Goal: Task Accomplishment & Management: Complete application form

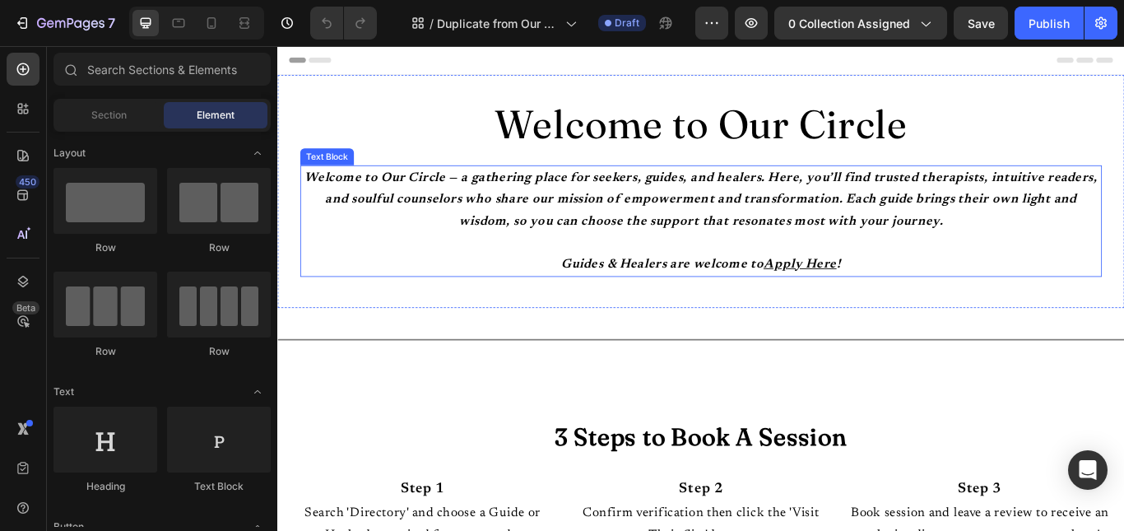
click at [1033, 293] on p "Guides & Healers are welcome to Apply Here !" at bounding box center [770, 301] width 931 height 26
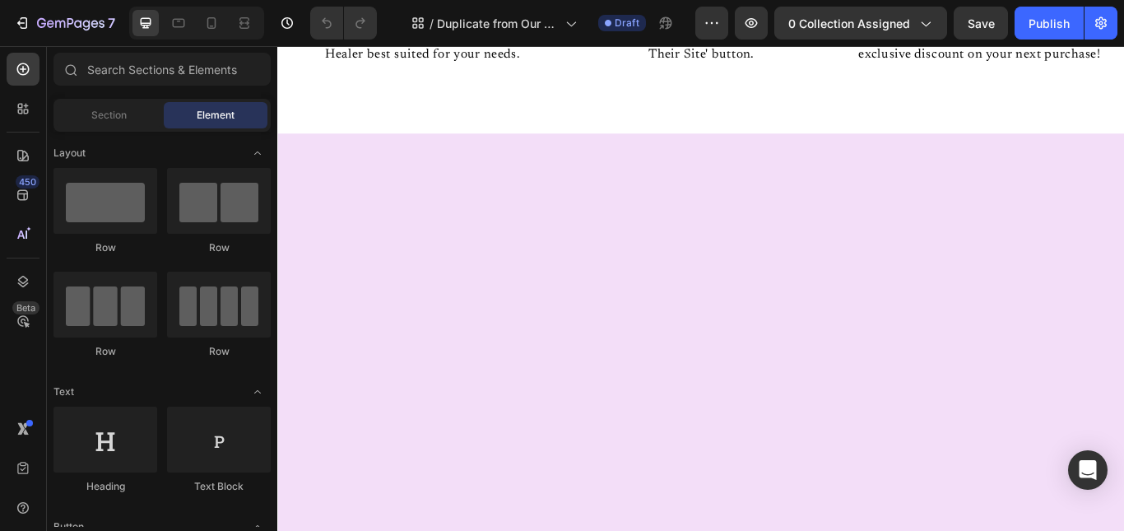
scroll to position [66, 0]
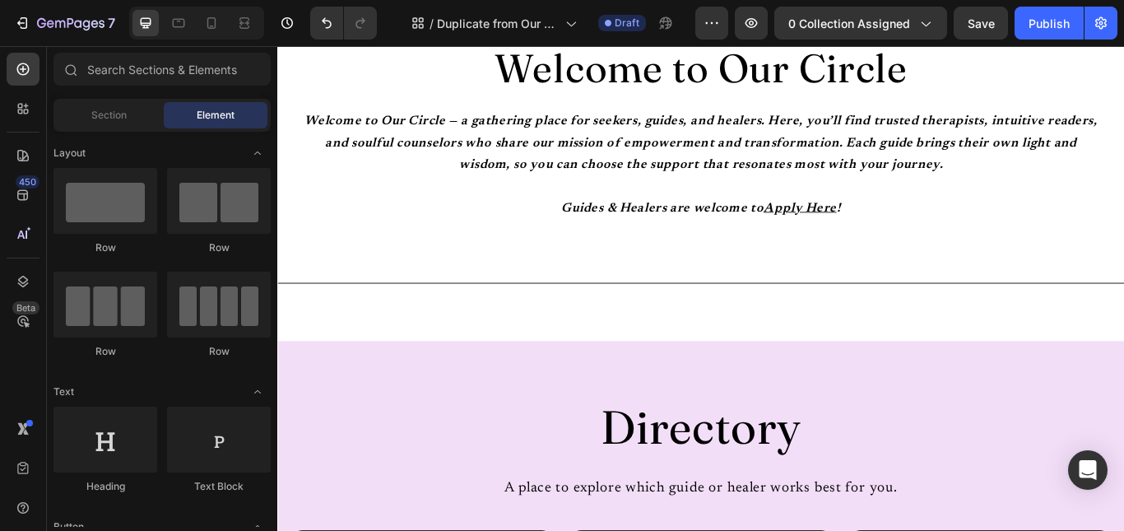
scroll to position [0, 0]
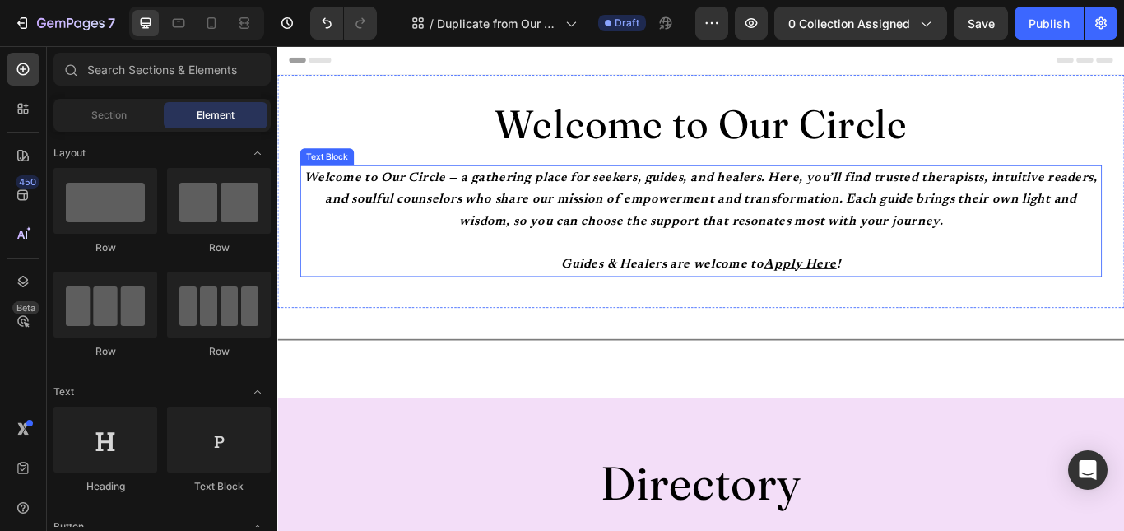
click at [1071, 207] on strong "Welcome to Our Circle — a gathering place for seekers, guides, and healers. Her…" at bounding box center [771, 226] width 925 height 66
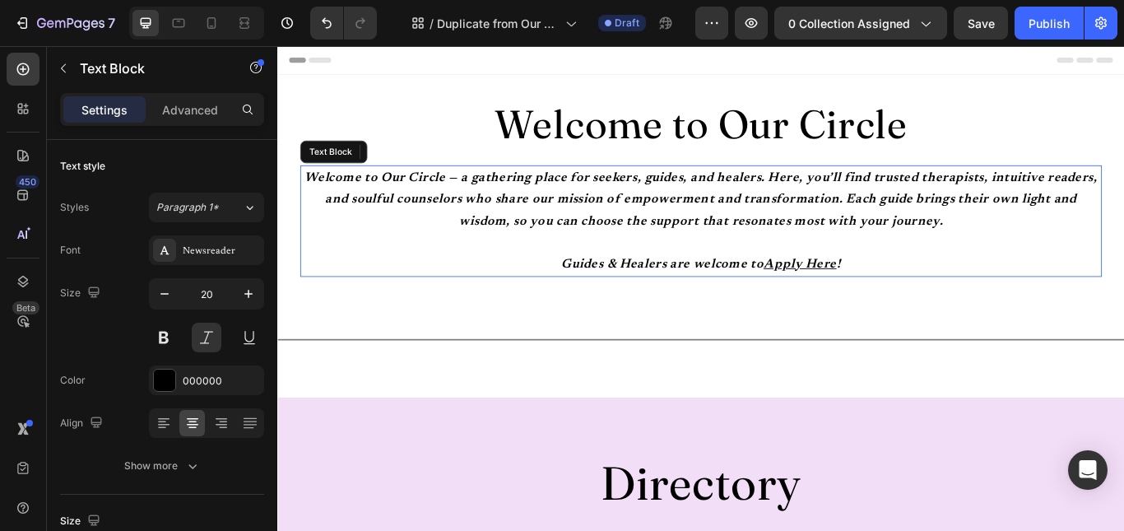
click at [1071, 207] on strong "Welcome to Our Circle — a gathering place for seekers, guides, and healers. Her…" at bounding box center [771, 226] width 925 height 66
click at [1055, 240] on p "Welcome to Our Circle — a gathering place for seekers, guides, and healers. Her…" at bounding box center [770, 225] width 931 height 77
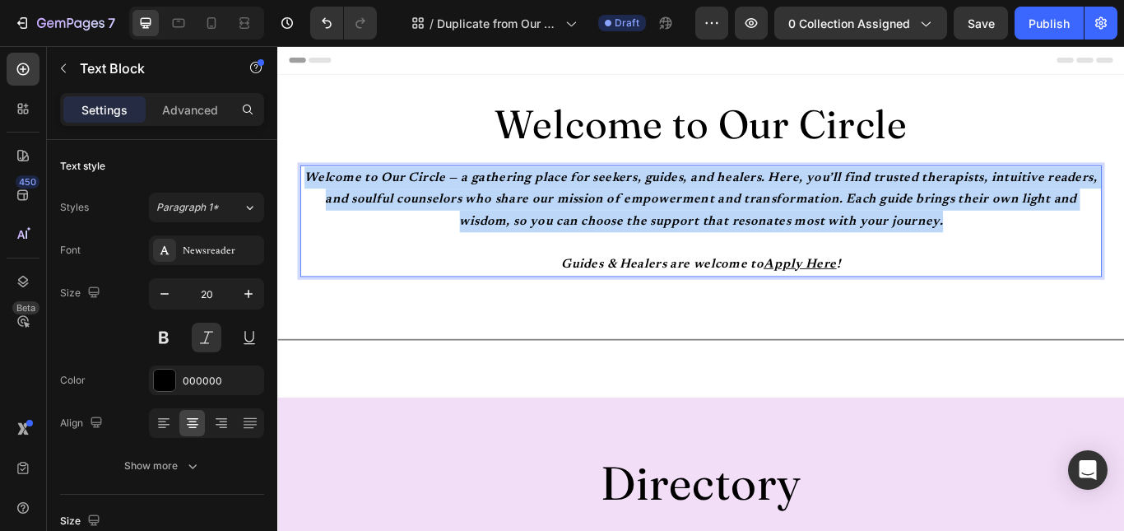
drag, startPoint x: 1055, startPoint y: 240, endPoint x: 269, endPoint y: 205, distance: 786.6
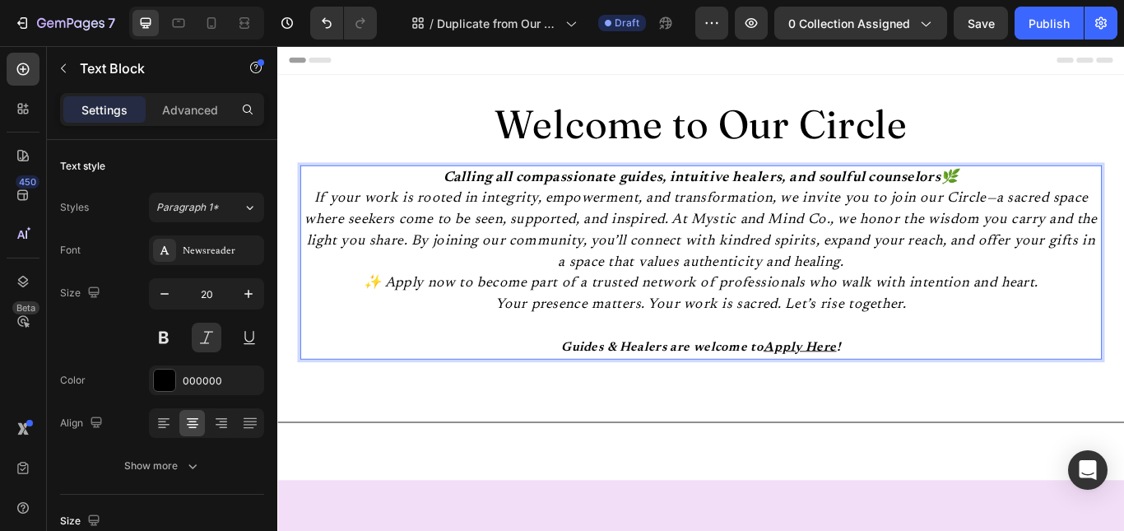
click at [931, 291] on p "Calling all compassionate guides, intuitive healers, and soulful counselors 🌿 I…" at bounding box center [770, 248] width 931 height 123
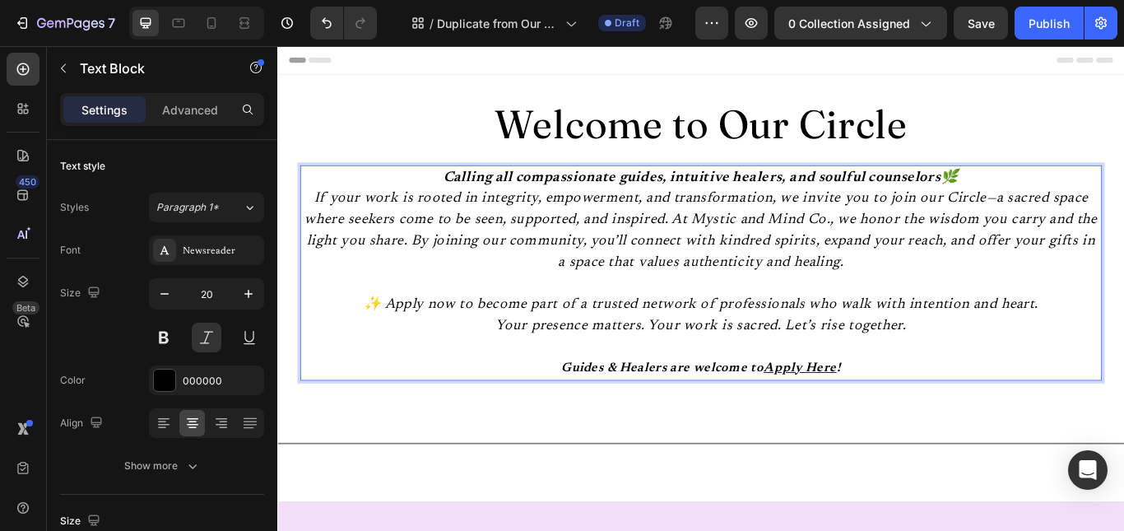
click at [1096, 202] on p "Calling all compassionate guides, intuitive healers, and soulful counselors 🌿 I…" at bounding box center [770, 248] width 931 height 123
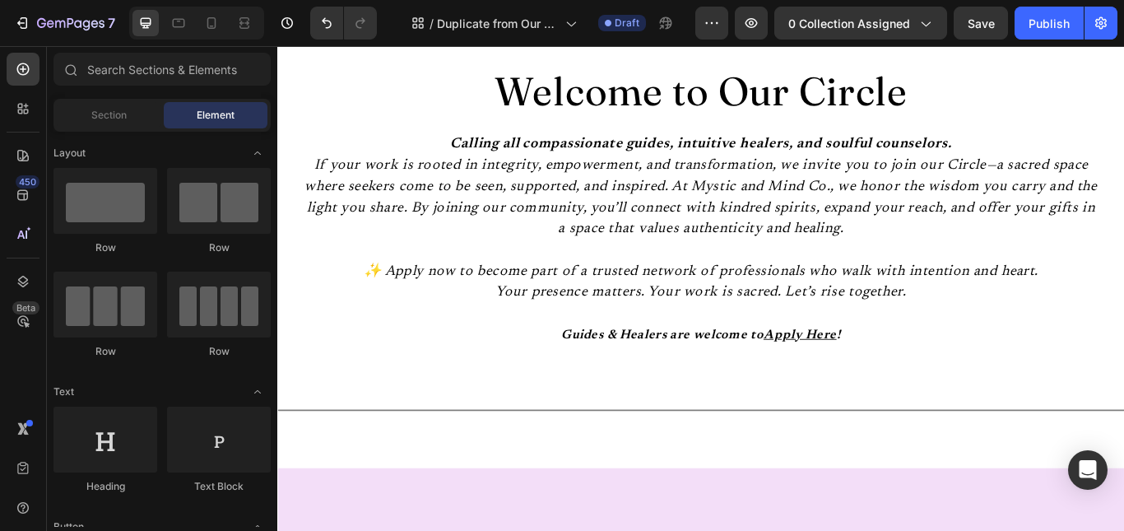
scroll to position [42, 0]
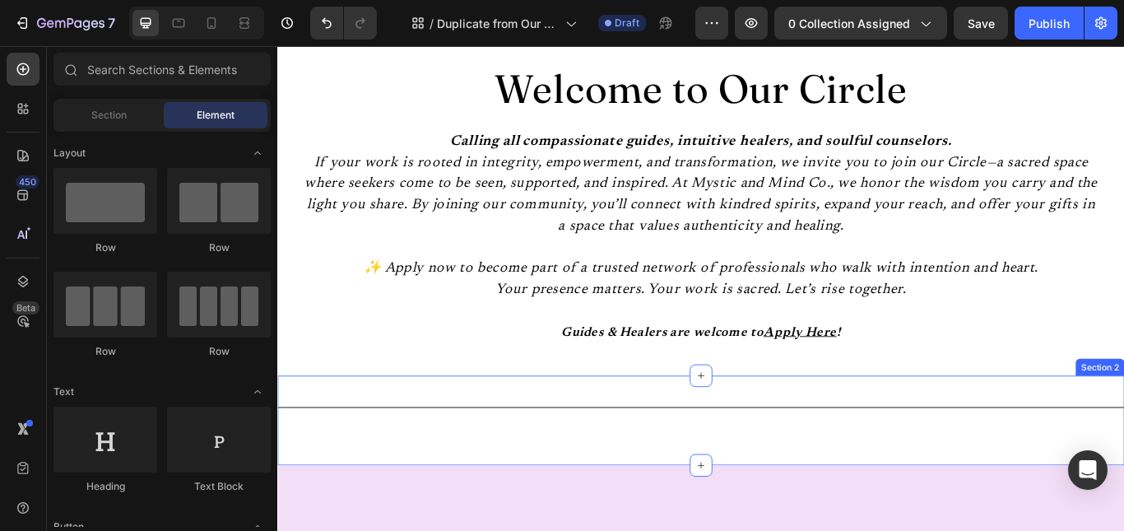
click at [1011, 497] on div "Title Line" at bounding box center [770, 483] width 987 height 52
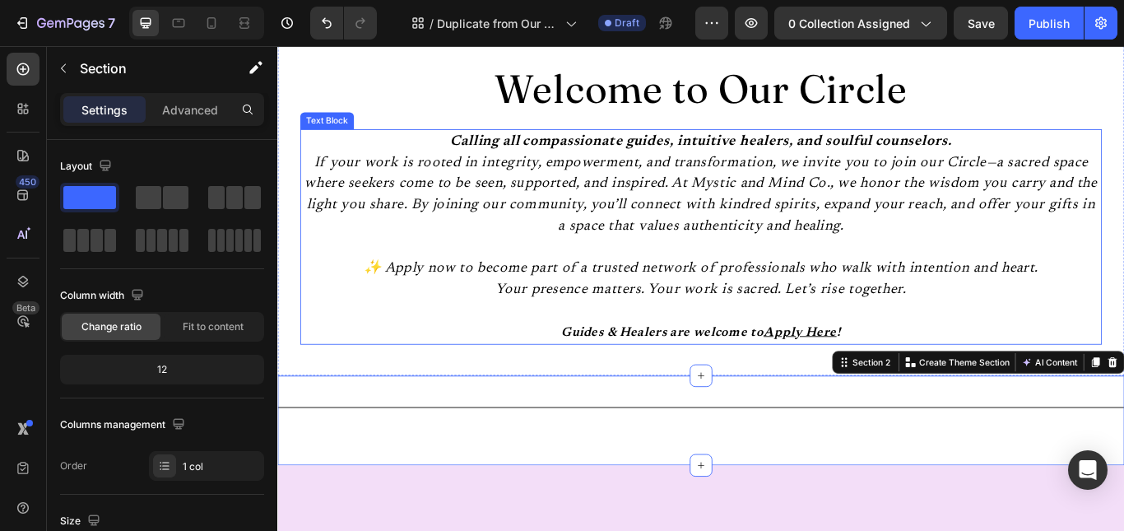
click at [604, 171] on p "Calling all compassionate guides, intuitive healers, and soulful counselors. If…" at bounding box center [770, 206] width 931 height 123
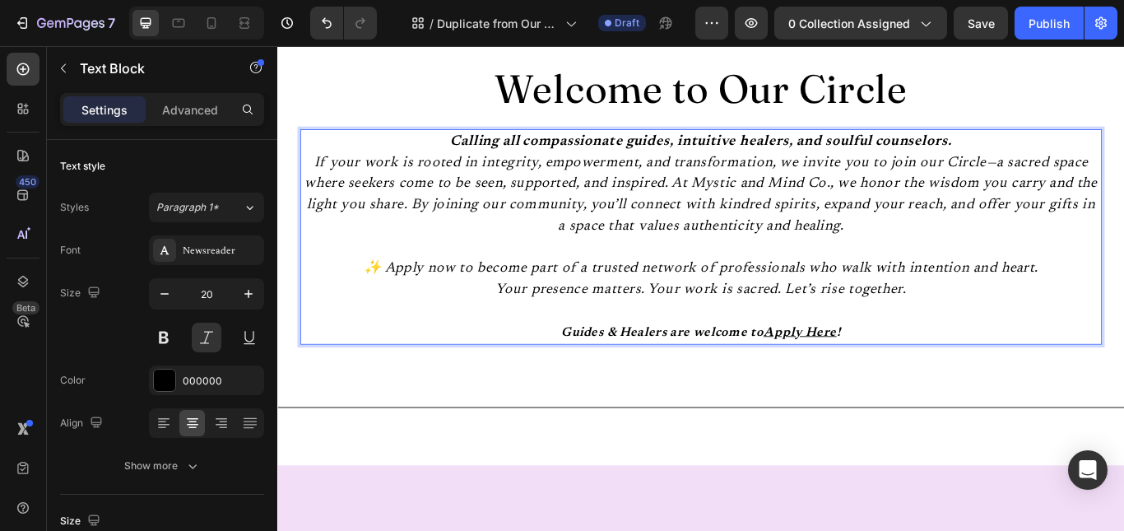
click at [511, 193] on p "Calling all compassionate guides, intuitive healers, and soulful counselors. If…" at bounding box center [770, 206] width 931 height 123
click at [498, 170] on p "Calling all compassionate guides, intuitive healers, and soulful counselors. If…" at bounding box center [770, 206] width 931 height 123
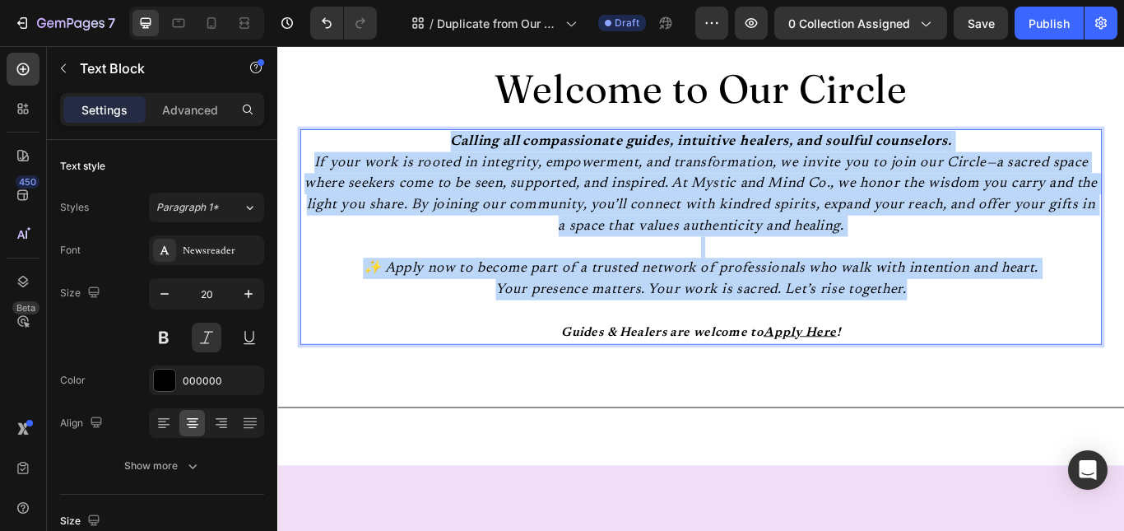
drag, startPoint x: 475, startPoint y: 158, endPoint x: 1141, endPoint y: 332, distance: 688.7
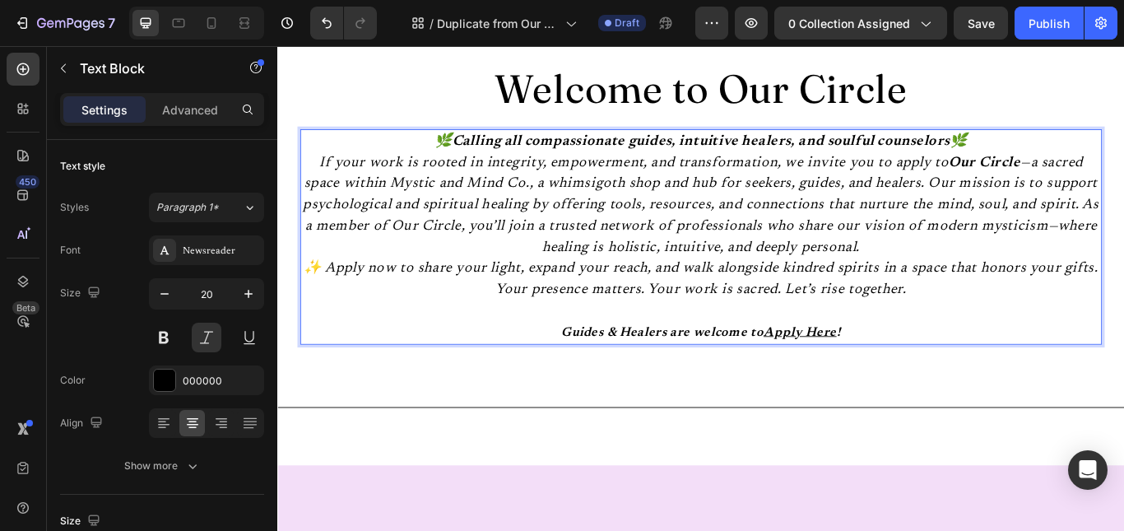
click at [1043, 272] on p "🌿 Calling all compassionate guides, intuitive healers, and soulful counselors 🌿…" at bounding box center [770, 219] width 931 height 148
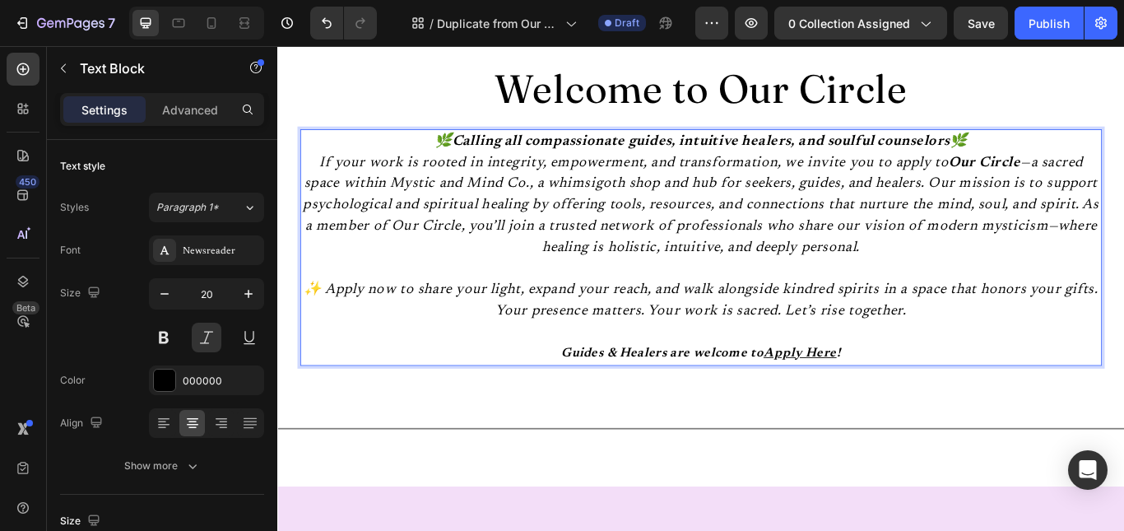
click at [481, 156] on strong "Calling all compassionate guides, intuitive healers, and soulful counselors" at bounding box center [771, 157] width 580 height 16
click at [1098, 157] on p "Calling all compassionate guides, intuitive healers, and soulful counselors 🌿 I…" at bounding box center [770, 219] width 931 height 148
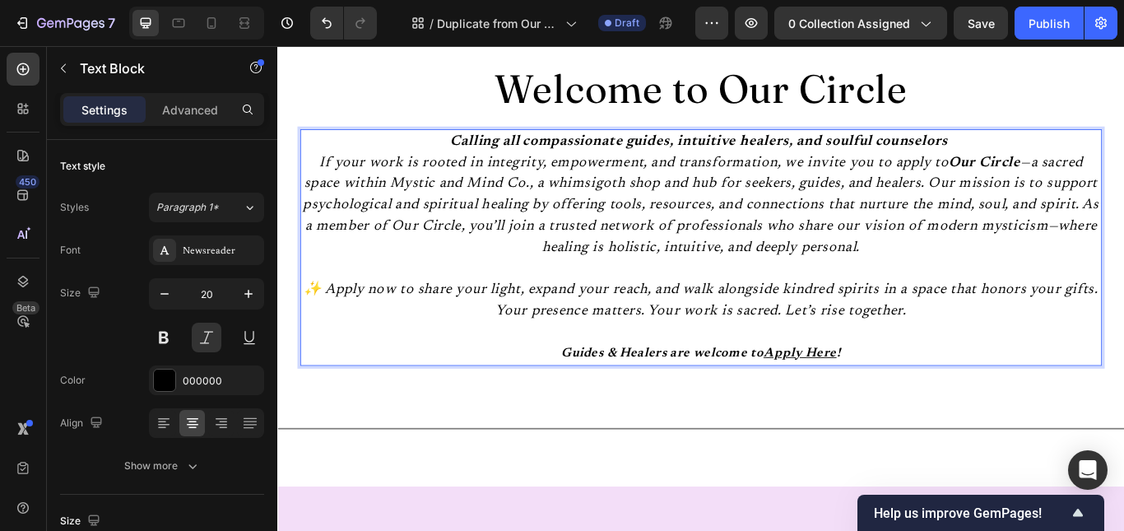
click at [337, 333] on p "✨ Apply now to share your light, expand your reach, and walk alongside kindred …" at bounding box center [770, 342] width 931 height 49
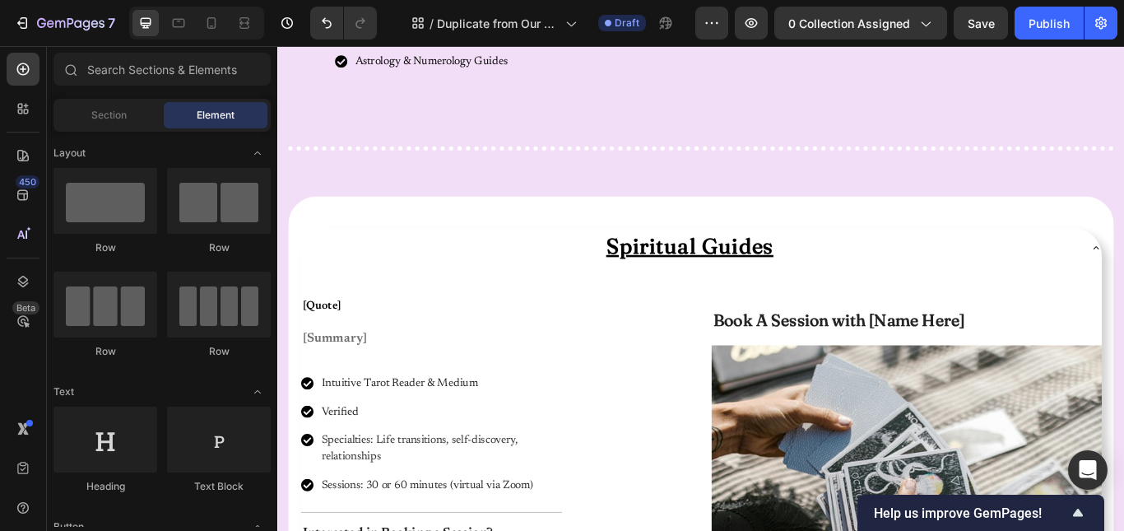
scroll to position [899, 0]
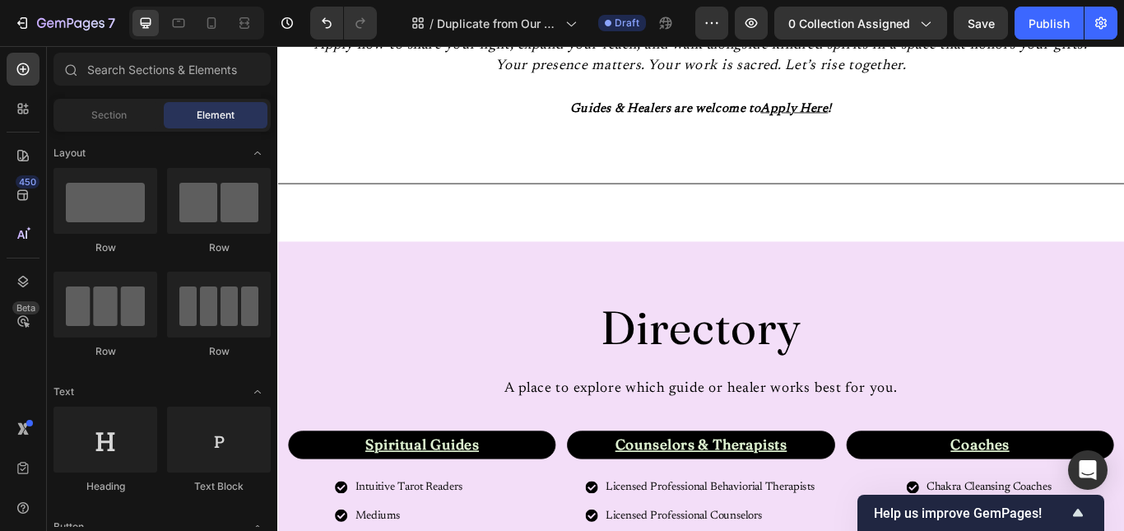
scroll to position [0, 0]
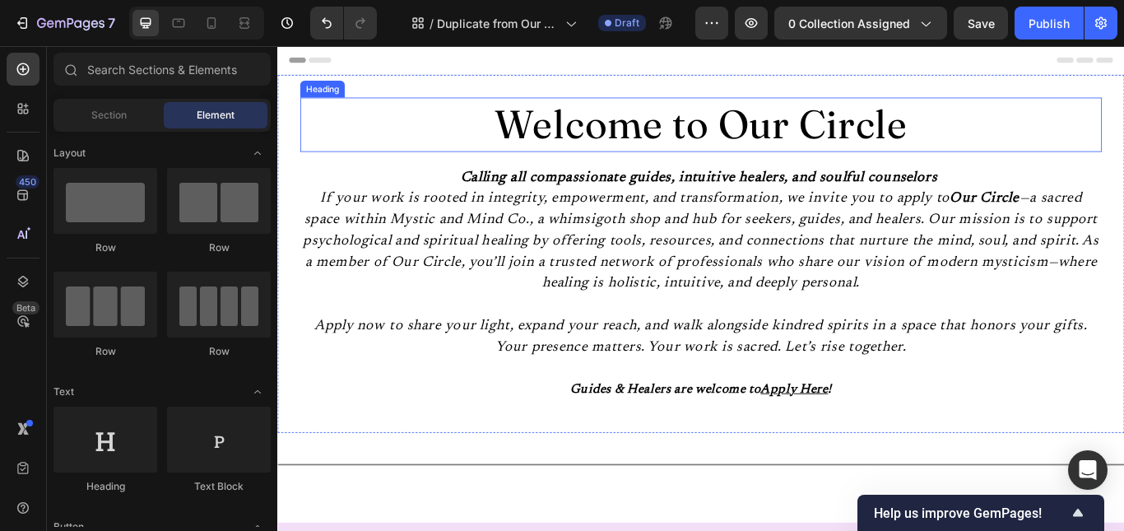
click at [951, 148] on h2 "Welcome to Our Circle" at bounding box center [771, 137] width 935 height 63
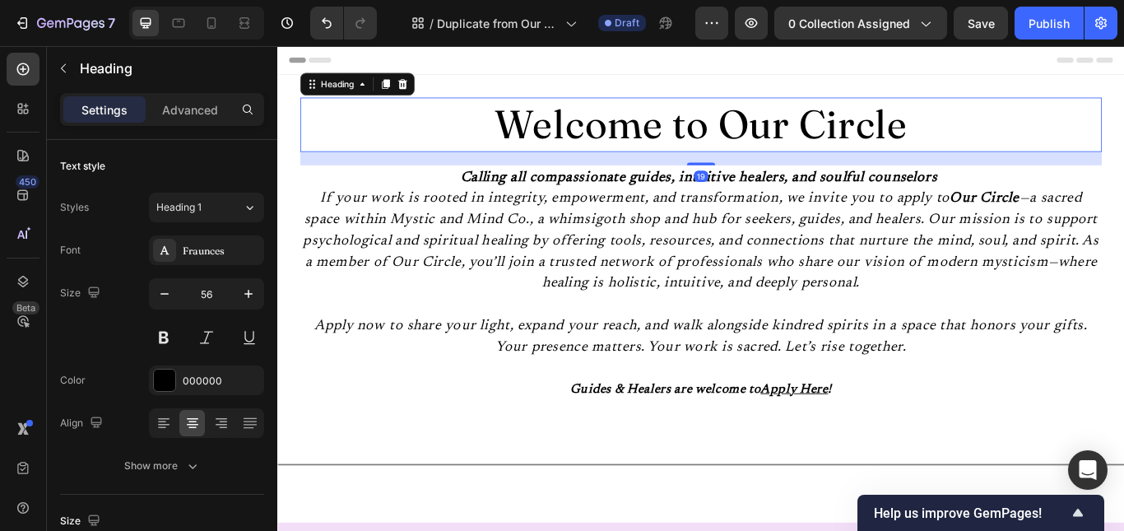
click at [951, 148] on h2 "Welcome to Our Circle" at bounding box center [771, 137] width 935 height 63
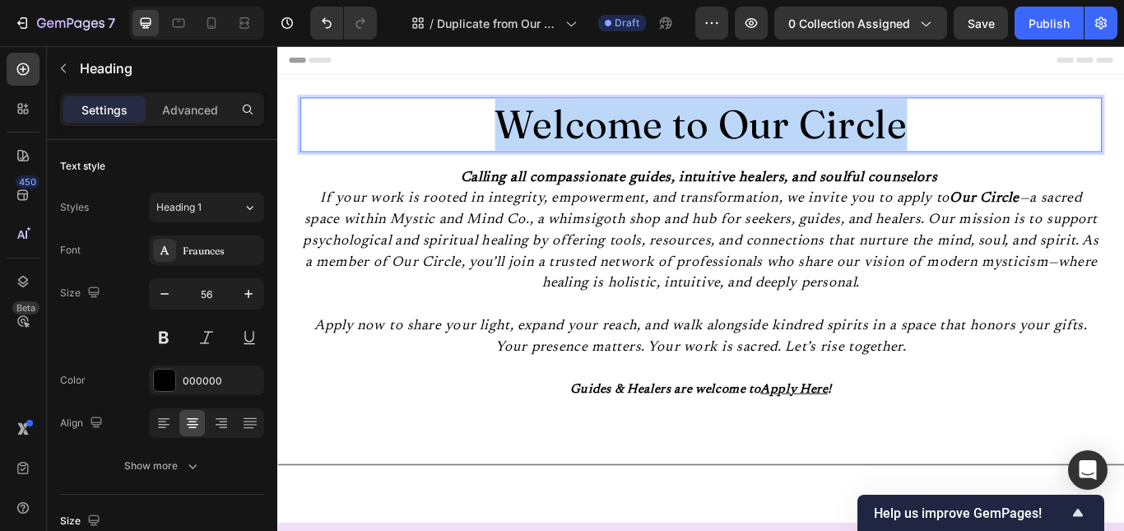
click at [951, 148] on p "Welcome to Our Circle" at bounding box center [770, 138] width 931 height 60
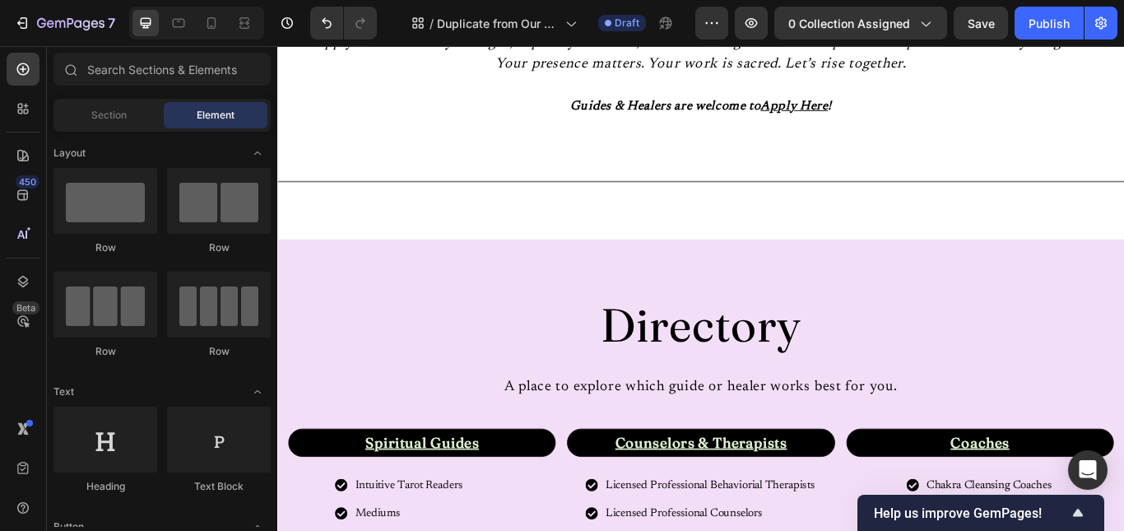
scroll to position [822, 0]
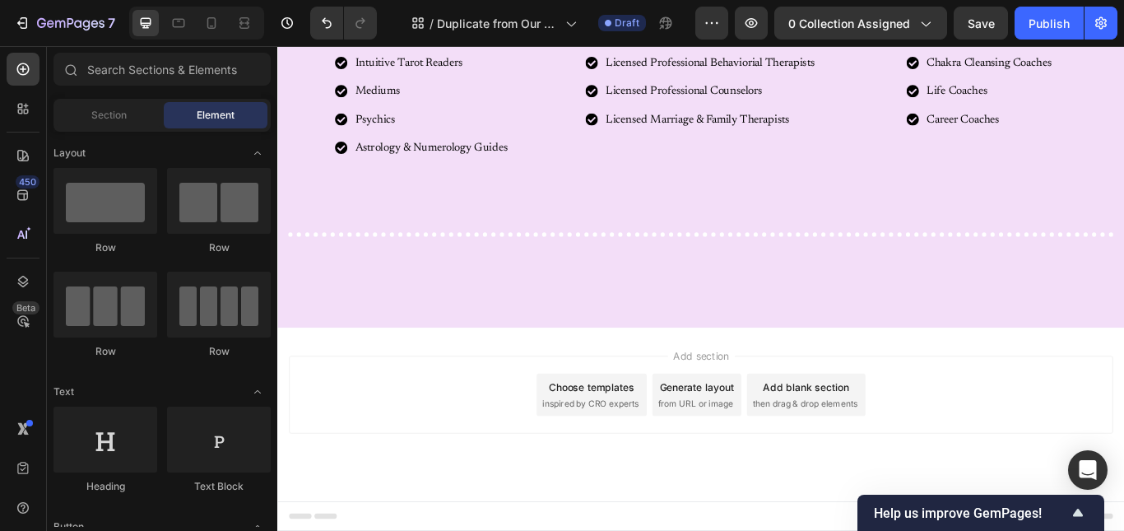
click at [667, 446] on div "Choose templates" at bounding box center [644, 443] width 100 height 17
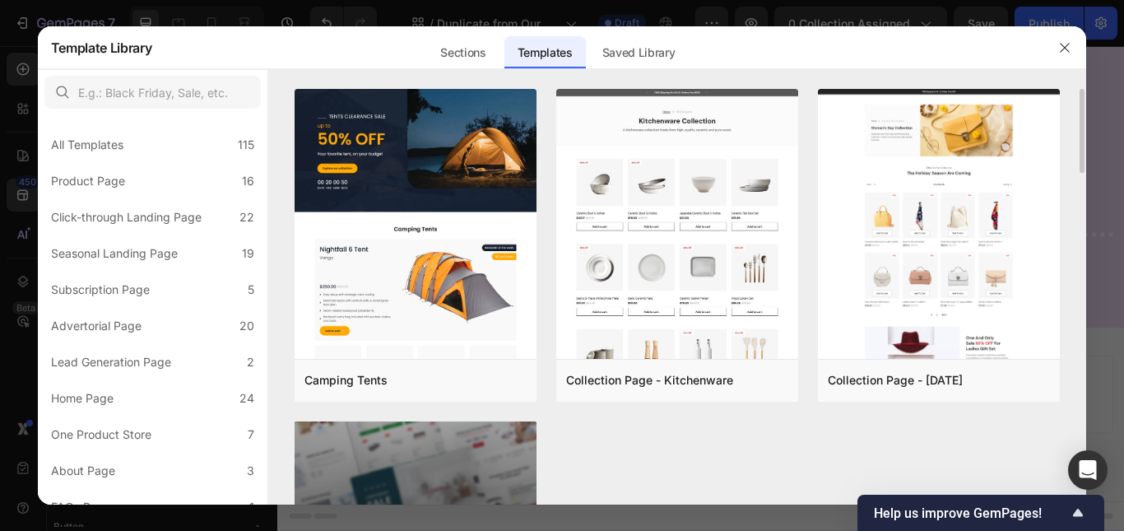
click at [1083, 267] on div "Camping Tents Add to page Preview Collection Page - Kitchenware Add to page Pre…" at bounding box center [677, 297] width 819 height 416
drag, startPoint x: 1080, startPoint y: 168, endPoint x: 1080, endPoint y: 230, distance: 62.5
click at [1080, 230] on div "Camping Tents Add to page Preview Collection Page - Kitchenware Add to page Pre…" at bounding box center [677, 297] width 819 height 416
click at [182, 285] on label "Subscription Page 5" at bounding box center [152, 289] width 216 height 33
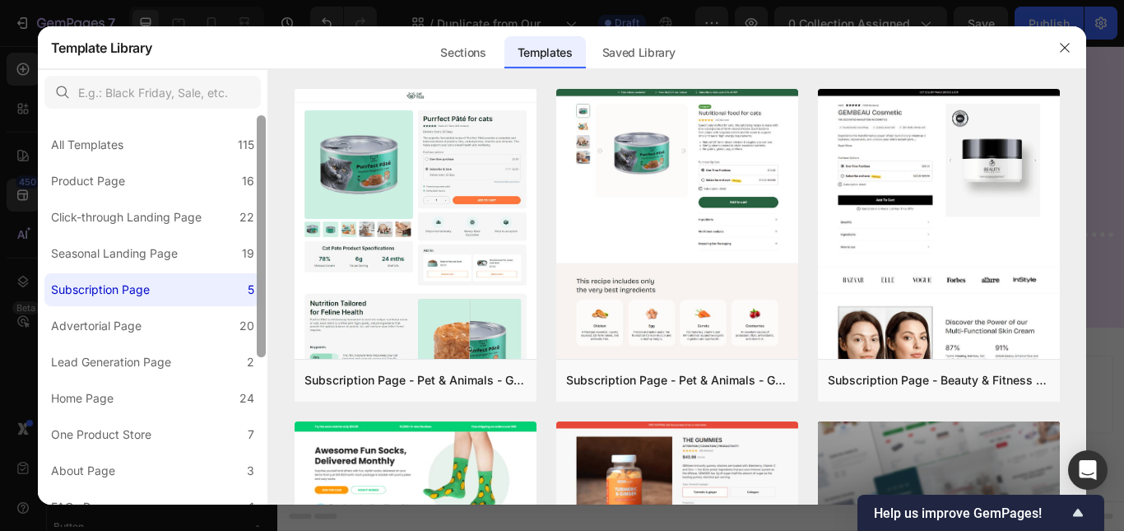
scroll to position [236, 0]
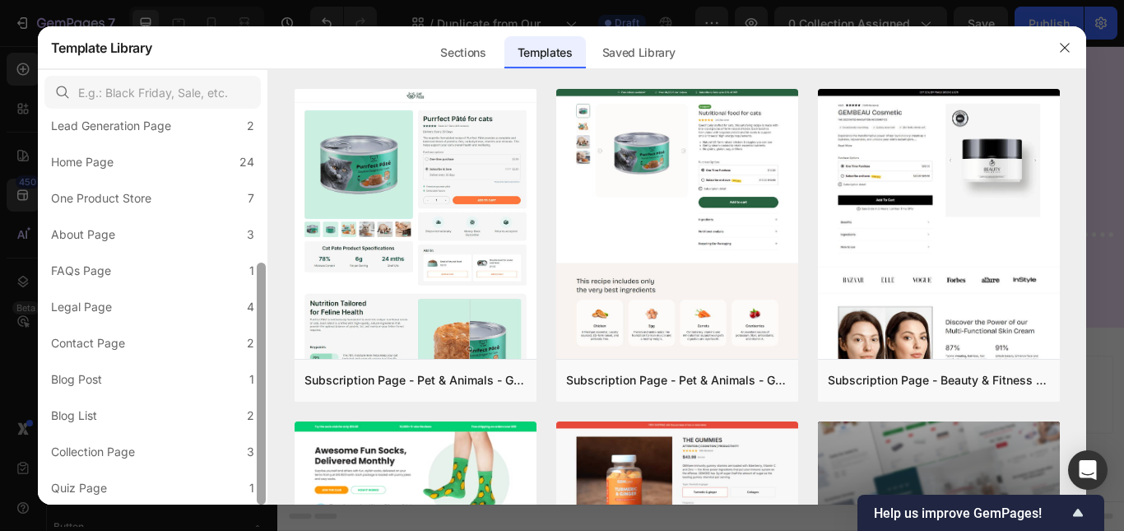
click at [261, 374] on div at bounding box center [261, 309] width 12 height 389
click at [162, 366] on label "Blog Post 1" at bounding box center [152, 379] width 216 height 33
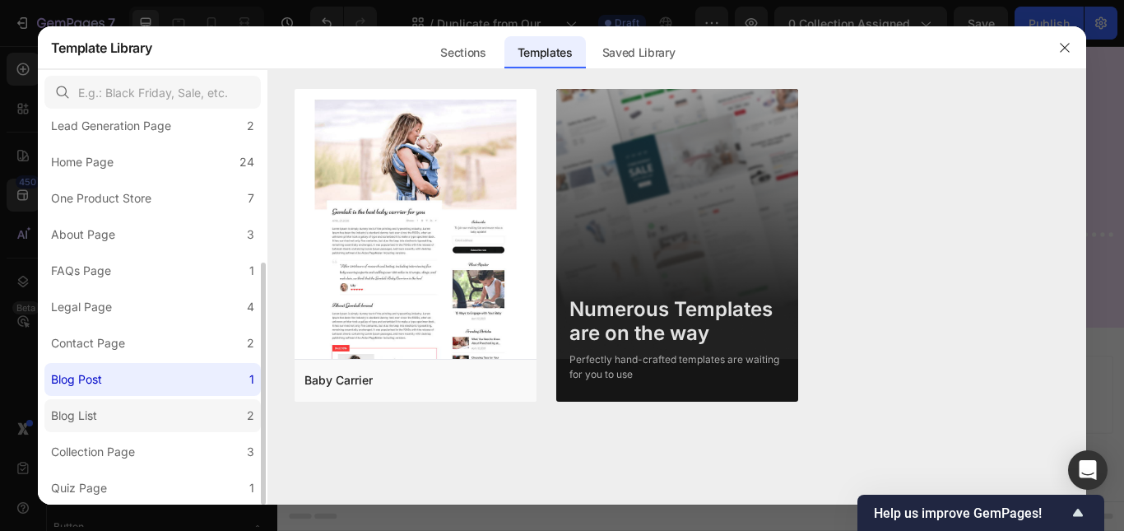
click at [153, 409] on label "Blog List 2" at bounding box center [152, 415] width 216 height 33
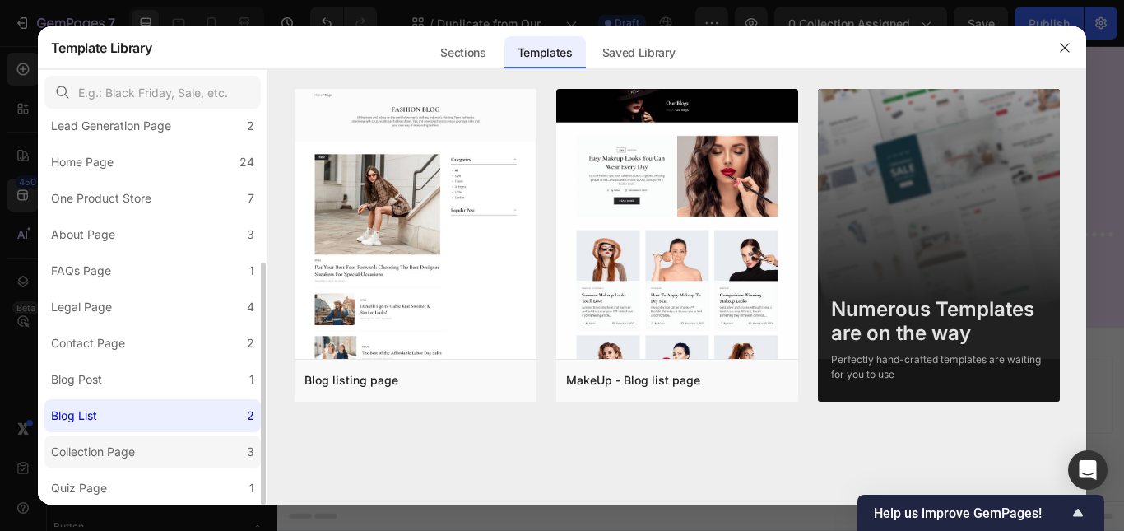
click at [174, 435] on label "Collection Page 3" at bounding box center [152, 451] width 216 height 33
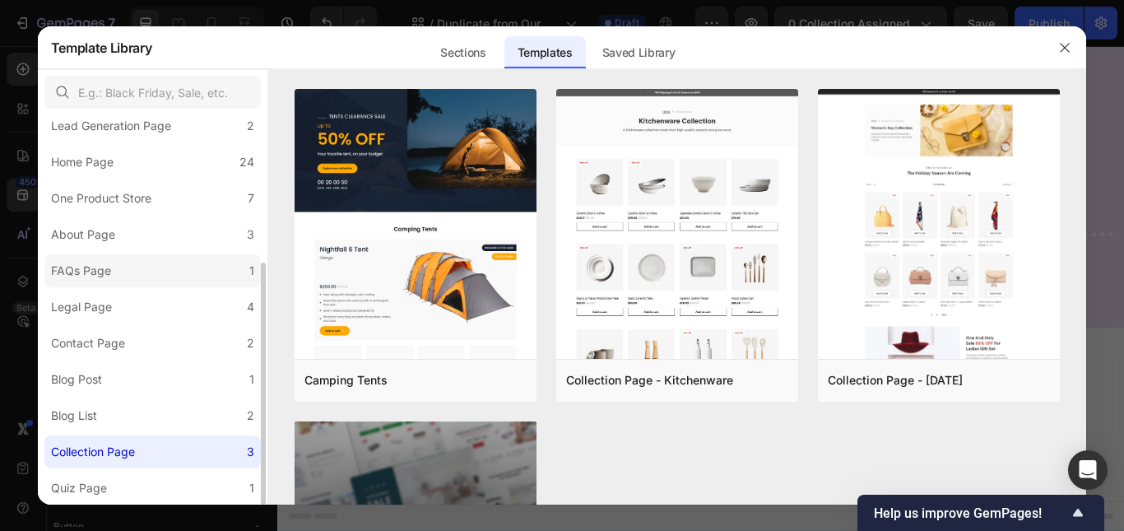
click at [127, 258] on label "FAQs Page 1" at bounding box center [152, 270] width 216 height 33
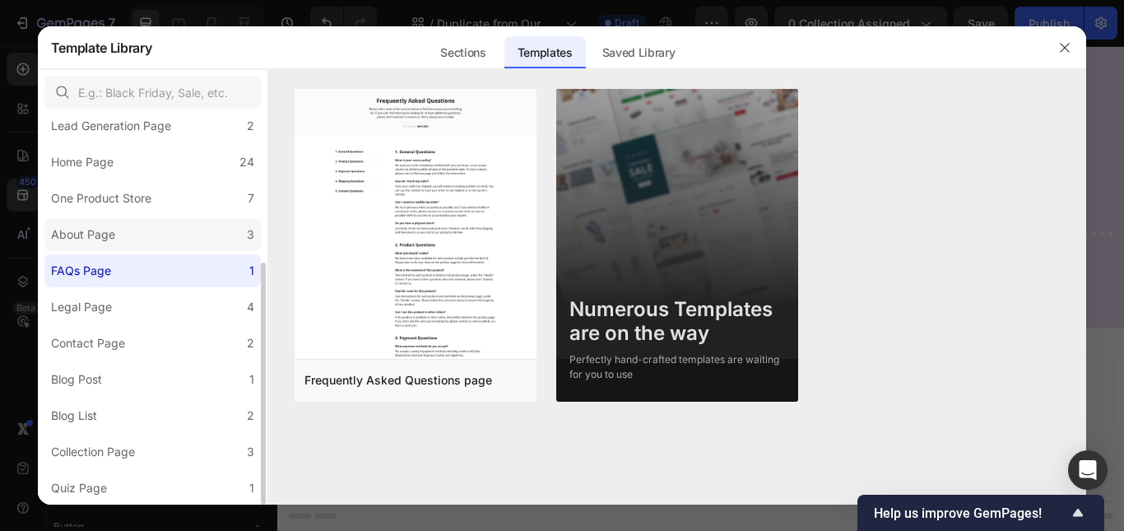
click at [132, 227] on label "About Page 3" at bounding box center [152, 234] width 216 height 33
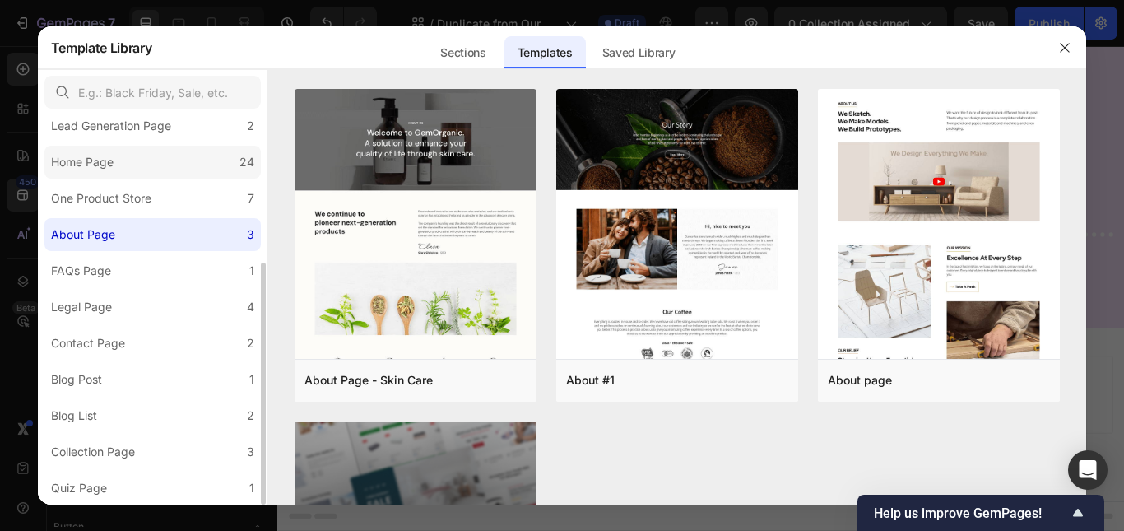
click at [150, 162] on label "Home Page 24" at bounding box center [152, 162] width 216 height 33
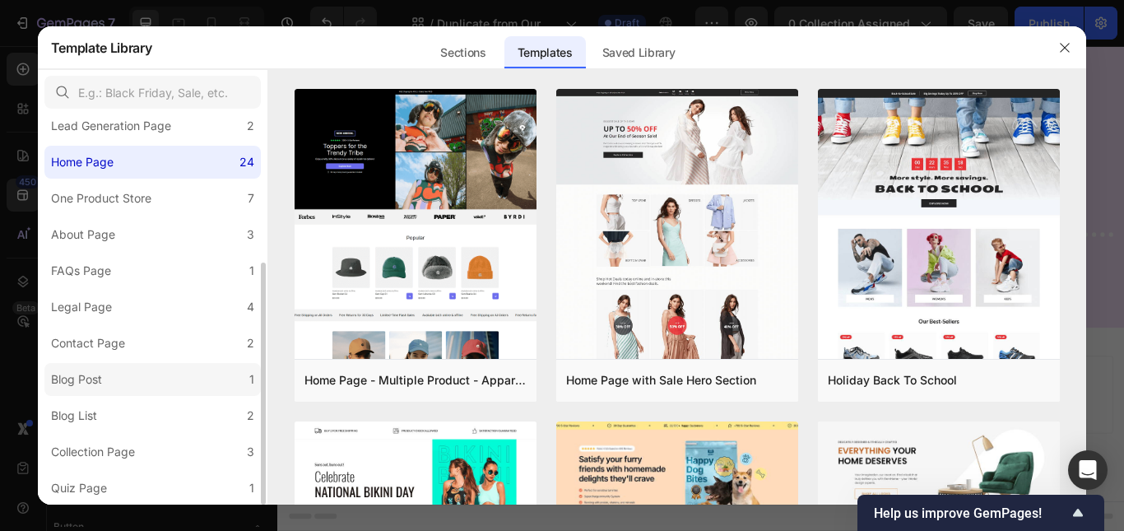
click at [158, 367] on label "Blog Post 1" at bounding box center [152, 379] width 216 height 33
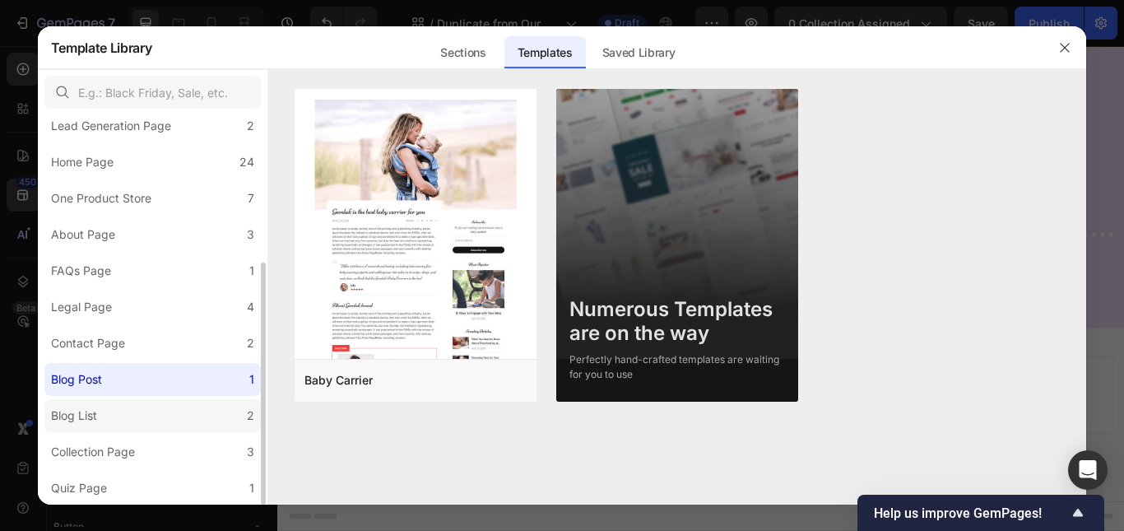
click at [157, 414] on label "Blog List 2" at bounding box center [152, 415] width 216 height 33
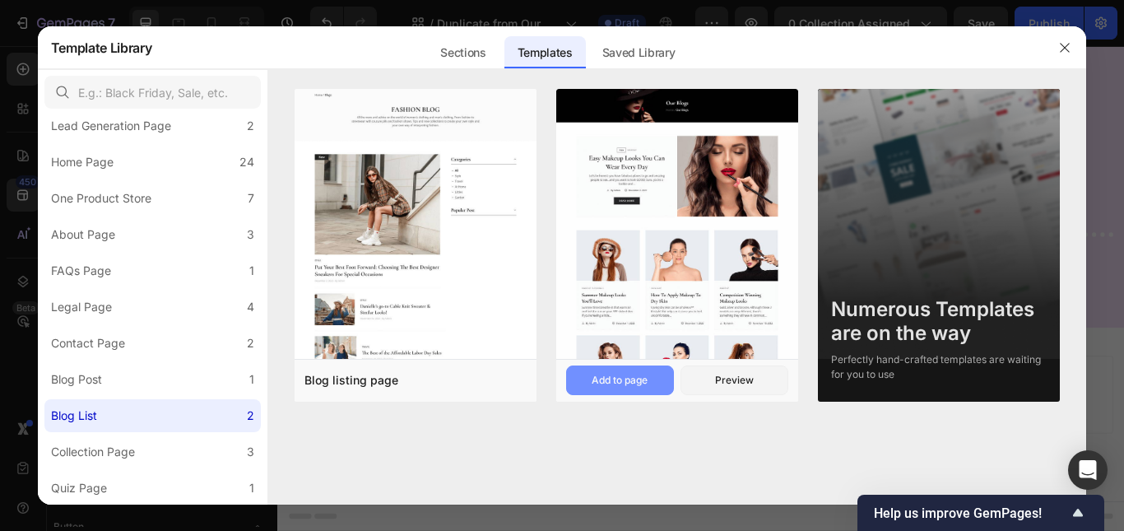
click at [639, 385] on div "Add to page" at bounding box center [620, 380] width 56 height 15
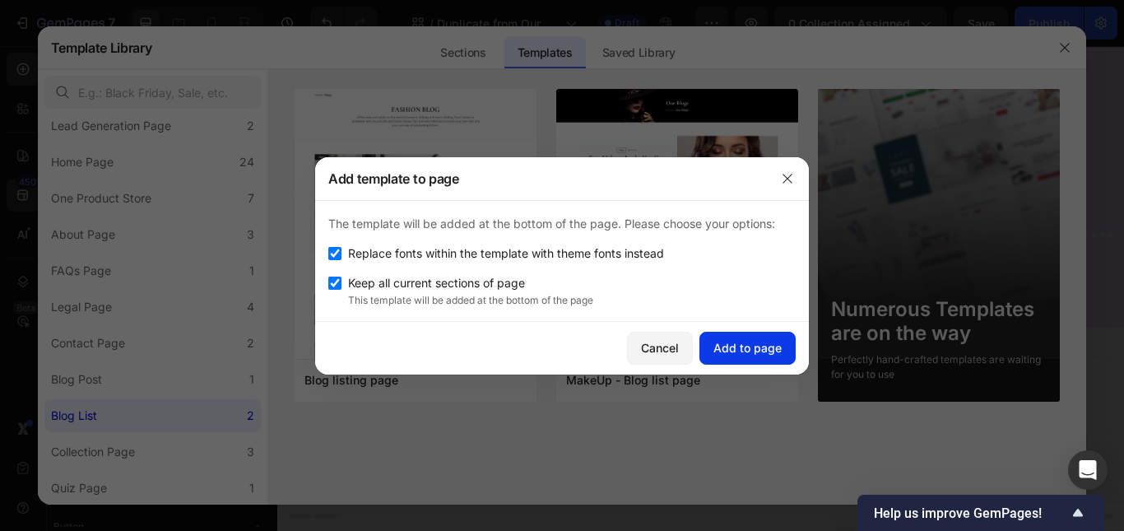
click at [723, 347] on div "Add to page" at bounding box center [747, 347] width 68 height 17
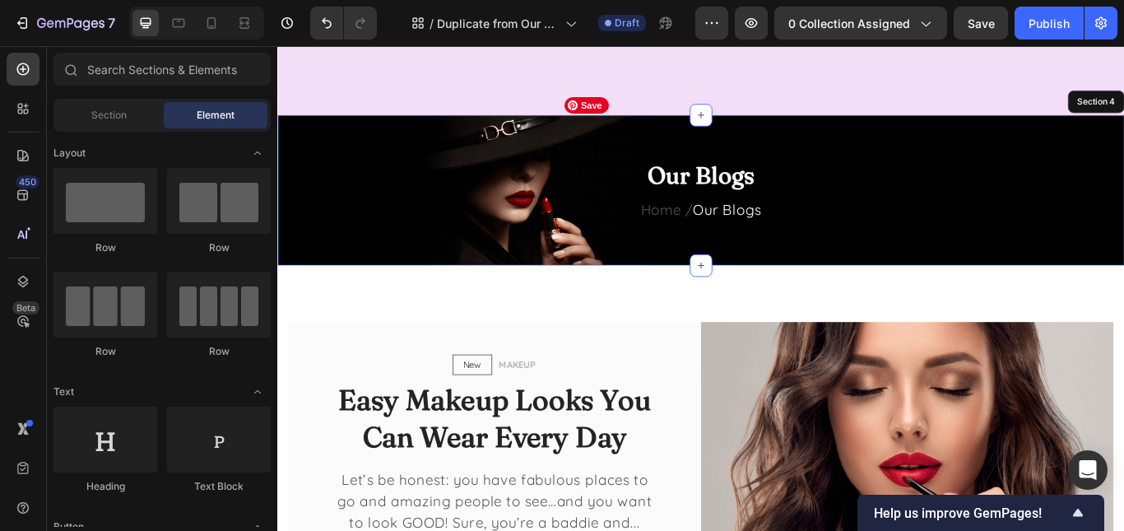
scroll to position [1097, 0]
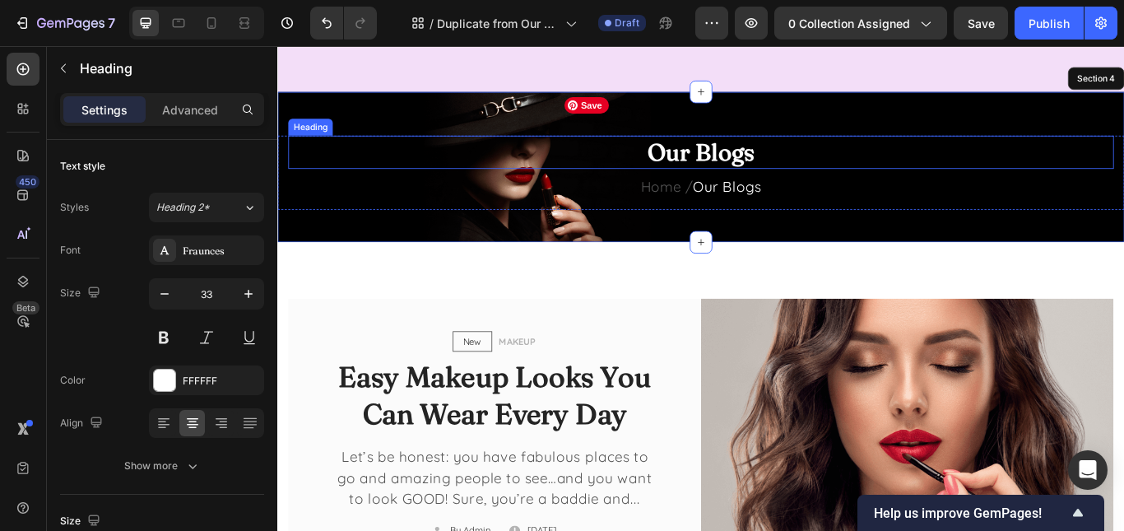
click at [777, 172] on p "Our Blogs" at bounding box center [770, 169] width 959 height 35
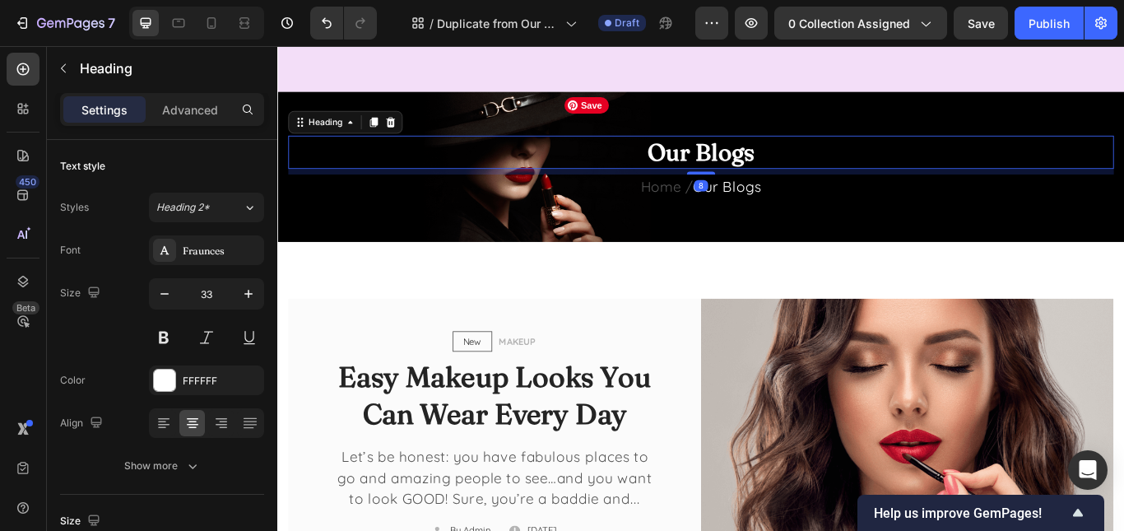
click at [777, 172] on p "Our Blogs" at bounding box center [770, 169] width 959 height 35
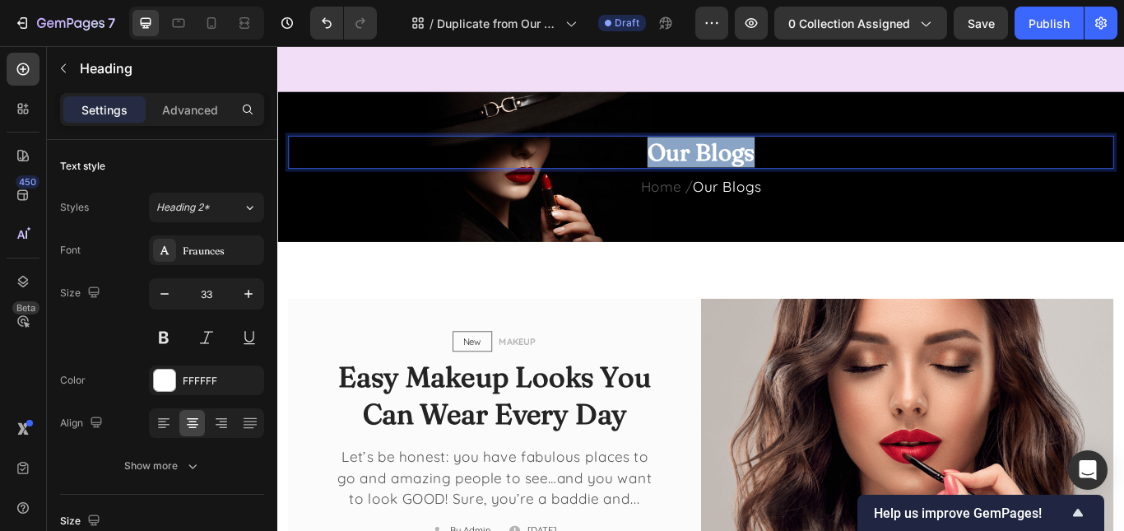
click at [777, 172] on p "Our Blogs" at bounding box center [770, 169] width 959 height 35
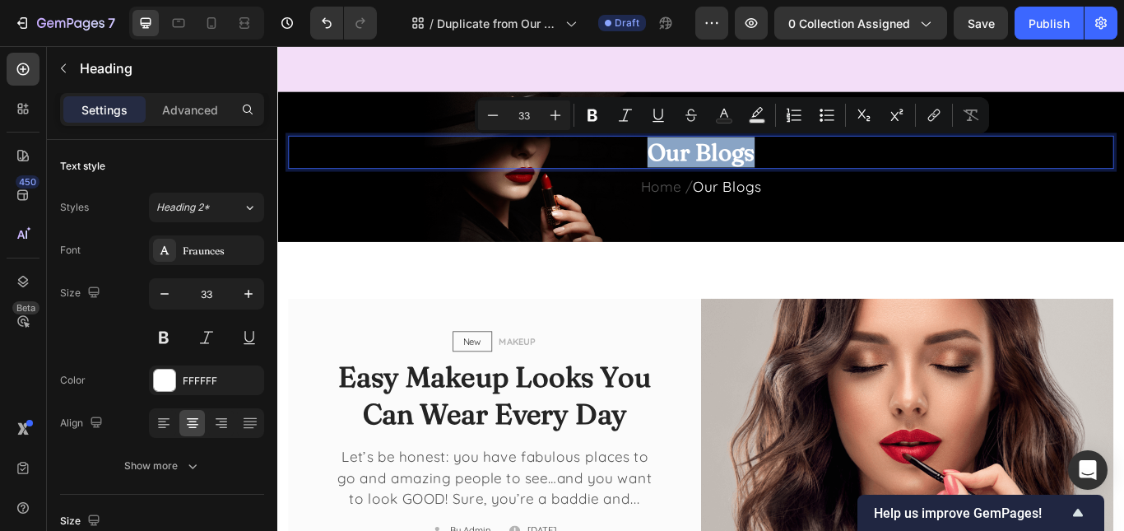
click at [777, 172] on p "Our Blogs" at bounding box center [770, 169] width 959 height 35
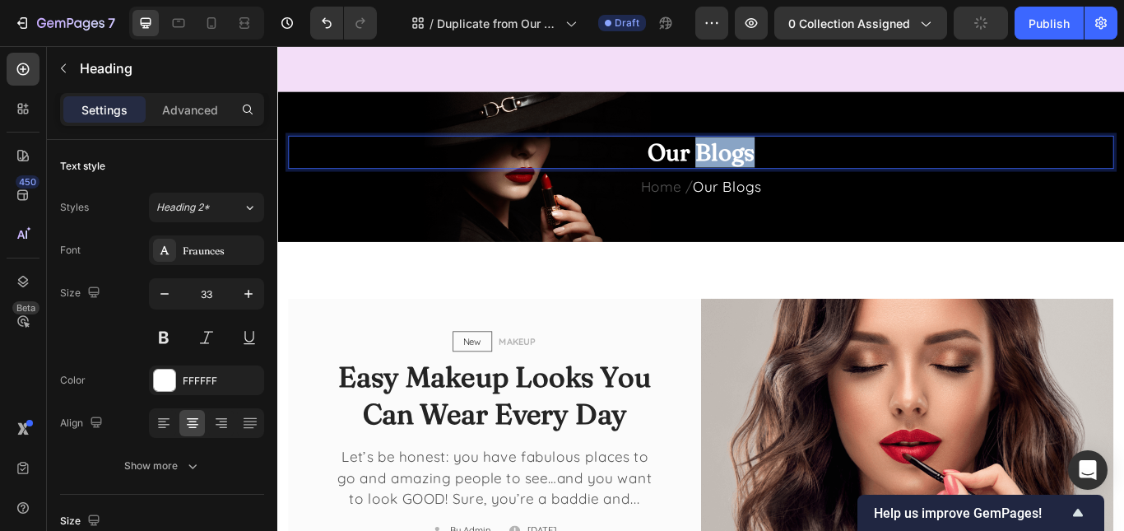
click at [777, 172] on p "Our Blogs" at bounding box center [770, 169] width 959 height 35
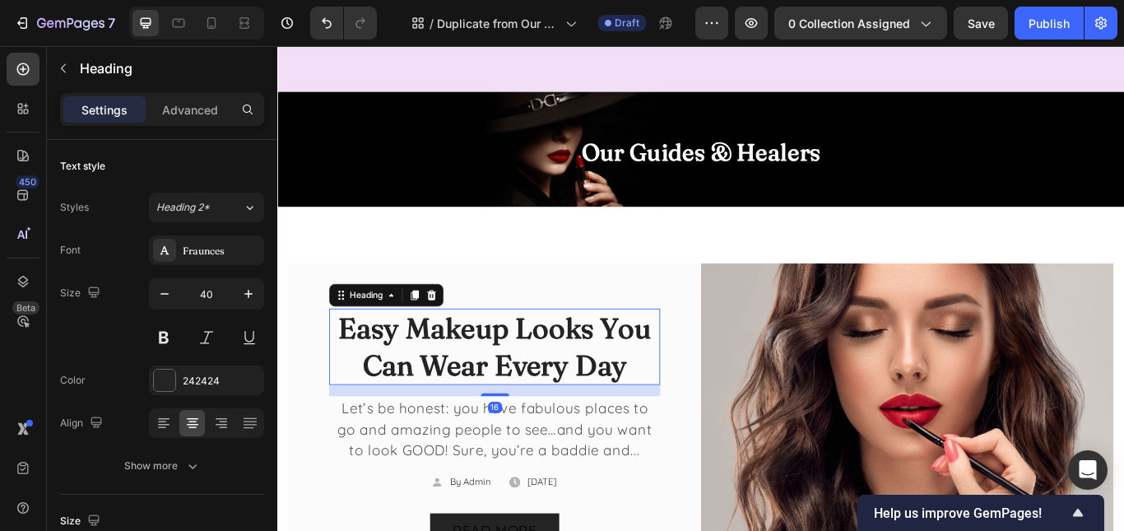
click at [595, 384] on p "Easy Makeup Looks You Can Wear Every Day" at bounding box center [530, 397] width 383 height 86
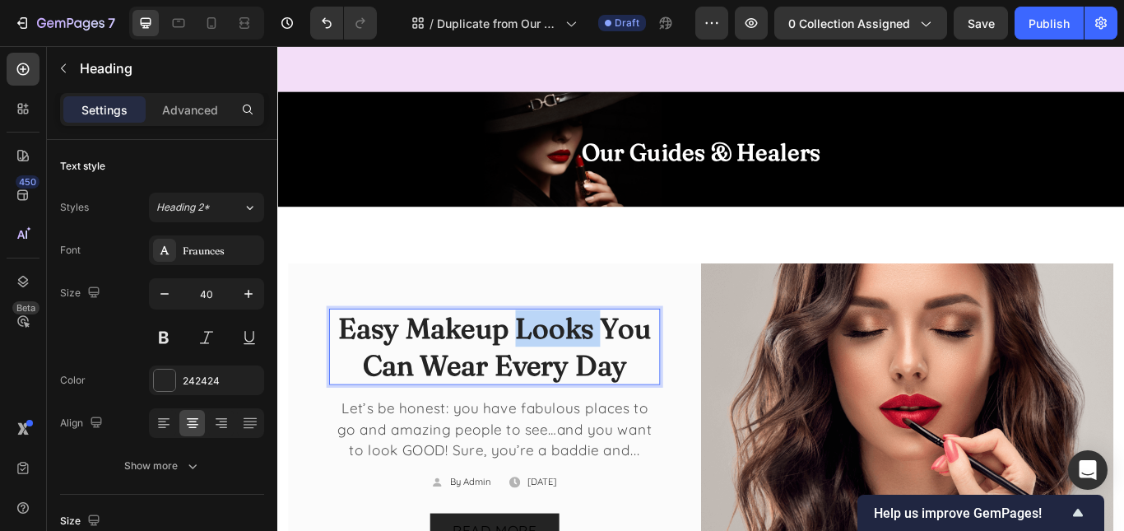
click at [595, 384] on p "Easy Makeup Looks You Can Wear Every Day" at bounding box center [530, 397] width 383 height 86
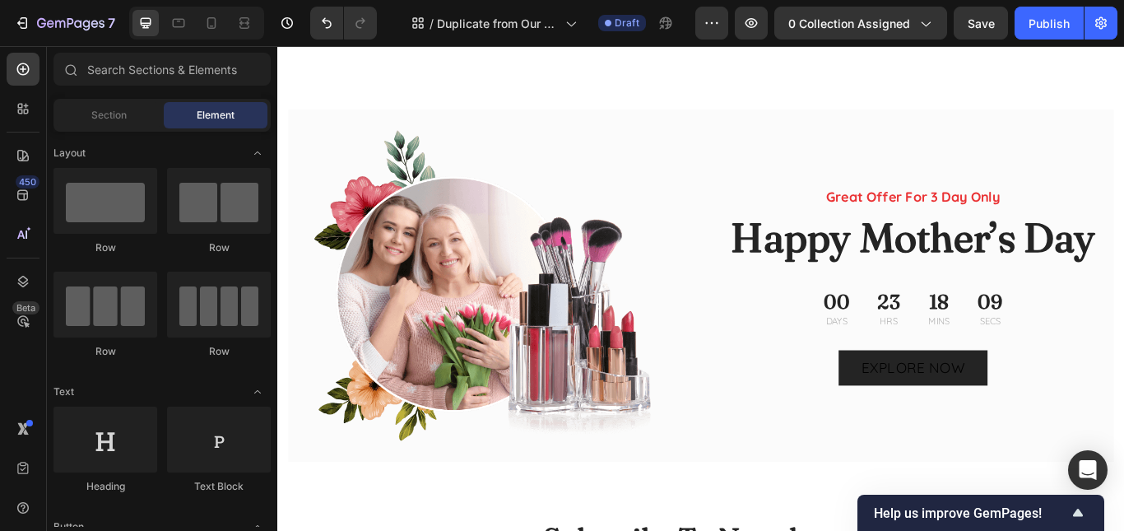
scroll to position [3619, 0]
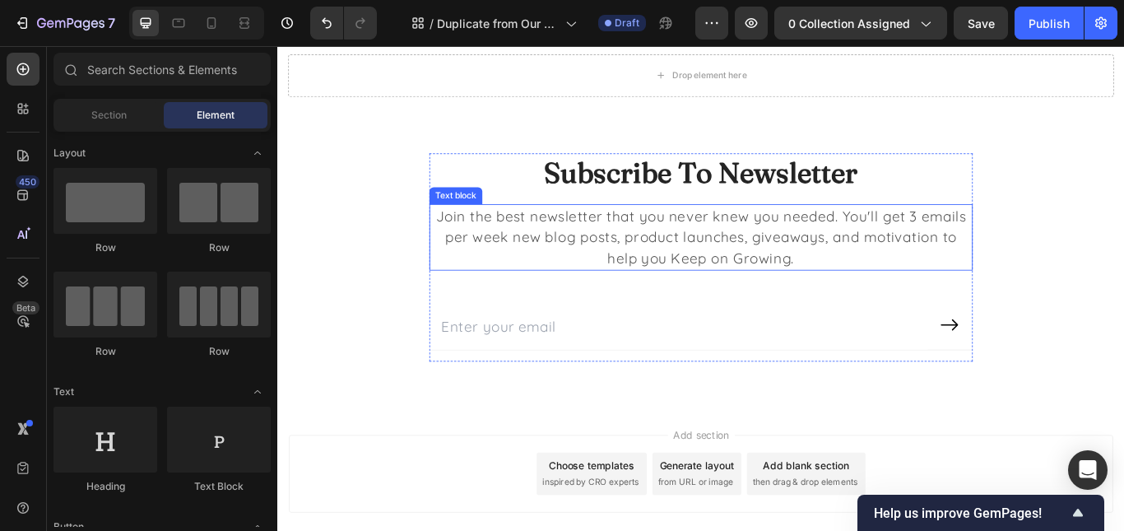
click at [841, 244] on p "Join the best newsletter that you never knew you needed. You'll get 3 emails pe…" at bounding box center [771, 269] width 630 height 74
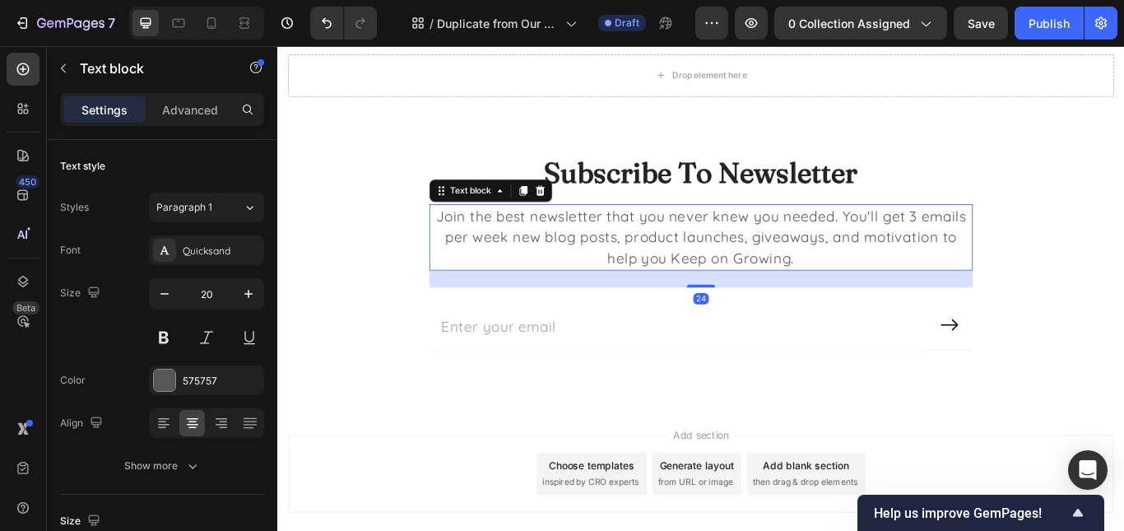
click at [841, 244] on p "Join the best newsletter that you never knew you needed. You'll get 3 emails pe…" at bounding box center [771, 269] width 630 height 74
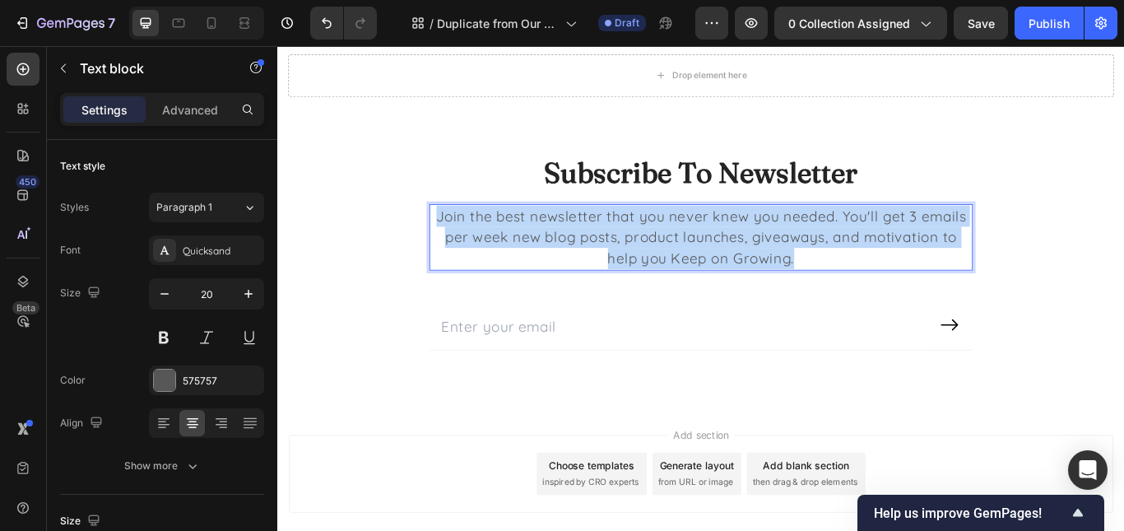
click at [841, 244] on p "Join the best newsletter that you never knew you needed. You'll get 3 emails pe…" at bounding box center [771, 269] width 630 height 74
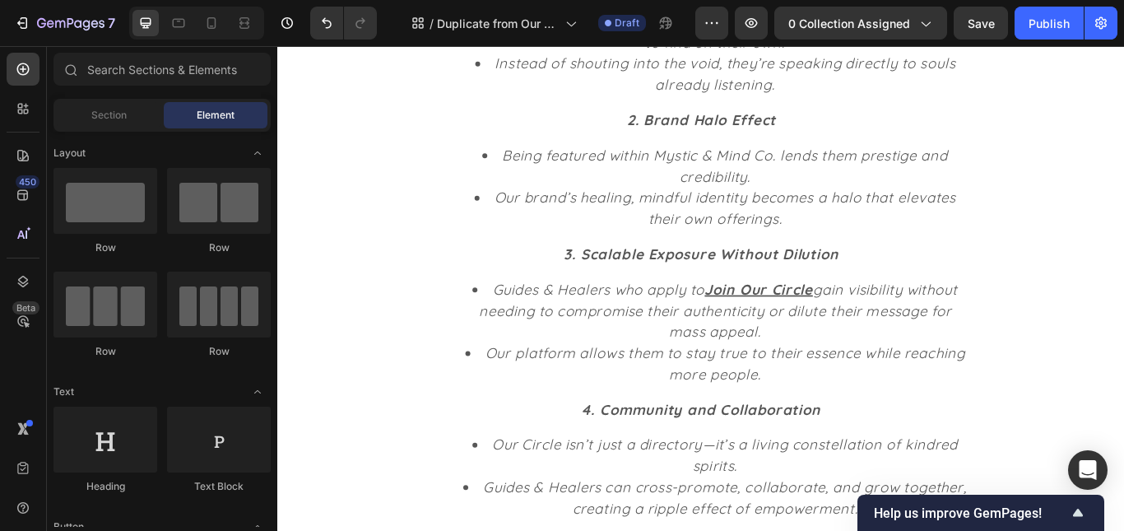
scroll to position [4191, 0]
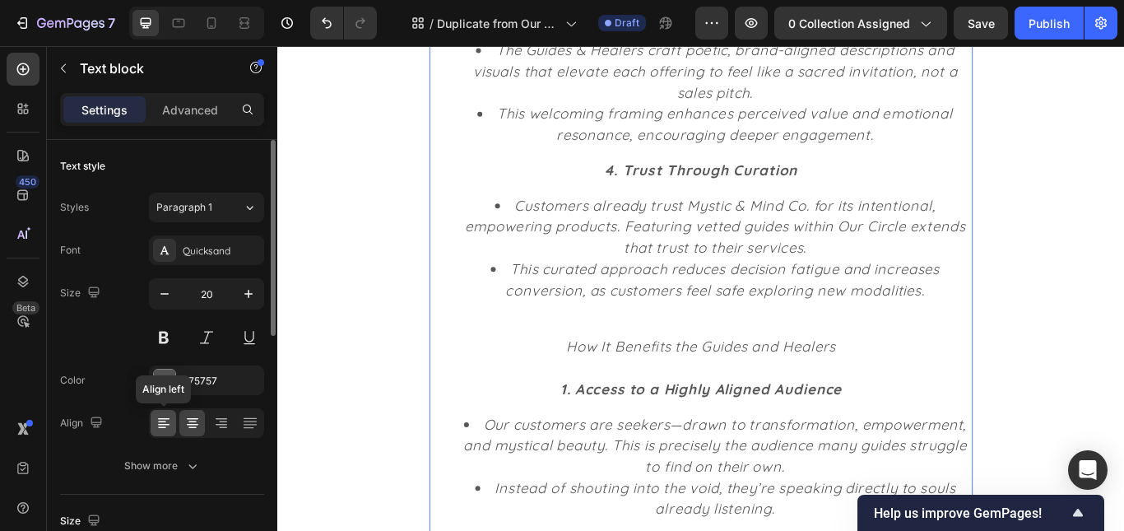
click at [151, 427] on div at bounding box center [164, 423] width 26 height 26
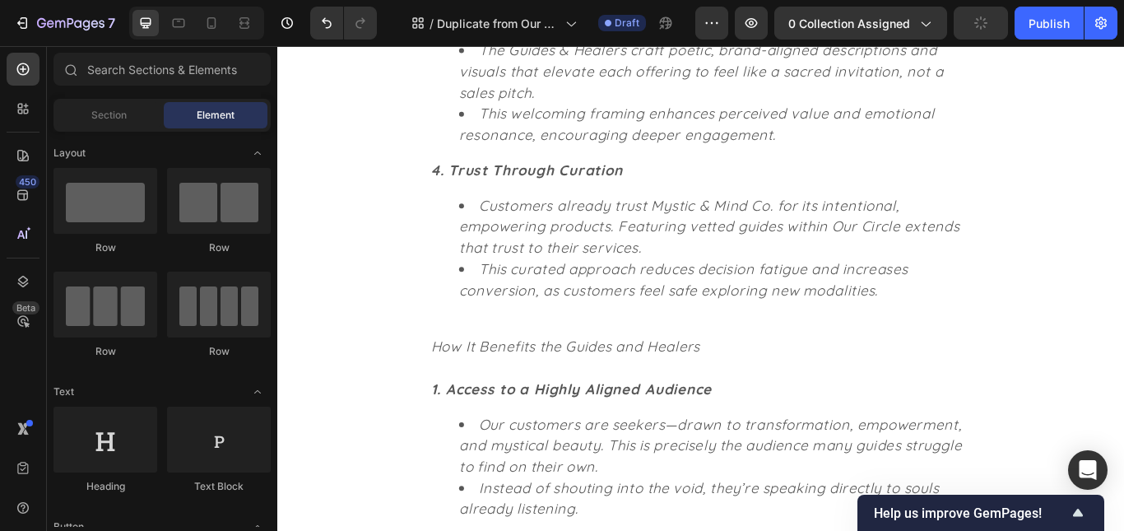
scroll to position [3696, 0]
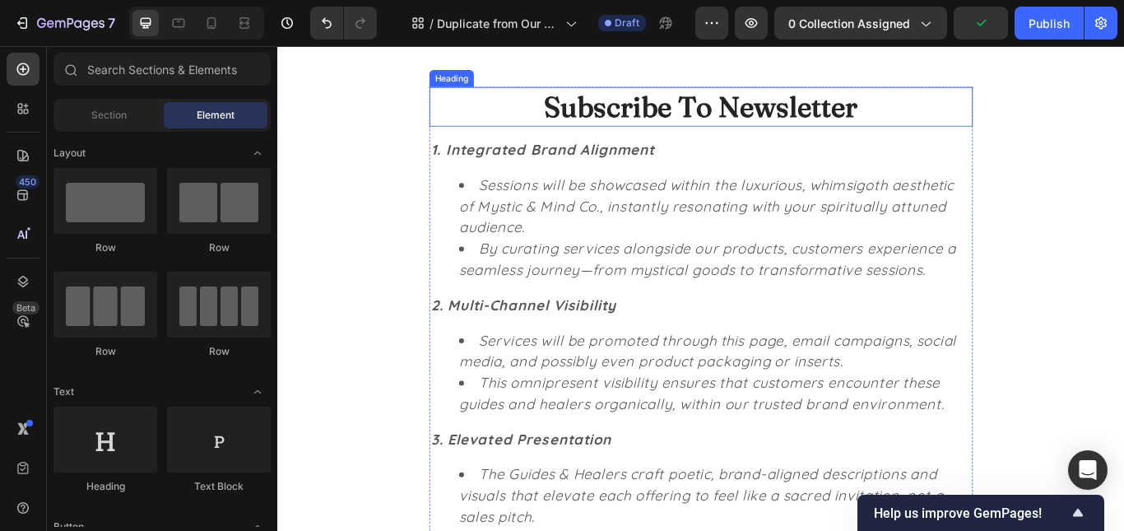
click at [855, 109] on p "Subscribe To Newsletter" at bounding box center [771, 116] width 630 height 43
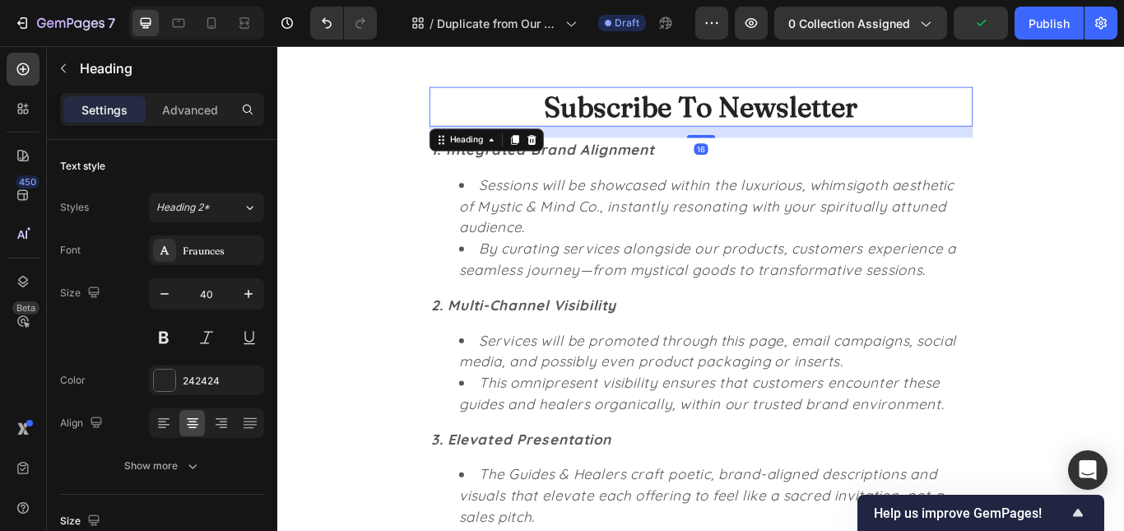
click at [855, 109] on p "Subscribe To Newsletter" at bounding box center [771, 116] width 630 height 43
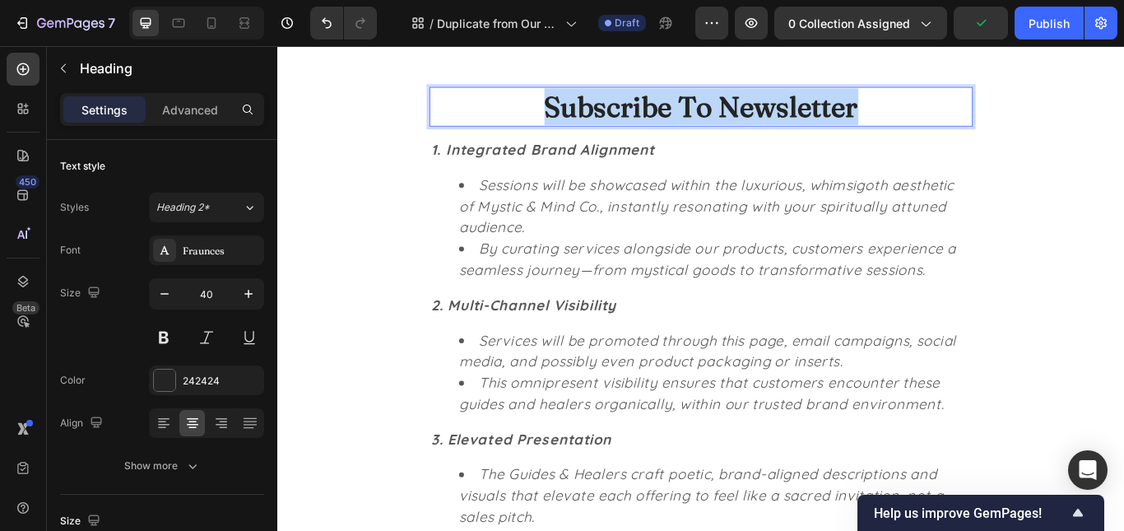
click at [855, 109] on p "Subscribe To Newsletter" at bounding box center [771, 116] width 630 height 43
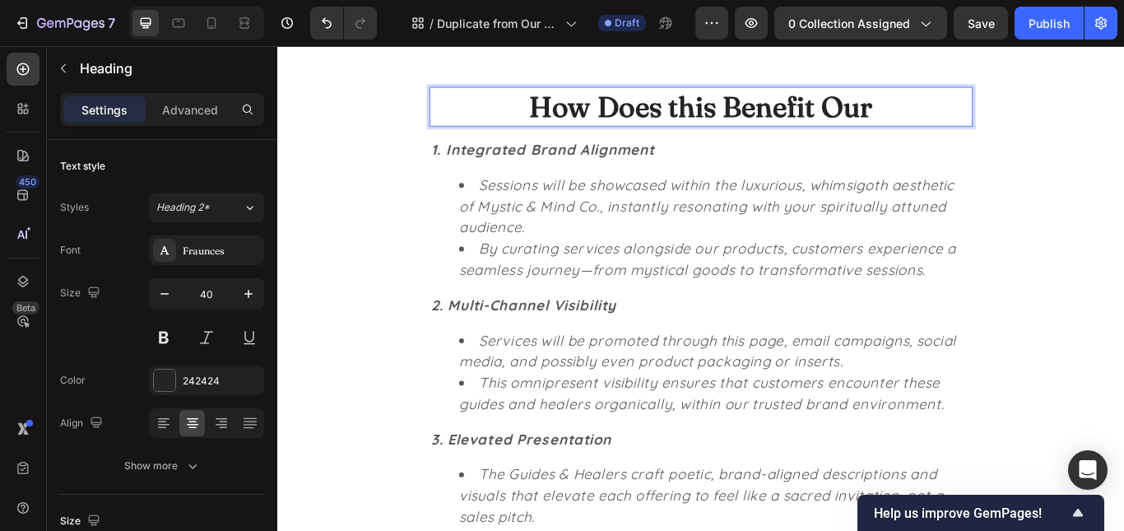
click at [598, 124] on p "How Does this Benefit Our" at bounding box center [771, 116] width 630 height 43
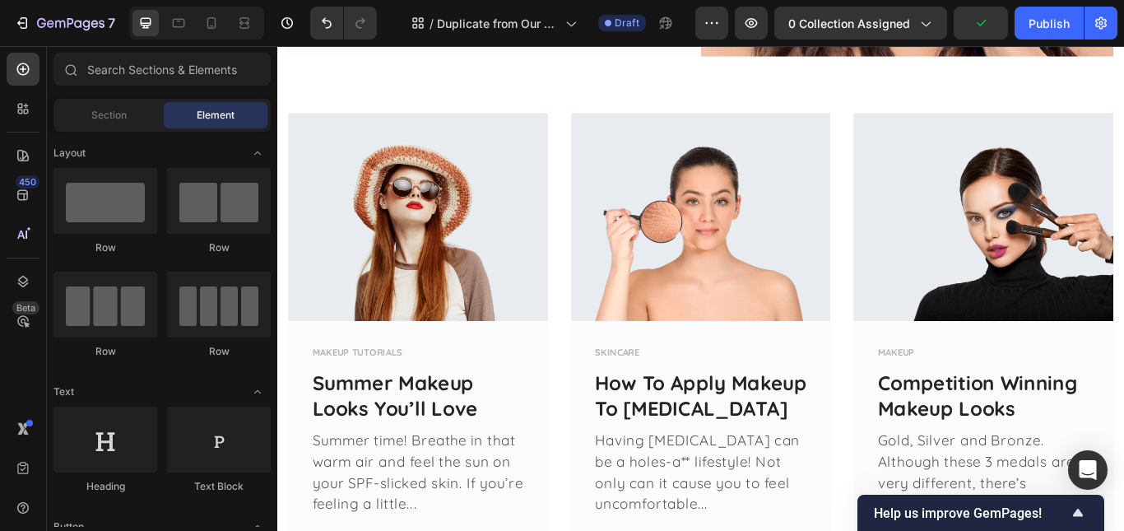
scroll to position [1224, 0]
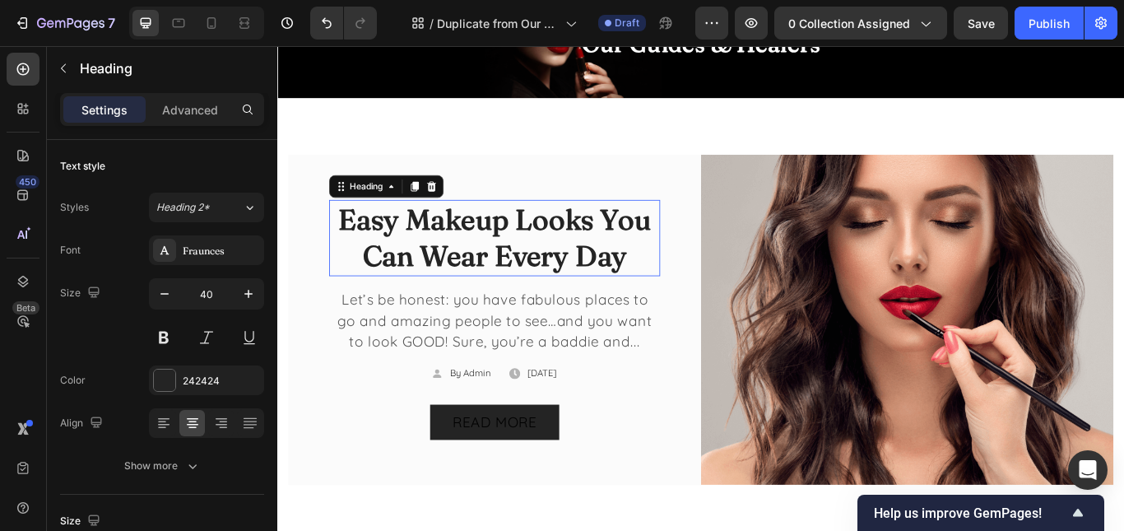
click at [527, 268] on p "Easy Makeup Looks You Can Wear Every Day" at bounding box center [530, 270] width 383 height 86
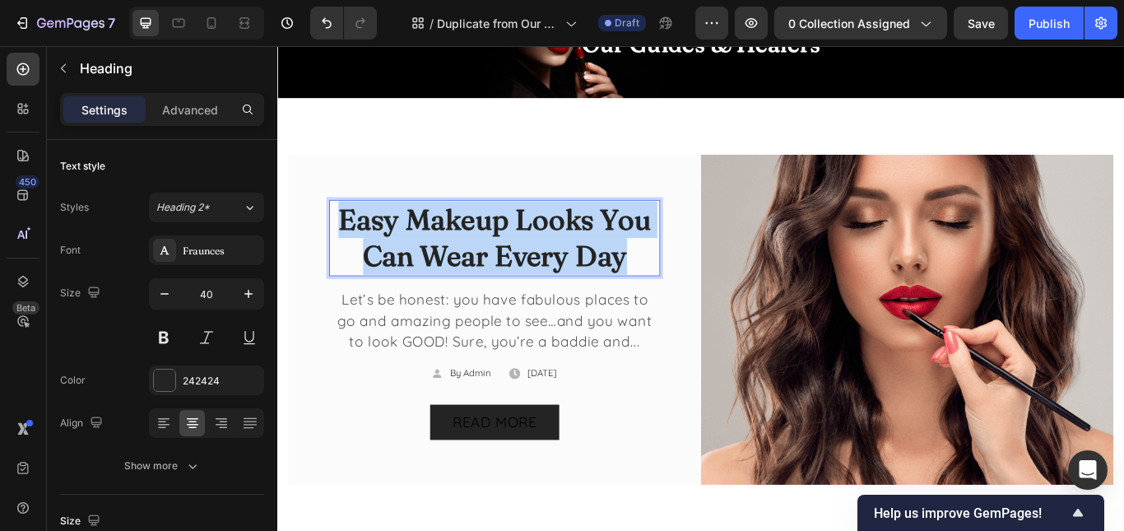
click at [527, 268] on p "Easy Makeup Looks You Can Wear Every Day" at bounding box center [530, 270] width 383 height 86
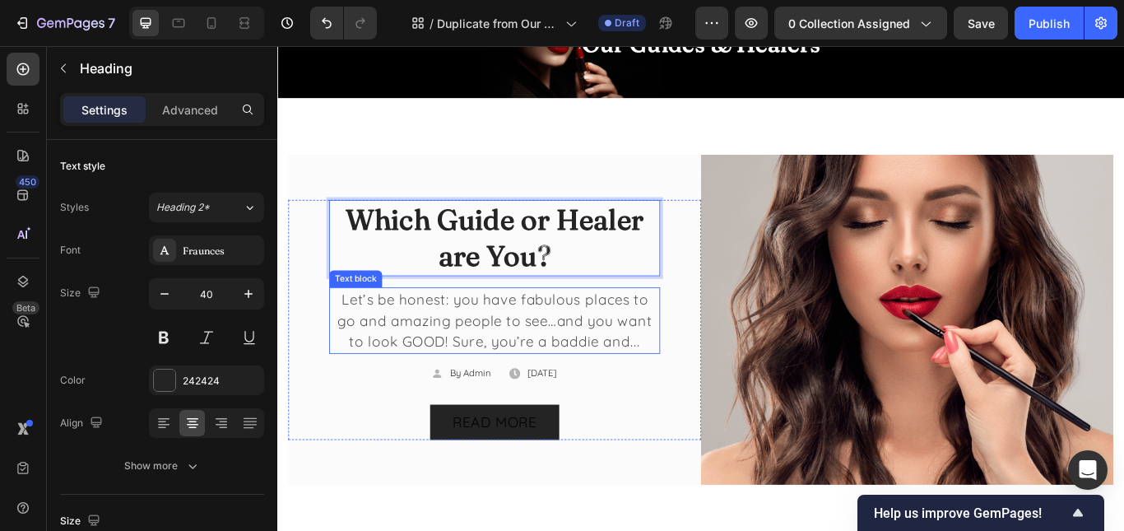
click at [543, 355] on p "Let’s be honest: you have fabulous places to go and amazing people to see…and y…" at bounding box center [530, 366] width 383 height 74
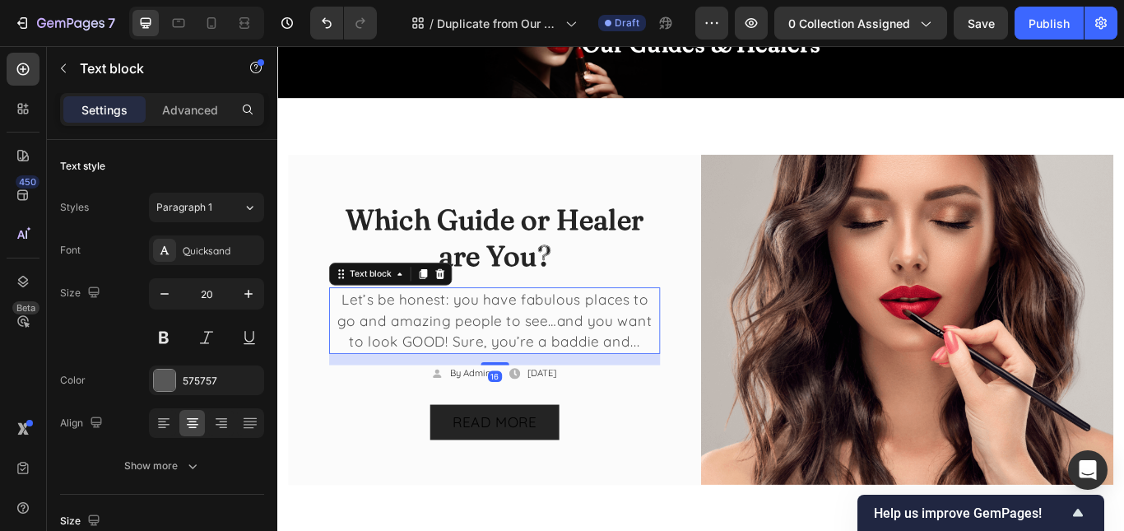
click at [543, 355] on p "Let’s be honest: you have fabulous places to go and amazing people to see…and y…" at bounding box center [530, 366] width 383 height 74
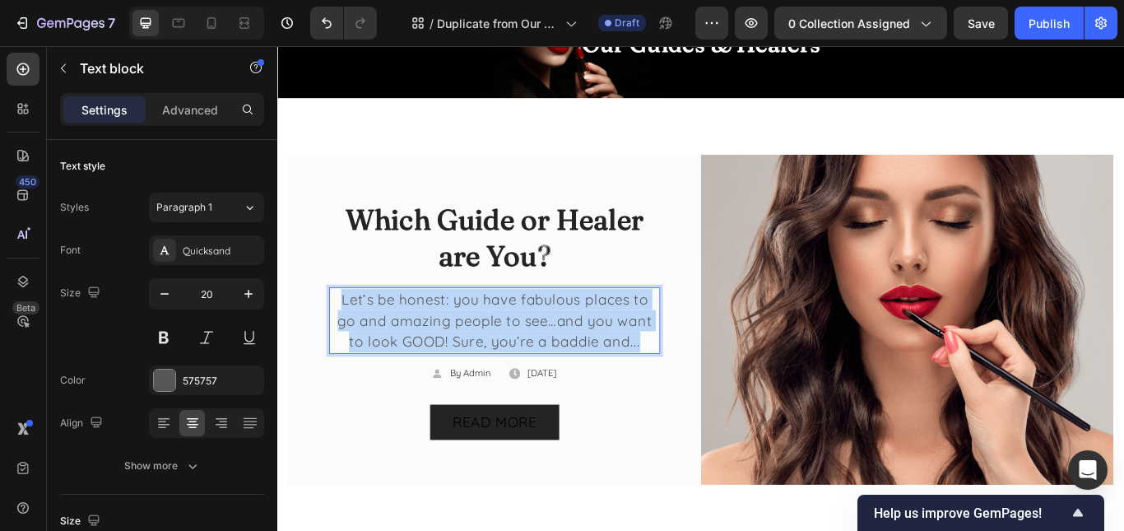
click at [543, 355] on p "Let’s be honest: you have fabulous places to go and amazing people to see…and y…" at bounding box center [530, 366] width 383 height 74
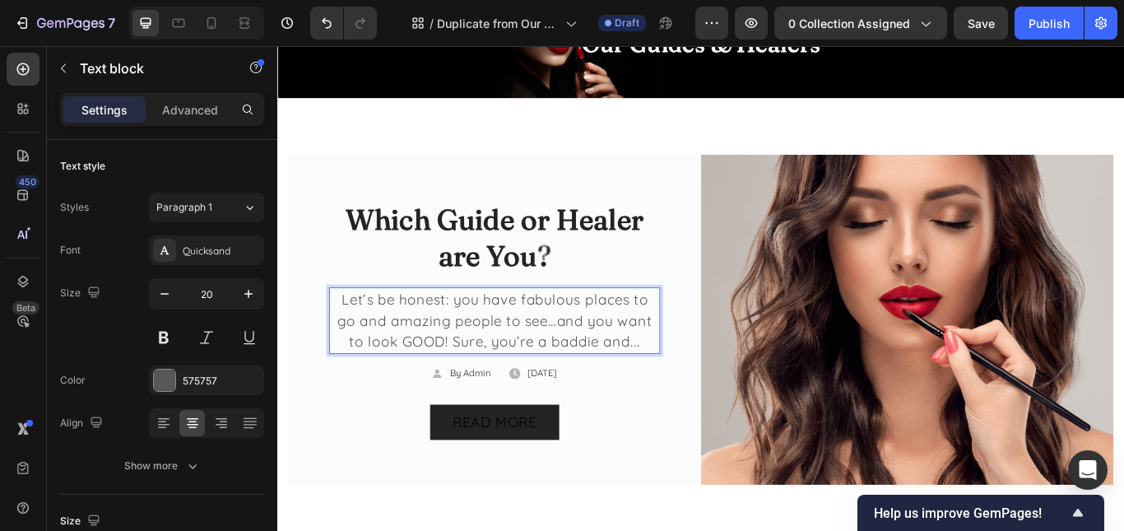
scroll to position [1248, 0]
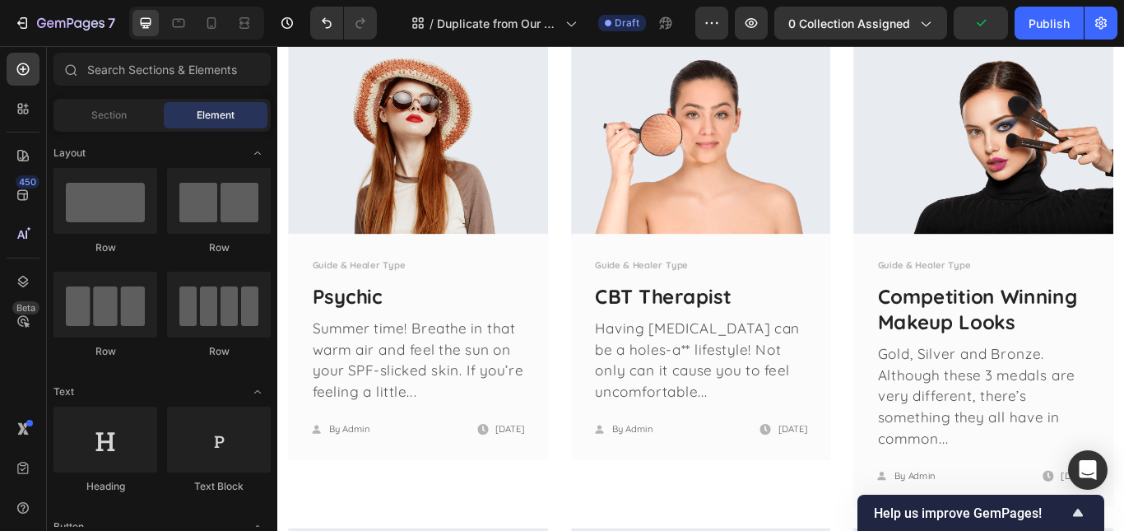
scroll to position [1517, 0]
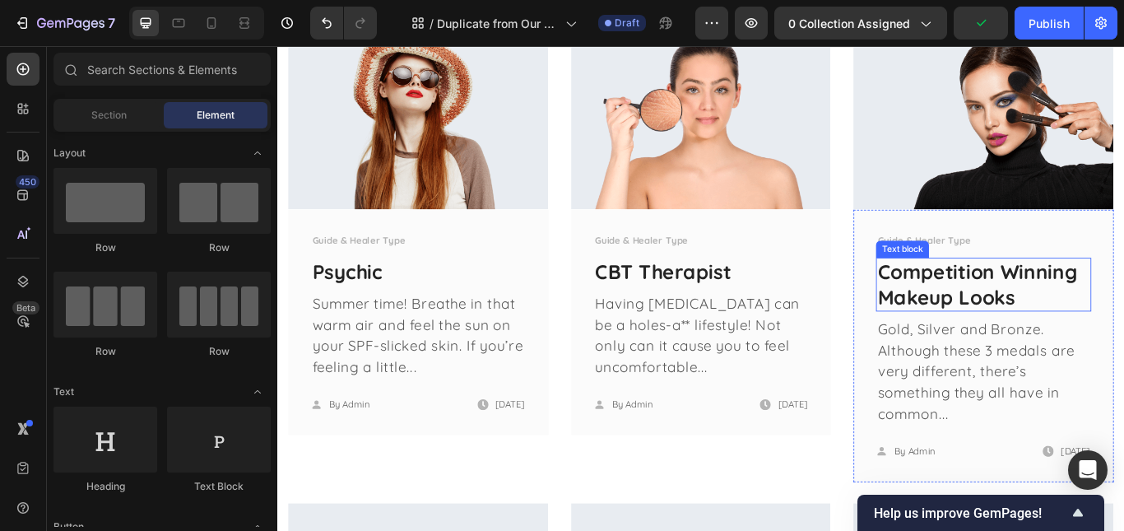
click at [1072, 312] on link "Competition Winning Makeup Looks" at bounding box center [1093, 324] width 233 height 58
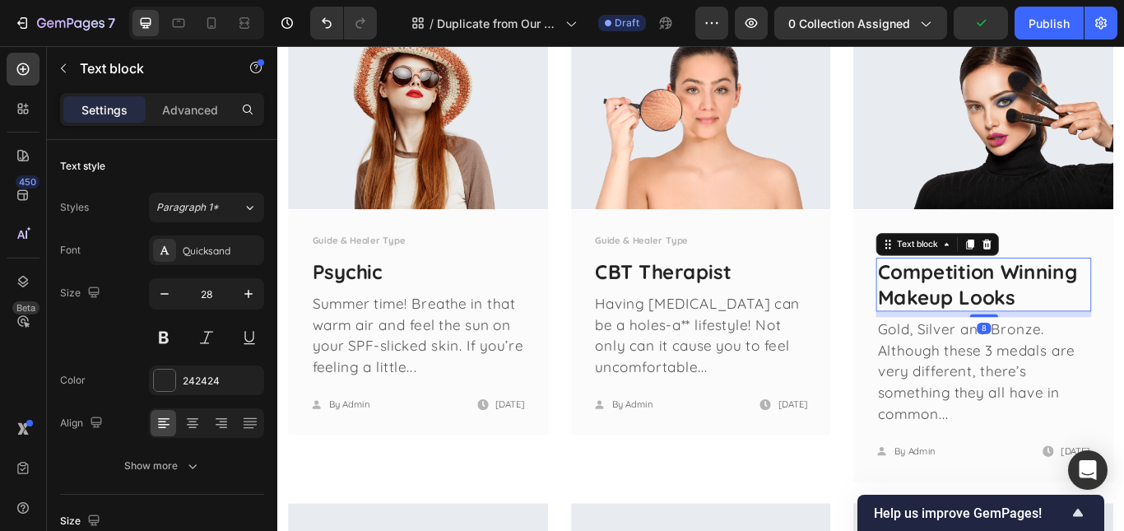
click at [1072, 312] on link "Competition Winning Makeup Looks" at bounding box center [1093, 324] width 233 height 58
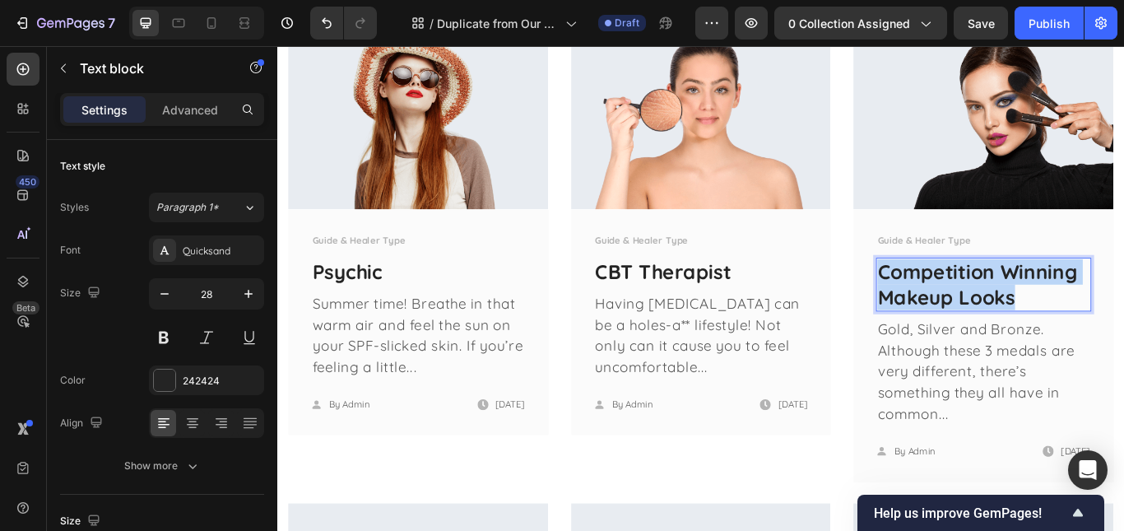
click at [1072, 312] on link "Competition Winning Makeup Looks" at bounding box center [1093, 324] width 233 height 58
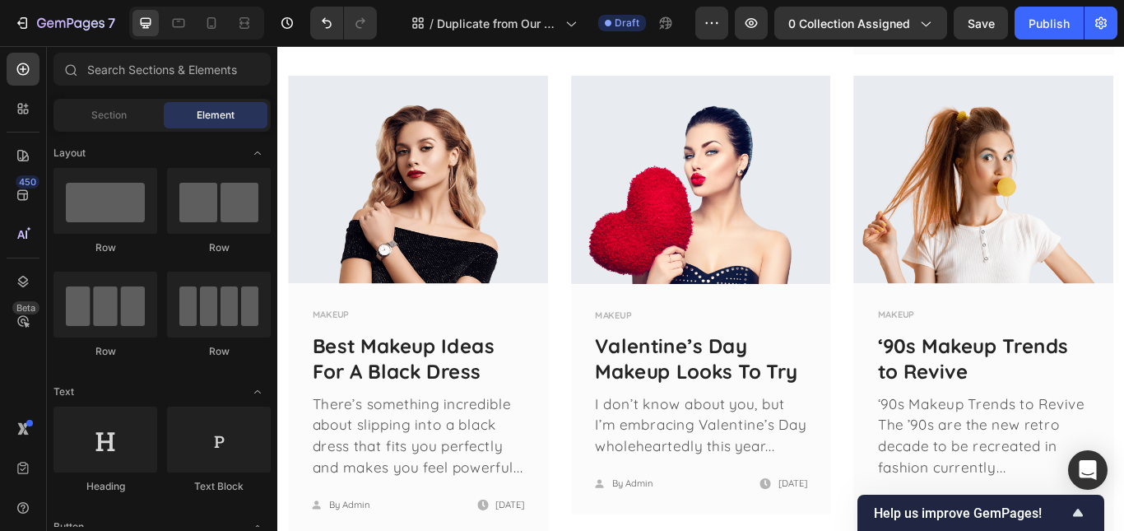
scroll to position [2033, 0]
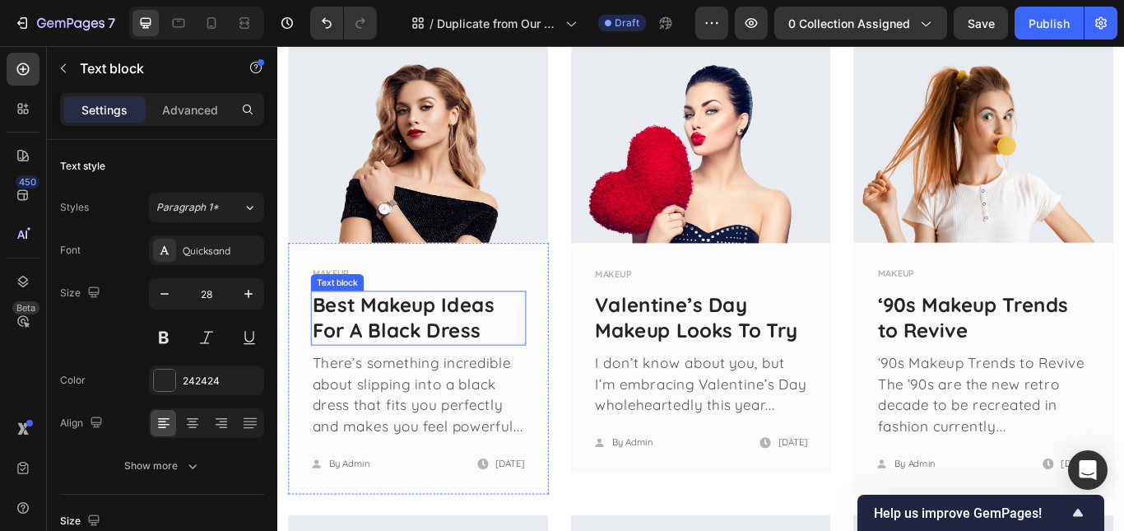
click at [451, 365] on link "Best Makeup Ideas For A Black Dress" at bounding box center [424, 362] width 212 height 58
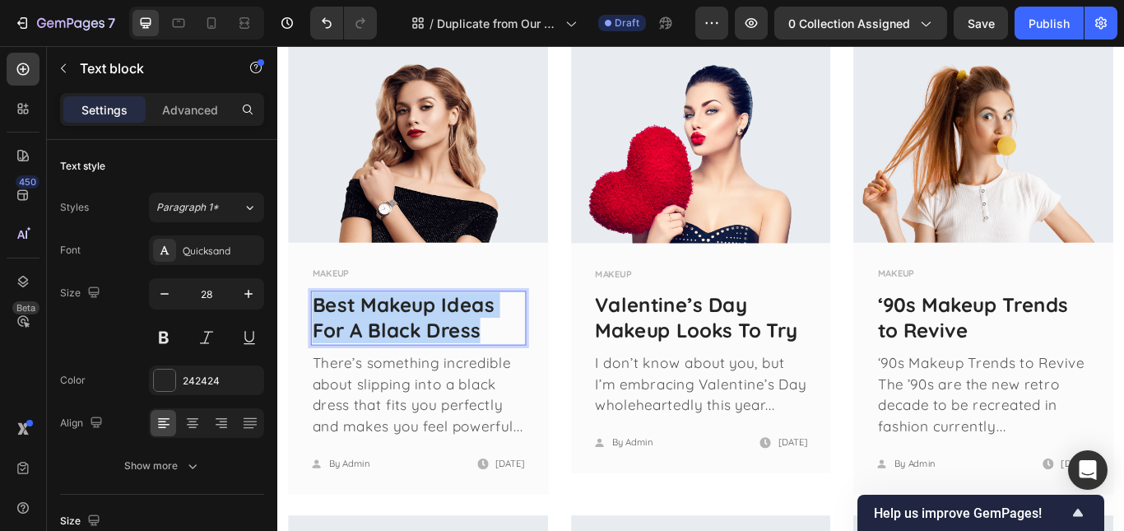
click at [451, 365] on link "Best Makeup Ideas For A Black Dress" at bounding box center [424, 362] width 212 height 58
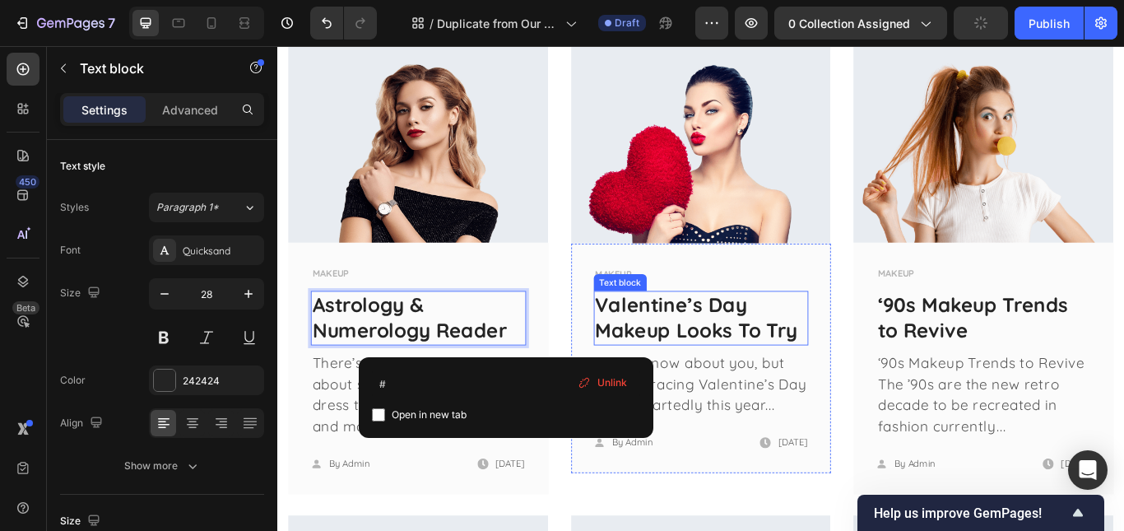
click at [736, 368] on link "Valentine’s Day Makeup Looks To Try" at bounding box center [766, 362] width 236 height 58
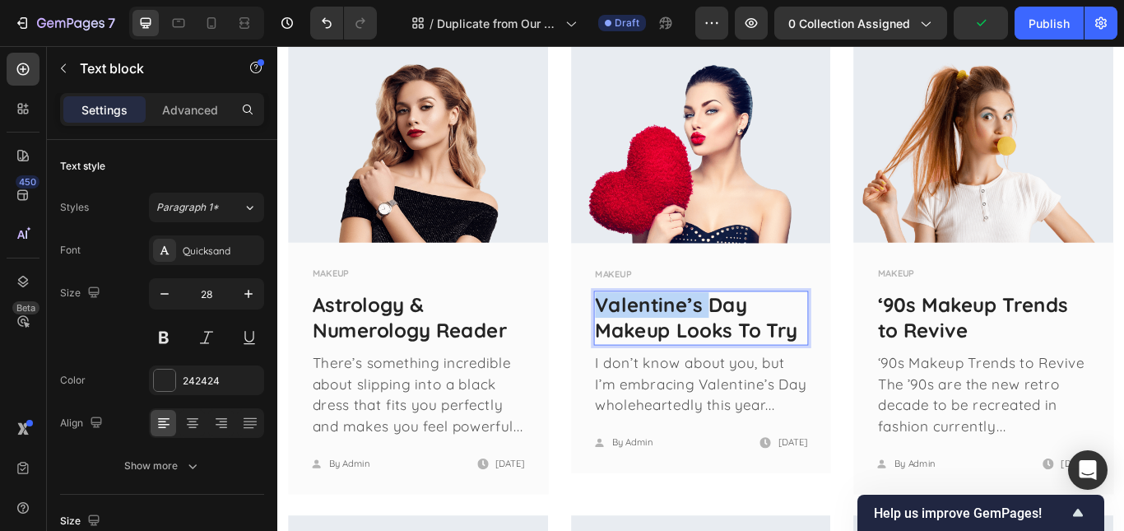
click at [736, 368] on link "Valentine’s Day Makeup Looks To Try" at bounding box center [766, 362] width 236 height 58
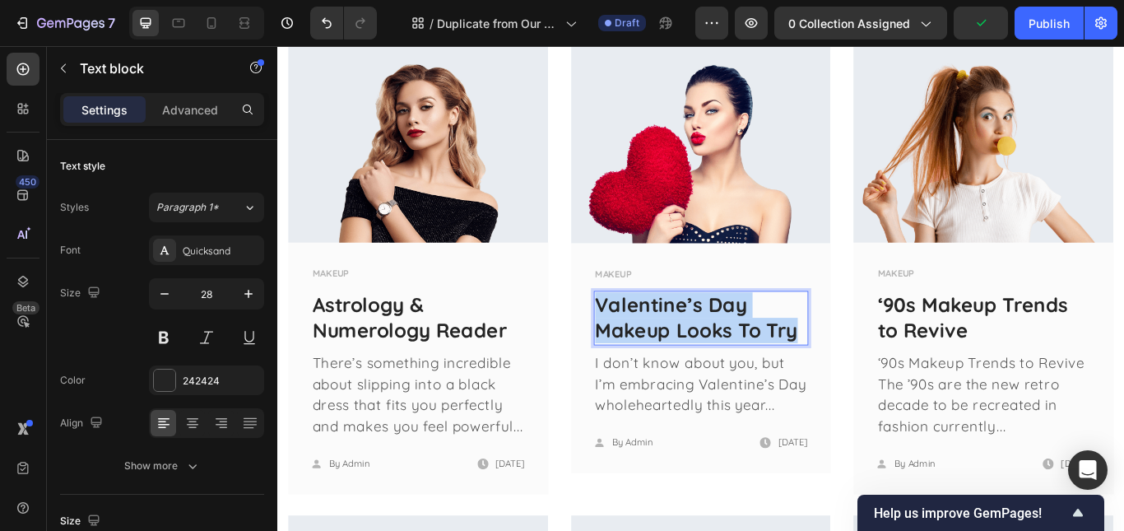
click at [736, 368] on link "Valentine’s Day Makeup Looks To Try" at bounding box center [766, 362] width 236 height 58
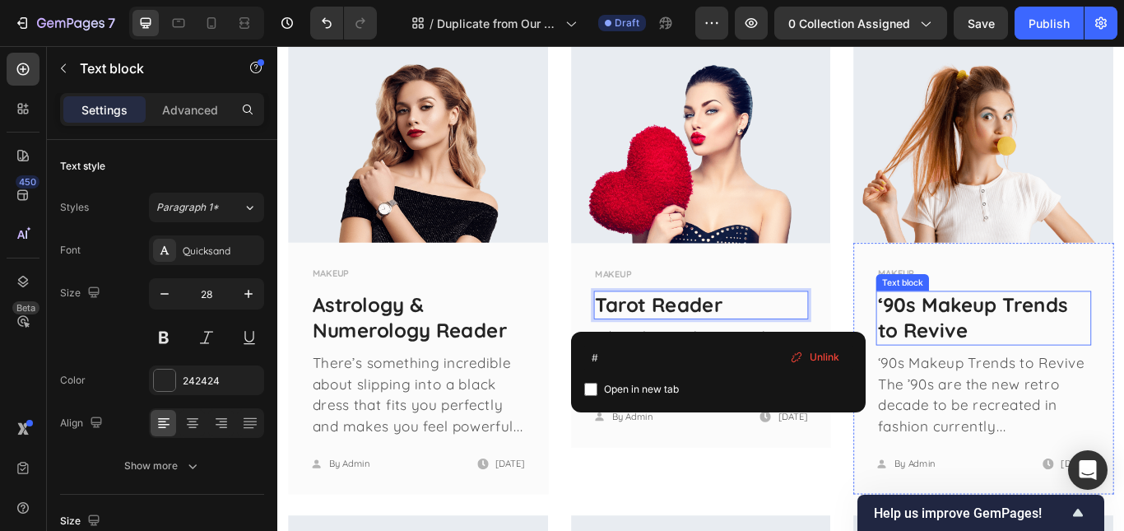
click at [1038, 361] on link "‘90s Makeup Trends to Revive" at bounding box center [1088, 362] width 222 height 58
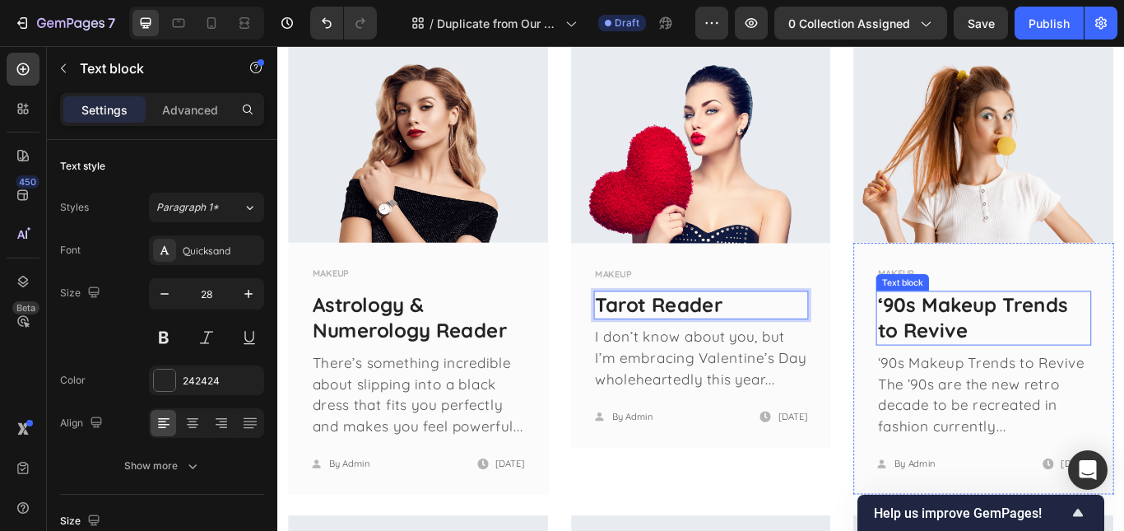
click at [1038, 361] on link "‘90s Makeup Trends to Revive" at bounding box center [1088, 362] width 222 height 58
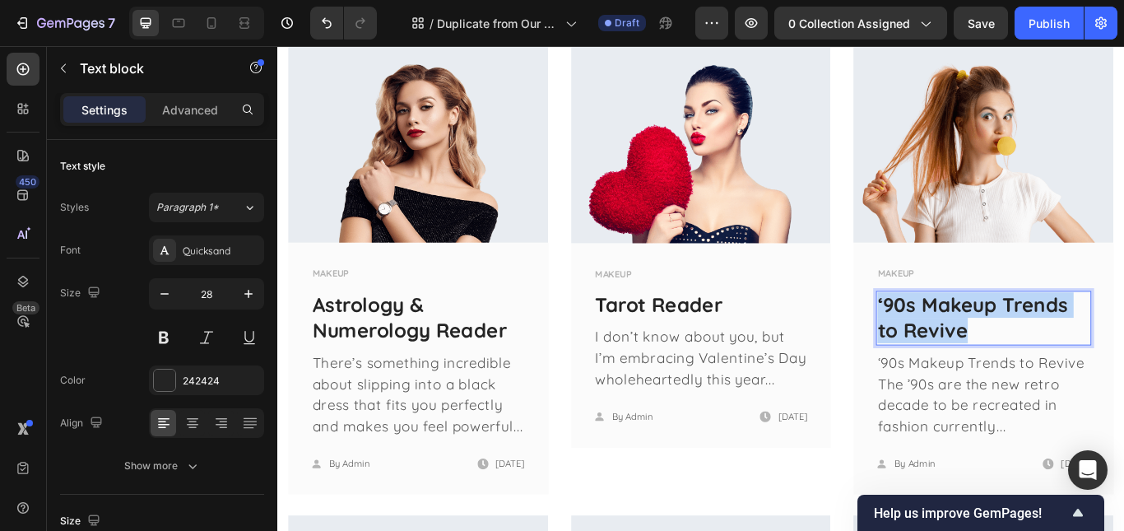
click at [1038, 361] on link "‘90s Makeup Trends to Revive" at bounding box center [1088, 362] width 222 height 58
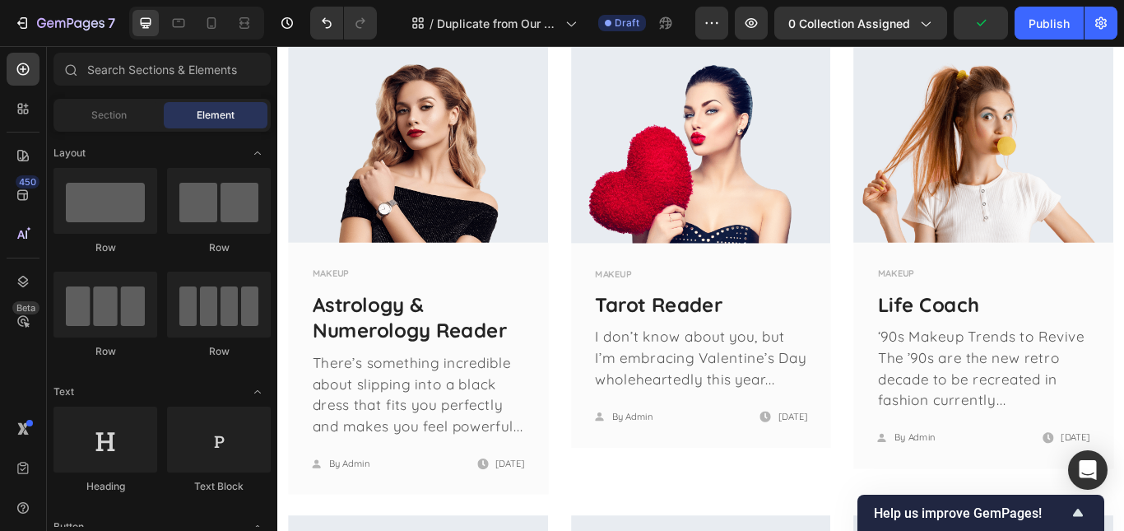
scroll to position [2528, 0]
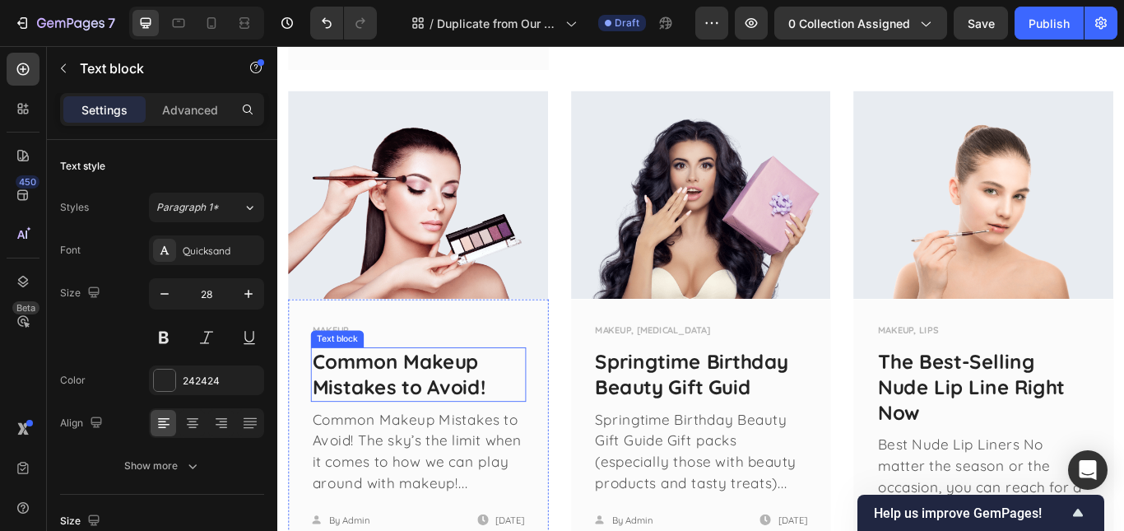
click at [435, 455] on link "Common Makeup Mistakes to Avoid!" at bounding box center [419, 428] width 202 height 58
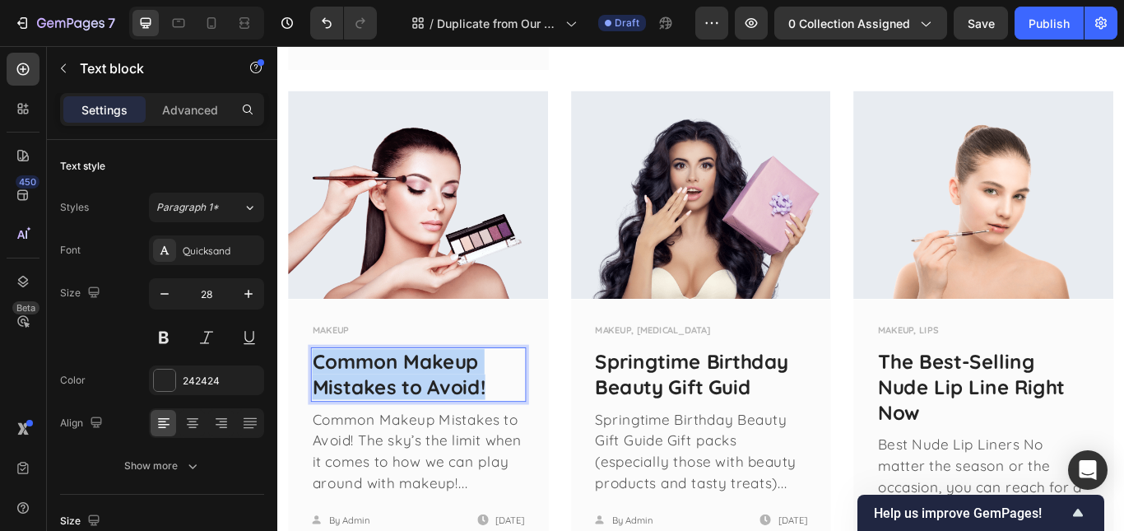
click at [435, 455] on link "Common Makeup Mistakes to Avoid!" at bounding box center [419, 428] width 202 height 58
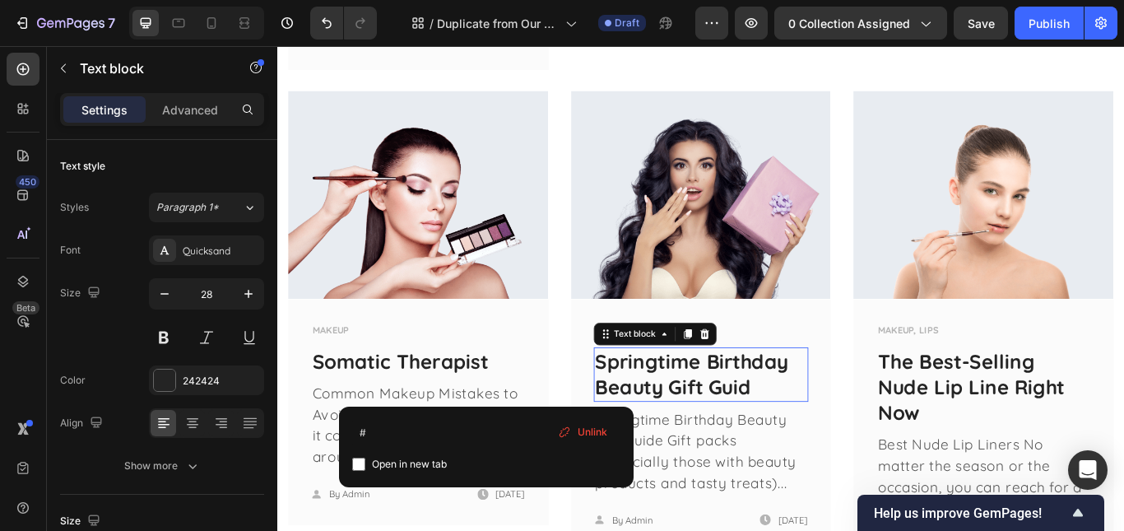
click at [736, 452] on link "Springtime Birthday Beauty Gift Guid" at bounding box center [760, 428] width 225 height 58
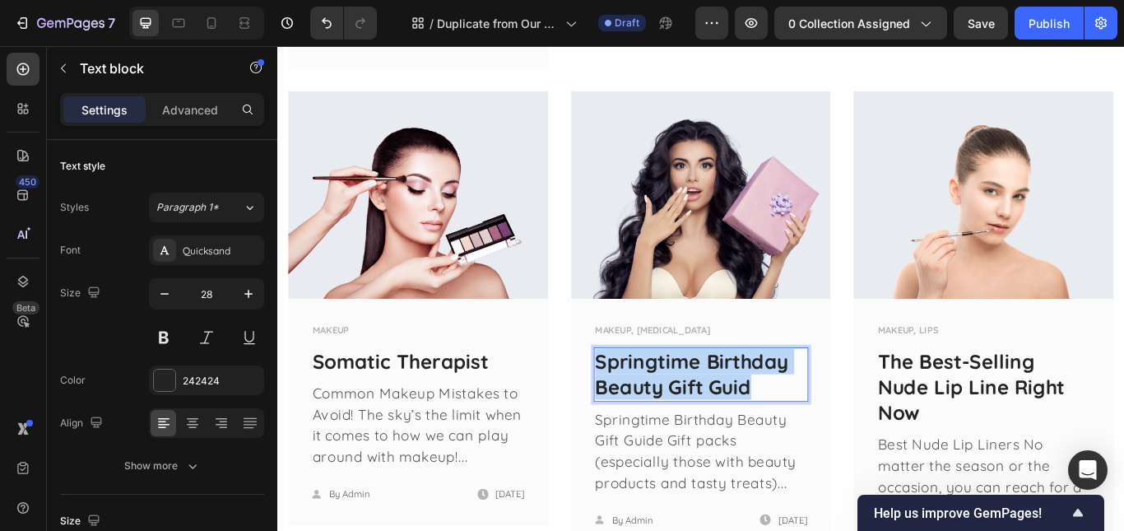
click at [736, 452] on link "Springtime Birthday Beauty Gift Guid" at bounding box center [760, 428] width 225 height 58
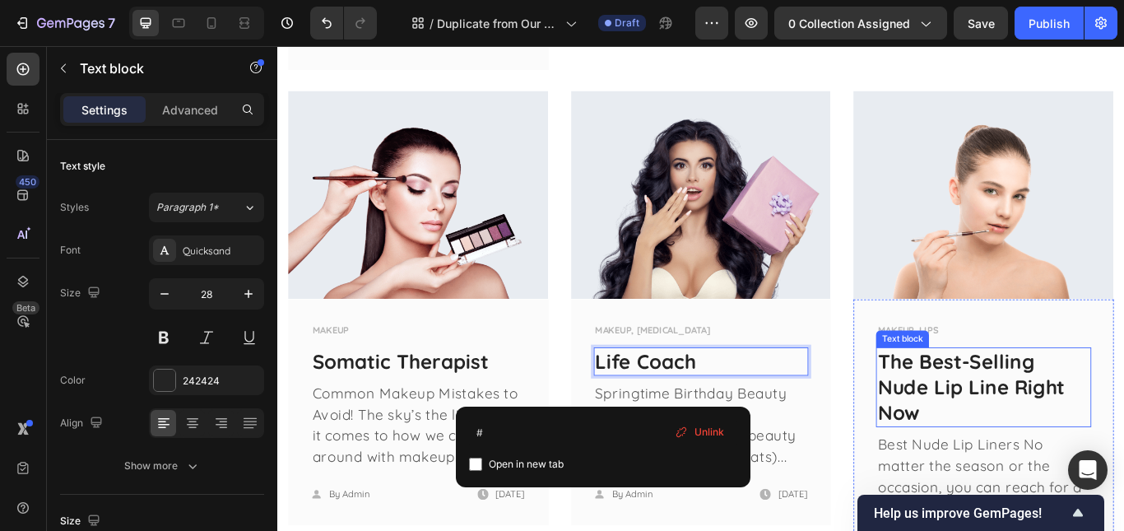
click at [1063, 489] on p "The Best-Selling Nude Lip Line Right Now" at bounding box center [1101, 444] width 248 height 90
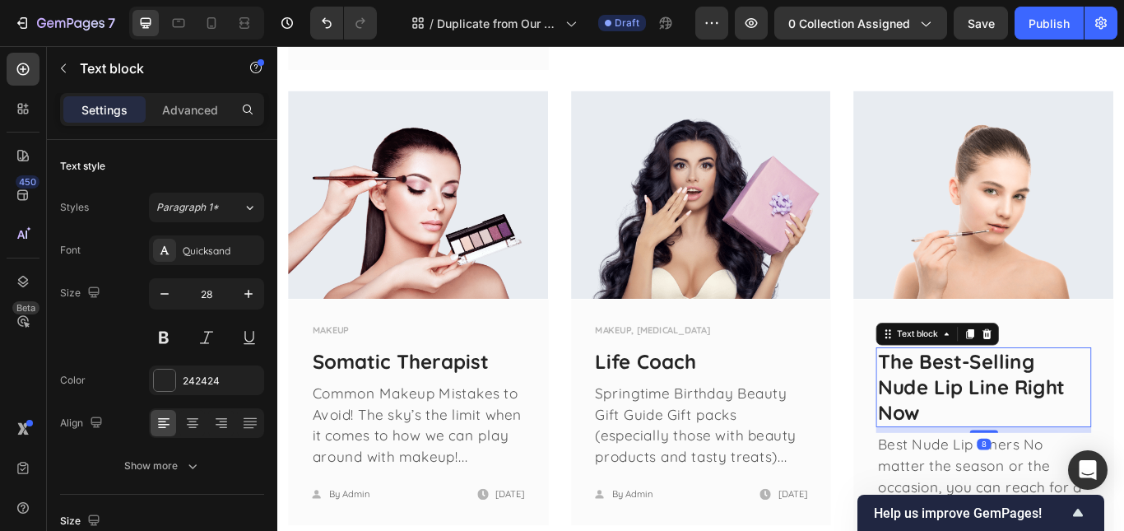
click at [1063, 489] on p "The Best-Selling Nude Lip Line Right Now" at bounding box center [1101, 444] width 248 height 90
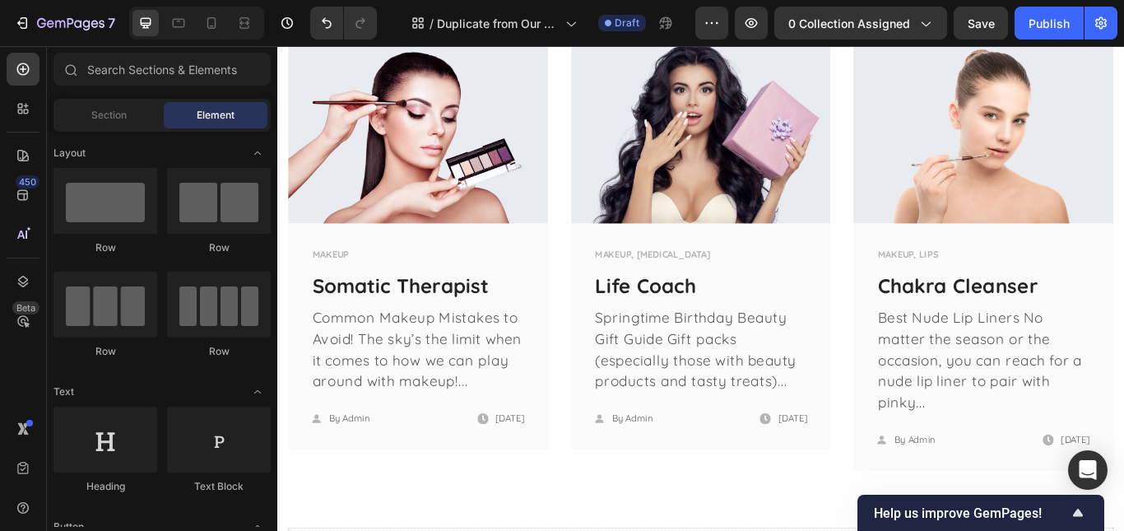
scroll to position [2692, 0]
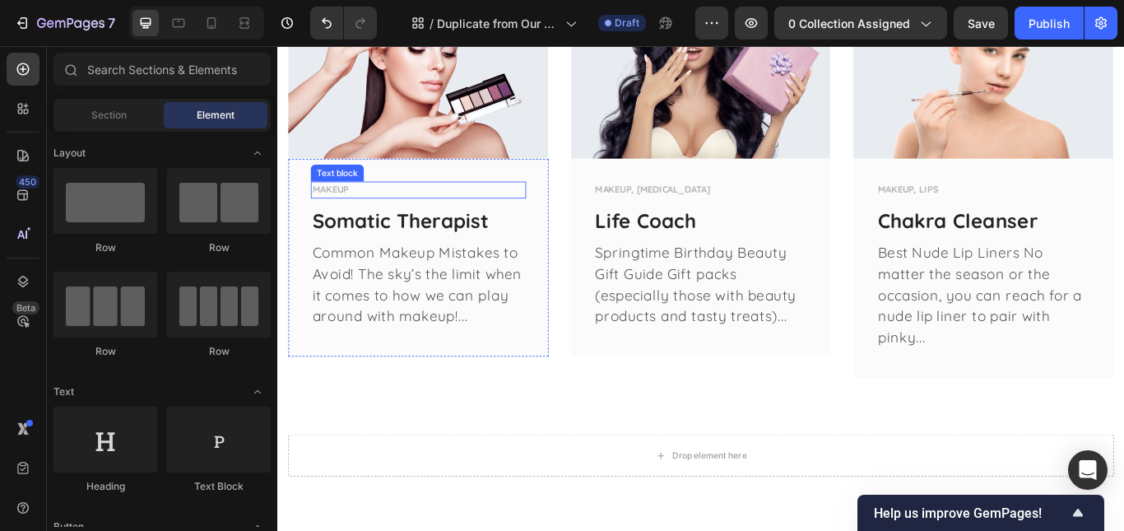
click at [367, 222] on p "MAKEUP" at bounding box center [442, 214] width 248 height 16
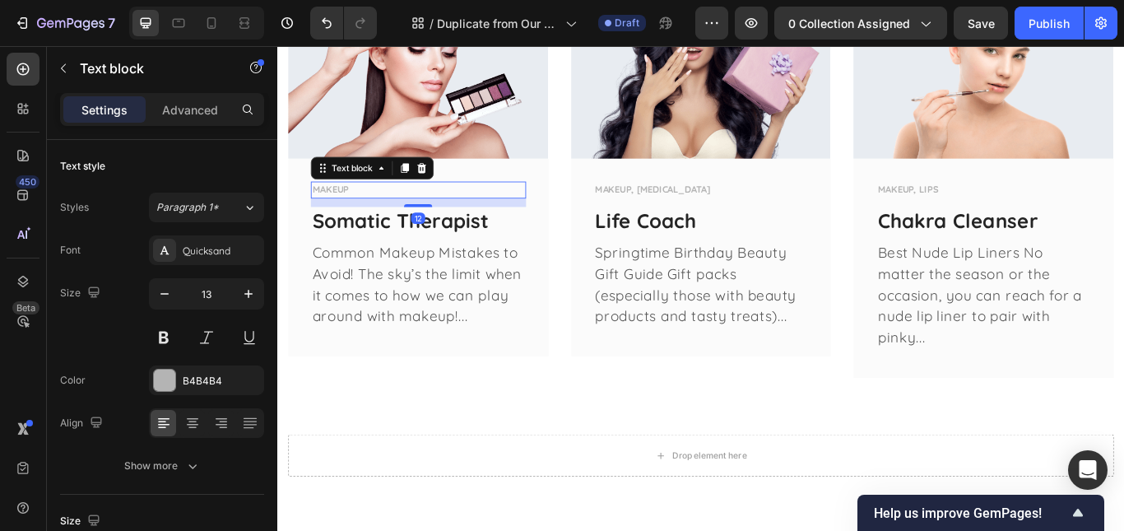
click at [367, 222] on p "MAKEUP" at bounding box center [442, 214] width 248 height 16
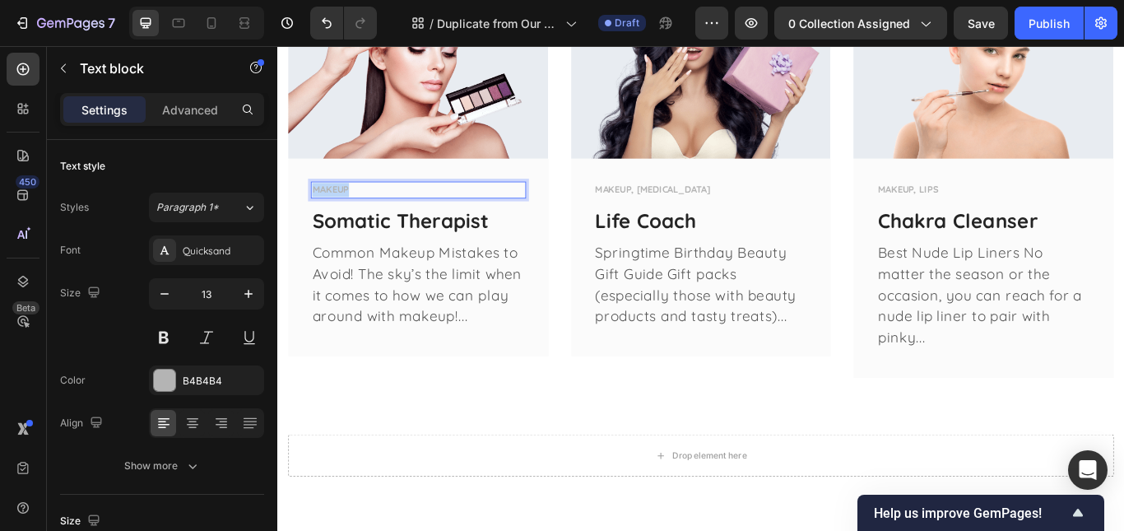
click at [367, 222] on p "MAKEUP" at bounding box center [442, 214] width 248 height 16
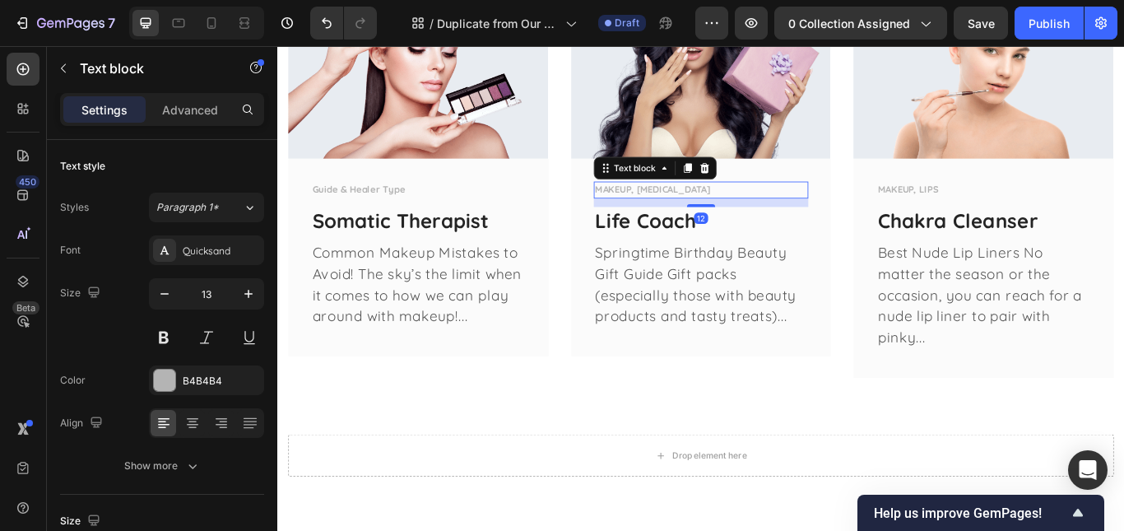
click at [685, 222] on p "MAKEUP, [MEDICAL_DATA]" at bounding box center [772, 214] width 248 height 16
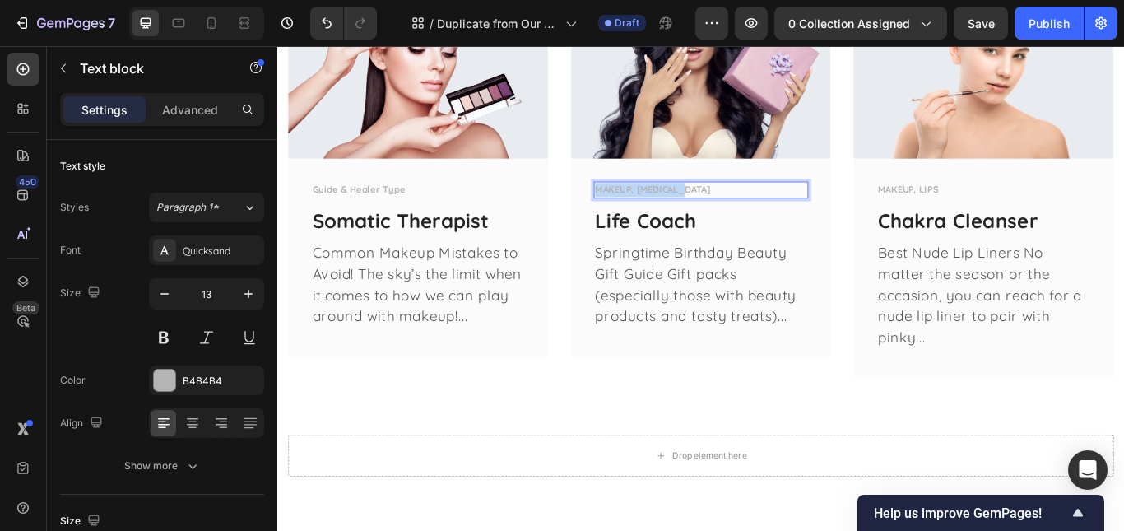
click at [685, 222] on p "MAKEUP, [MEDICAL_DATA]" at bounding box center [772, 214] width 248 height 16
click at [987, 222] on p "MAKEUP, LIPS" at bounding box center [1101, 214] width 248 height 16
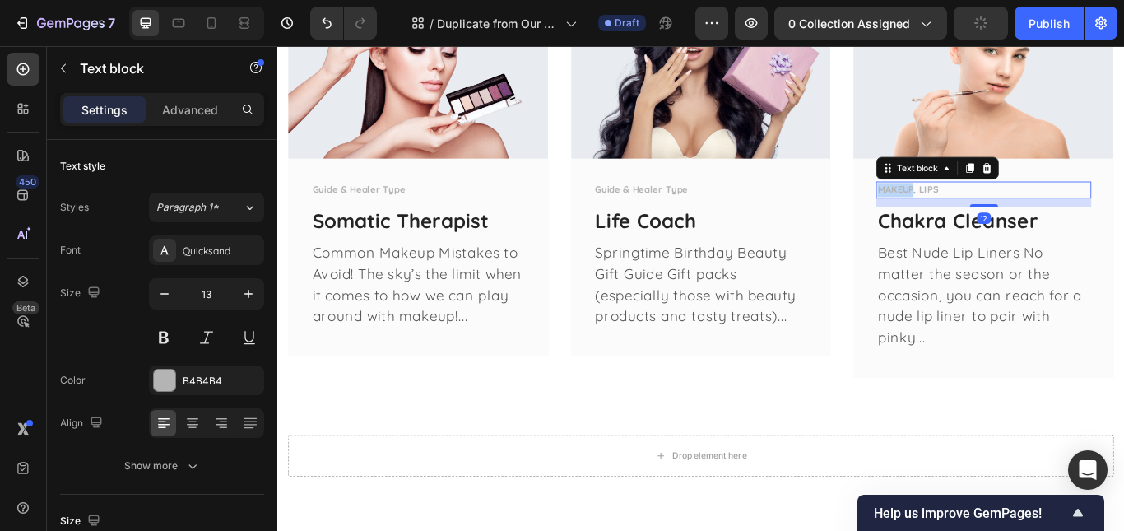
click at [987, 222] on p "MAKEUP, LIPS" at bounding box center [1101, 214] width 248 height 16
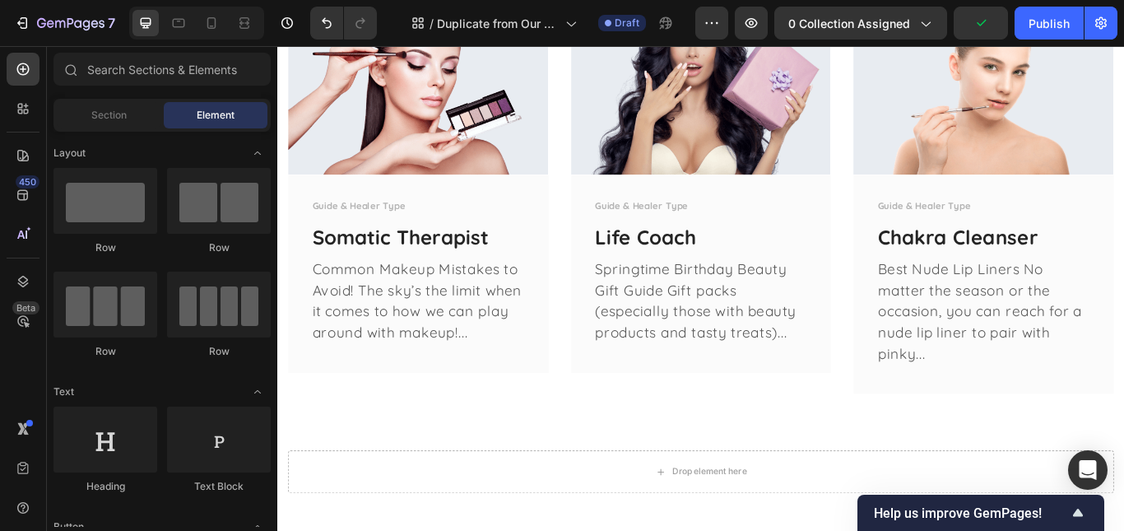
scroll to position [2729, 0]
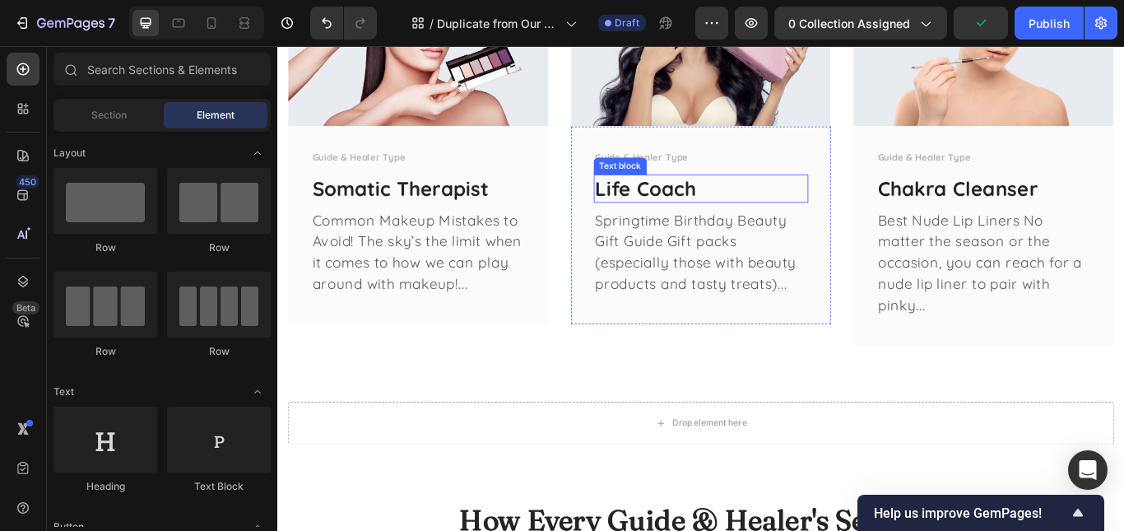
click at [718, 227] on p "Life Coach" at bounding box center [772, 212] width 248 height 30
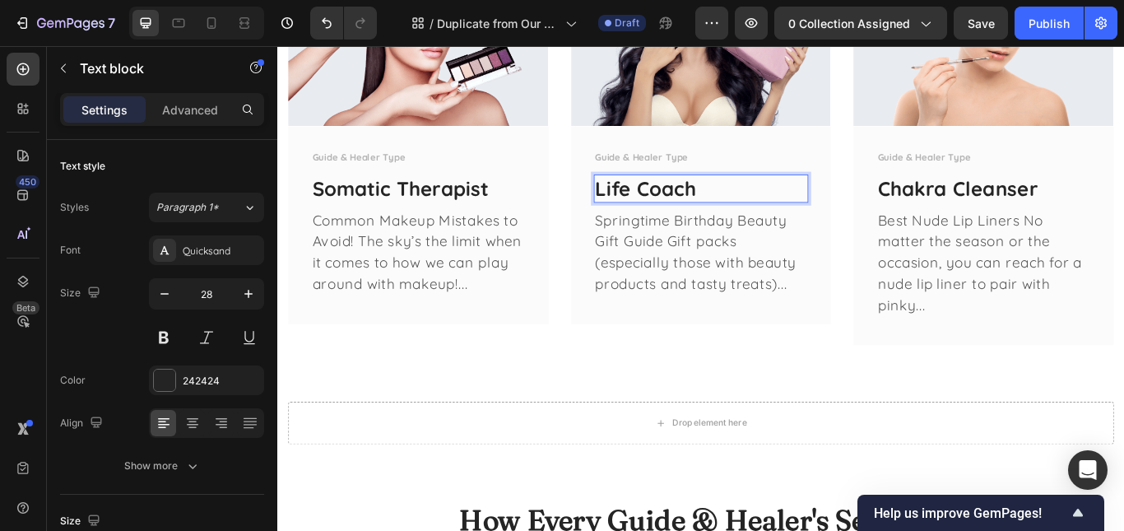
click at [718, 227] on p "Life Coach" at bounding box center [772, 212] width 248 height 30
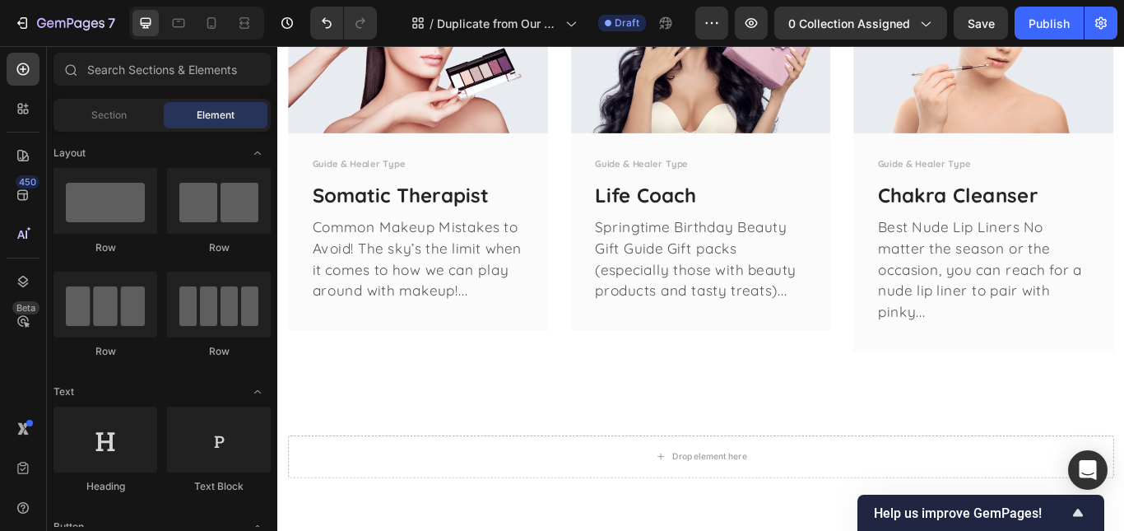
scroll to position [2750, 0]
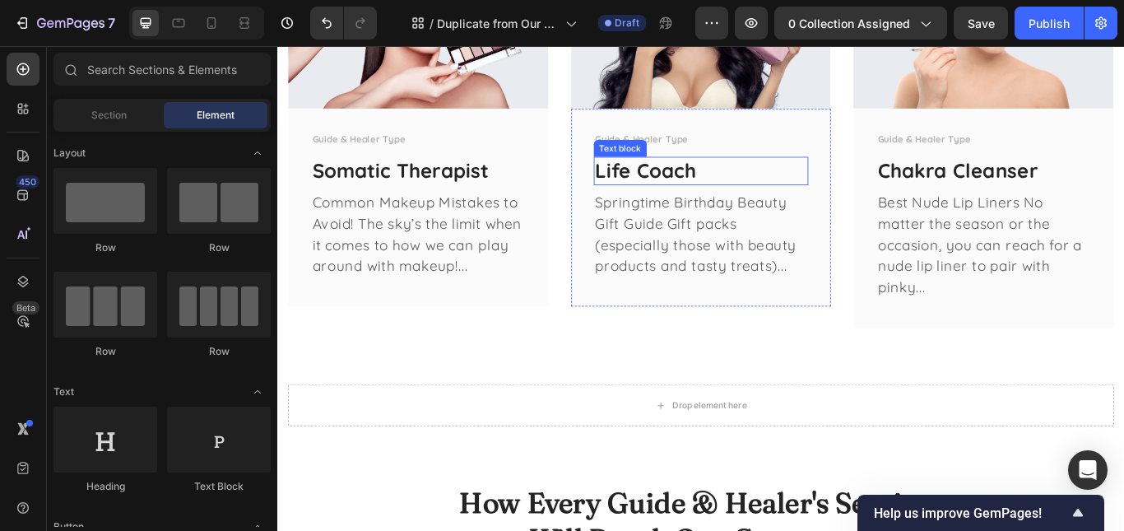
click at [720, 207] on p "Life Coach" at bounding box center [772, 192] width 248 height 30
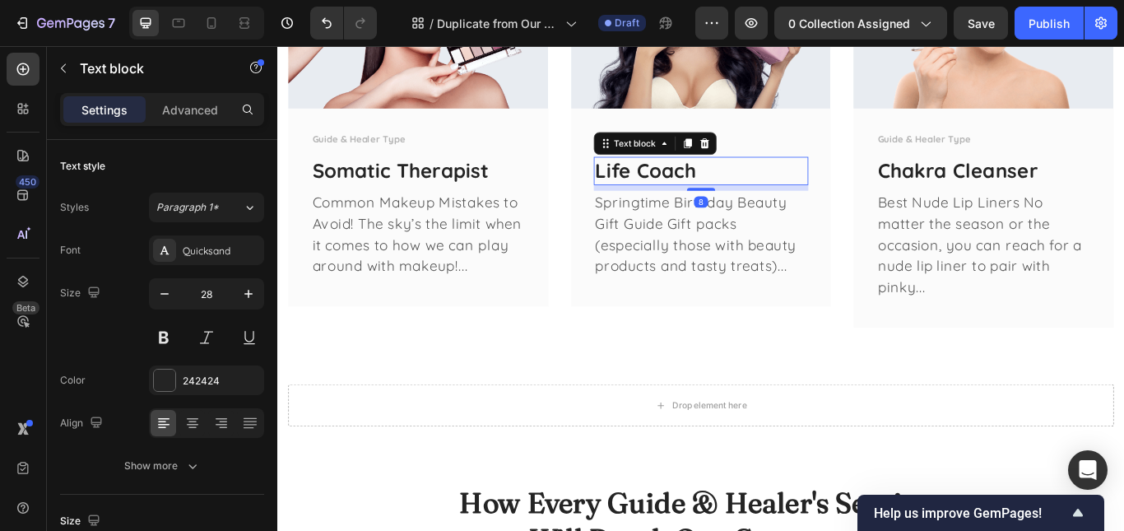
click at [720, 207] on p "Life Coach" at bounding box center [772, 192] width 248 height 30
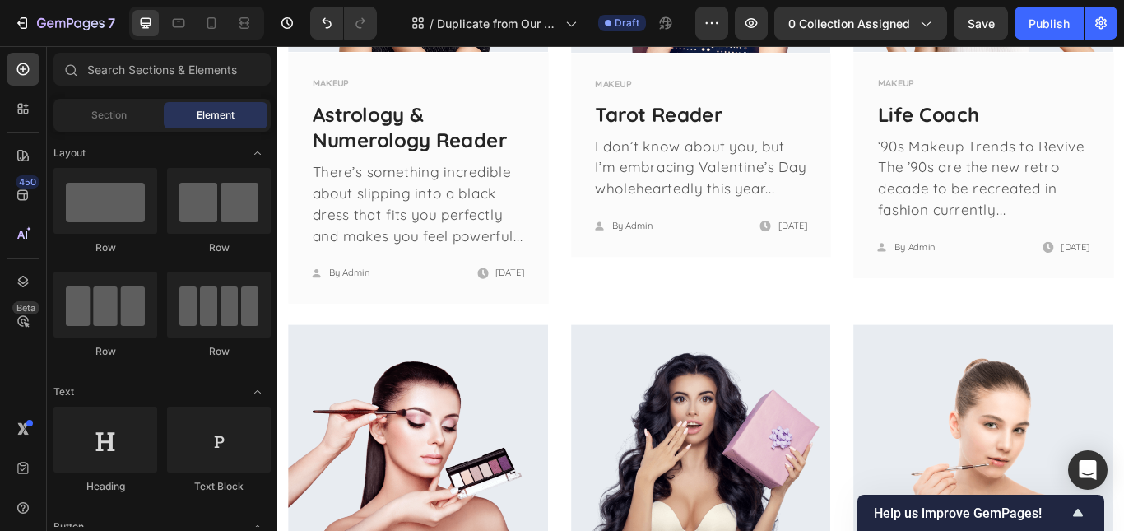
scroll to position [1761, 0]
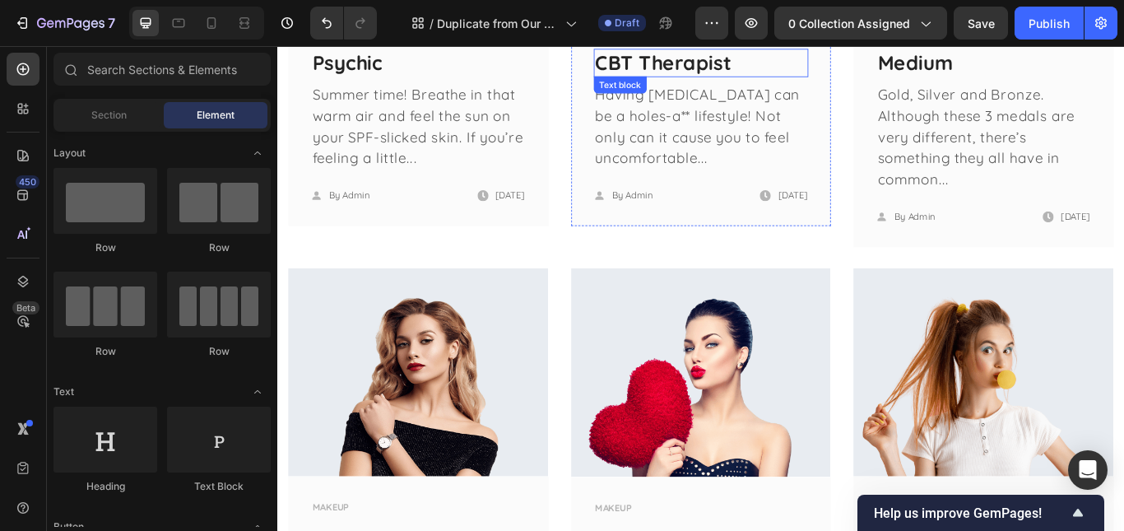
click at [737, 61] on link "CBT Therapist" at bounding box center [727, 65] width 159 height 29
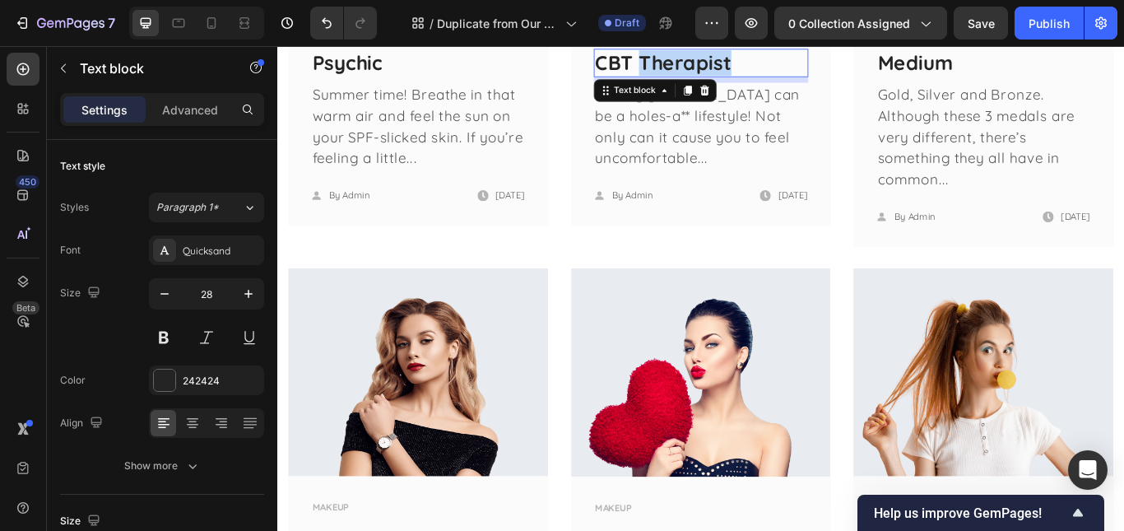
click at [737, 61] on link "CBT Therapist" at bounding box center [727, 65] width 159 height 29
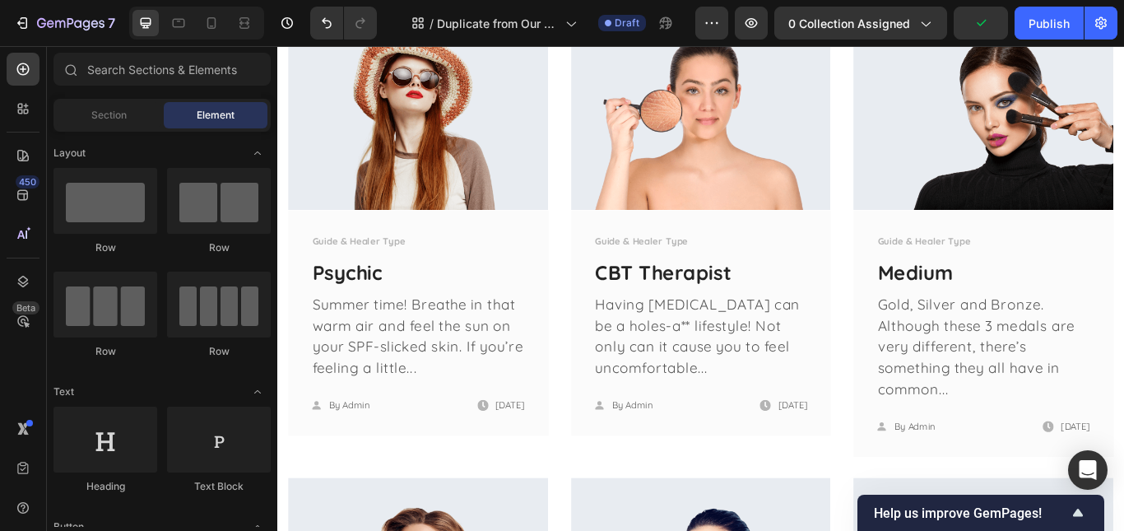
scroll to position [1498, 0]
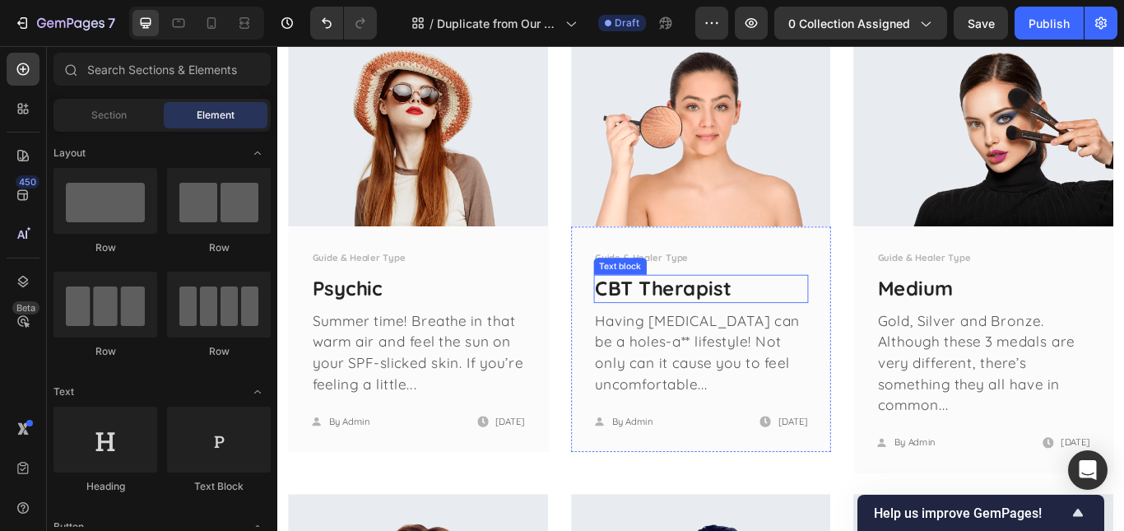
click at [775, 332] on link "CBT Therapist" at bounding box center [727, 328] width 159 height 29
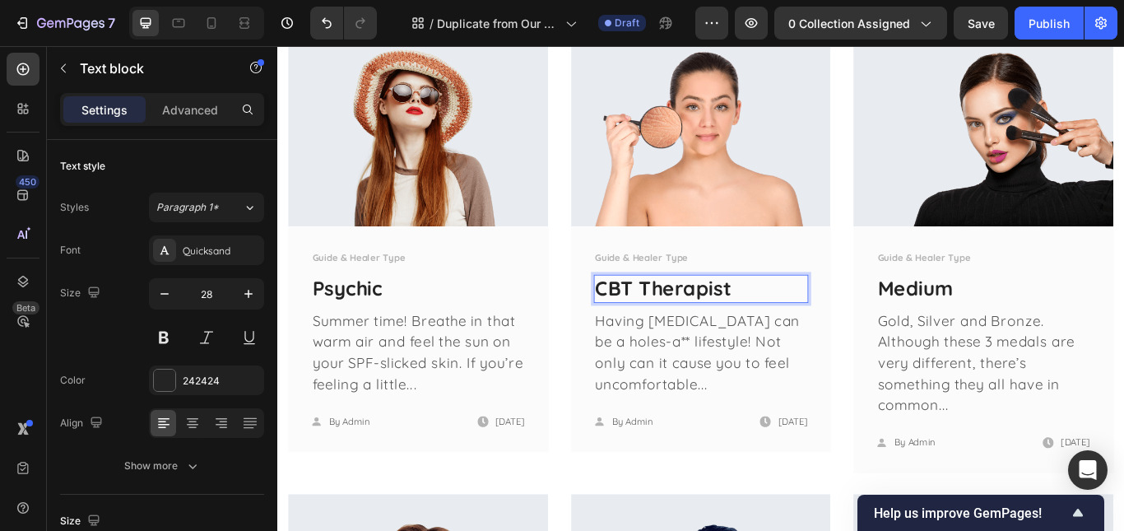
click at [775, 332] on link "CBT Therapist" at bounding box center [727, 328] width 159 height 29
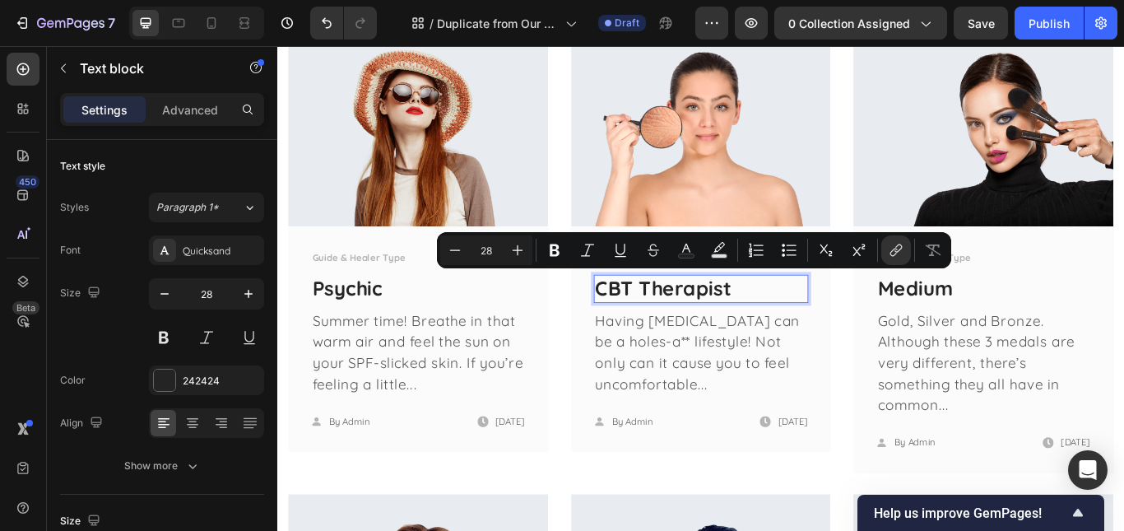
click at [678, 326] on link "CBT Therapist" at bounding box center [727, 328] width 159 height 29
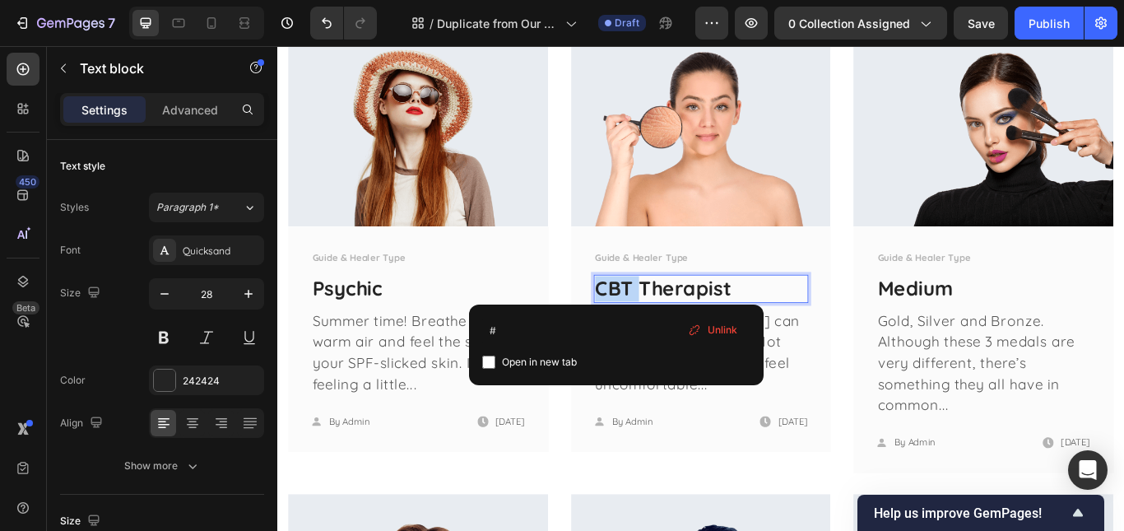
click at [678, 326] on link "CBT Therapist" at bounding box center [727, 328] width 159 height 29
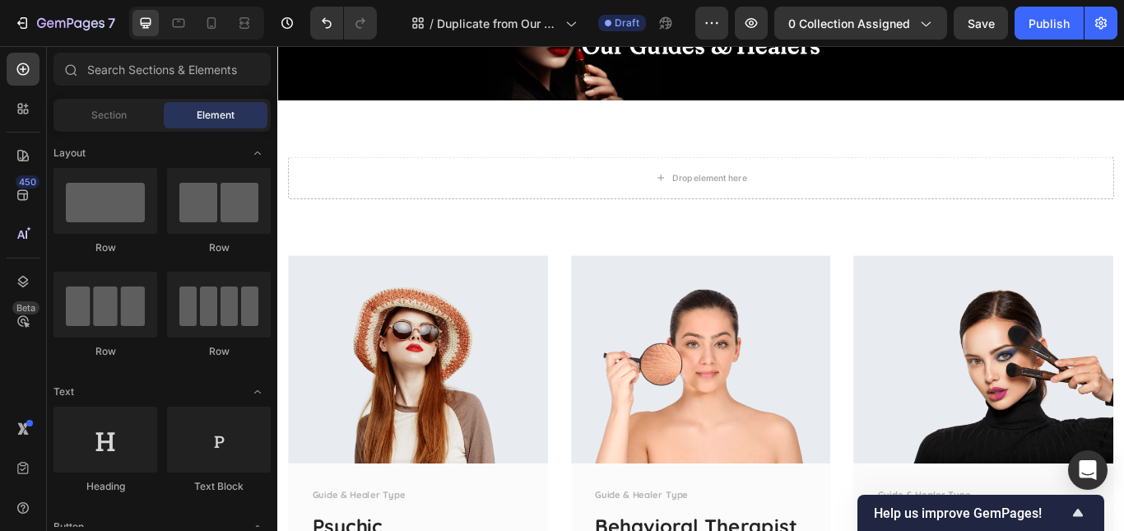
scroll to position [1127, 0]
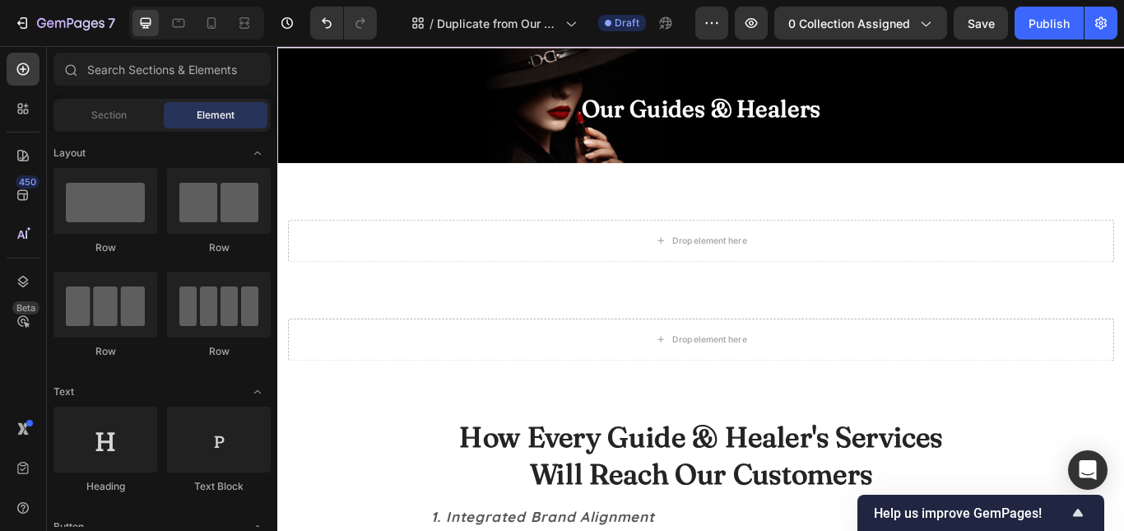
scroll to position [1129, 0]
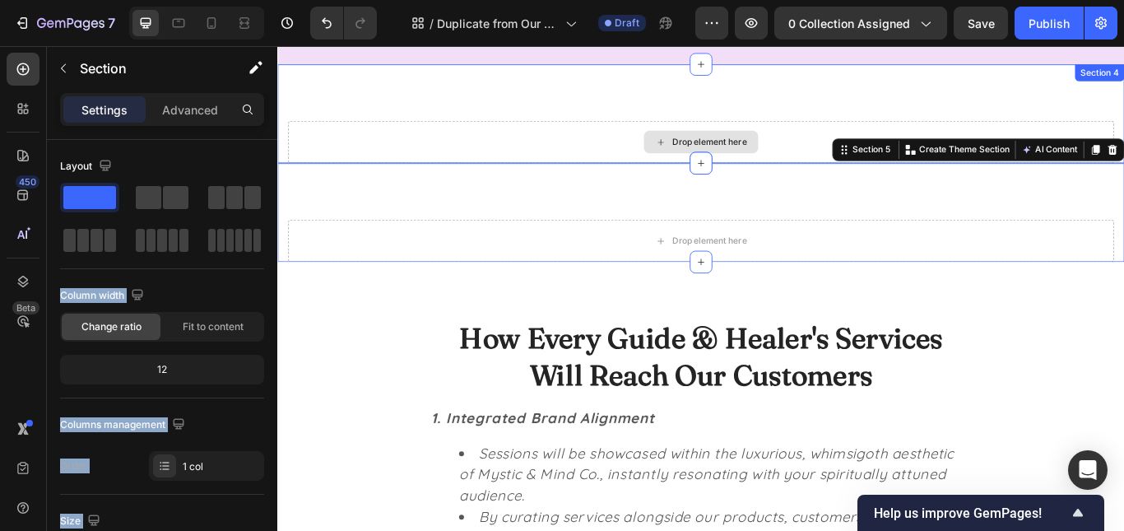
drag, startPoint x: 450, startPoint y: 253, endPoint x: 646, endPoint y: 166, distance: 214.4
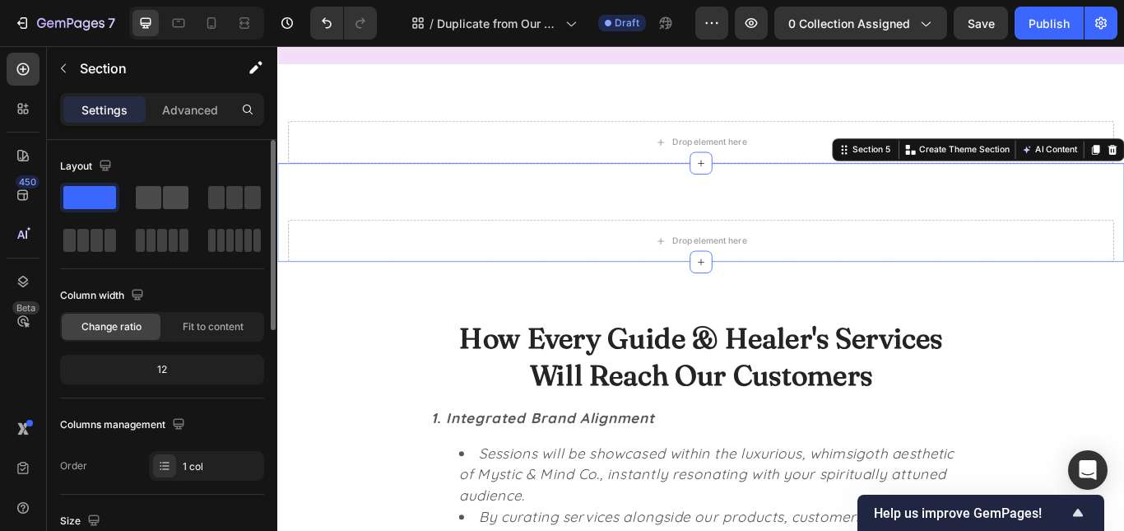
click at [157, 202] on span at bounding box center [149, 197] width 26 height 23
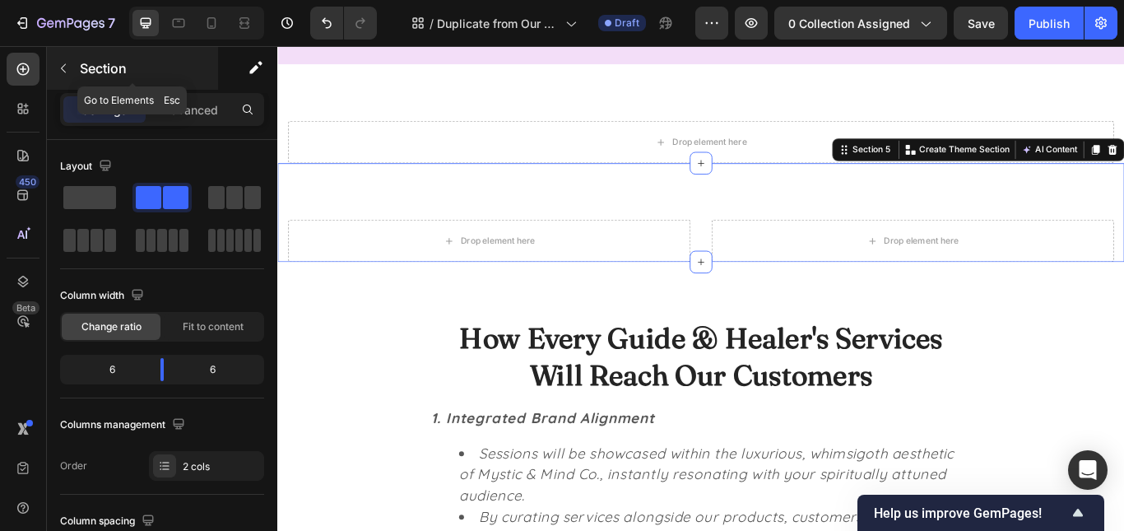
click at [60, 67] on icon "button" at bounding box center [63, 68] width 13 height 13
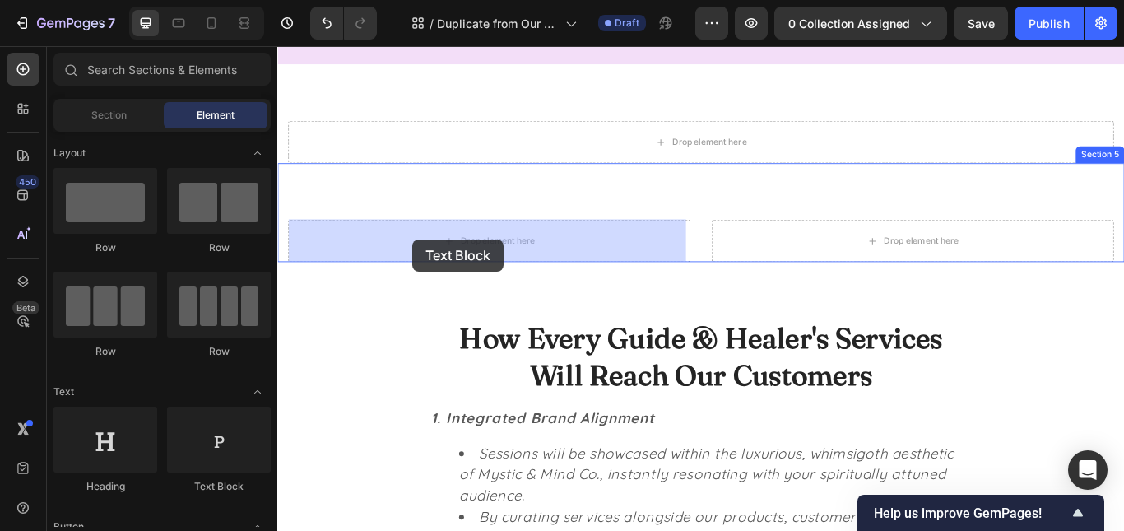
drag, startPoint x: 490, startPoint y: 509, endPoint x: 434, endPoint y: 272, distance: 243.5
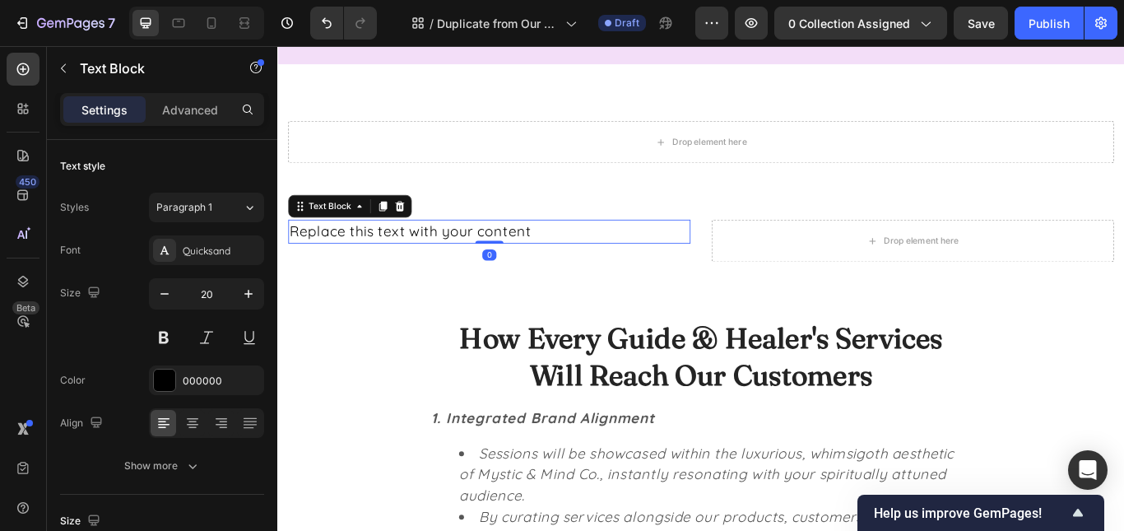
click at [428, 262] on div "Replace this text with your content" at bounding box center [524, 262] width 469 height 28
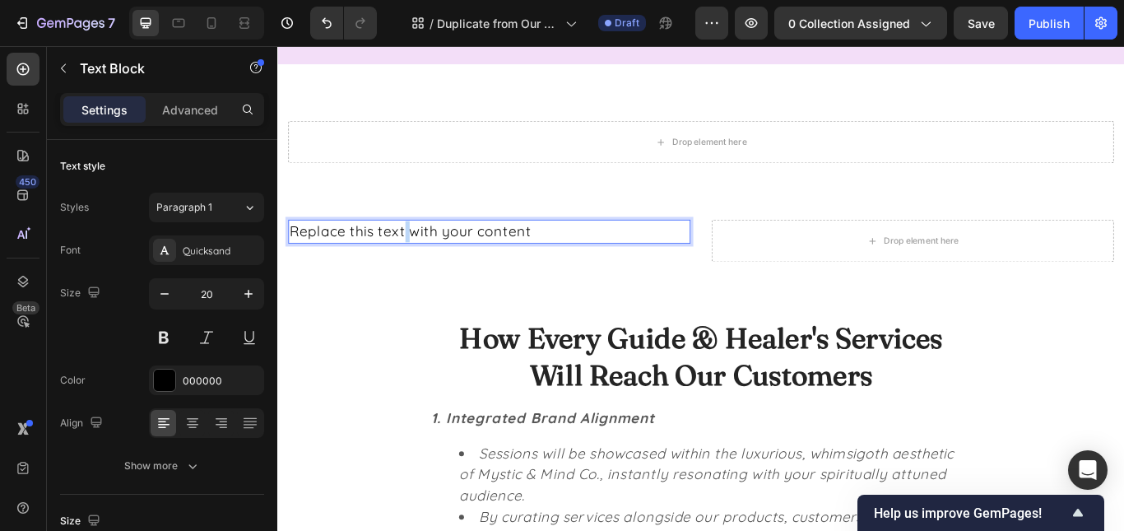
click at [428, 262] on p "Replace this text with your content" at bounding box center [524, 262] width 466 height 25
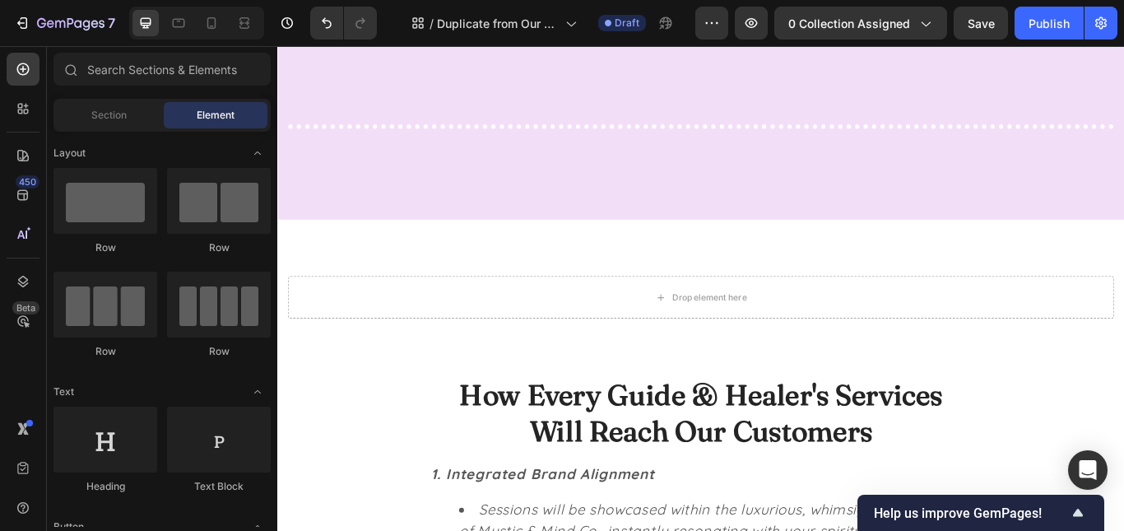
scroll to position [959, 0]
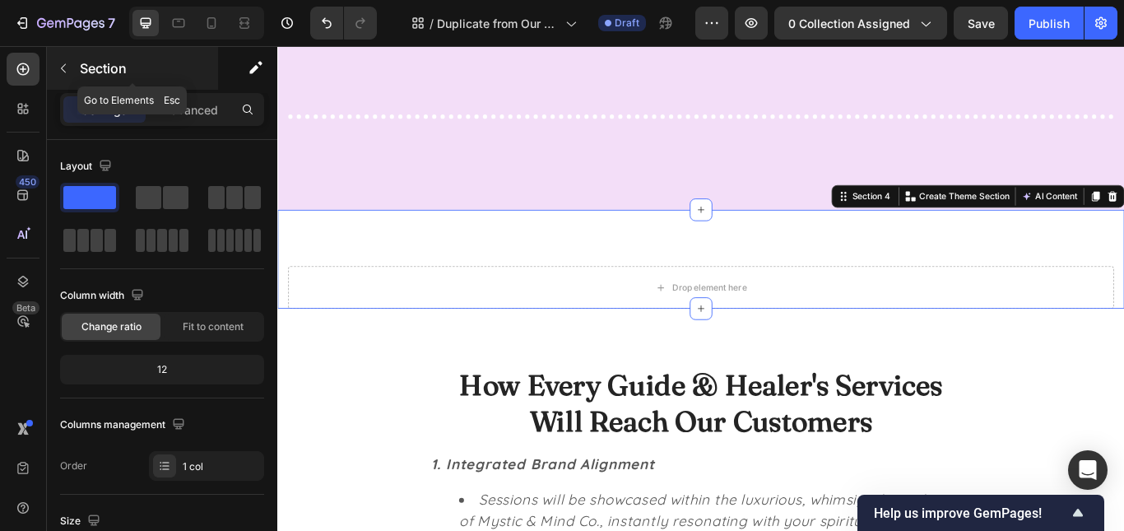
click at [61, 60] on button "button" at bounding box center [63, 68] width 26 height 26
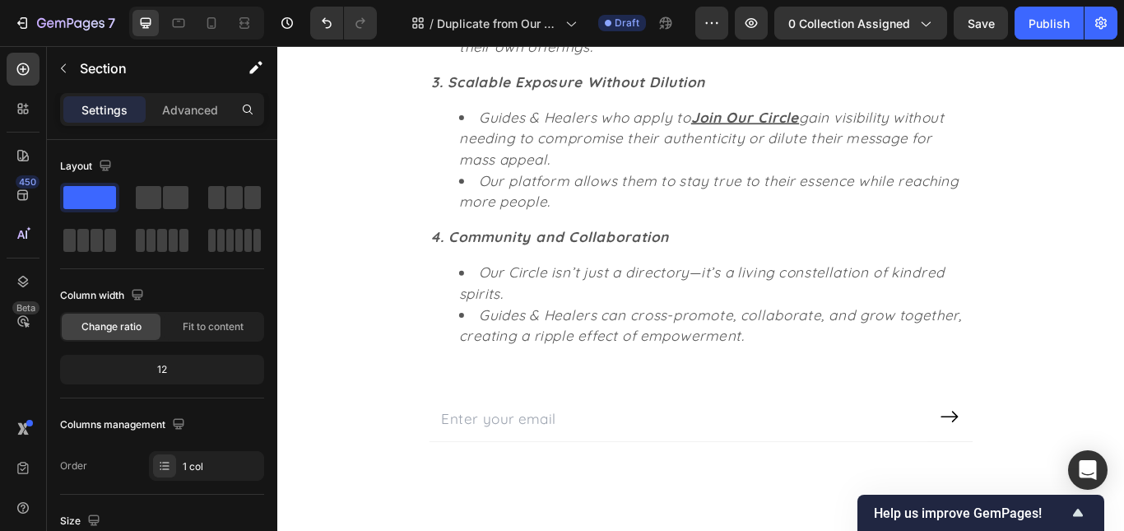
scroll to position [2986, 0]
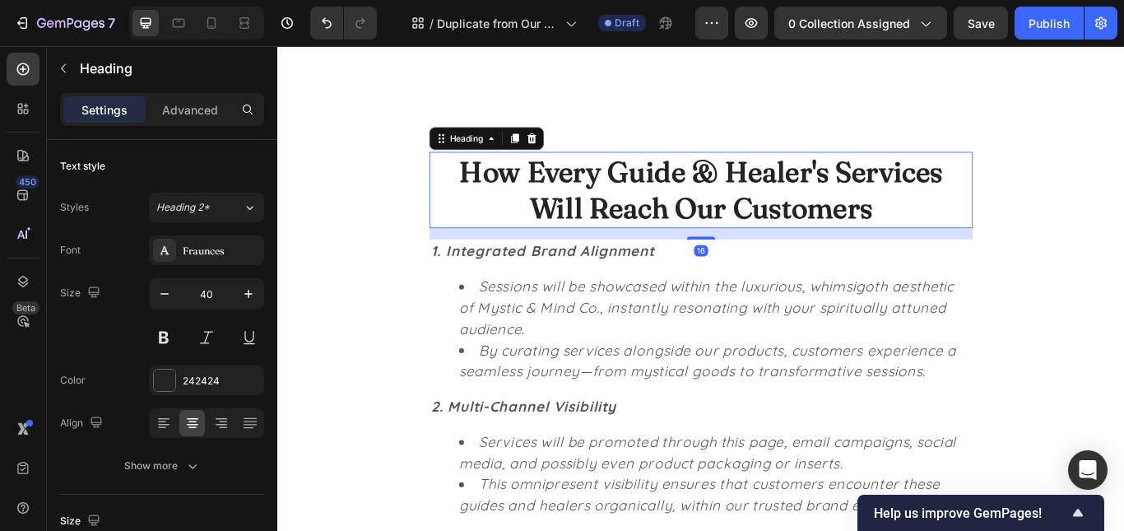
click at [847, 226] on h2 "How Every Guide & Healer's Services Will Reach Our Customers" at bounding box center [771, 214] width 634 height 89
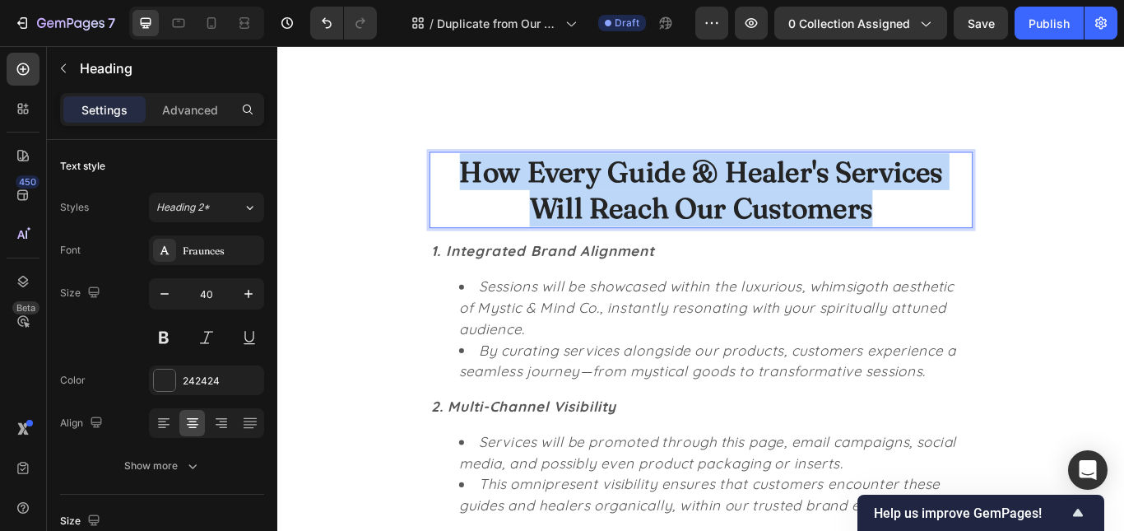
click at [847, 226] on p "How Every Guide & Healer's Services Will Reach Our Customers" at bounding box center [771, 214] width 630 height 86
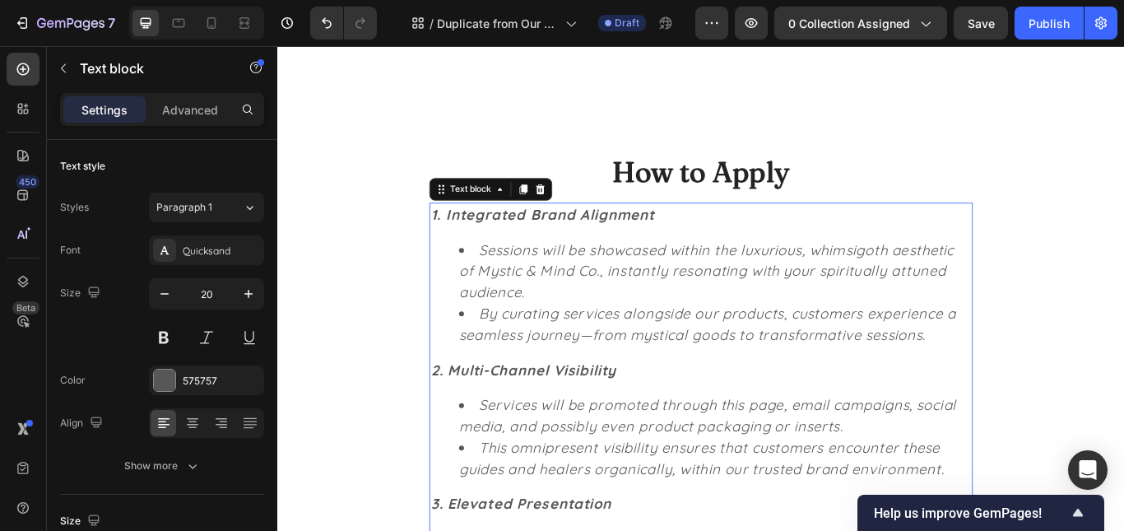
click at [817, 247] on p "1. Integrated Brand Alignment" at bounding box center [771, 242] width 630 height 25
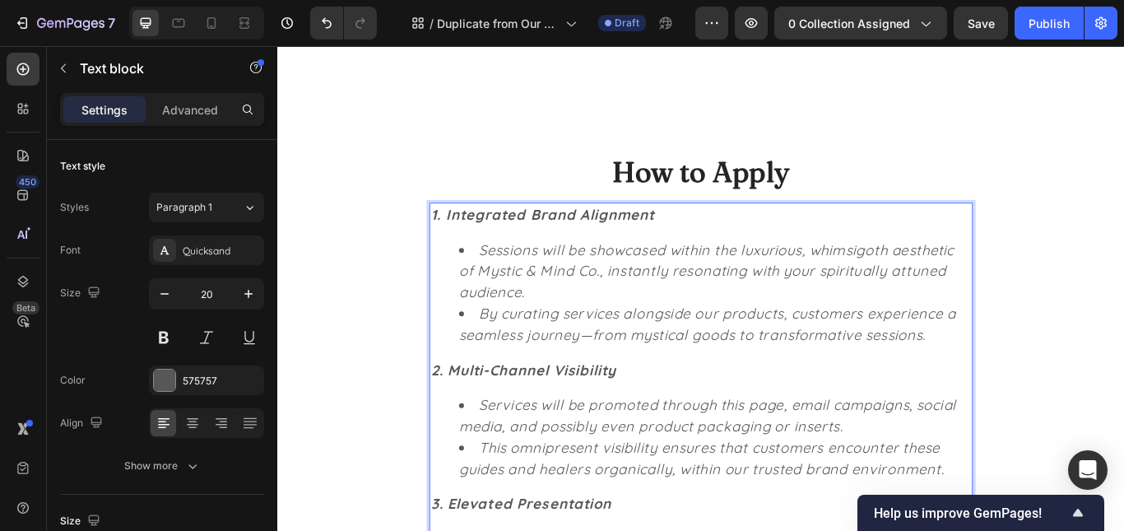
click at [817, 247] on p "1. Integrated Brand Alignment" at bounding box center [771, 242] width 630 height 25
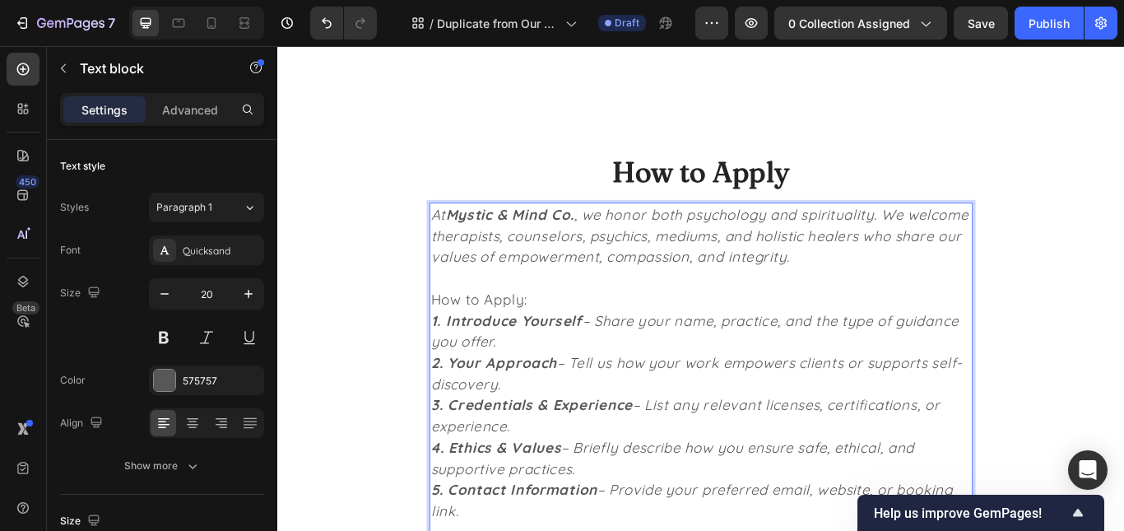
scroll to position [3261, 0]
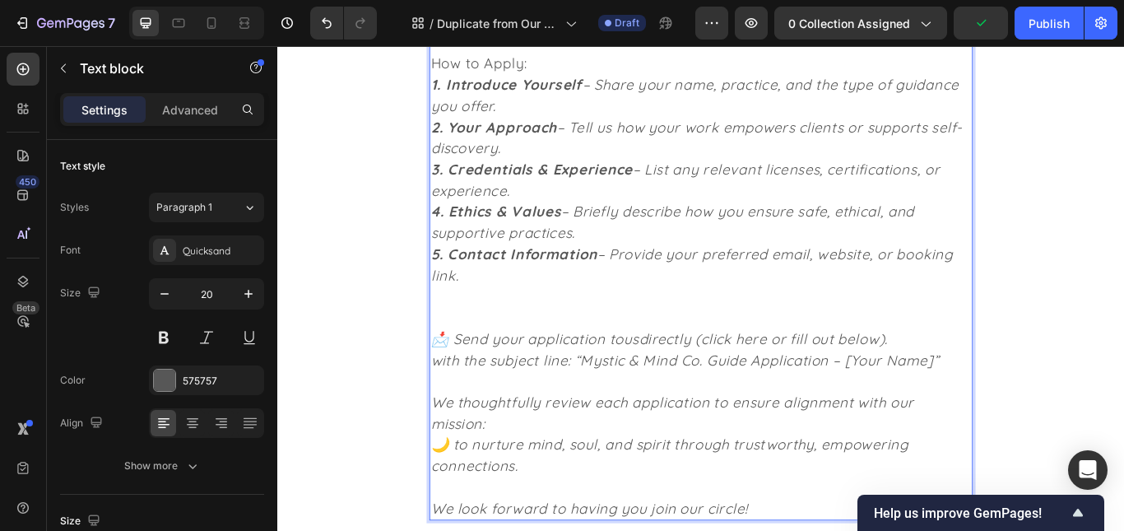
click at [485, 518] on icon "🌙 to nurture mind, soul, and spirit through trustworthy, empowering connections." at bounding box center [734, 522] width 556 height 45
click at [480, 518] on icon "🌙 to nurture mind, soul, and spirit through trustworthy, empowering connections." at bounding box center [734, 522] width 556 height 45
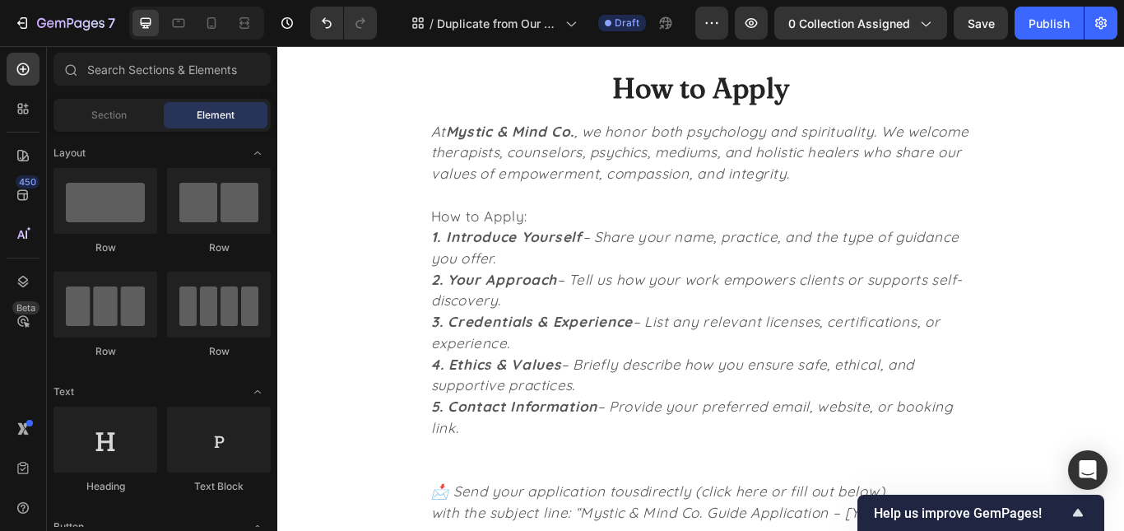
scroll to position [3012, 0]
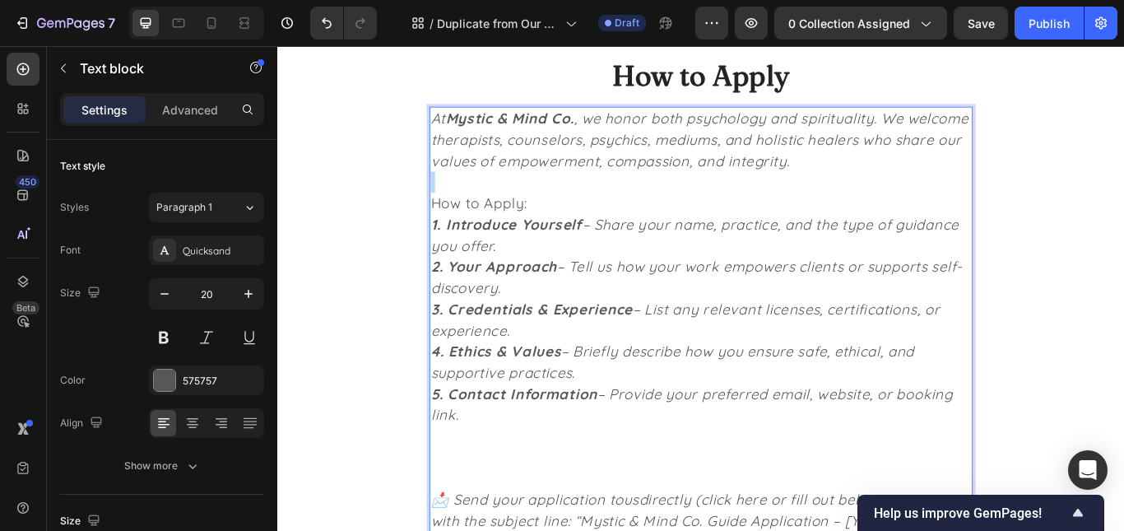
click at [968, 182] on p "At Mystic & Mind Co. , we honor both psychology and spirituality. We welcome th…" at bounding box center [771, 155] width 630 height 74
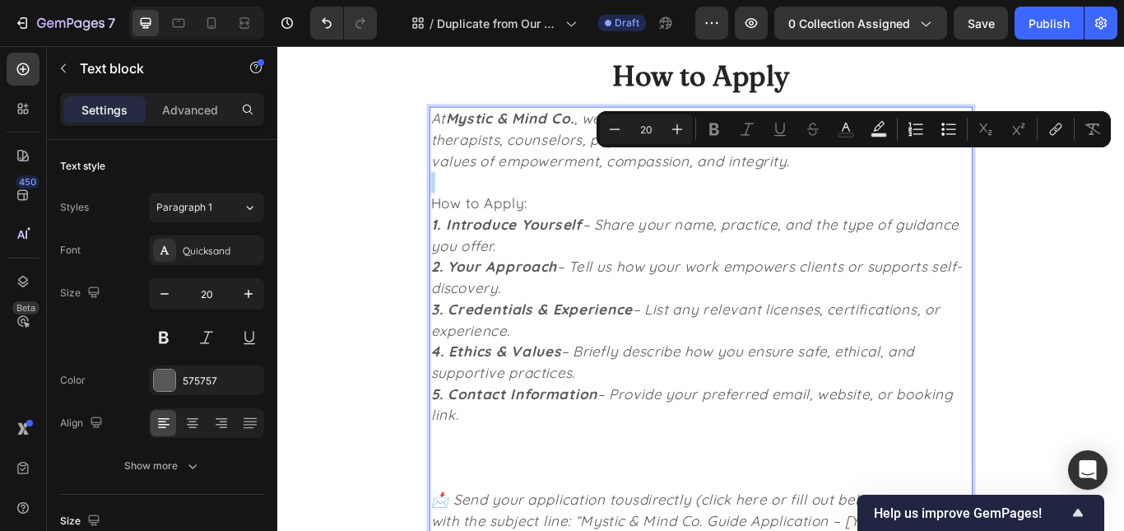
click at [968, 182] on p "At Mystic & Mind Co. , we honor both psychology and spirituality. We welcome th…" at bounding box center [771, 155] width 630 height 74
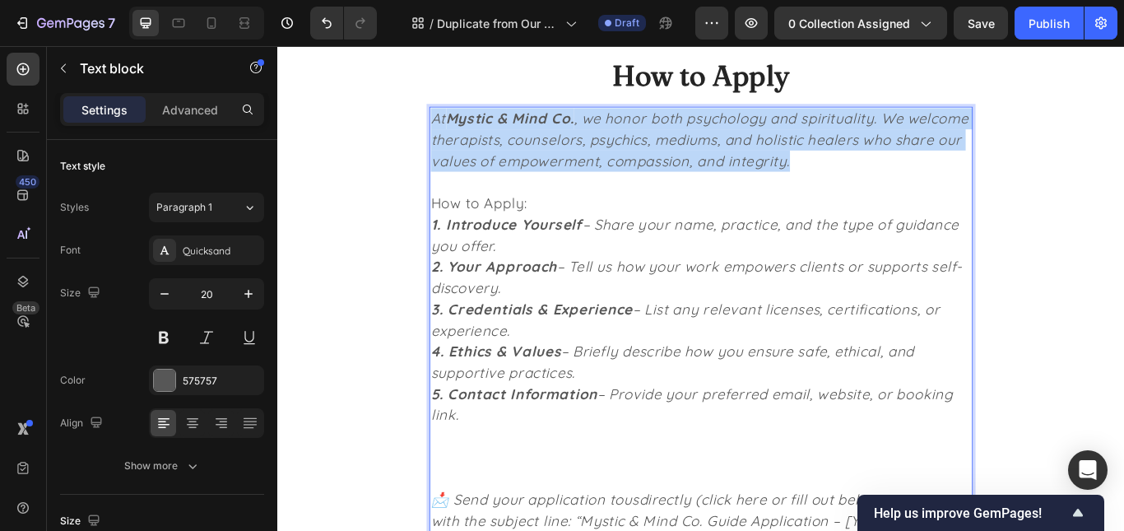
drag, startPoint x: 968, startPoint y: 182, endPoint x: 443, endPoint y: 126, distance: 528.8
click at [443, 126] on div "How to Apply Heading At Mystic & Mind Co. , we honor both psychology and spirit…" at bounding box center [771, 482] width 963 height 848
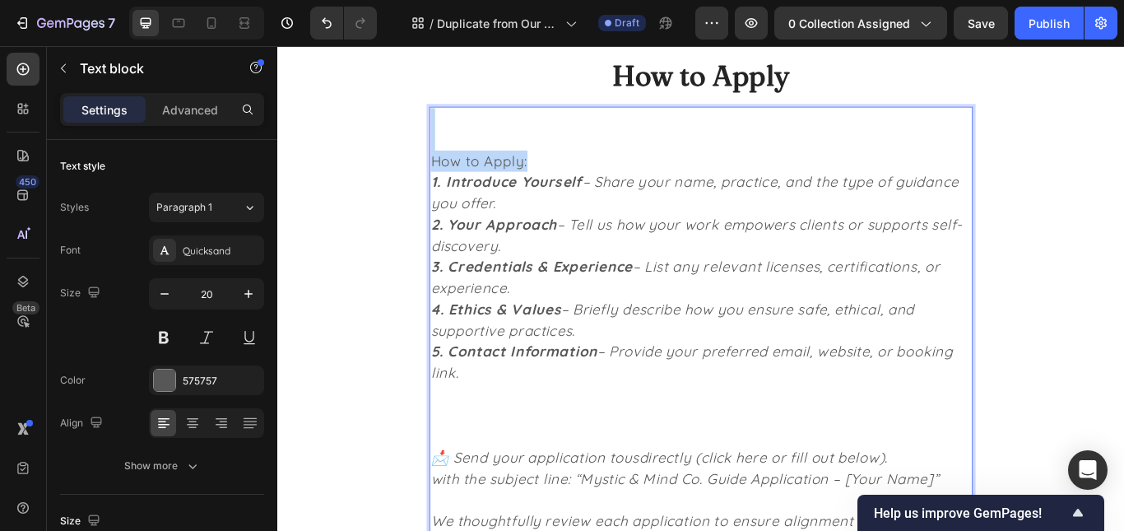
drag, startPoint x: 563, startPoint y: 174, endPoint x: 447, endPoint y: 133, distance: 123.1
click at [447, 133] on div "How to Apply Heading How to Apply: 1. Introduce Yourself – Share your name, pra…" at bounding box center [771, 457] width 963 height 799
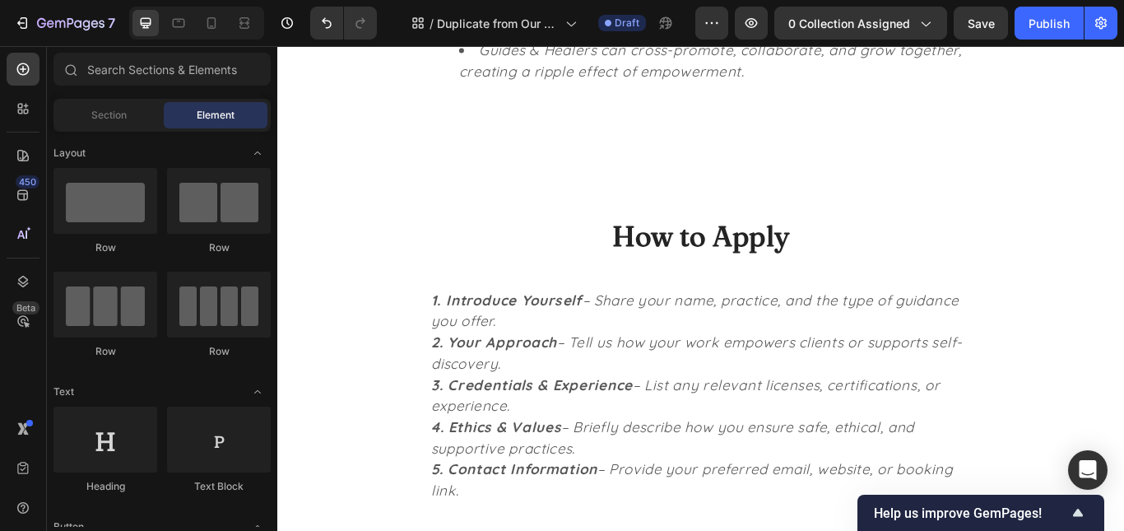
scroll to position [2854, 0]
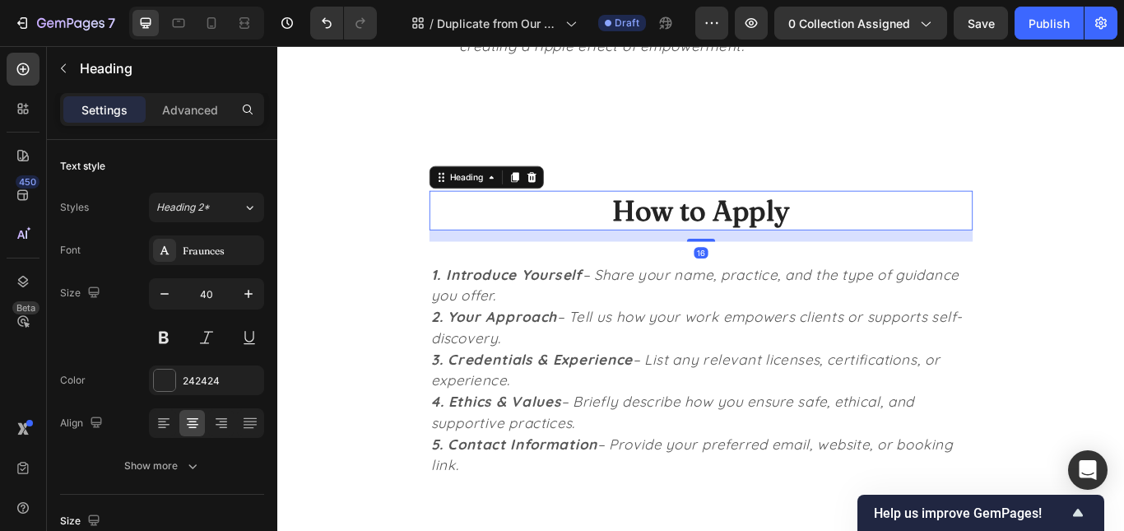
click at [810, 228] on h2 "How to Apply" at bounding box center [771, 238] width 634 height 46
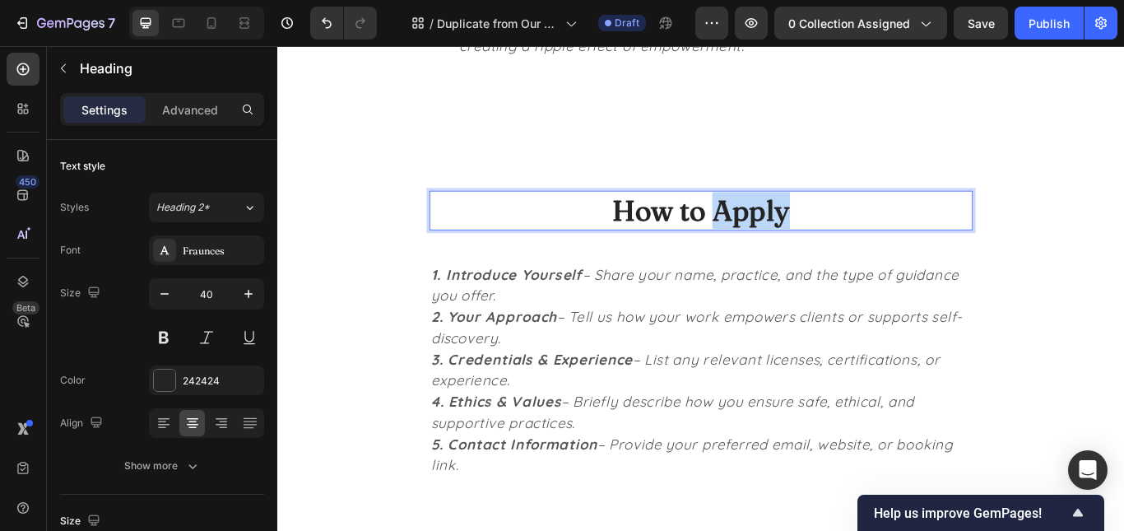
click at [810, 228] on p "How to Apply" at bounding box center [771, 237] width 630 height 43
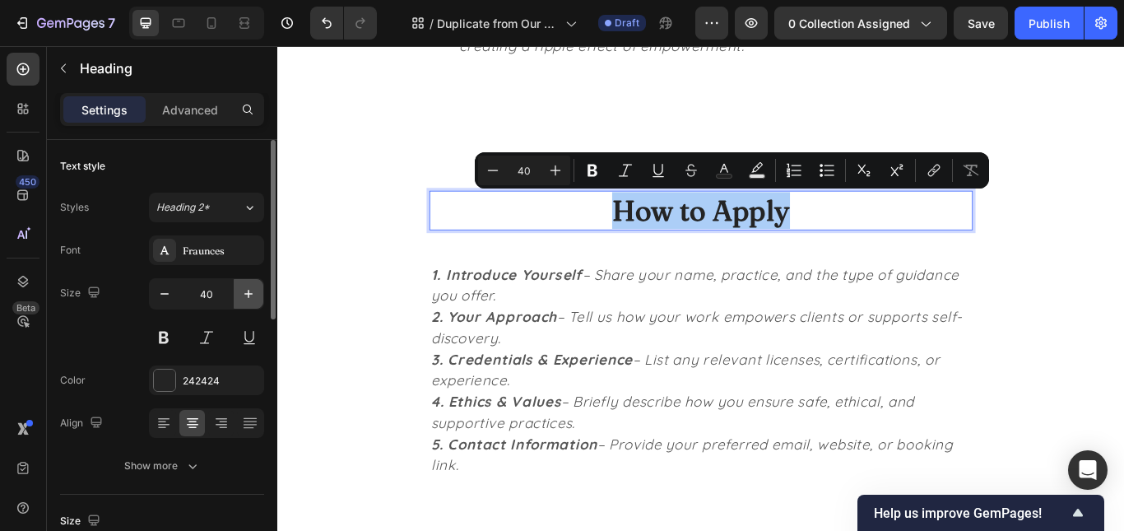
click at [249, 297] on icon "button" at bounding box center [248, 294] width 16 height 16
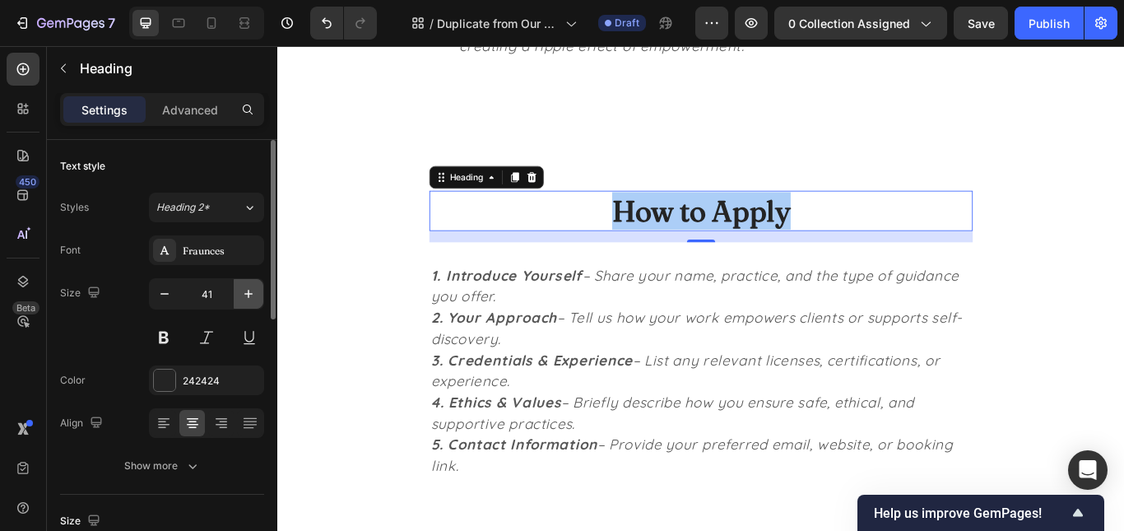
click at [249, 297] on icon "button" at bounding box center [248, 294] width 16 height 16
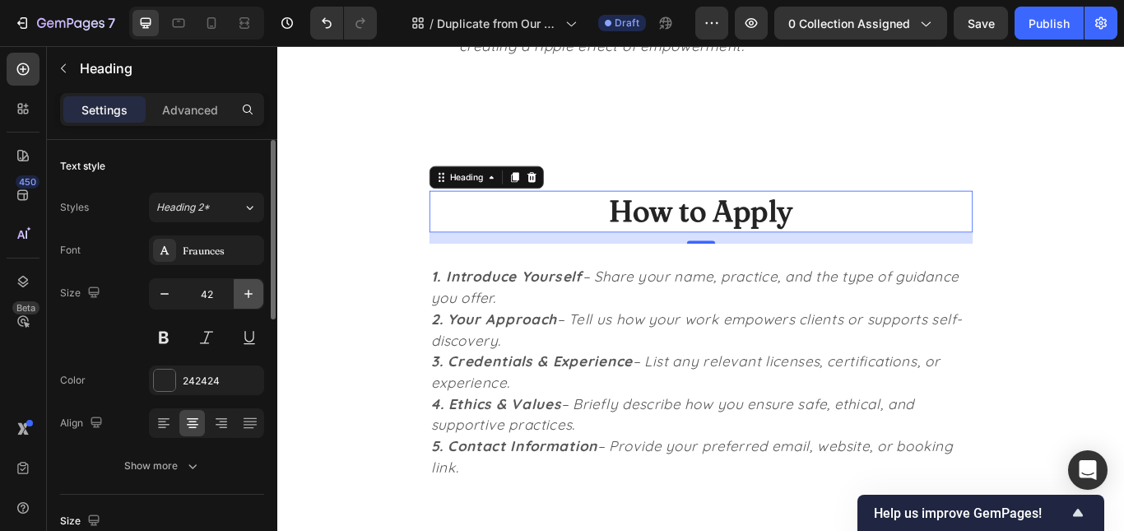
click at [249, 297] on icon "button" at bounding box center [248, 294] width 16 height 16
type input "46"
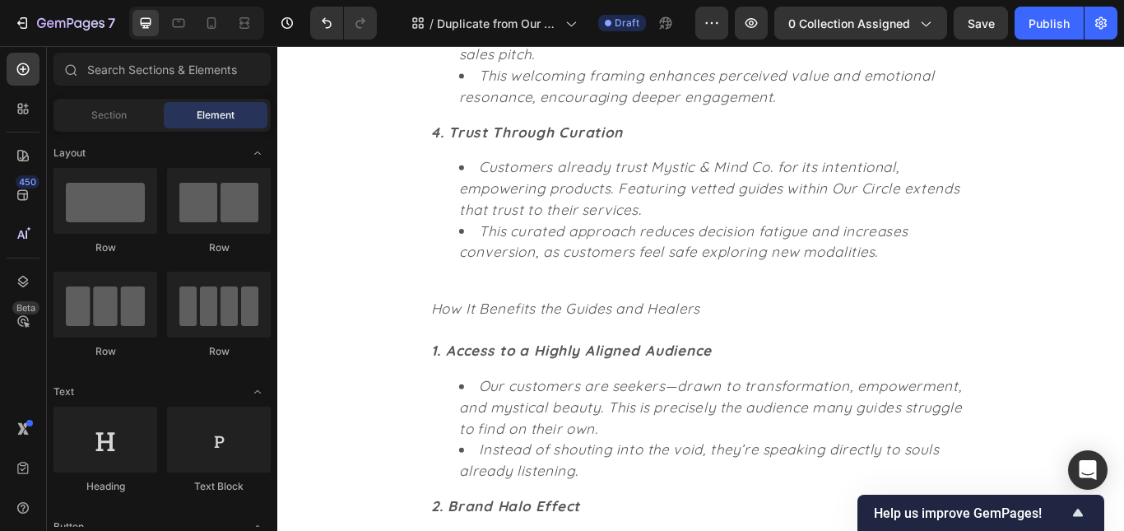
scroll to position [1371, 0]
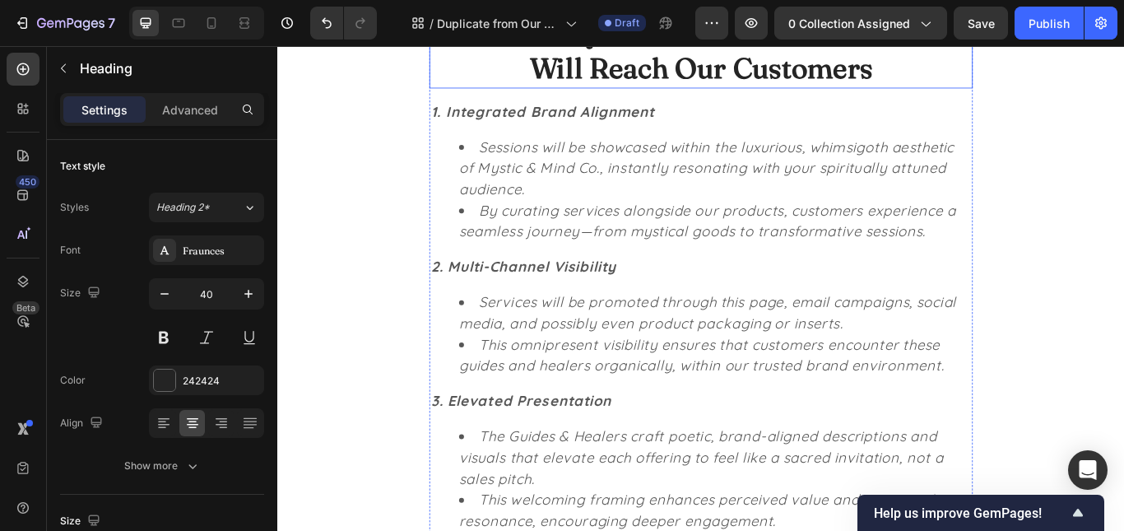
click at [908, 83] on h2 "How Every Guide & Healer's Services Will Reach Our Customers" at bounding box center [771, 51] width 634 height 89
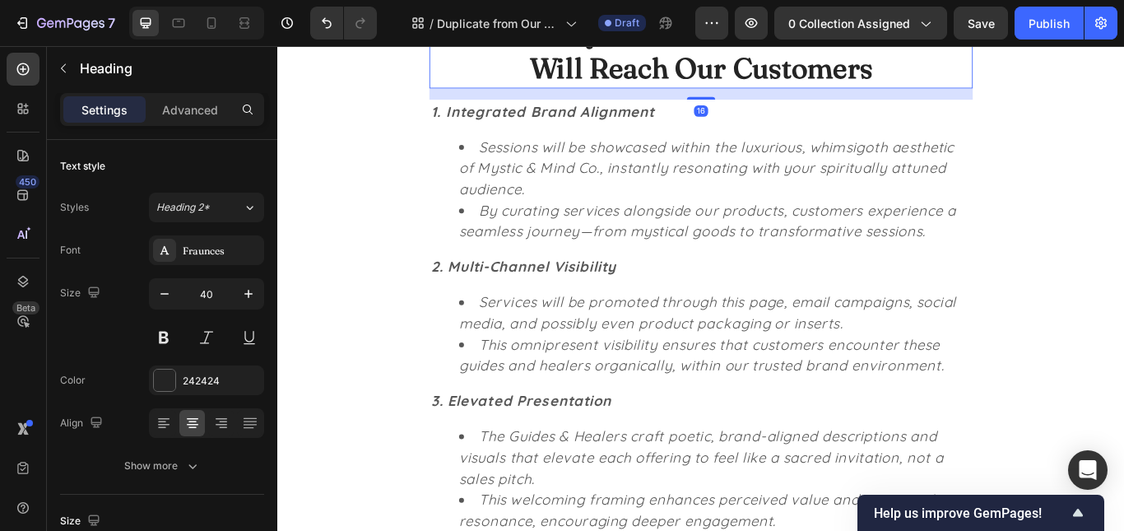
click at [908, 83] on h2 "How Every Guide & Healer's Services Will Reach Our Customers" at bounding box center [771, 51] width 634 height 89
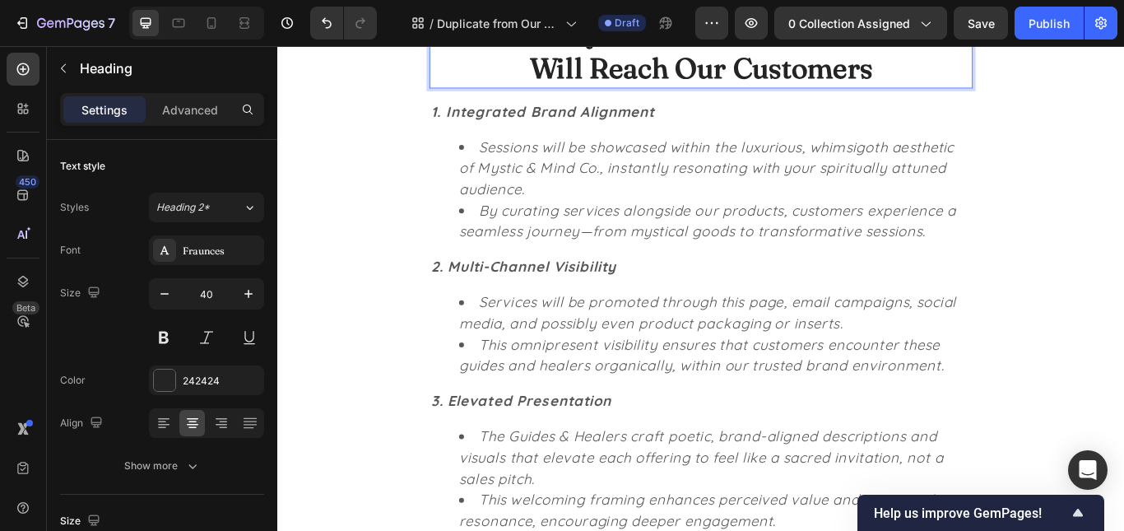
click at [908, 83] on p "How Every Guide & Healer's Services Will Reach Our Customers" at bounding box center [771, 51] width 630 height 86
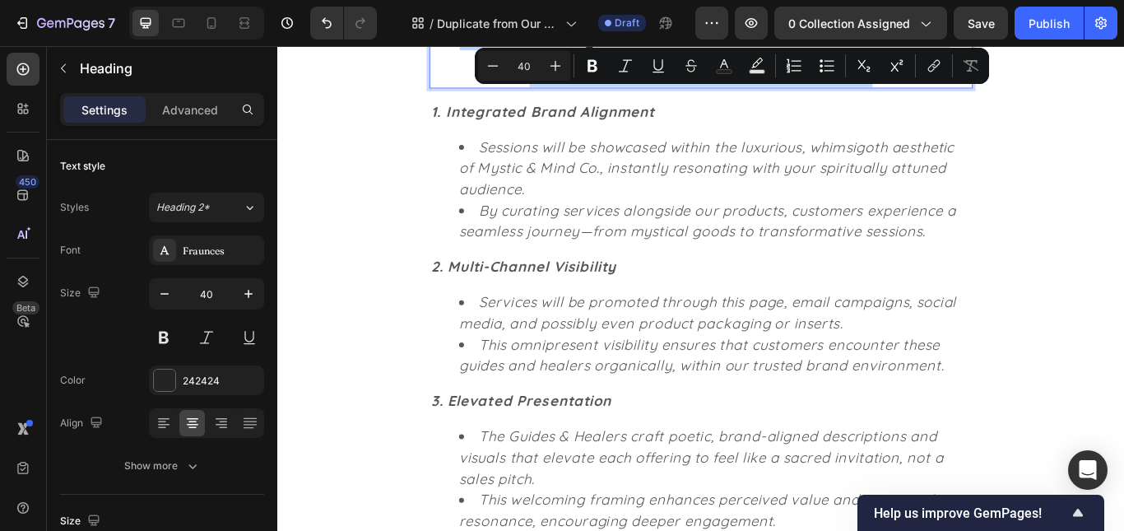
click at [908, 83] on p "How Every Guide & Healer's Services Will Reach Our Customers" at bounding box center [771, 51] width 630 height 86
click at [562, 59] on icon "Editor contextual toolbar" at bounding box center [555, 66] width 16 height 16
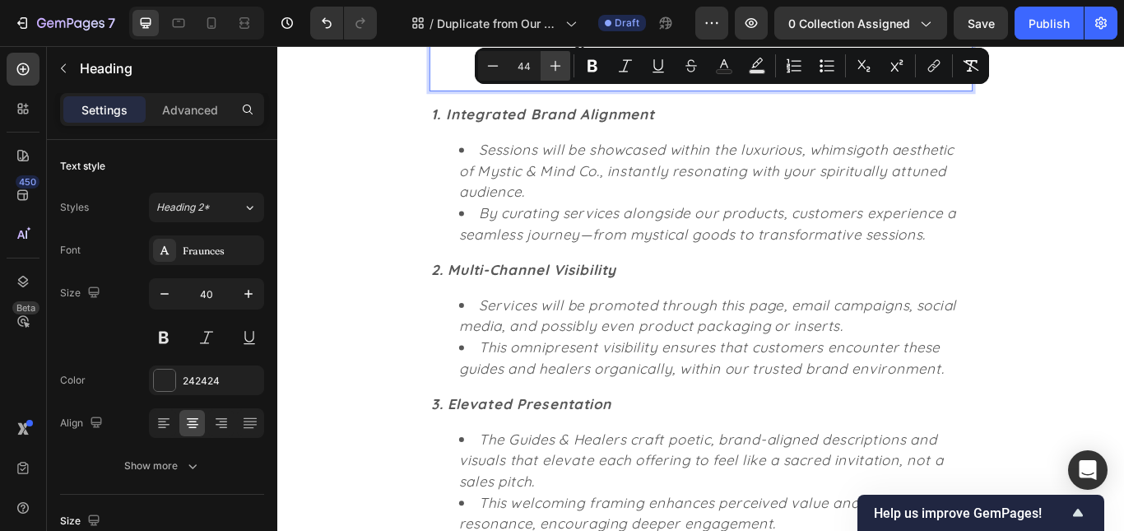
click at [562, 59] on icon "Editor contextual toolbar" at bounding box center [555, 66] width 16 height 16
type input "46"
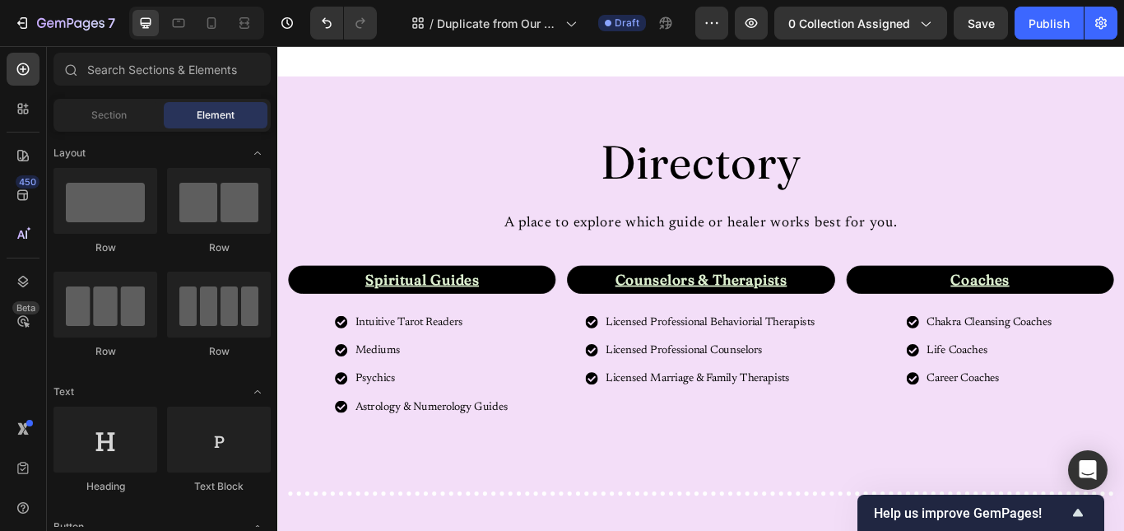
scroll to position [541, 0]
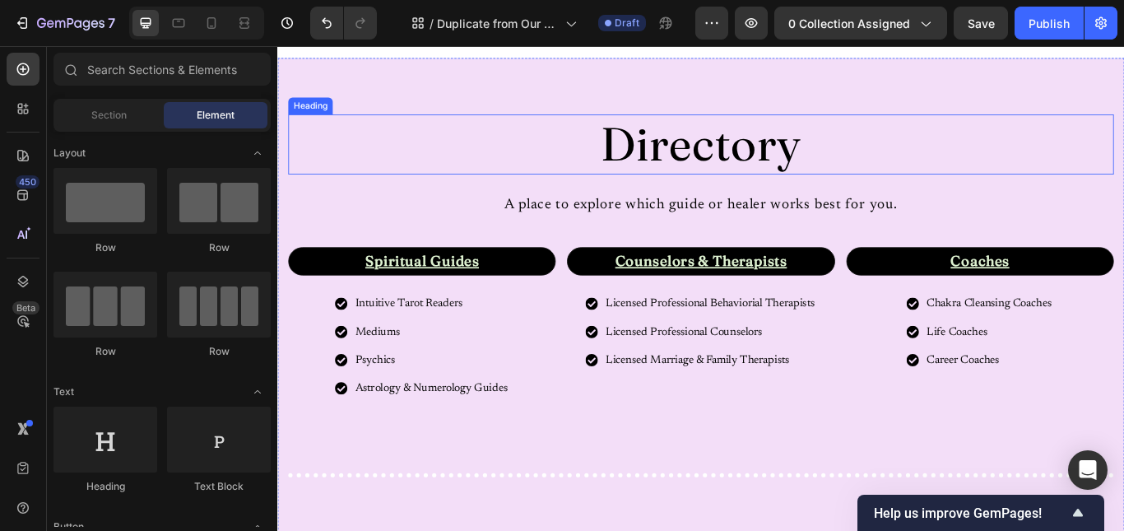
click at [804, 162] on span "Directory" at bounding box center [771, 159] width 234 height 67
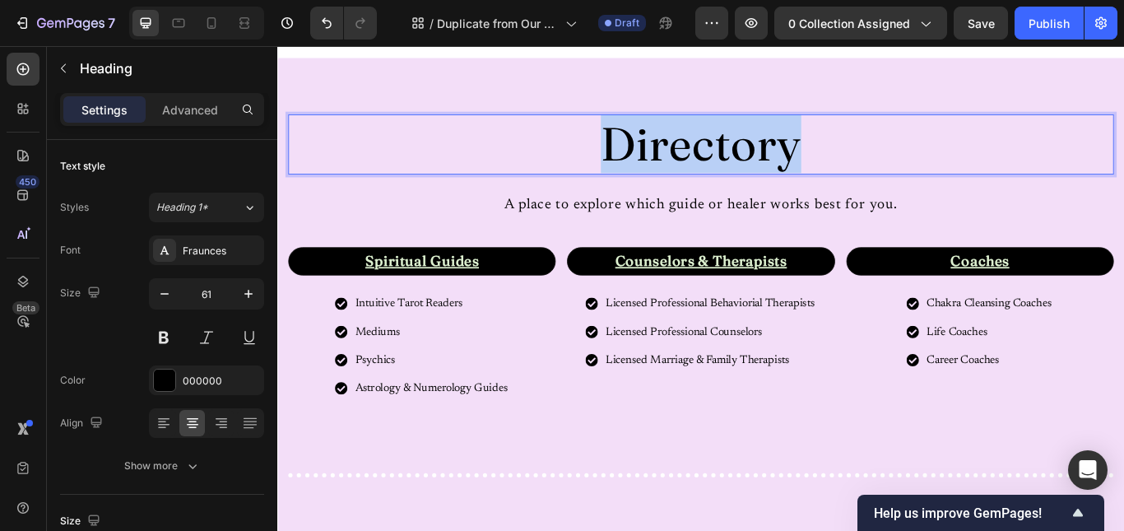
click at [804, 162] on span "Directory" at bounding box center [771, 159] width 234 height 67
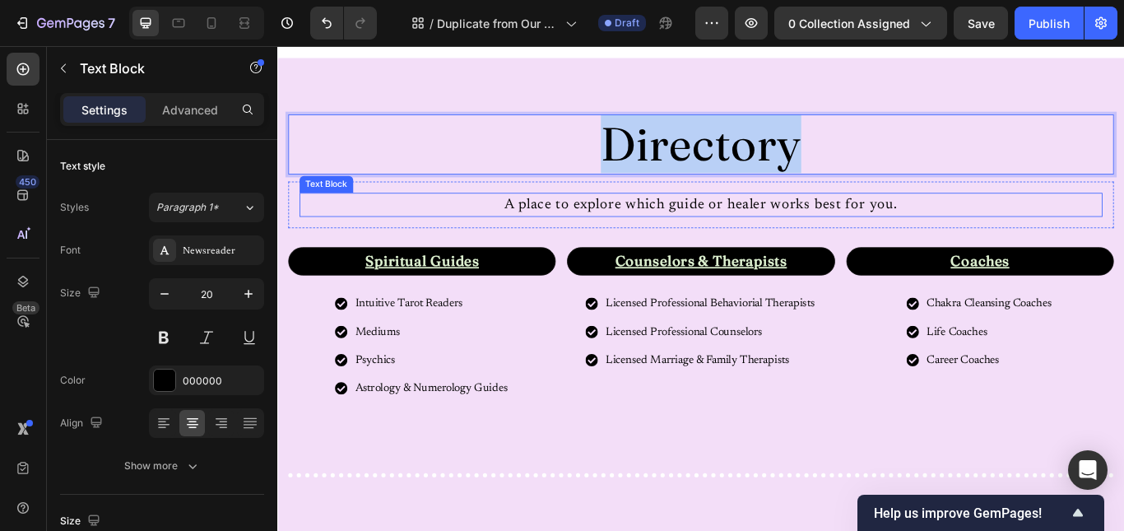
click at [771, 230] on p "A place to explore which guide or healer works best for you." at bounding box center [770, 231] width 933 height 25
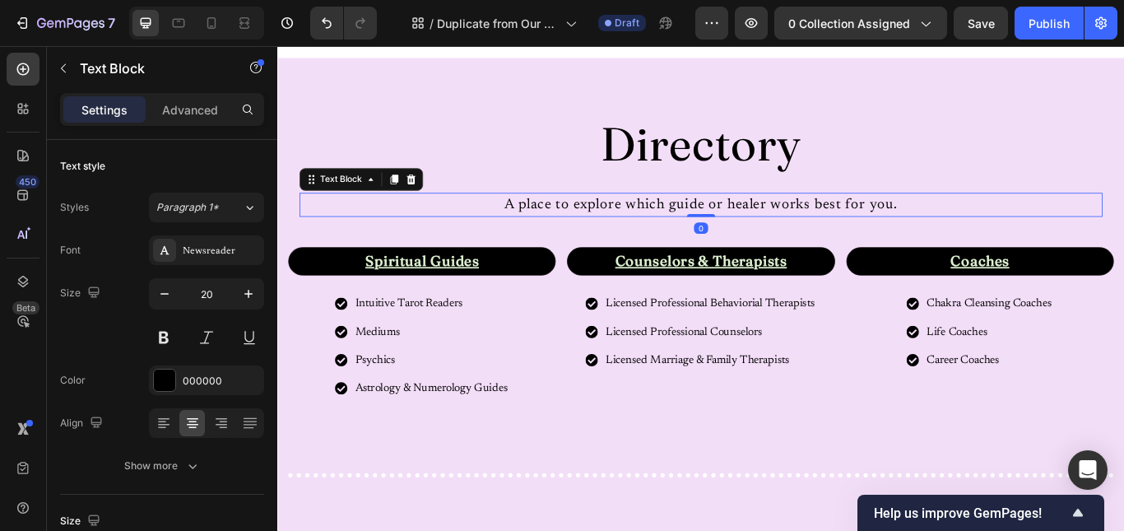
click at [771, 230] on p "A place to explore which guide or healer works best for you." at bounding box center [770, 231] width 933 height 25
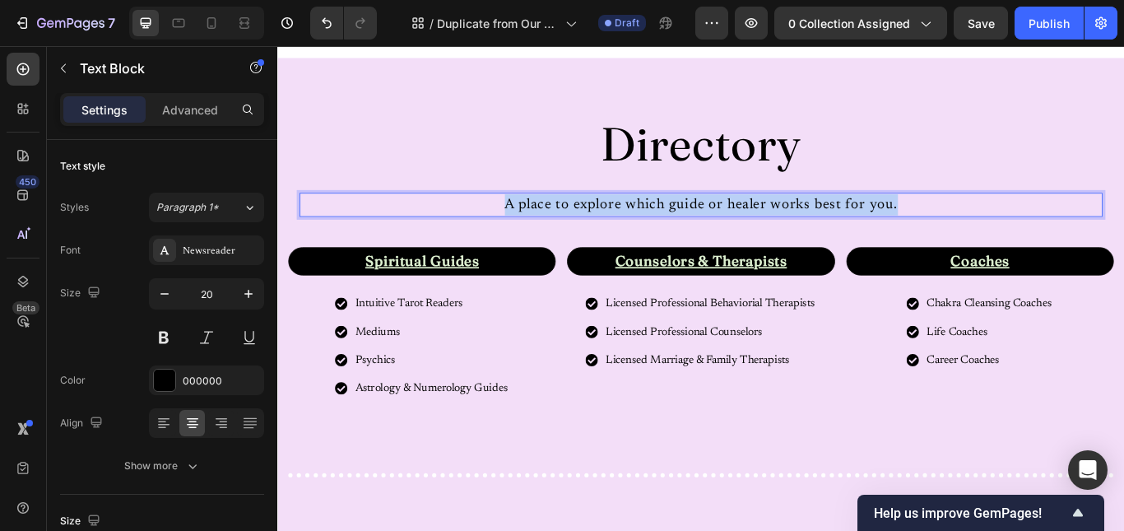
click at [771, 230] on p "A place to explore which guide or healer works best for you." at bounding box center [770, 231] width 933 height 25
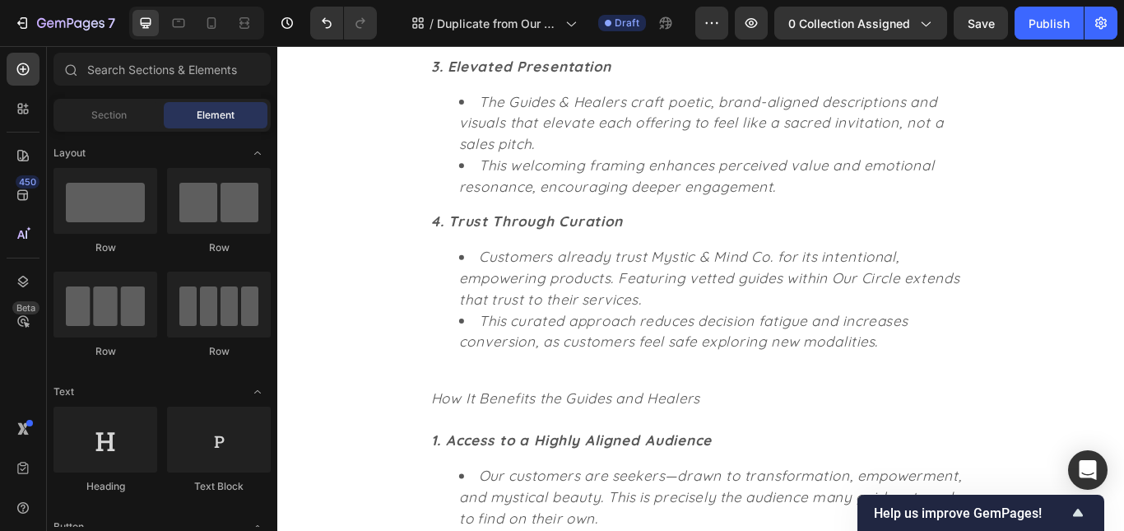
scroll to position [1757, 0]
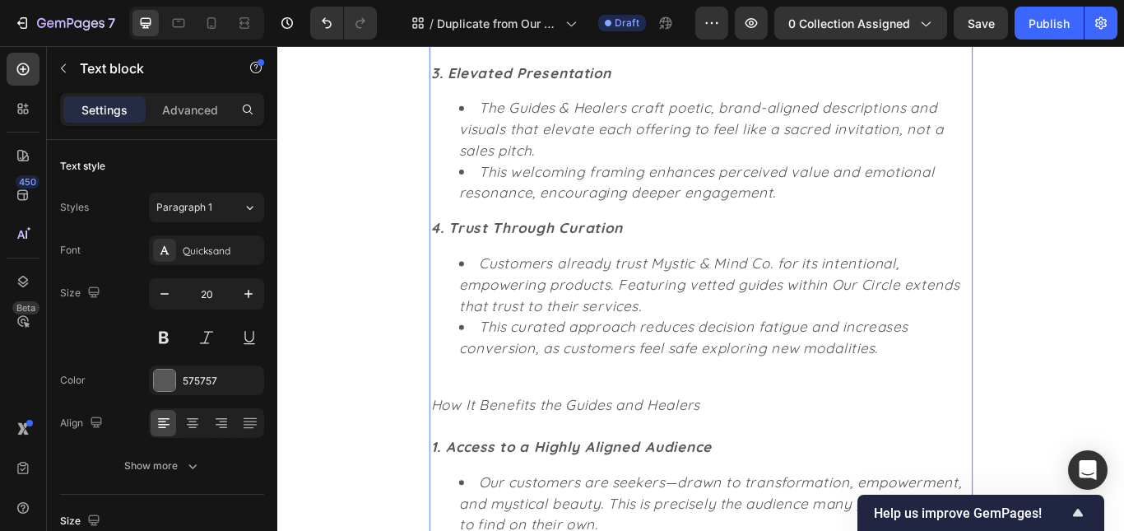
click at [729, 458] on icon "How It Benefits the Guides and Healers" at bounding box center [613, 463] width 314 height 21
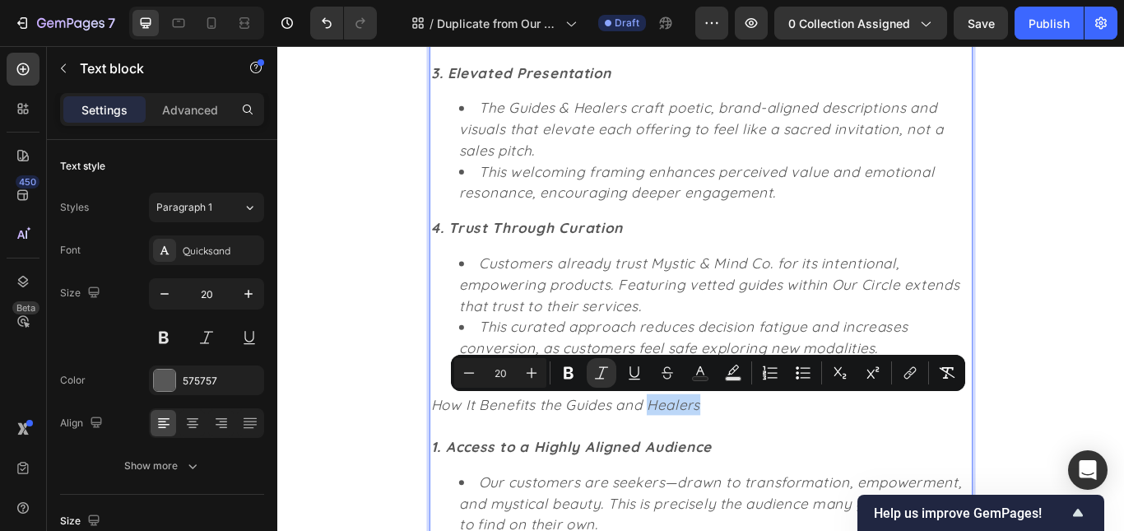
click at [794, 470] on p "How It Benefits the Guides and Healers" at bounding box center [771, 464] width 630 height 25
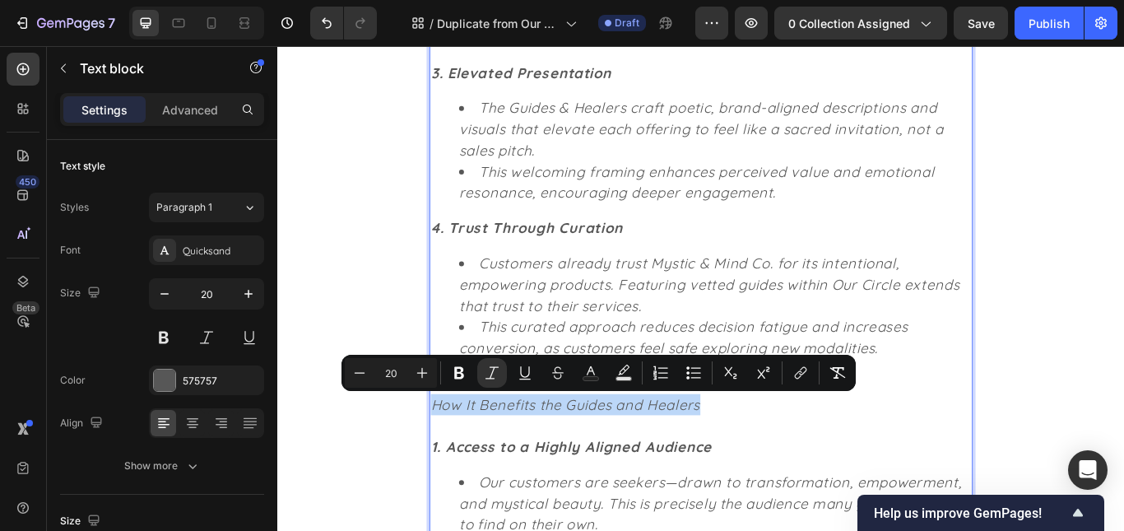
drag, startPoint x: 794, startPoint y: 470, endPoint x: 455, endPoint y: 464, distance: 339.1
click at [456, 464] on p "How It Benefits the Guides and Healers" at bounding box center [771, 464] width 630 height 25
click at [425, 369] on icon "Editor contextual toolbar" at bounding box center [422, 373] width 16 height 16
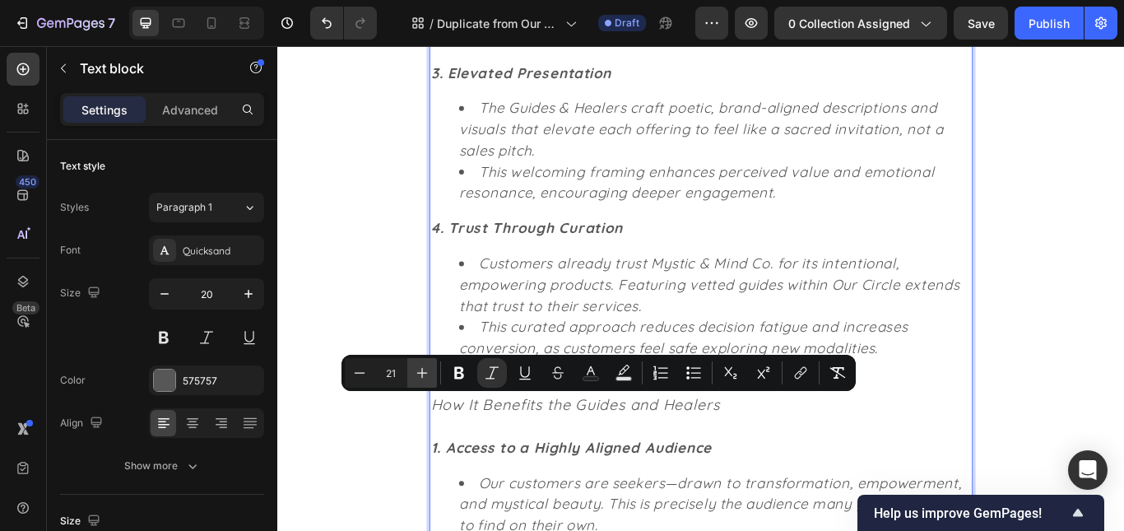
click at [425, 369] on icon "Editor contextual toolbar" at bounding box center [422, 373] width 16 height 16
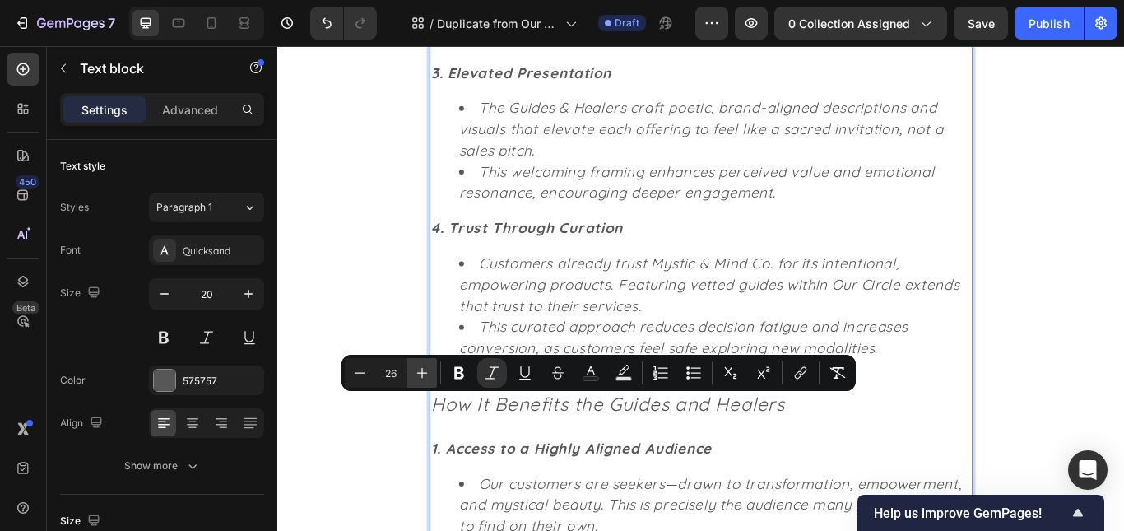
click at [425, 369] on icon "Editor contextual toolbar" at bounding box center [422, 373] width 16 height 16
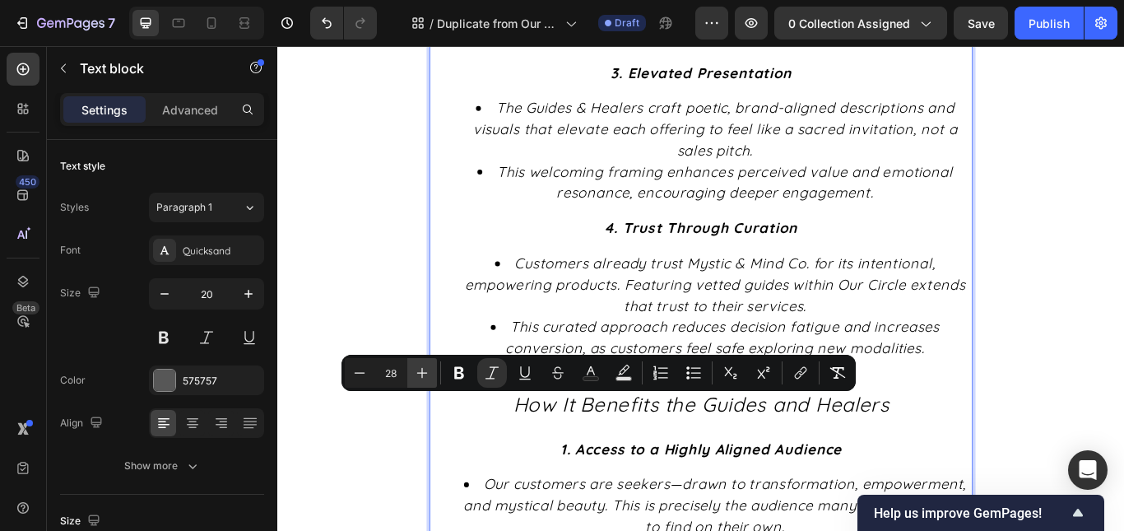
click at [425, 369] on icon "Editor contextual toolbar" at bounding box center [422, 373] width 16 height 16
type input "20"
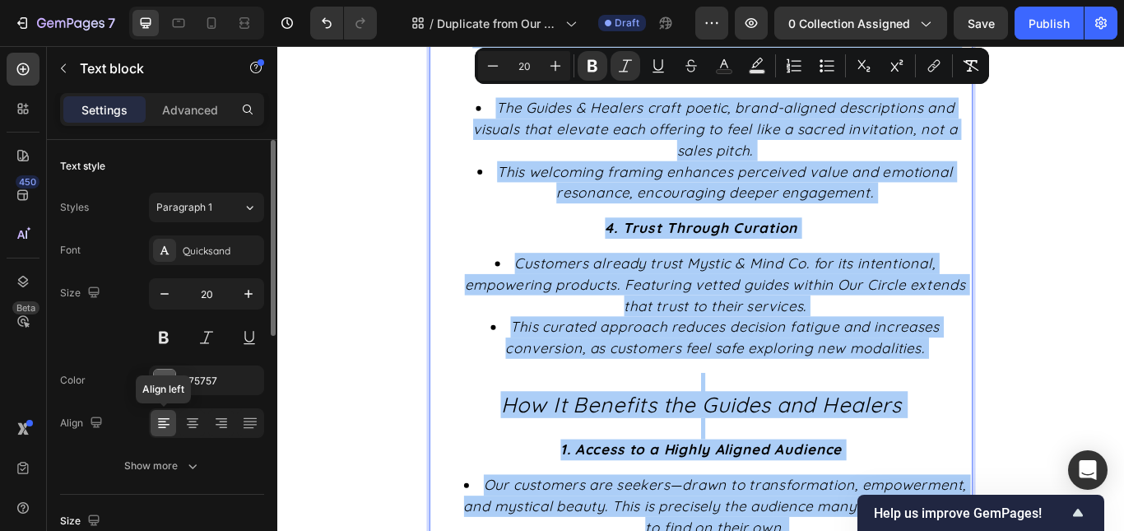
click at [165, 430] on icon at bounding box center [164, 423] width 16 height 16
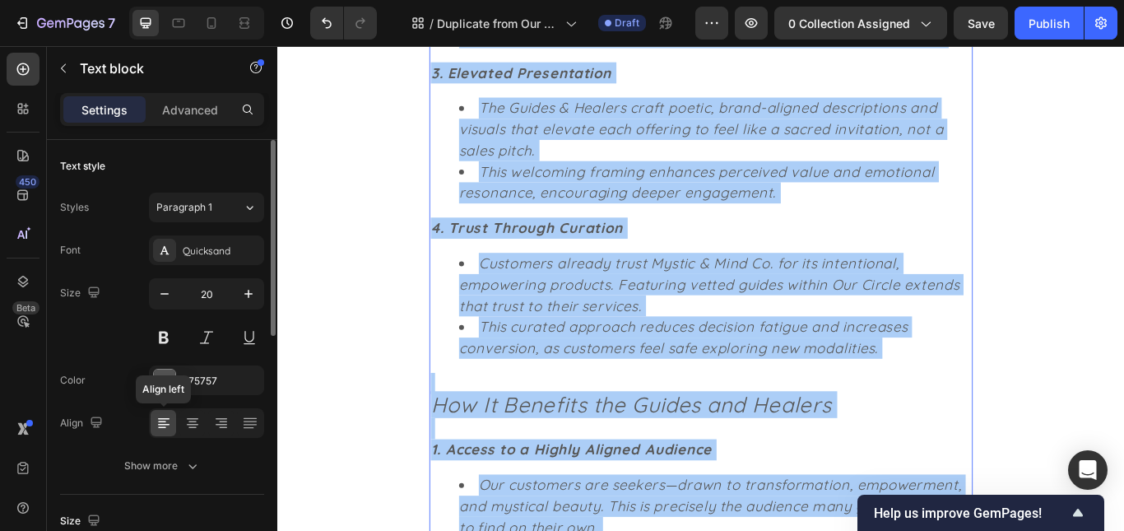
click at [165, 430] on icon at bounding box center [164, 423] width 16 height 16
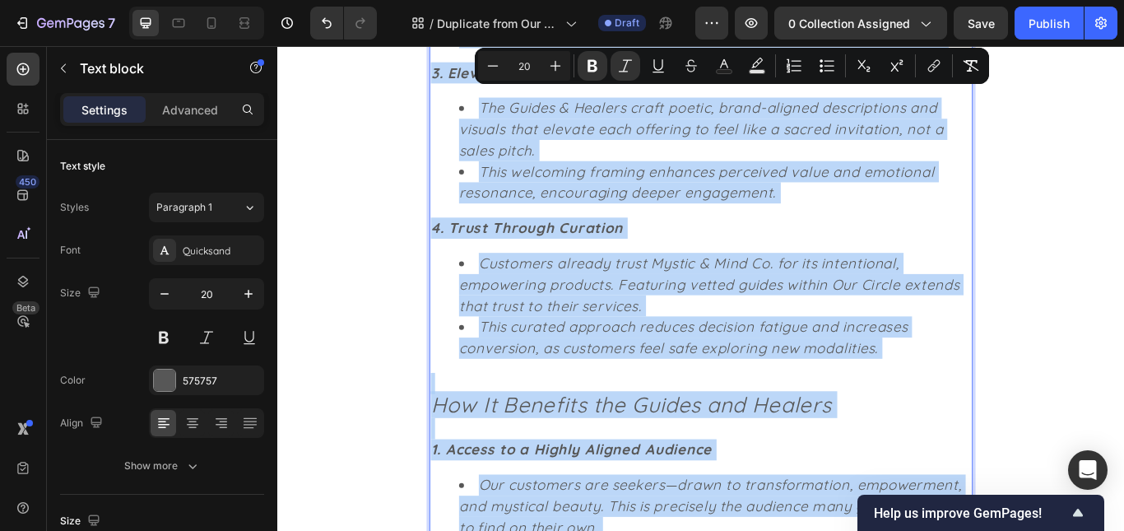
click at [483, 516] on strong "1. Access to a Highly Aligned Audience" at bounding box center [620, 516] width 328 height 21
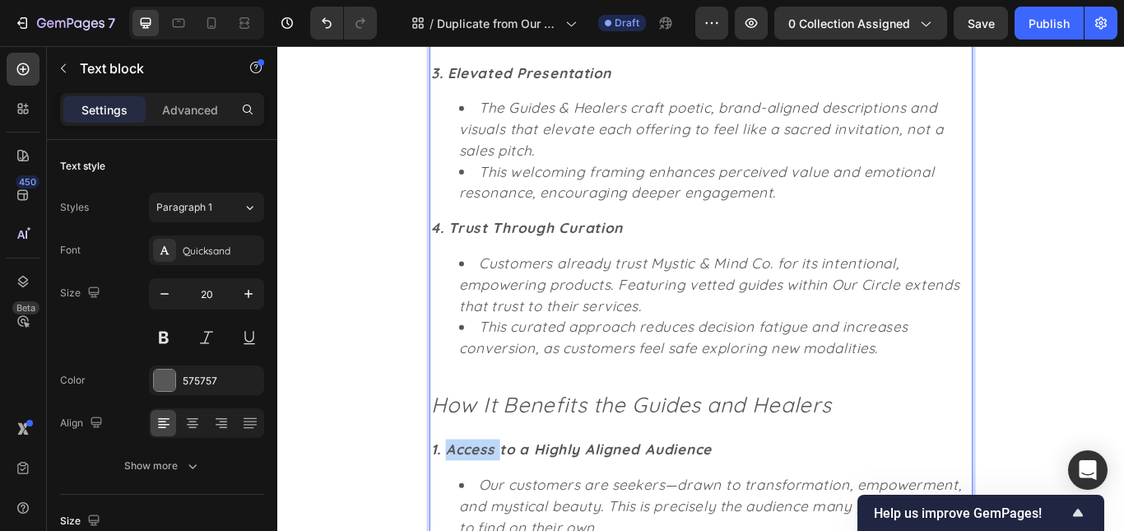
click at [483, 516] on strong "1. Access to a Highly Aligned Audience" at bounding box center [620, 516] width 328 height 21
click at [1021, 337] on li "Customers already trust Mystic & Mind Co. for its intentional, empowering produ…" at bounding box center [787, 324] width 597 height 74
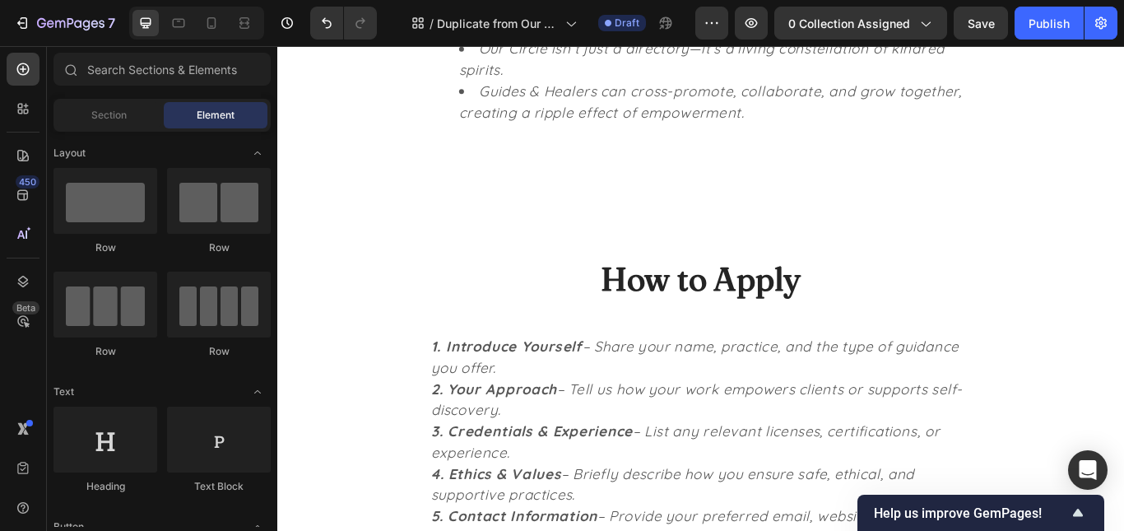
scroll to position [2871, 0]
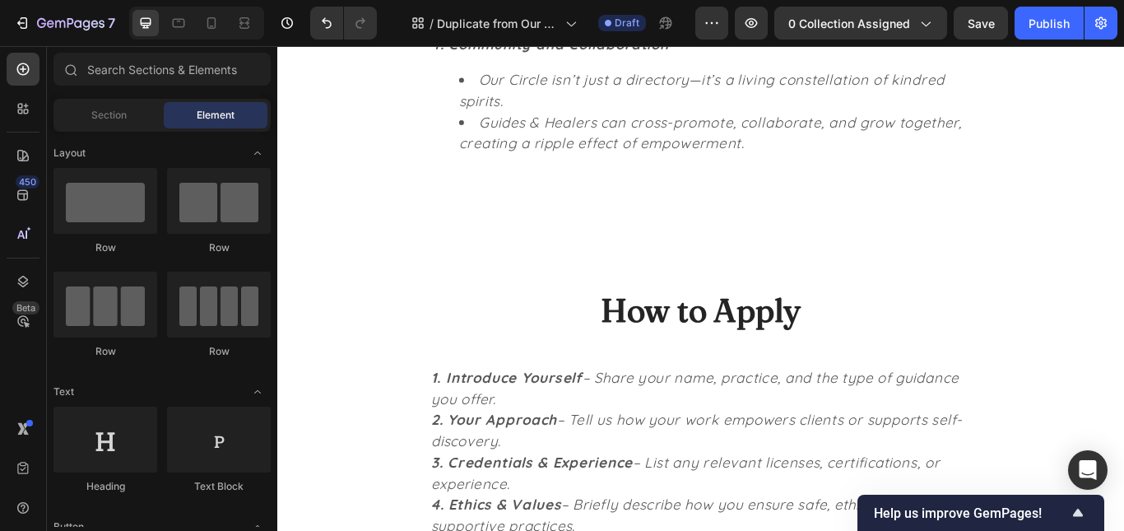
scroll to position [3212, 0]
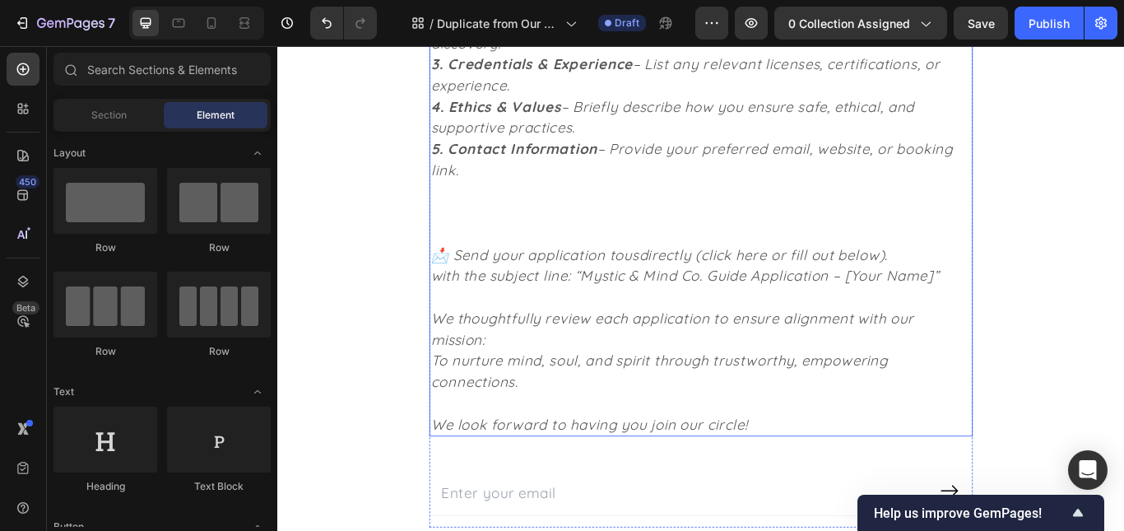
click at [821, 295] on icon "directly (click here or fill out below)." at bounding box center [844, 289] width 290 height 21
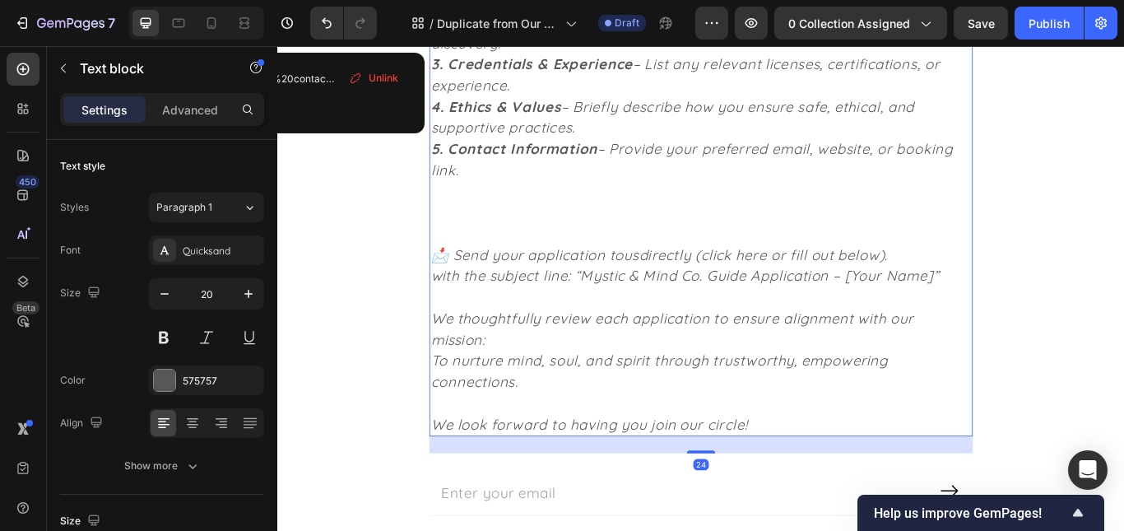
click at [821, 295] on icon "directly (click here or fill out below)." at bounding box center [844, 289] width 290 height 21
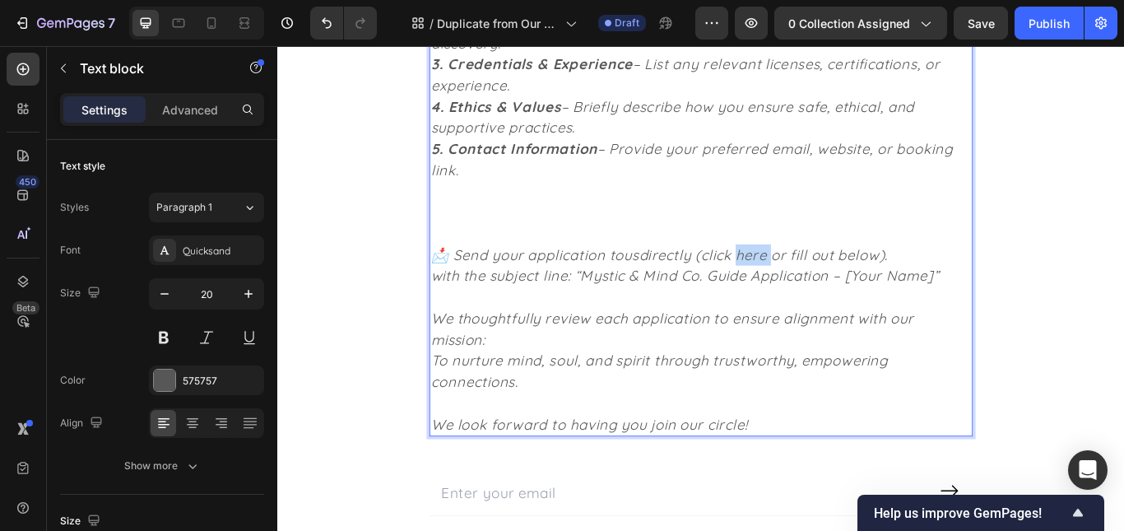
click at [821, 295] on icon "directly (click here or fill out below)." at bounding box center [844, 289] width 290 height 21
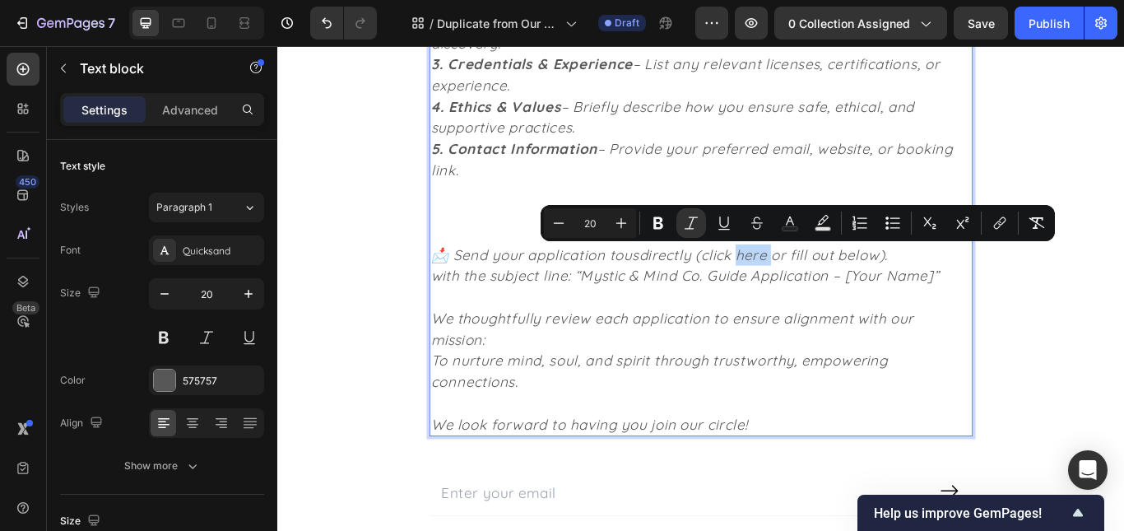
click at [821, 295] on icon "directly (click here or fill out below)." at bounding box center [844, 289] width 290 height 21
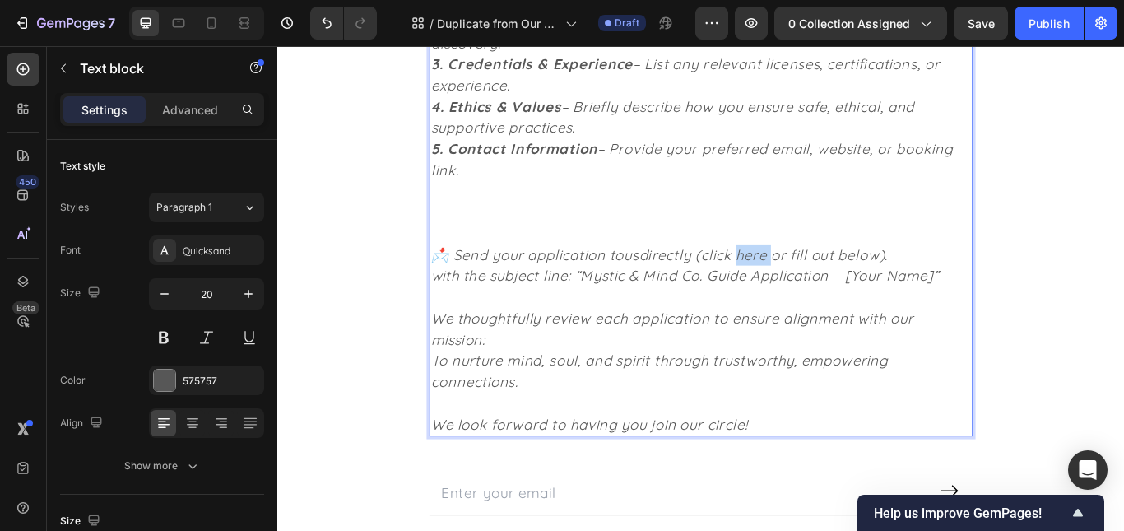
click at [821, 295] on icon "directly (click here or fill out below)." at bounding box center [844, 289] width 290 height 21
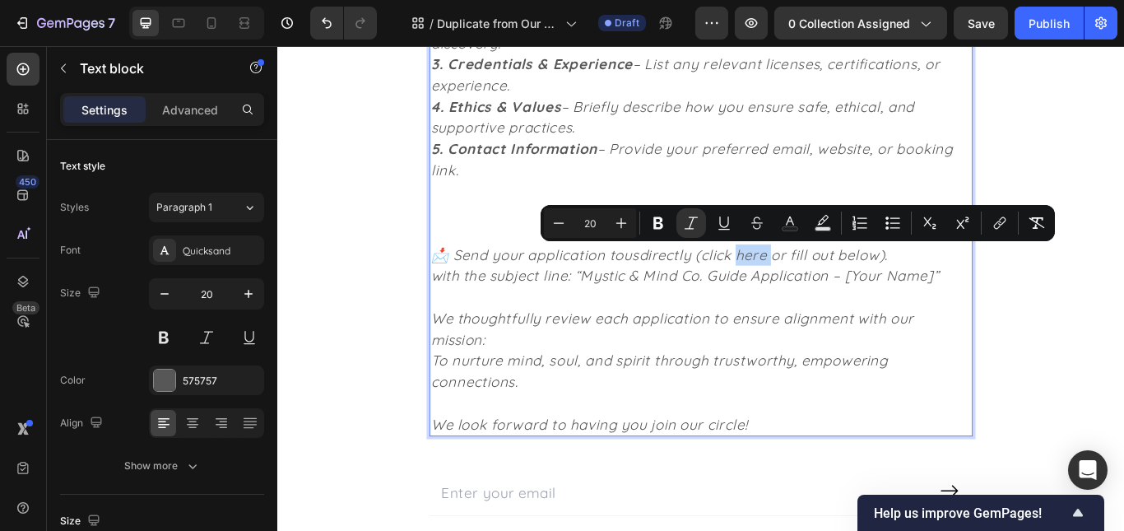
click at [821, 295] on icon "directly (click here or fill out below)." at bounding box center [844, 289] width 290 height 21
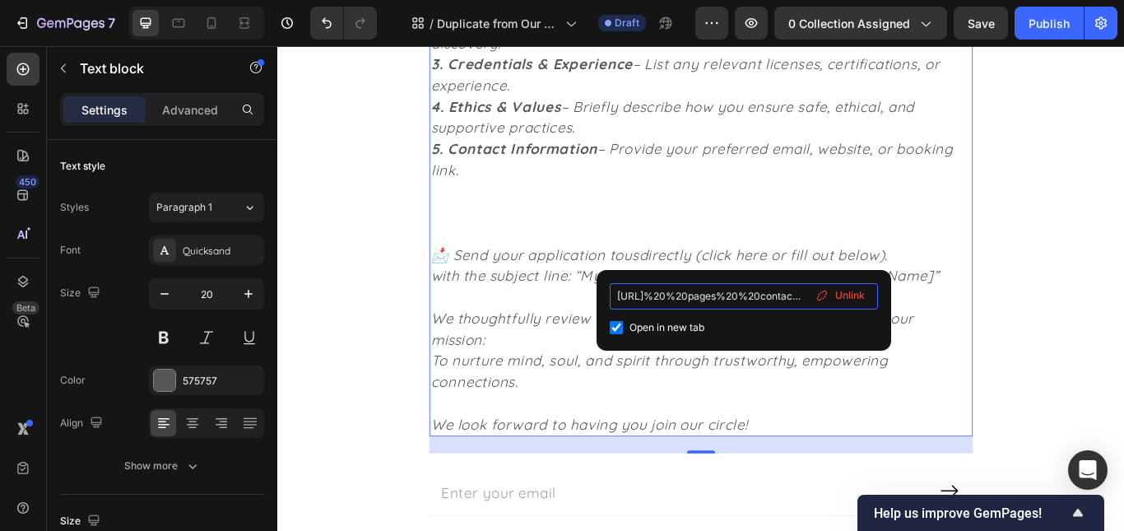
click at [751, 297] on input "https://mysticandmindco.myshopify.xn--com%20%20pages%20%20contact-us-7s9rla/" at bounding box center [744, 296] width 268 height 26
click at [840, 293] on span "Unlink" at bounding box center [850, 295] width 30 height 15
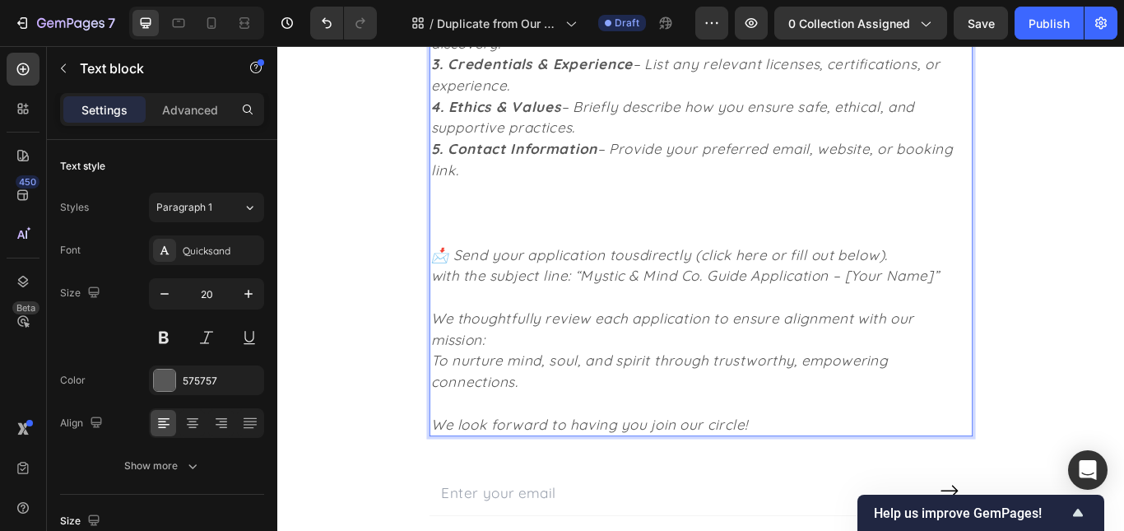
click at [789, 291] on icon "directly (click here or fill out below)." at bounding box center [844, 289] width 290 height 21
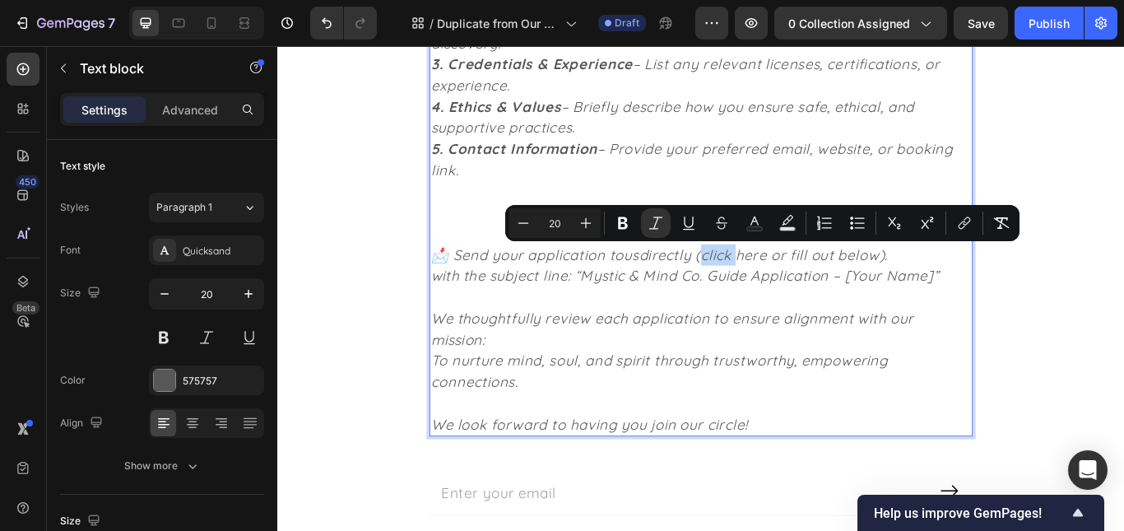
click at [789, 291] on icon "directly (click here or fill out below)." at bounding box center [844, 289] width 290 height 21
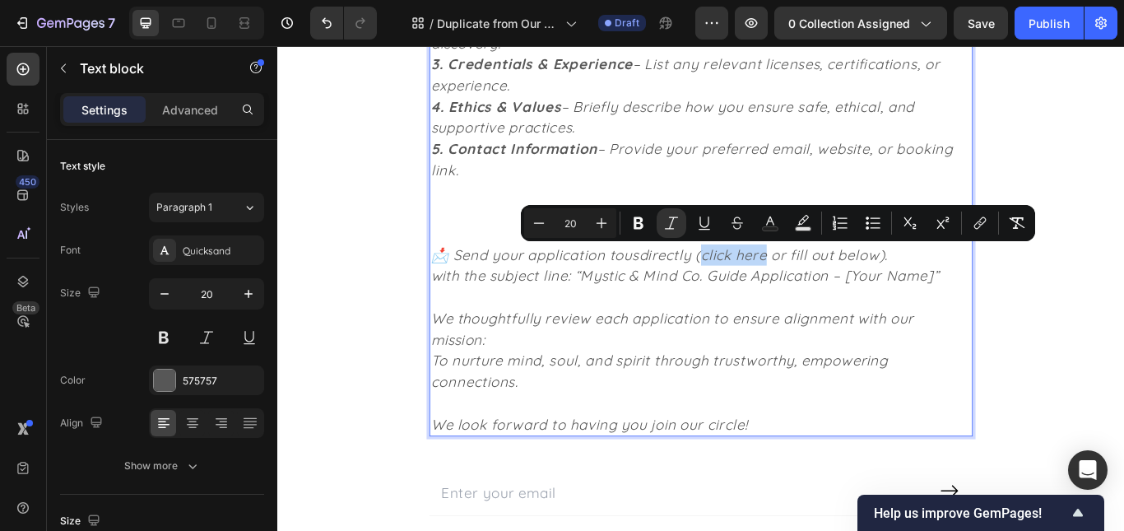
drag, startPoint x: 782, startPoint y: 291, endPoint x: 856, endPoint y: 291, distance: 74.1
click at [856, 291] on icon "directly (click here or fill out below)." at bounding box center [844, 289] width 290 height 21
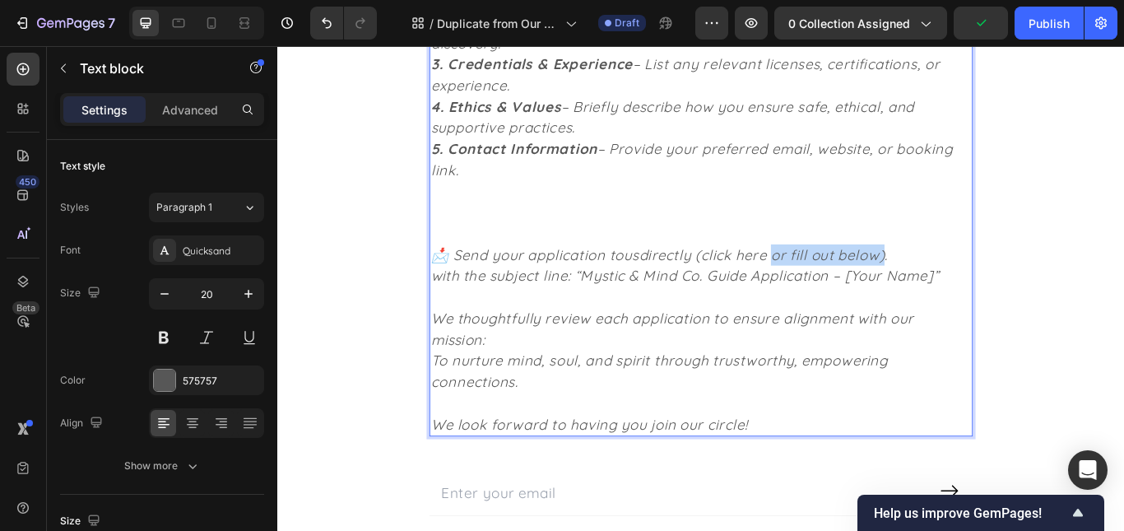
drag, startPoint x: 996, startPoint y: 292, endPoint x: 867, endPoint y: 295, distance: 128.4
click at [867, 295] on icon "directly (click here or fill out below)." at bounding box center [844, 289] width 290 height 21
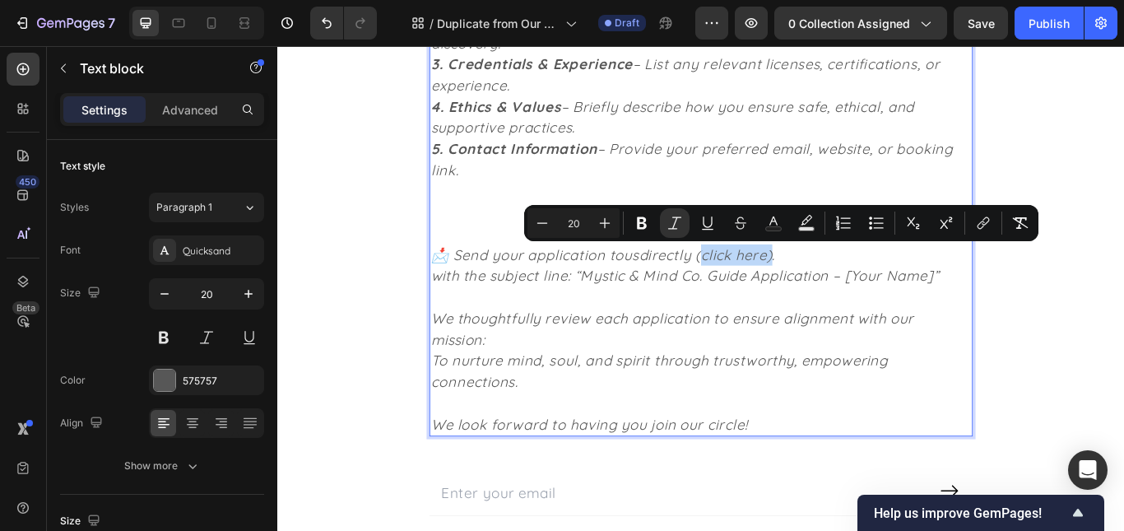
drag, startPoint x: 862, startPoint y: 290, endPoint x: 783, endPoint y: 295, distance: 79.1
click at [783, 295] on icon "directly (click here)." at bounding box center [779, 289] width 160 height 21
drag, startPoint x: 783, startPoint y: 295, endPoint x: 857, endPoint y: 290, distance: 75.0
click at [857, 290] on icon "directly (click here)." at bounding box center [779, 289] width 160 height 21
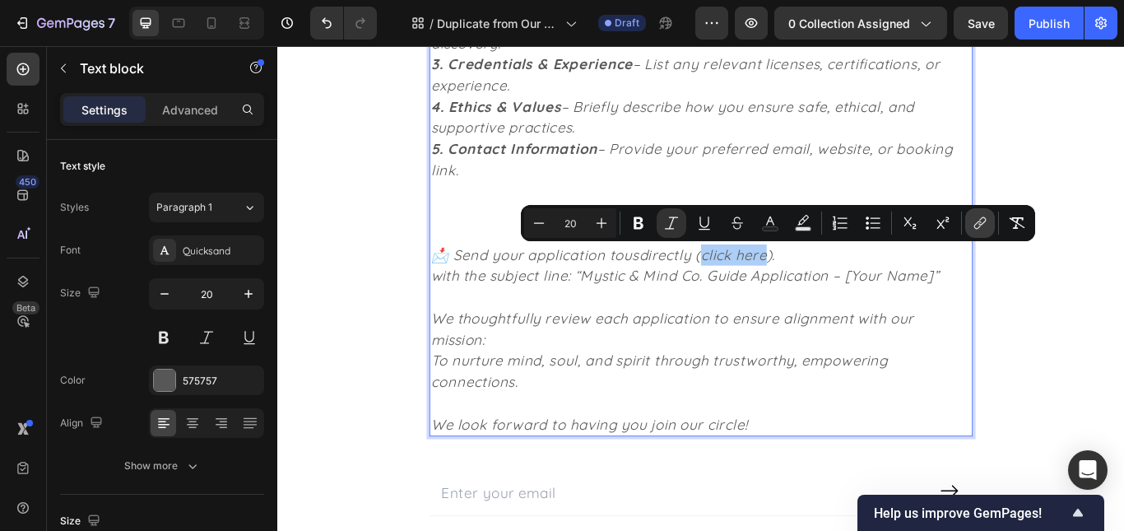
click at [985, 229] on icon "Editor contextual toolbar" at bounding box center [980, 223] width 16 height 16
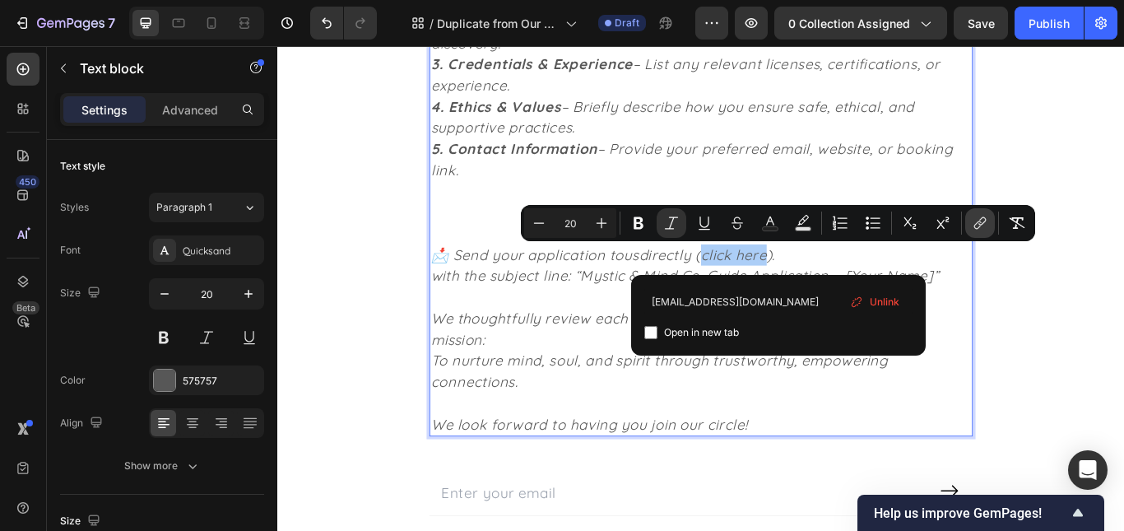
type input "mysticandmindco@gmail.com"
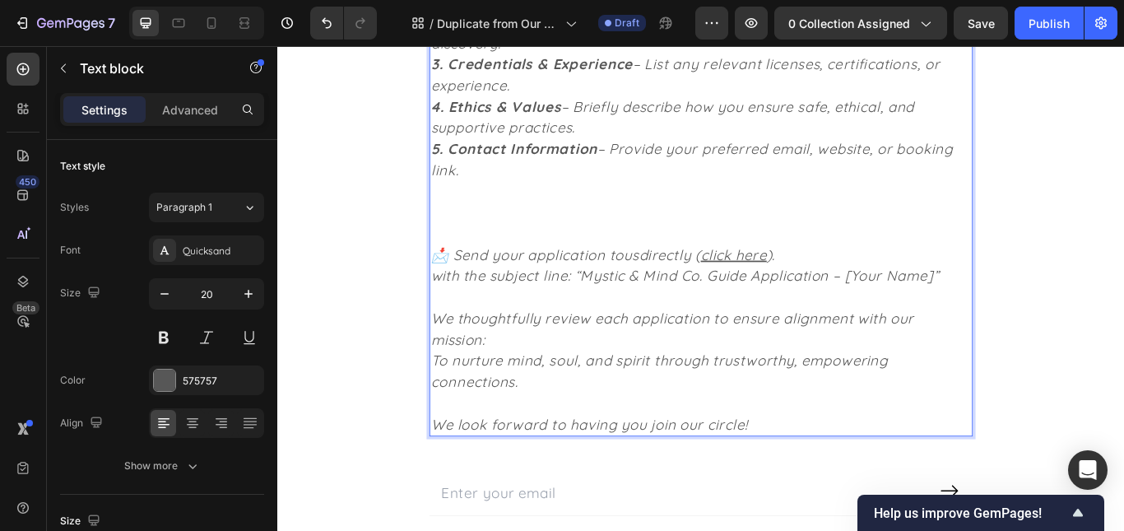
click at [963, 309] on icon "with the subject line: “Mystic & Mind Co. Guide Application – [Your Name]”" at bounding box center [752, 314] width 593 height 21
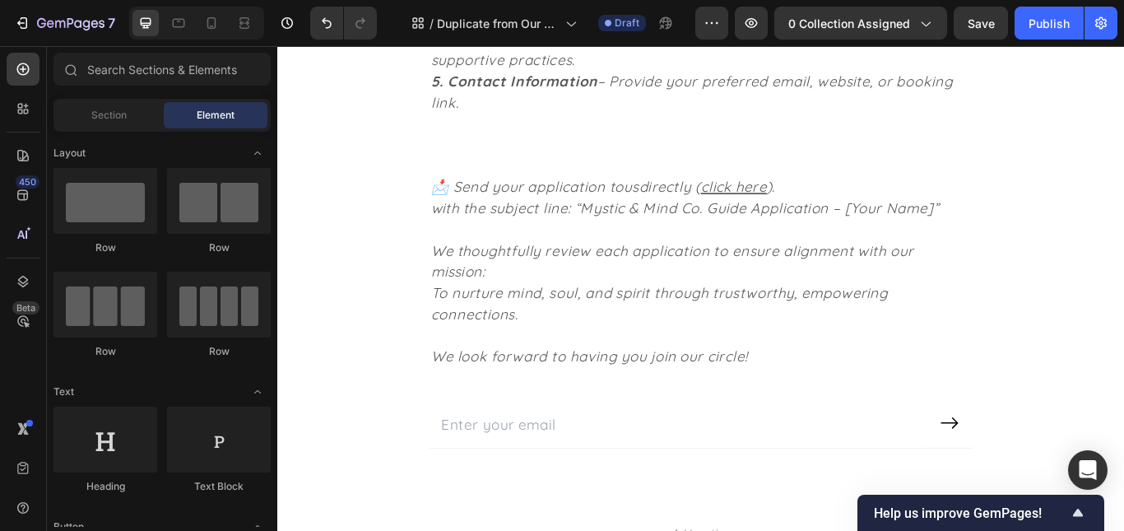
scroll to position [3297, 0]
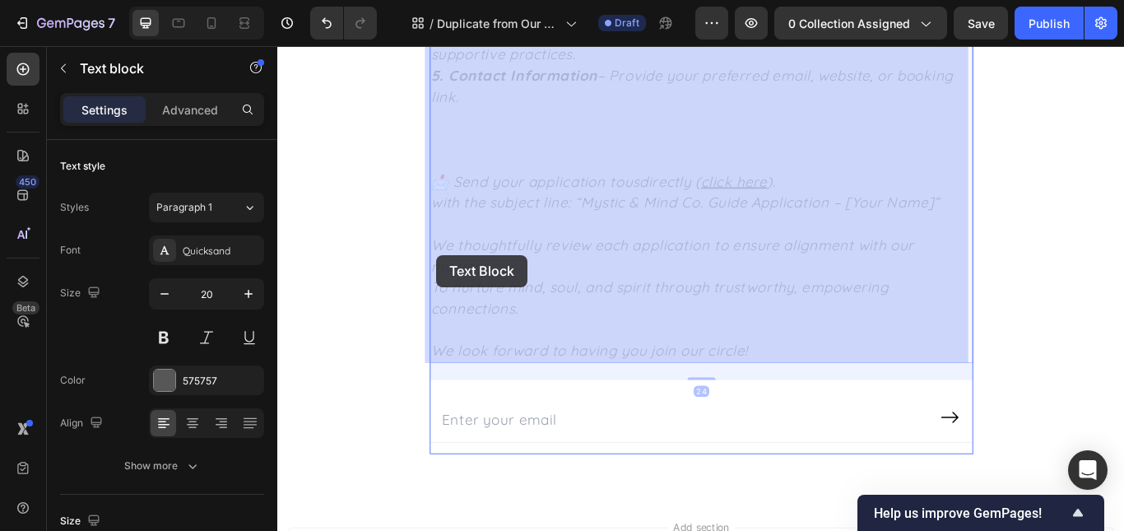
drag, startPoint x: 452, startPoint y: 276, endPoint x: 462, endPoint y: 290, distance: 17.6
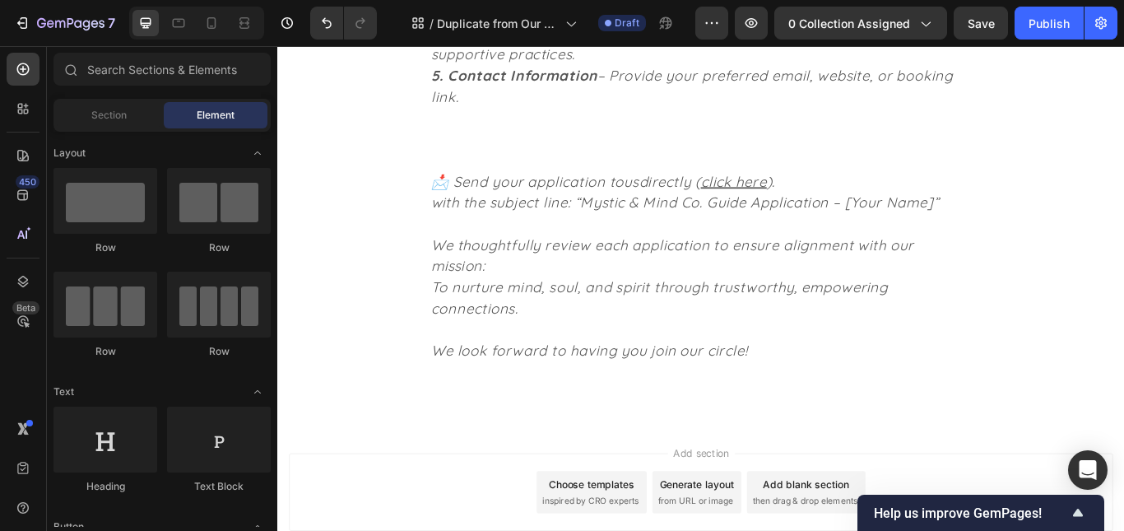
scroll to position [2803, 0]
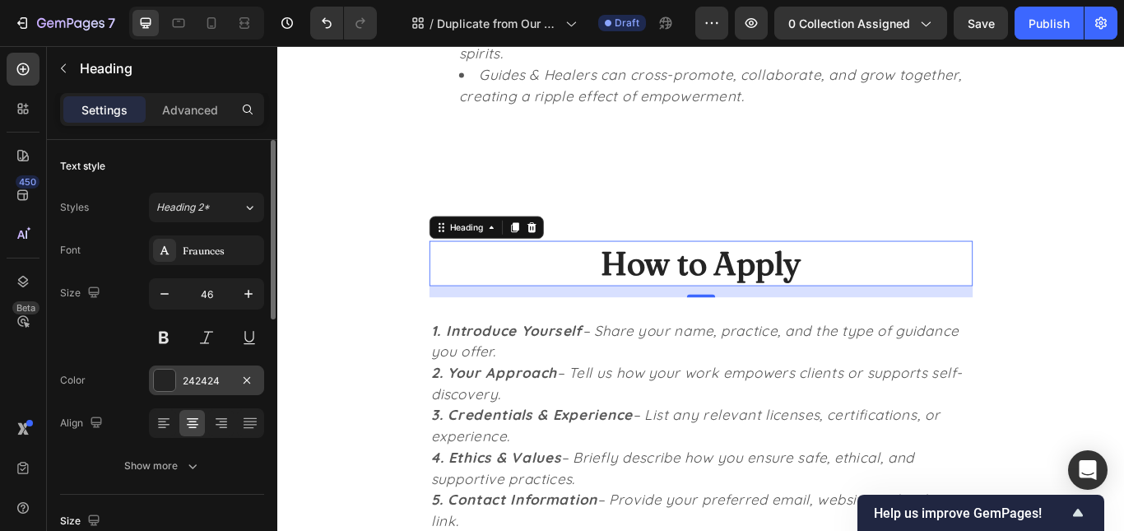
click at [199, 380] on div "242424" at bounding box center [207, 381] width 48 height 15
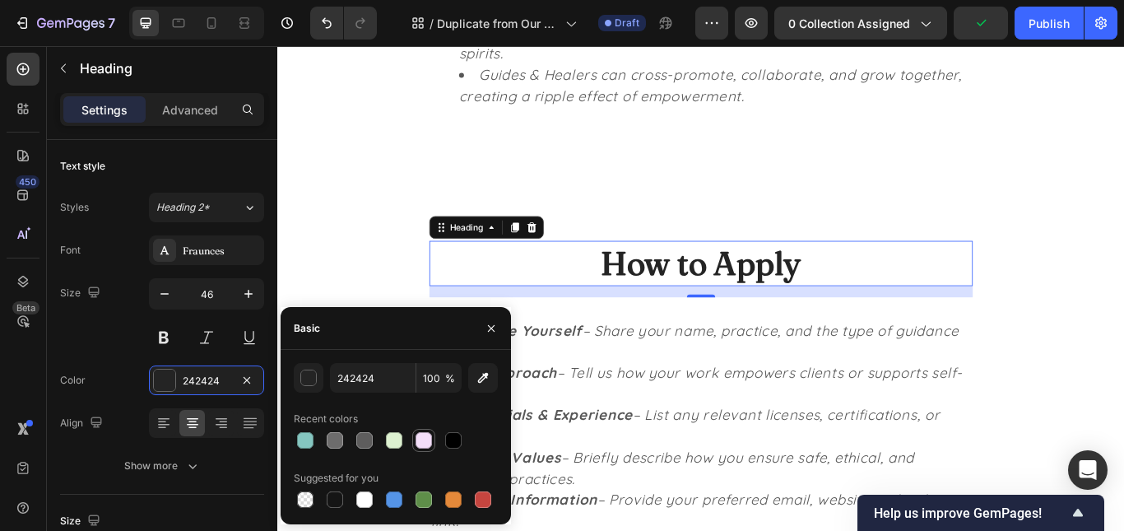
click at [431, 442] on div at bounding box center [424, 440] width 16 height 16
type input "F3DEF8"
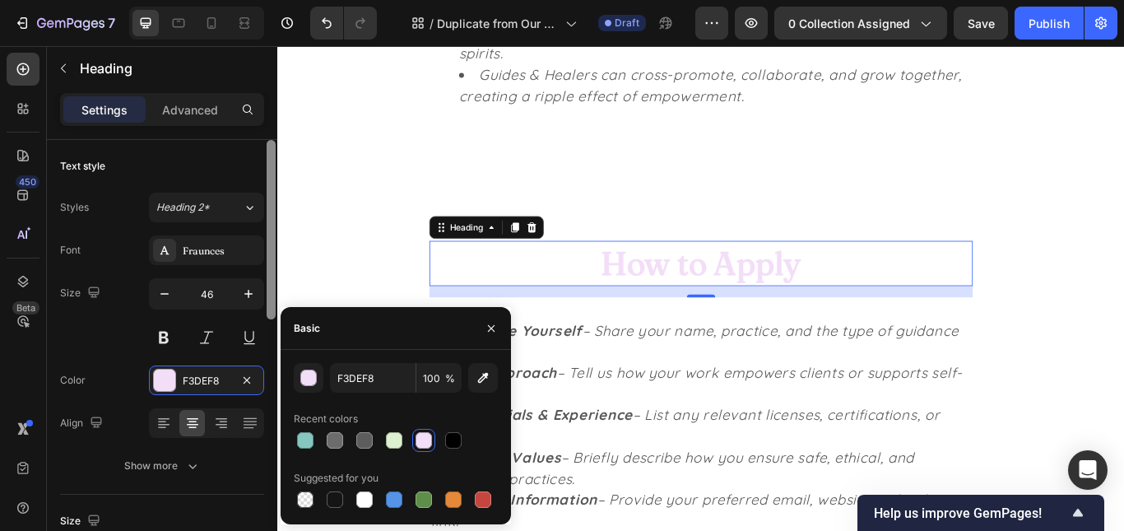
scroll to position [438, 0]
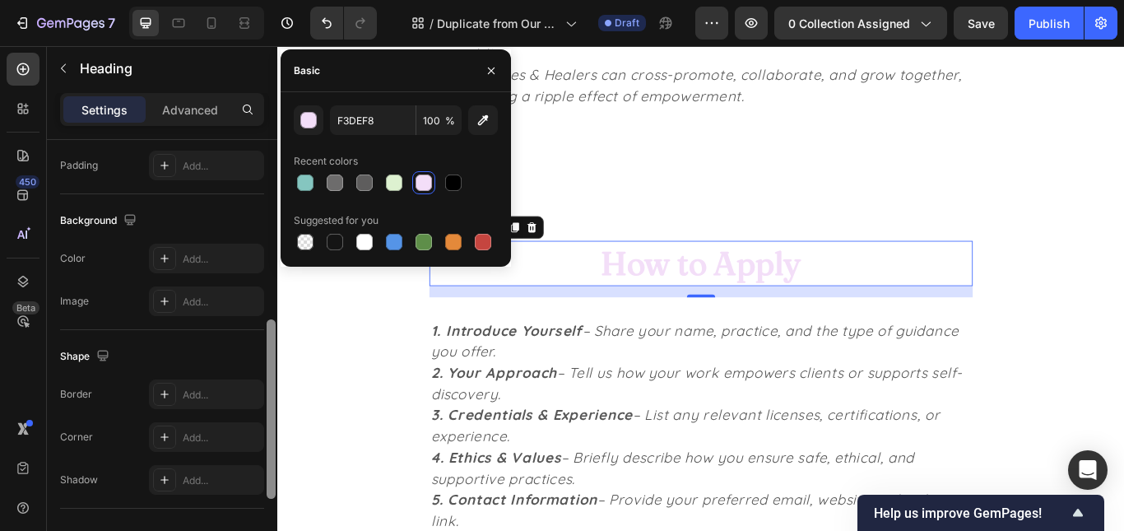
click at [271, 391] on div at bounding box center [271, 359] width 12 height 438
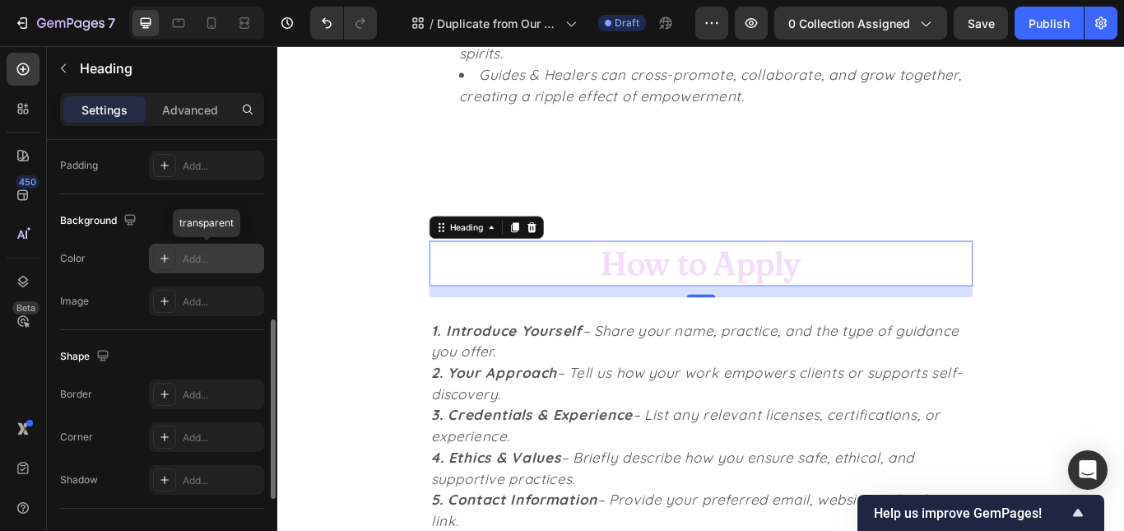
click at [194, 267] on div "Add..." at bounding box center [206, 259] width 115 height 30
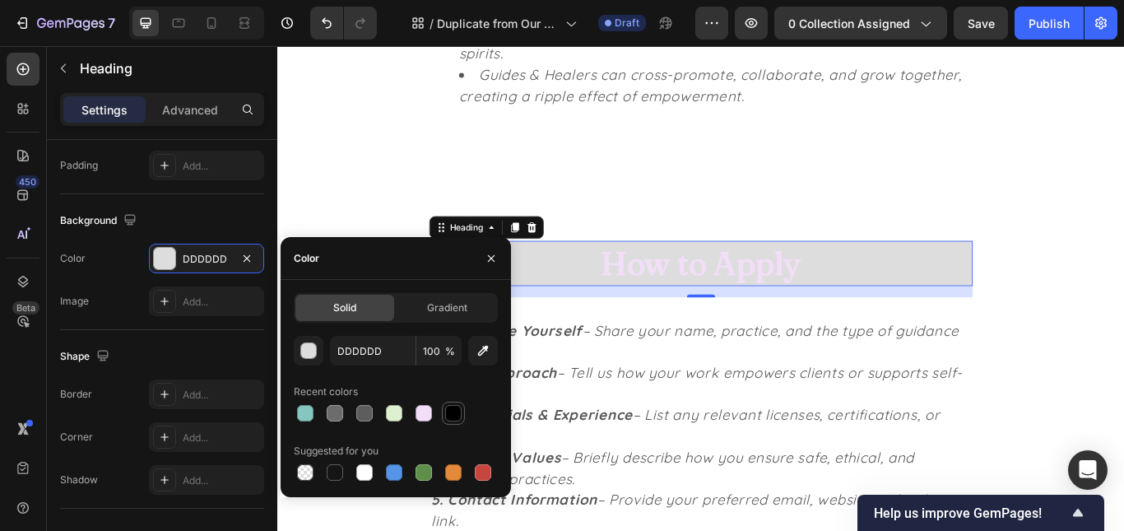
click at [455, 418] on div at bounding box center [453, 413] width 16 height 16
type input "000000"
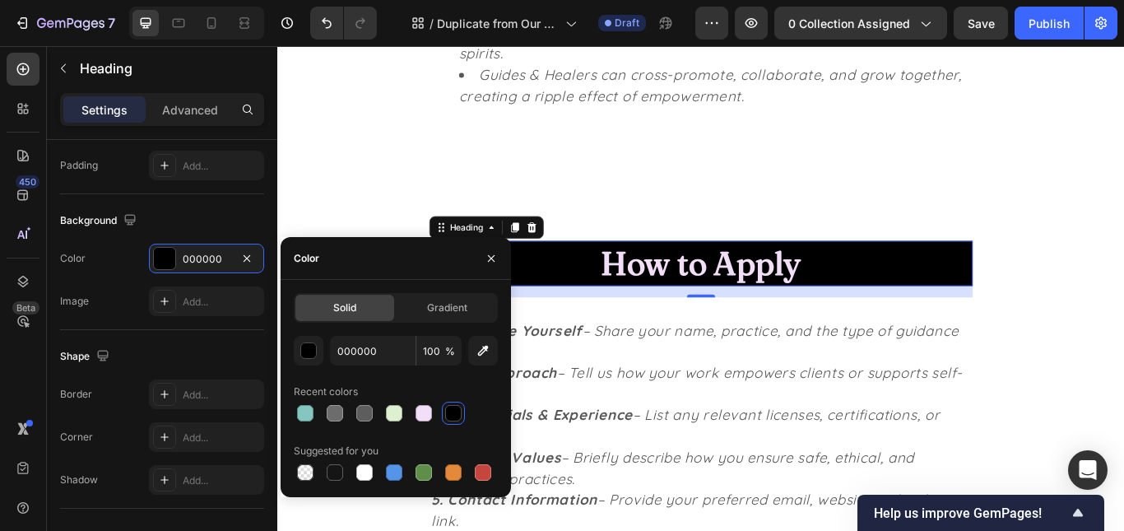
click at [455, 418] on div at bounding box center [453, 413] width 16 height 16
drag, startPoint x: 1188, startPoint y: 211, endPoint x: 1123, endPoint y: 100, distance: 129.4
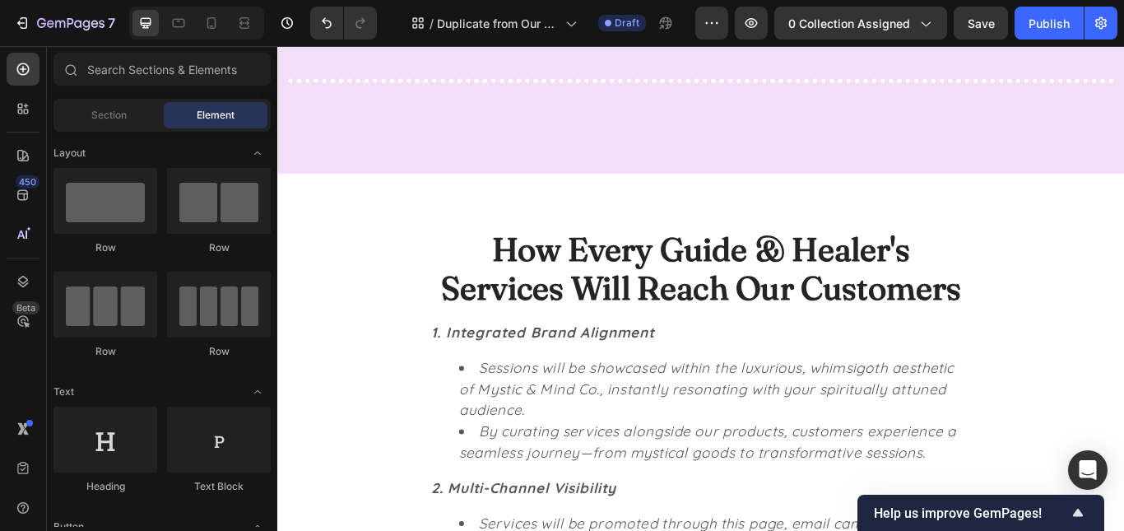
scroll to position [995, 0]
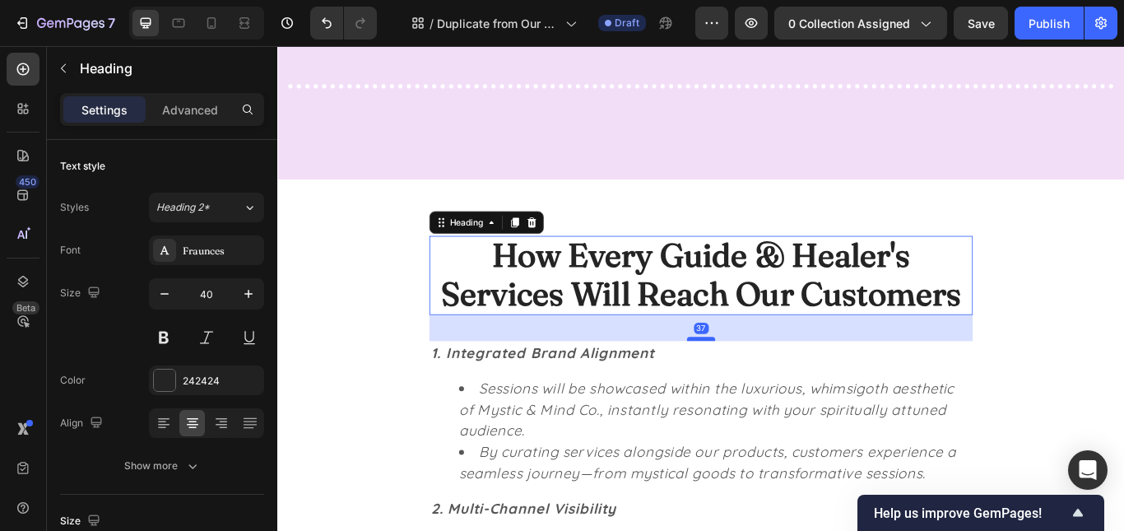
drag, startPoint x: 759, startPoint y: 370, endPoint x: 759, endPoint y: 388, distance: 17.3
click at [759, 388] on div at bounding box center [771, 387] width 33 height 5
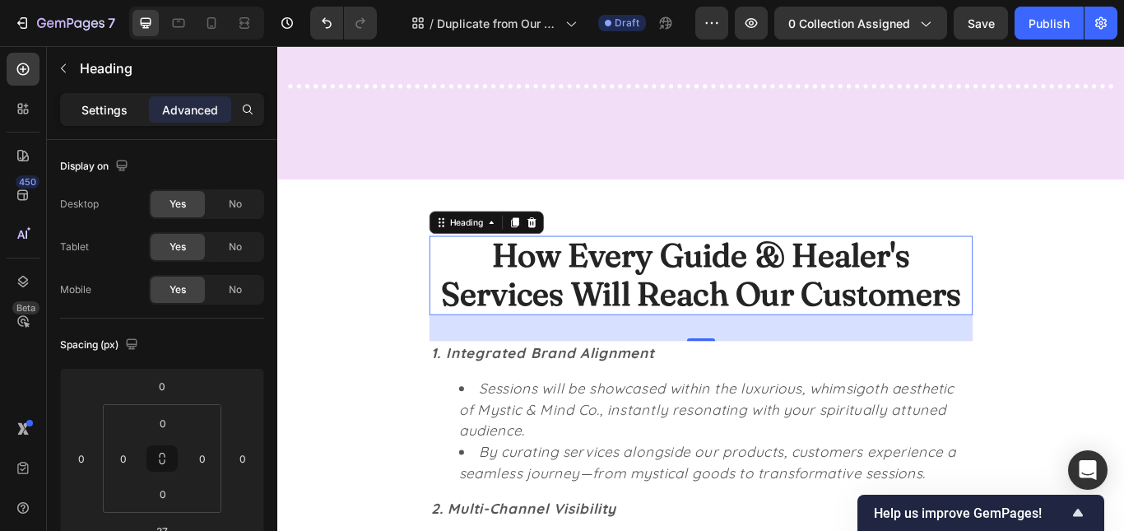
click at [99, 113] on p "Settings" at bounding box center [104, 109] width 46 height 17
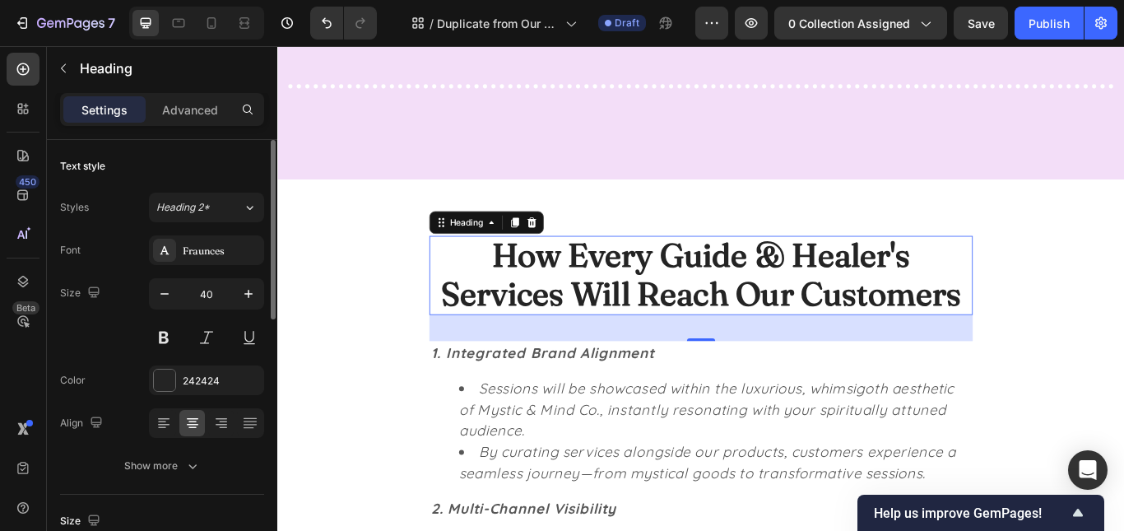
click at [199, 359] on div "Font Fraunces Size 40 Color 242424 Align Show more" at bounding box center [162, 357] width 204 height 245
click at [199, 374] on div "242424" at bounding box center [207, 381] width 48 height 15
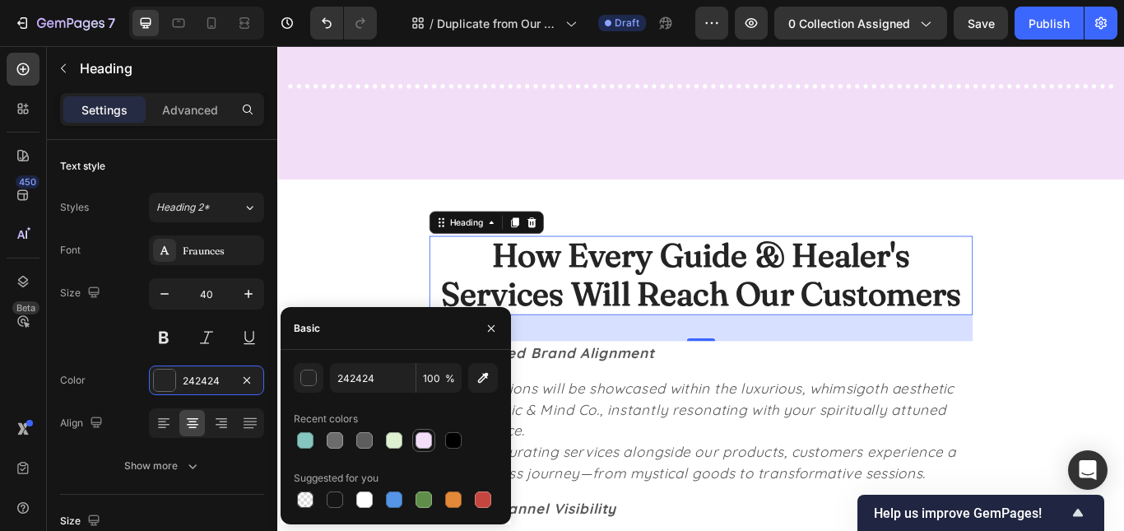
click at [416, 434] on div at bounding box center [424, 440] width 16 height 16
type input "F3DEF8"
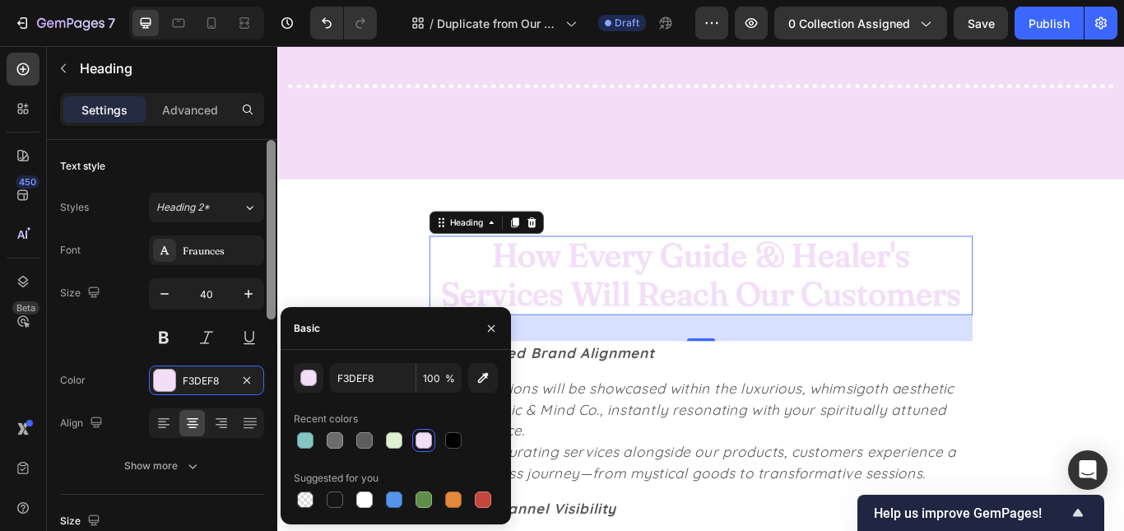
scroll to position [438, 0]
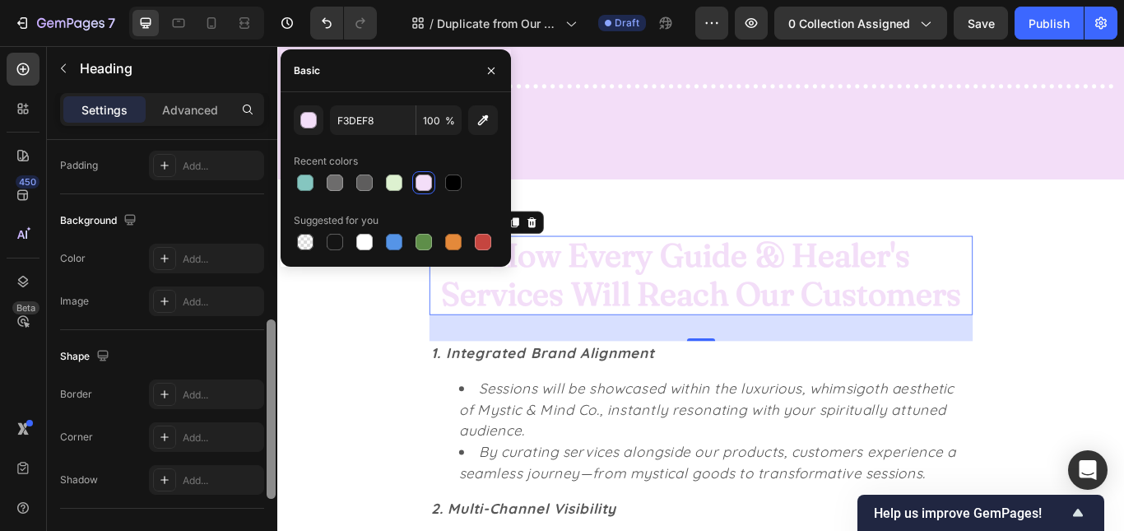
click at [272, 332] on div at bounding box center [271, 359] width 12 height 438
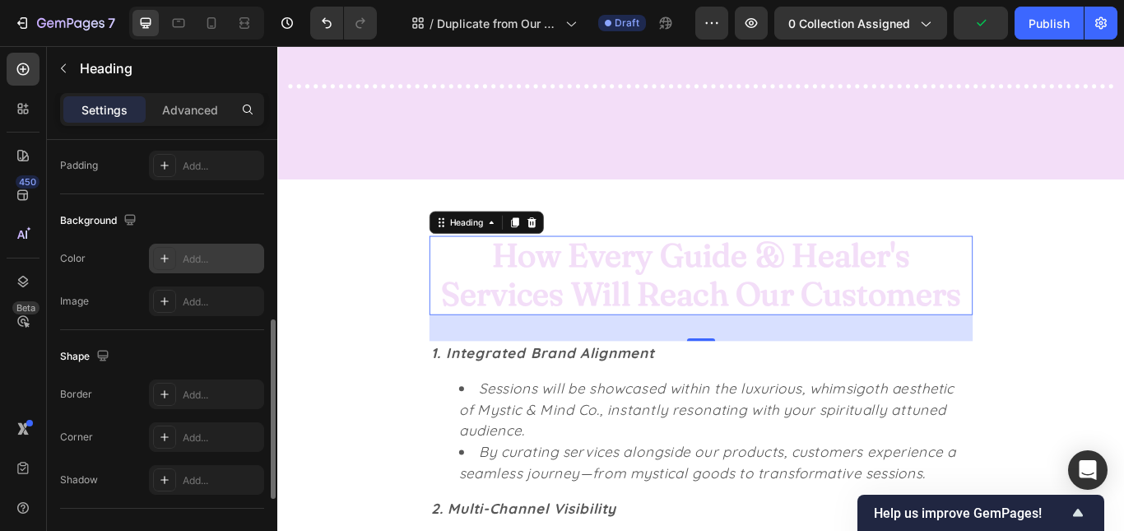
click at [198, 263] on div "Add..." at bounding box center [221, 259] width 77 height 15
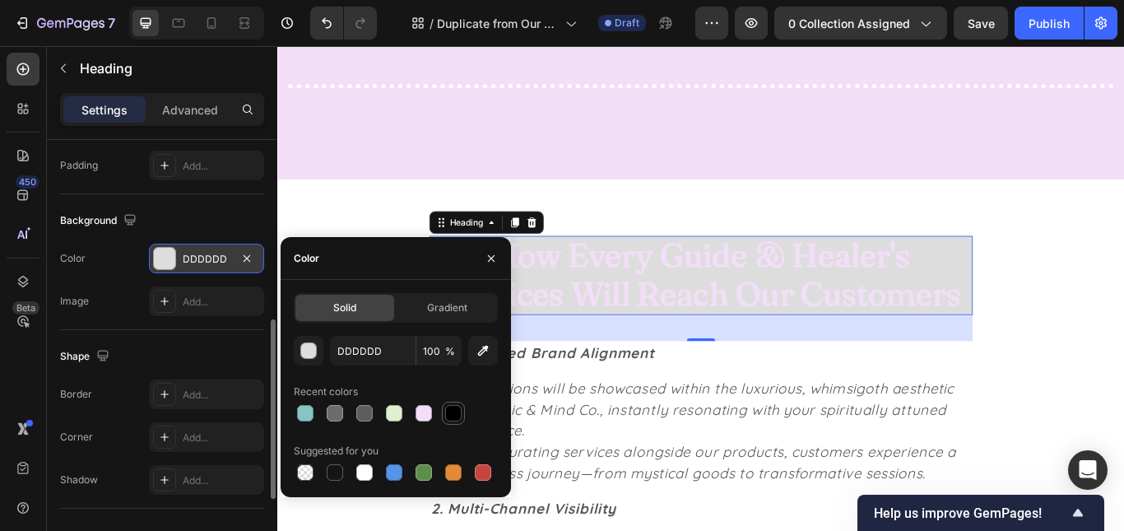
click at [453, 420] on div at bounding box center [453, 413] width 16 height 16
type input "000000"
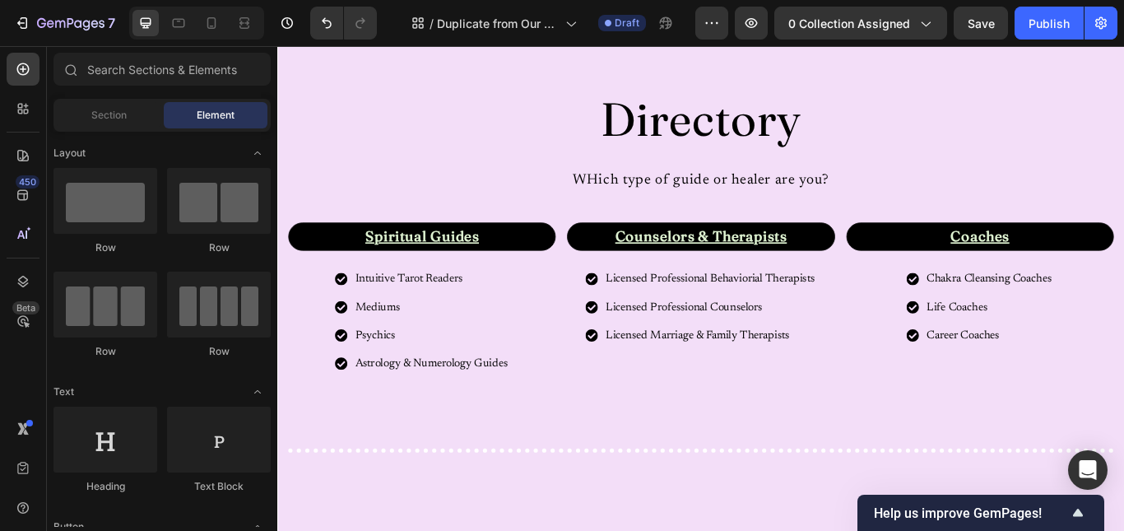
scroll to position [620, 0]
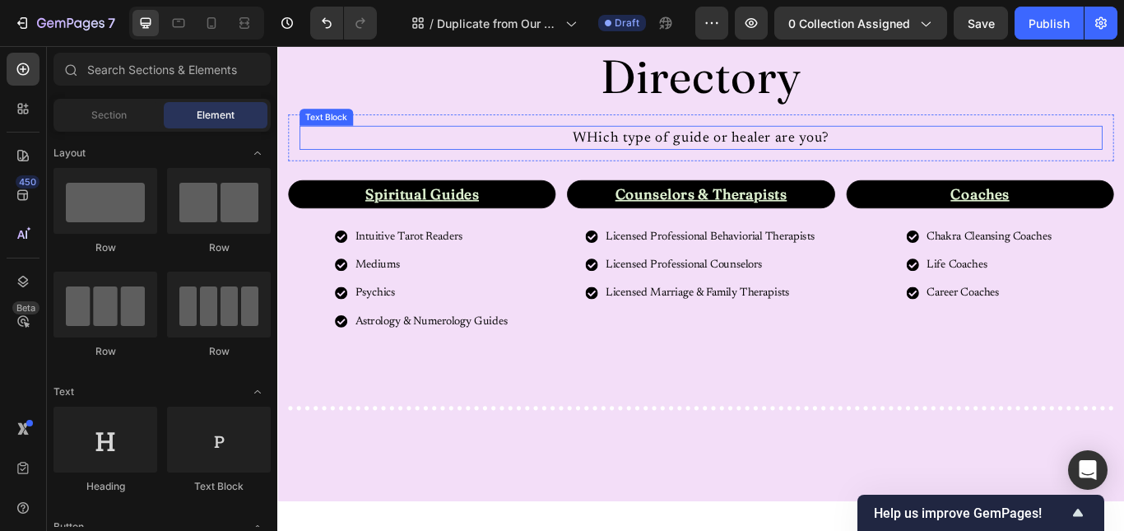
click at [736, 154] on p "WHich type of guide or healer are you?" at bounding box center [770, 153] width 933 height 25
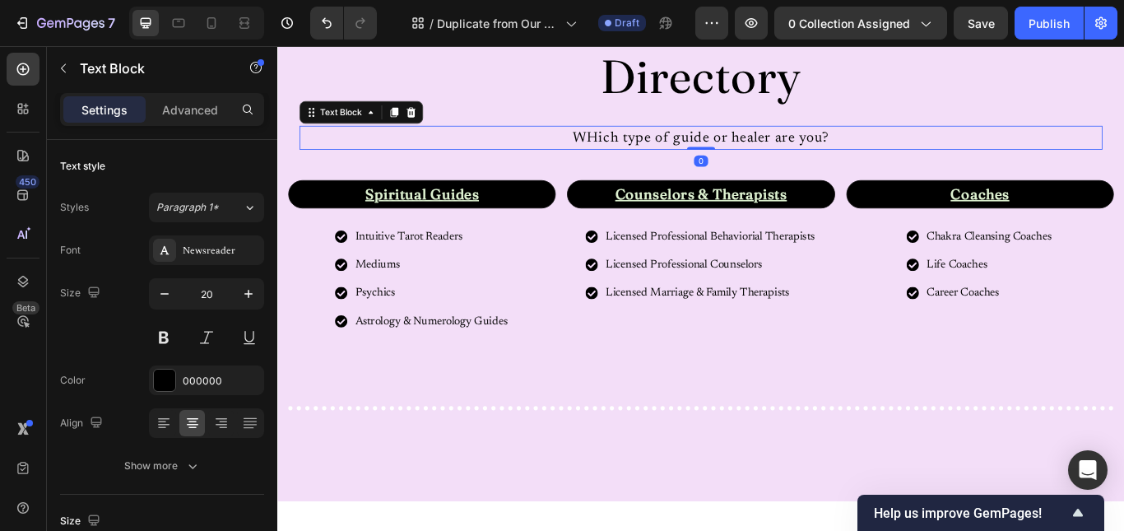
click at [736, 154] on p "WHich type of guide or healer are you?" at bounding box center [770, 153] width 933 height 25
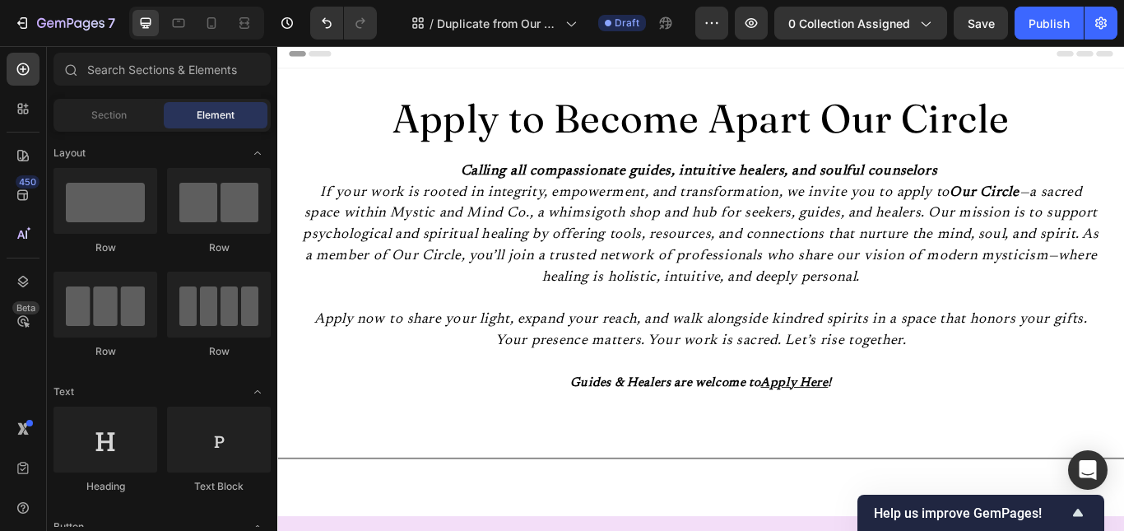
scroll to position [0, 0]
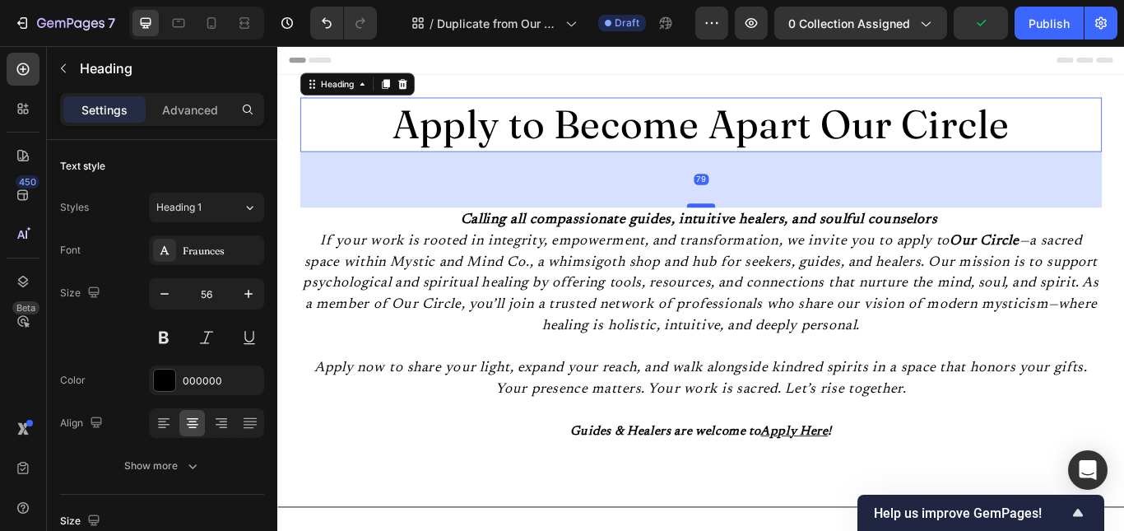
drag, startPoint x: 764, startPoint y: 179, endPoint x: 766, endPoint y: 229, distance: 49.4
click at [766, 230] on div at bounding box center [771, 232] width 33 height 5
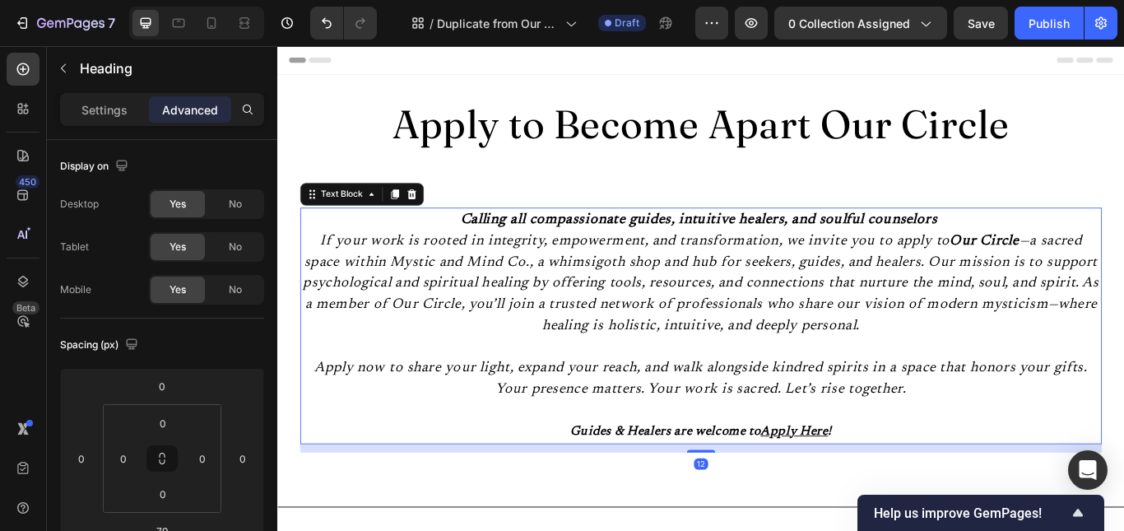
click at [859, 346] on p "Calling all compassionate guides, intuitive healers, and soulful counselors If …" at bounding box center [770, 310] width 931 height 148
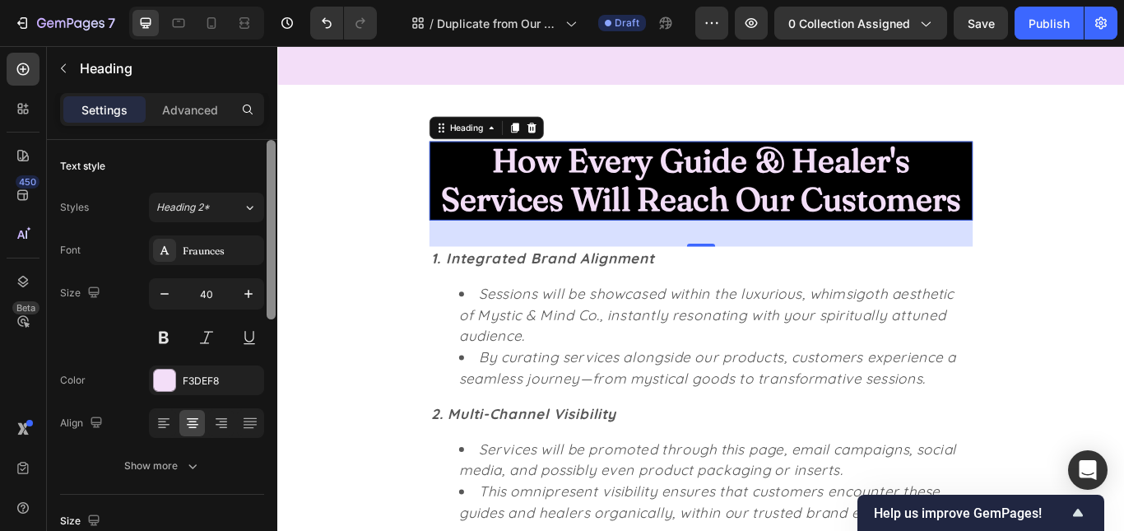
scroll to position [438, 0]
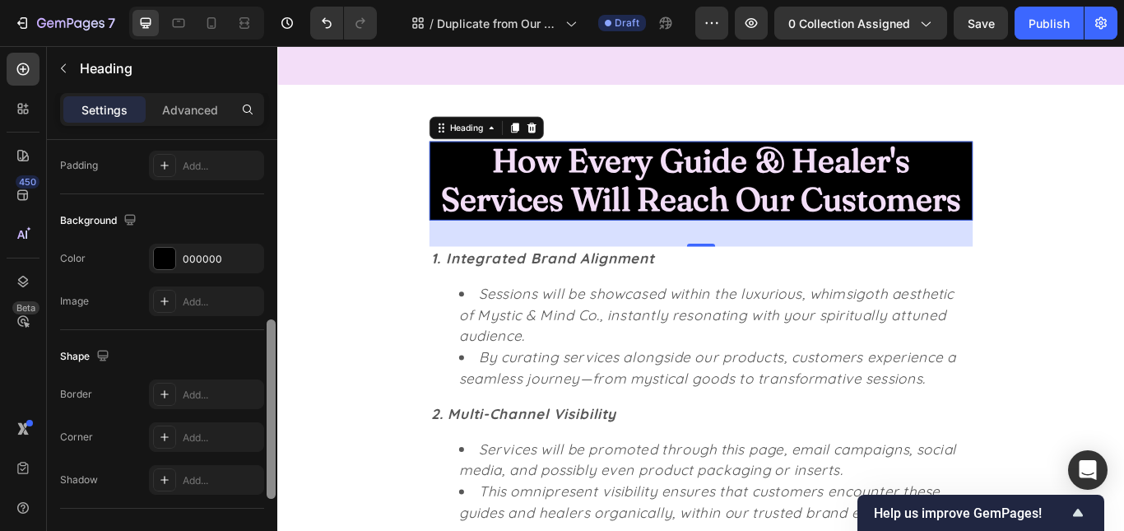
click at [272, 369] on div at bounding box center [271, 359] width 12 height 438
click at [205, 447] on div "Add..." at bounding box center [206, 437] width 115 height 30
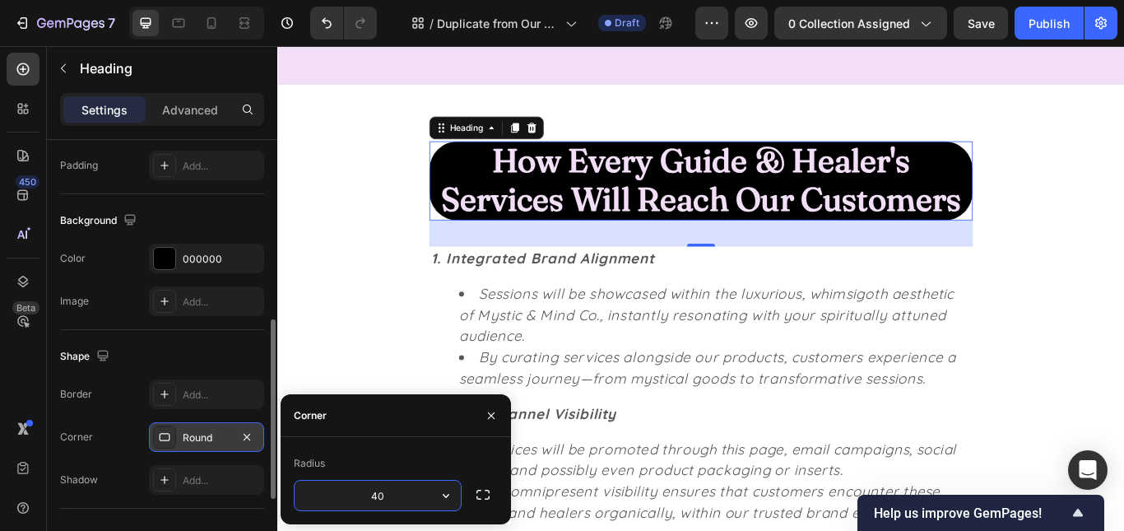
type input "40"
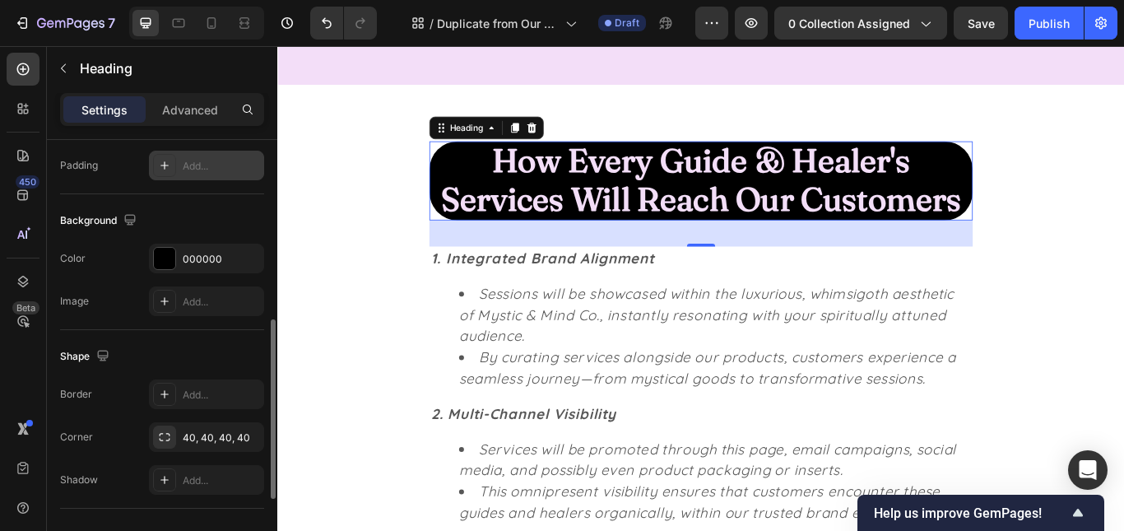
click at [212, 174] on div "Add..." at bounding box center [206, 166] width 115 height 30
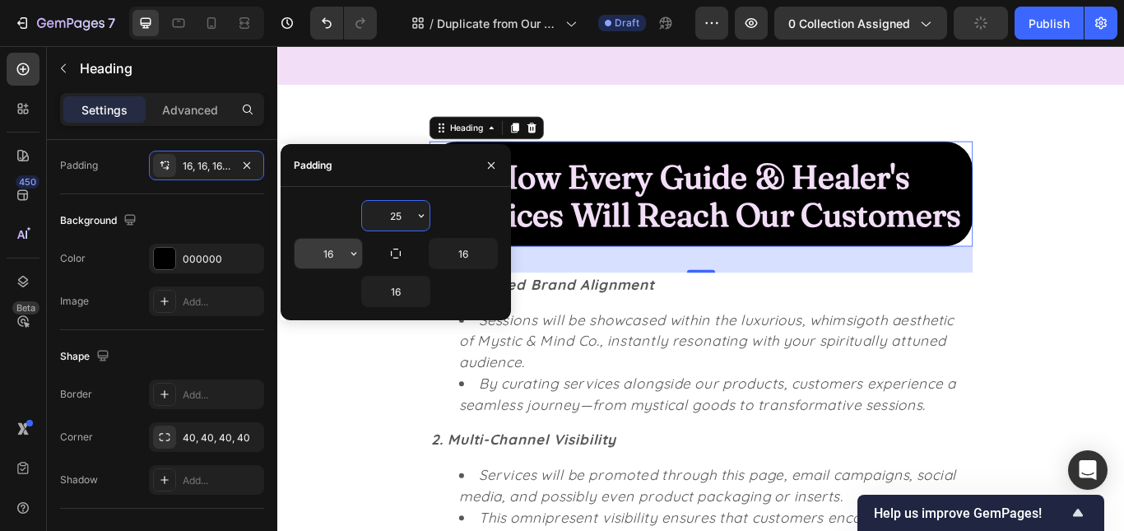
type input "25"
click at [332, 252] on input "16" at bounding box center [328, 254] width 67 height 30
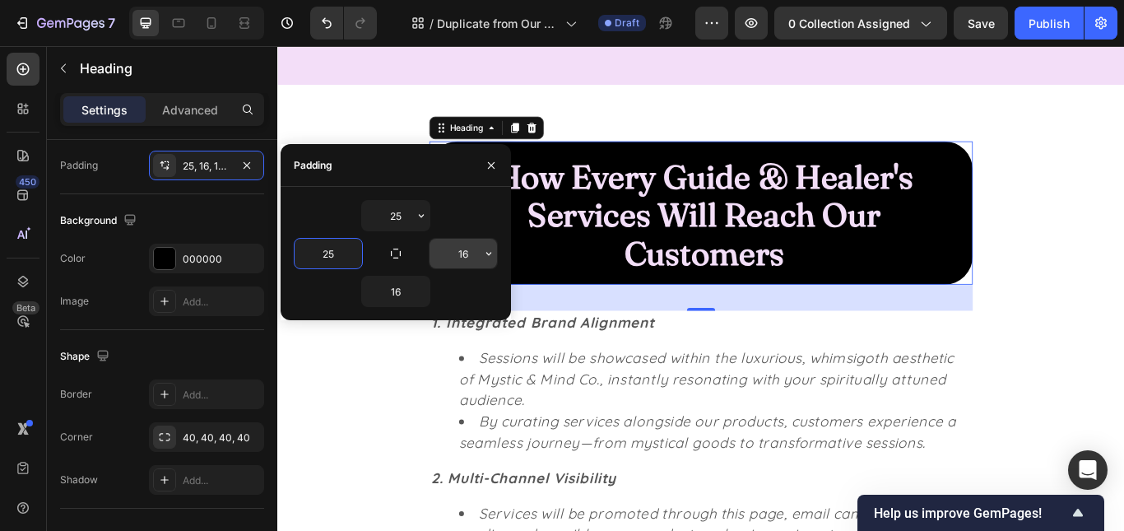
type input "25"
click at [458, 258] on input "16" at bounding box center [463, 254] width 67 height 30
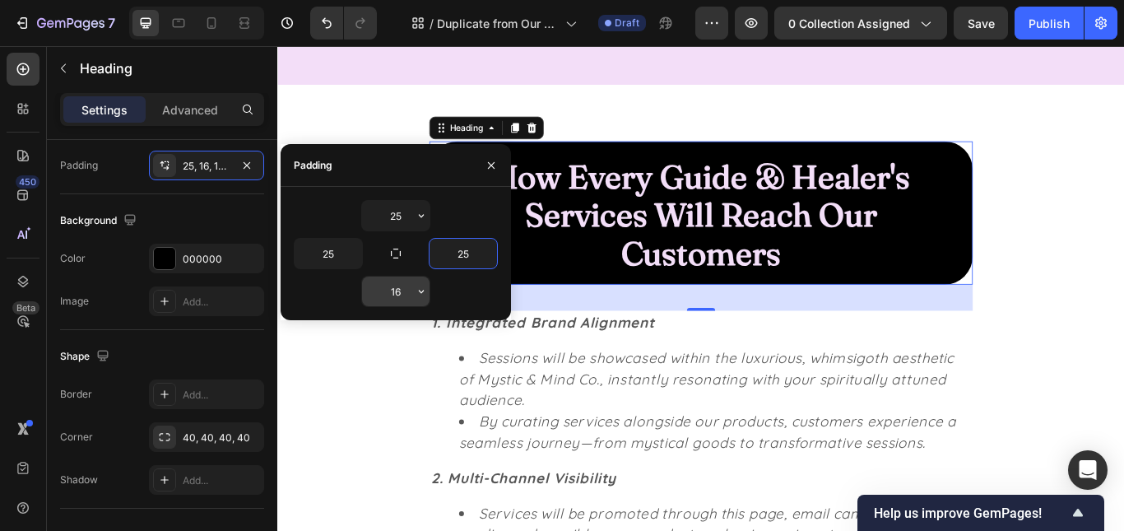
type input "25"
click at [396, 291] on input "16" at bounding box center [395, 291] width 67 height 30
type input "25"
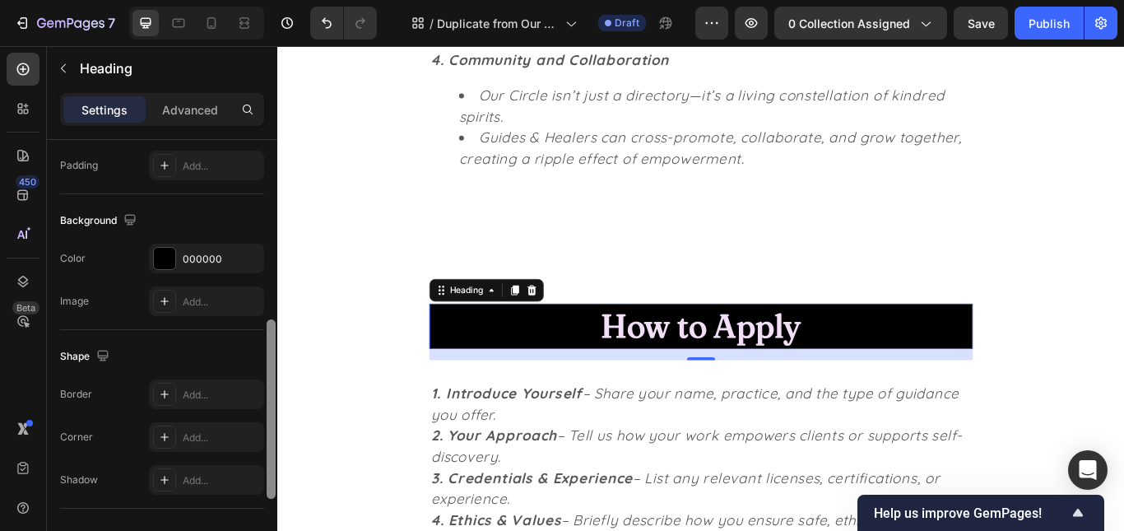
click at [271, 360] on div at bounding box center [271, 359] width 12 height 438
click at [218, 151] on div "Add..." at bounding box center [206, 166] width 115 height 30
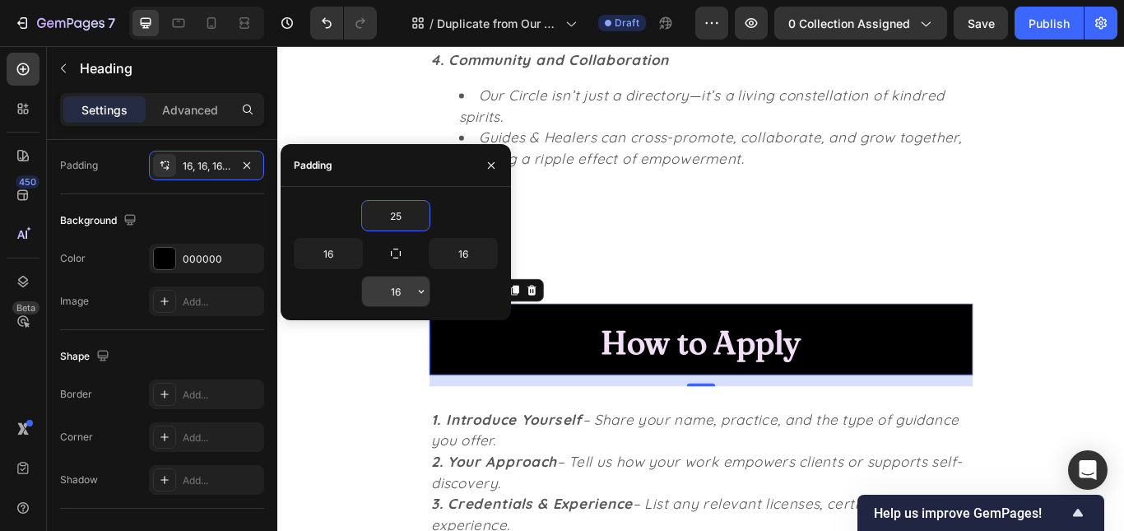
type input "25"
click at [397, 291] on input "16" at bounding box center [395, 291] width 67 height 30
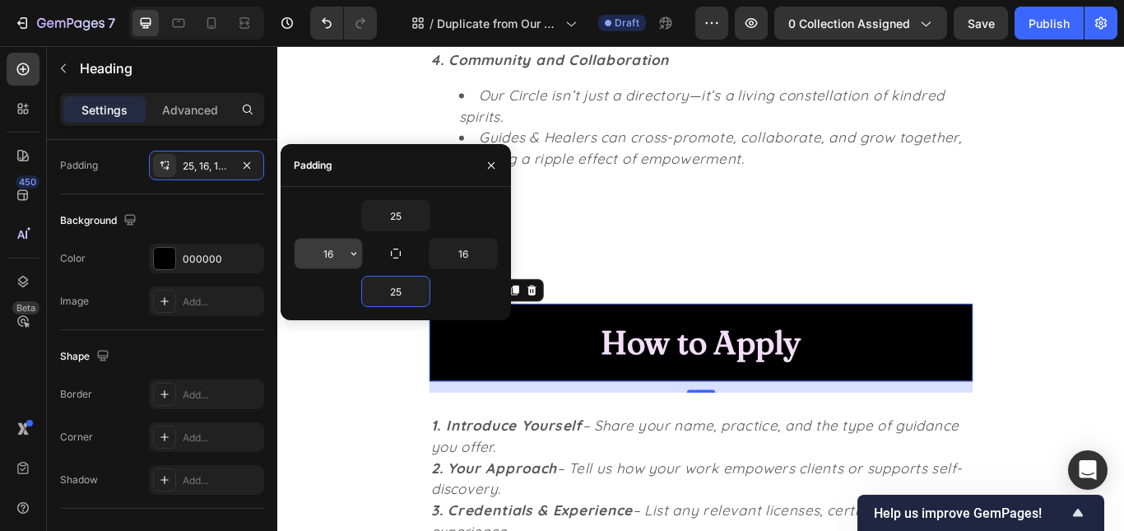
type input "25"
click at [343, 261] on input "16" at bounding box center [328, 254] width 67 height 30
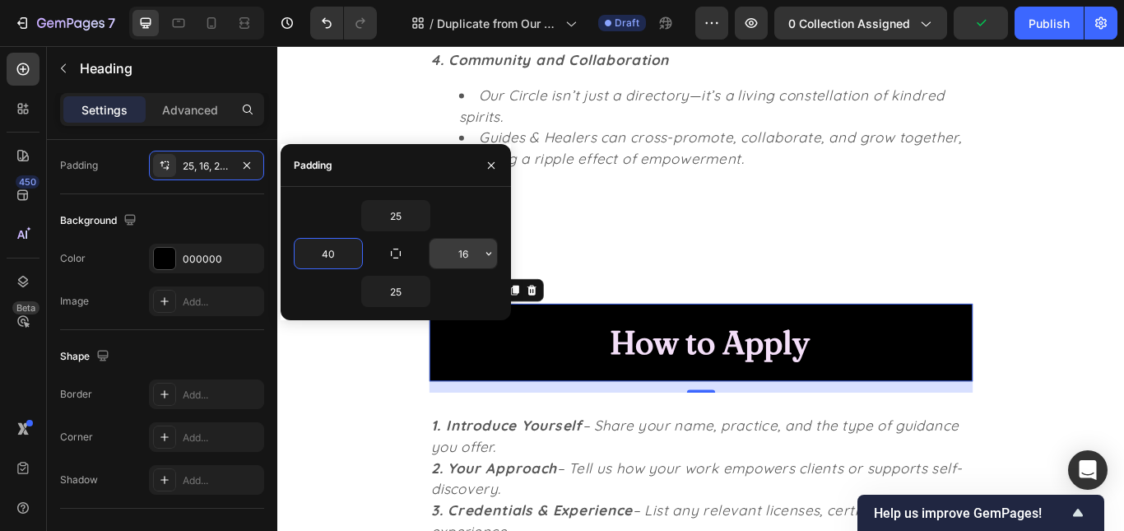
type input "40"
click at [457, 254] on input "16" at bounding box center [463, 254] width 67 height 30
type input "40"
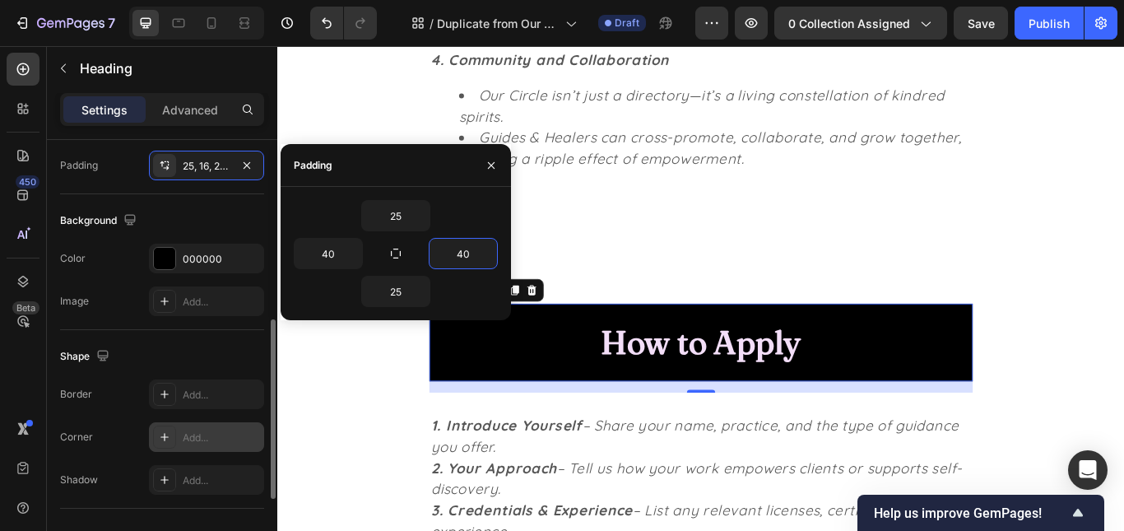
click at [179, 443] on div "Add..." at bounding box center [206, 437] width 115 height 30
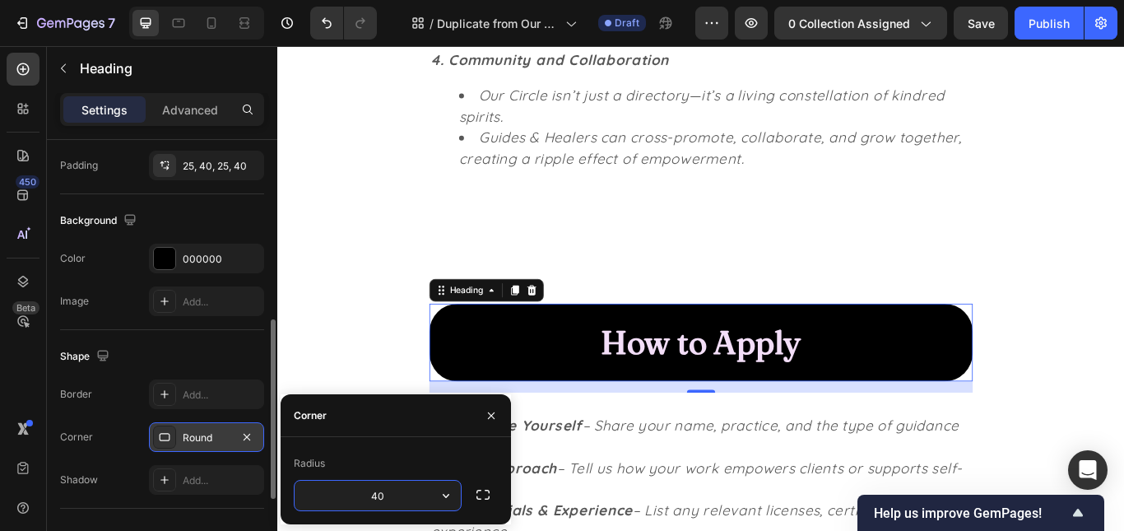
type input "40"
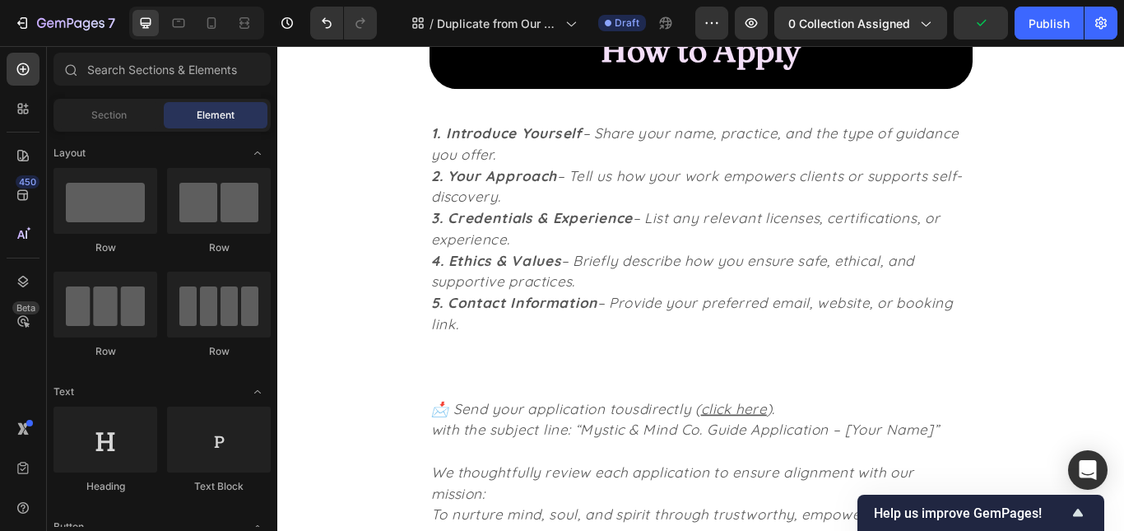
scroll to position [3111, 0]
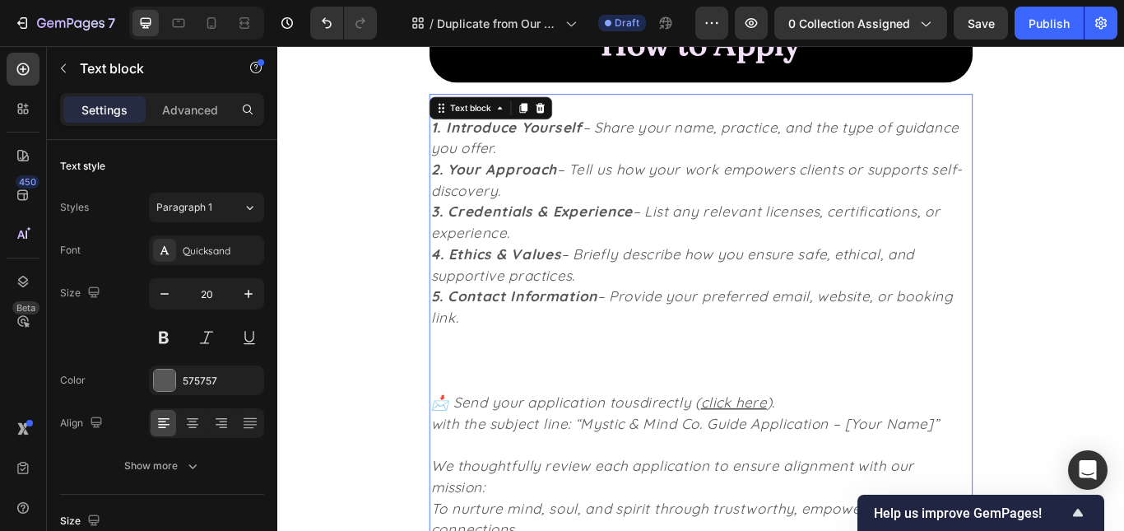
click at [634, 118] on p "Rich Text Editor. Editing area: main" at bounding box center [771, 116] width 630 height 25
click at [461, 142] on strong "1. Introduce Yourself" at bounding box center [544, 140] width 177 height 21
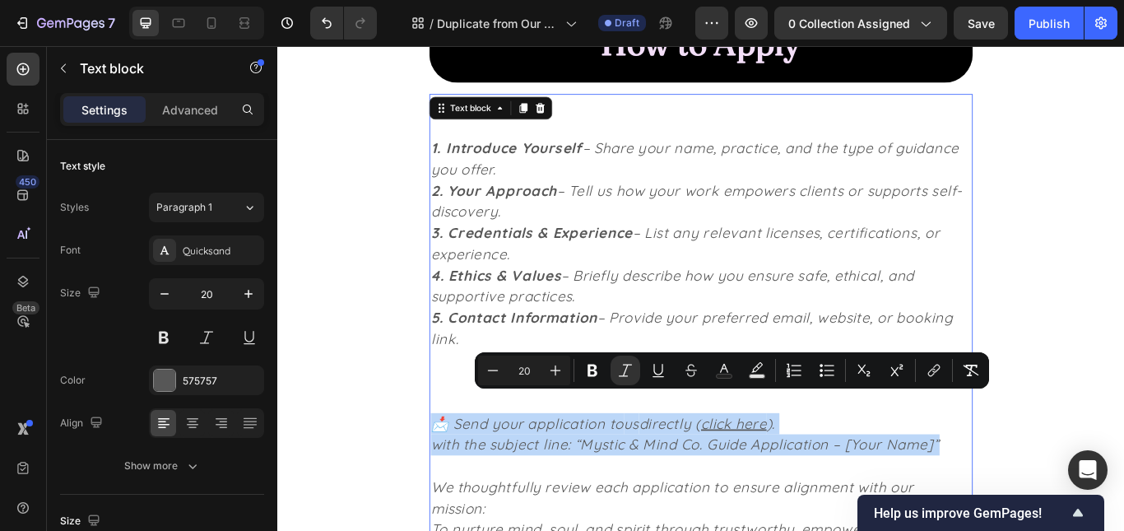
drag, startPoint x: 460, startPoint y: 459, endPoint x: 1067, endPoint y: 516, distance: 609.9
click at [1067, 516] on div "1. Introduce Yourself – Share your name, practice, and the type of guidance you…" at bounding box center [771, 400] width 634 height 596
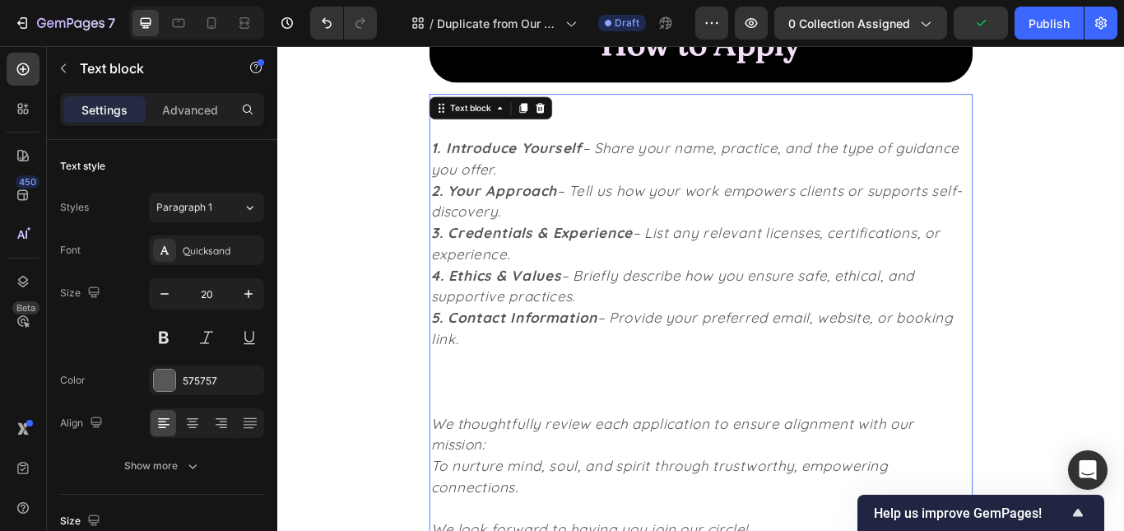
click at [797, 111] on p "Rich Text Editor. Editing area: main" at bounding box center [771, 116] width 630 height 25
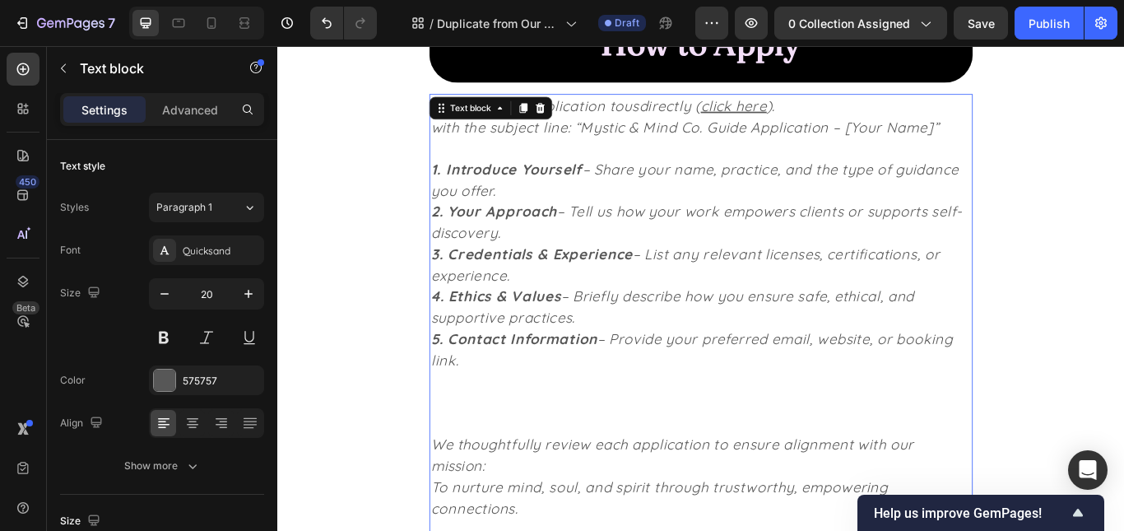
click at [767, 123] on icon "directly (" at bounding box center [735, 115] width 72 height 21
click at [514, 453] on p "5. Contact Information – Provide your preferred email, website, or booking link." at bounding box center [771, 424] width 630 height 99
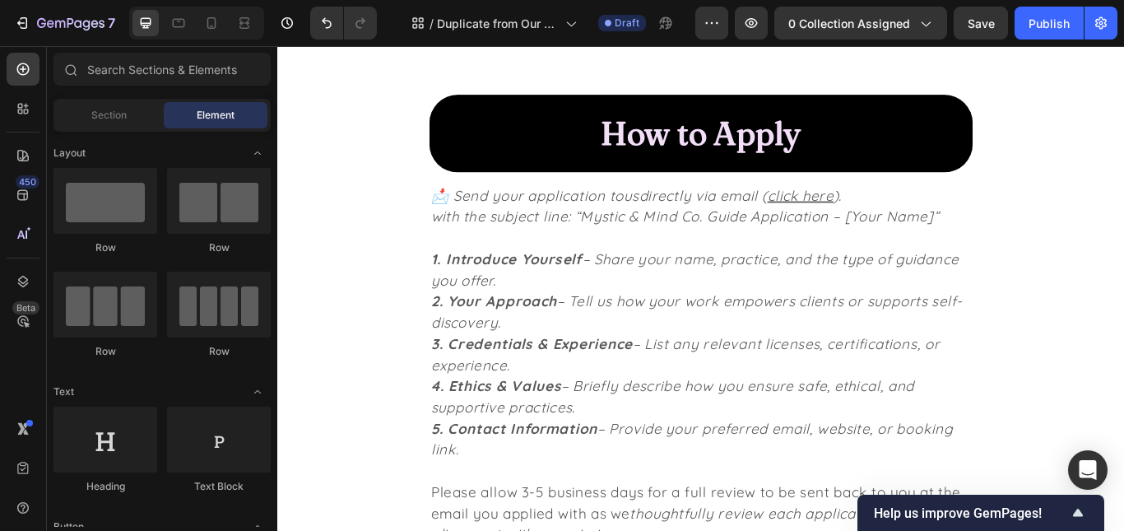
scroll to position [2989, 0]
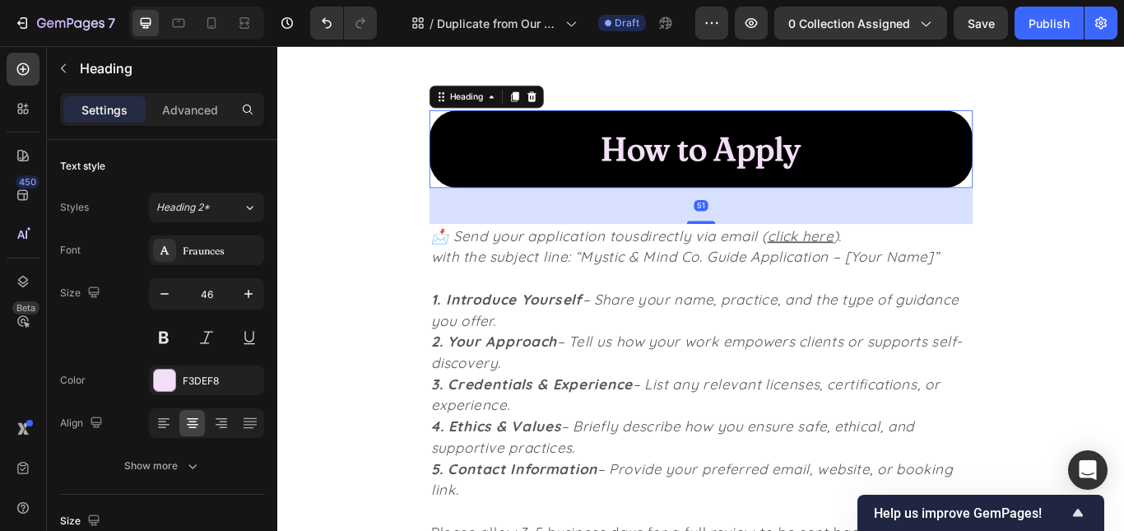
drag, startPoint x: 774, startPoint y: 221, endPoint x: 775, endPoint y: 293, distance: 72.4
click at [777, 252] on div at bounding box center [771, 251] width 33 height 3
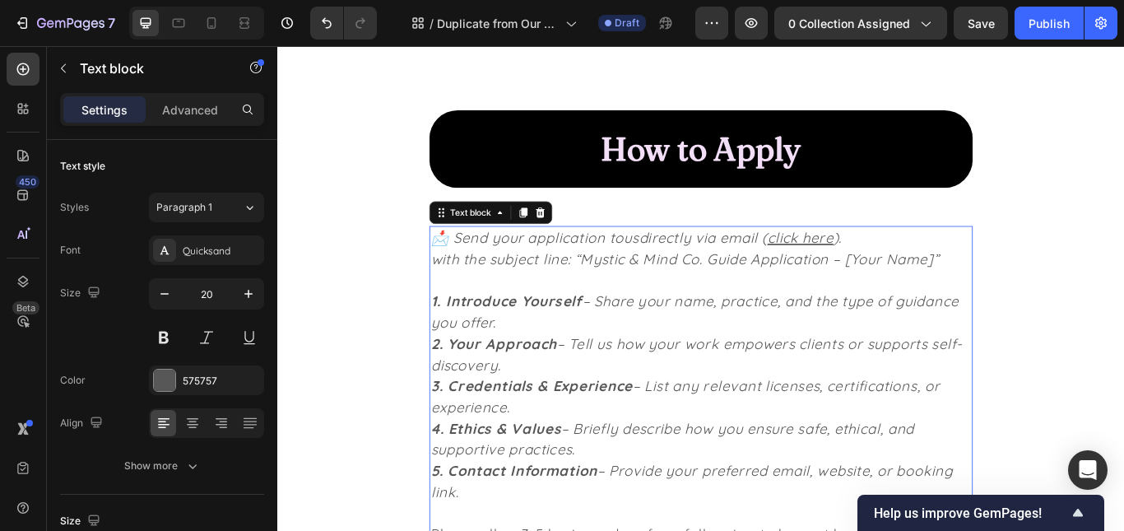
click at [775, 295] on icon "with the subject line: “Mystic & Mind Co. Guide Application – [Your Name]”" at bounding box center [752, 294] width 593 height 21
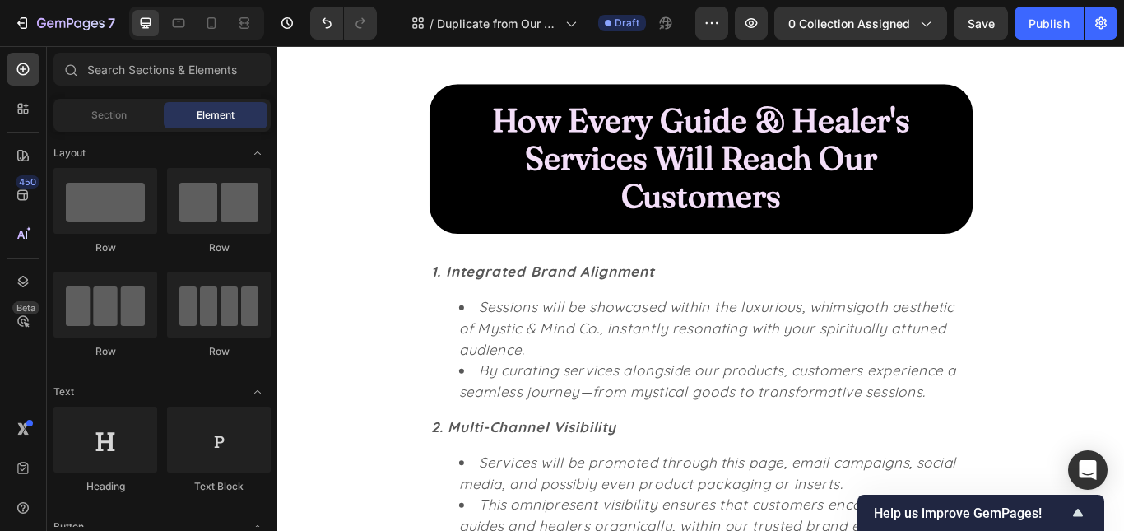
scroll to position [1183, 0]
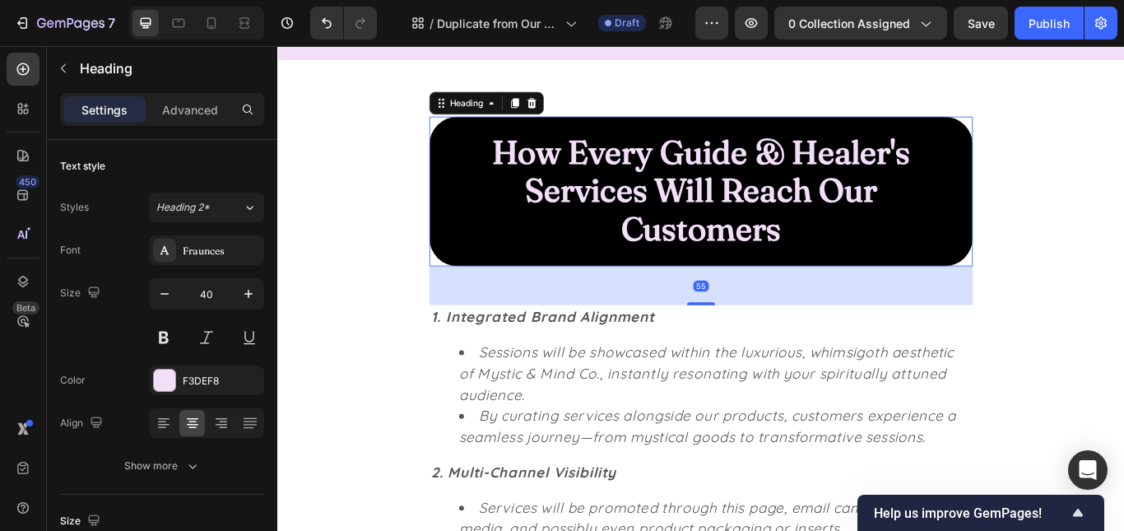
drag, startPoint x: 765, startPoint y: 332, endPoint x: 765, endPoint y: 347, distance: 14.8
click at [765, 347] on div at bounding box center [771, 346] width 33 height 3
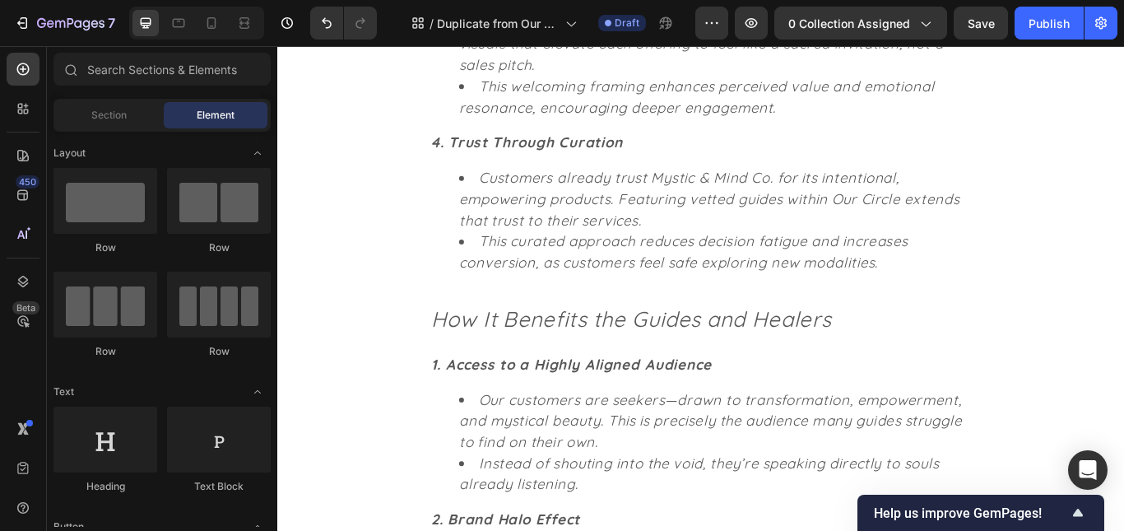
scroll to position [1919, 0]
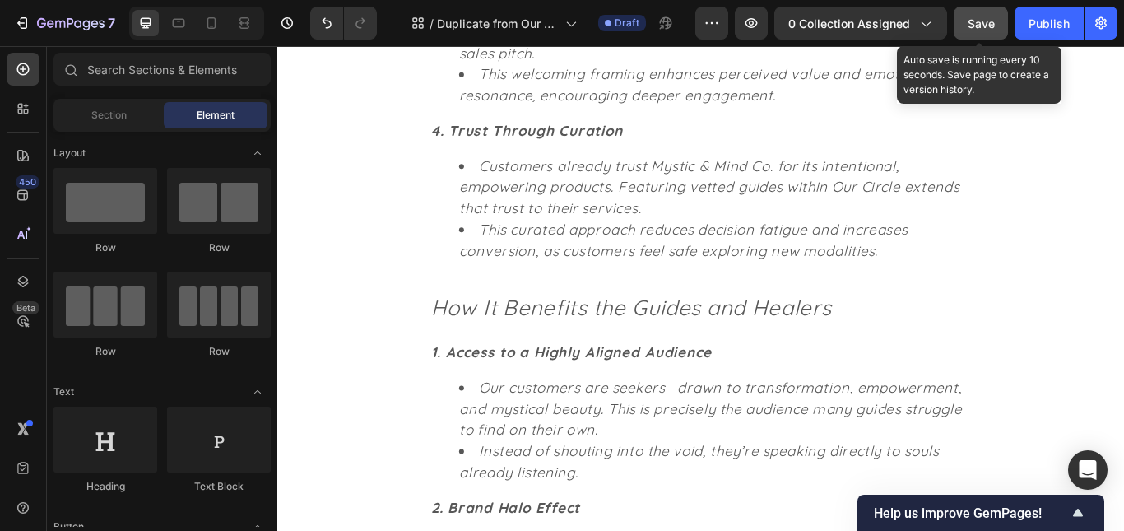
click at [986, 26] on span "Save" at bounding box center [981, 23] width 27 height 14
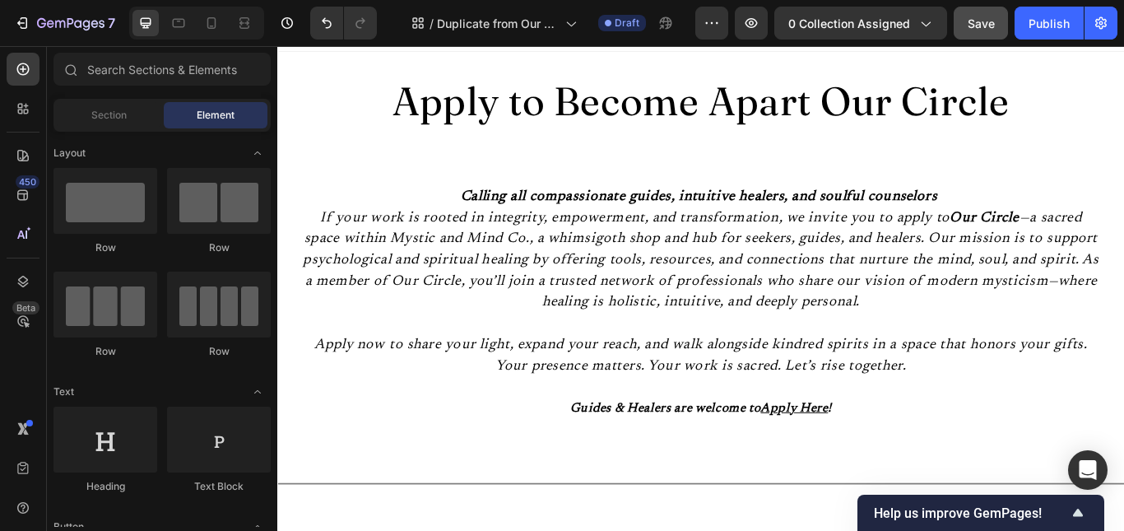
scroll to position [0, 0]
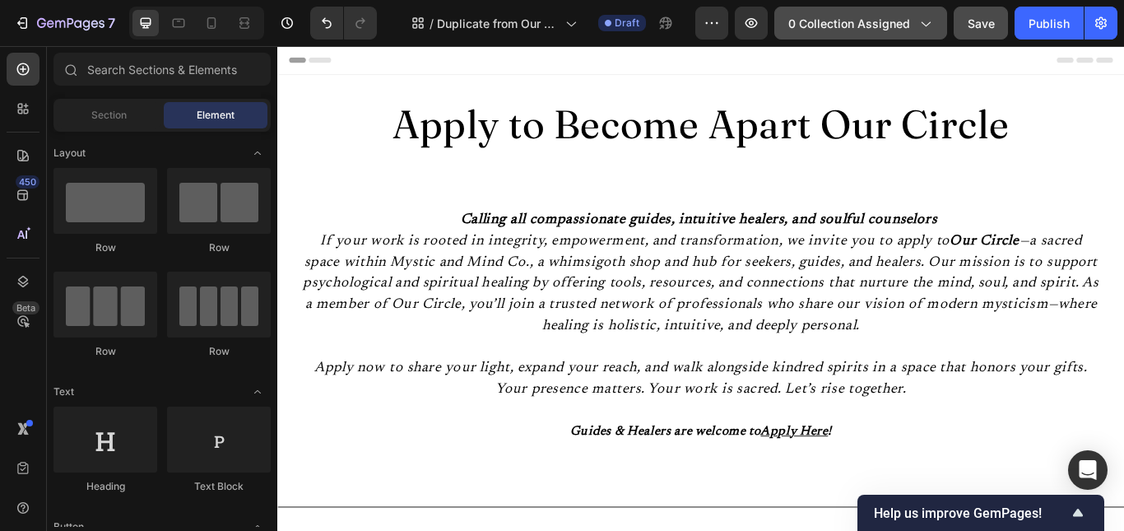
click at [922, 20] on icon "button" at bounding box center [925, 23] width 16 height 16
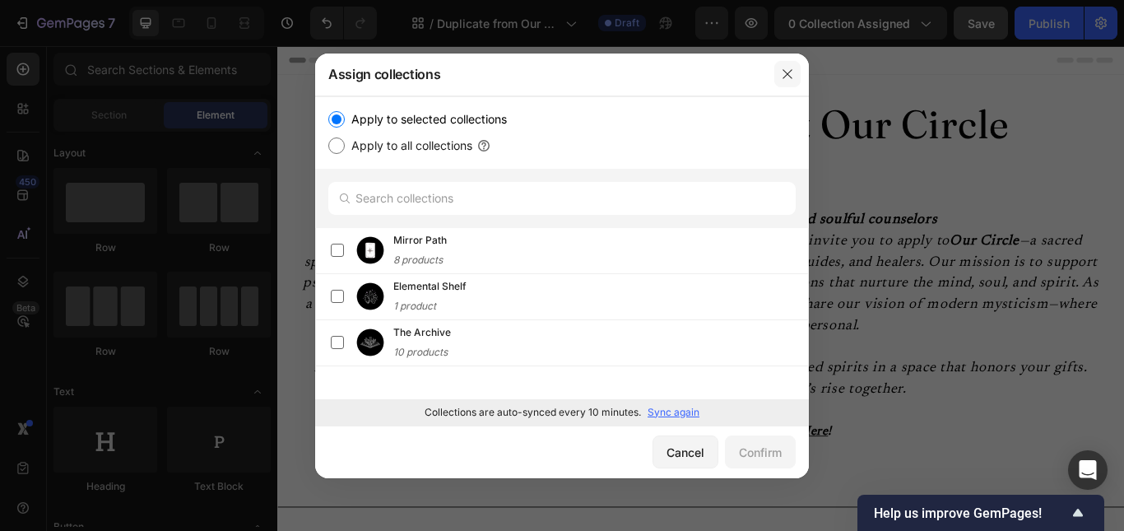
click at [782, 77] on icon "button" at bounding box center [787, 73] width 13 height 13
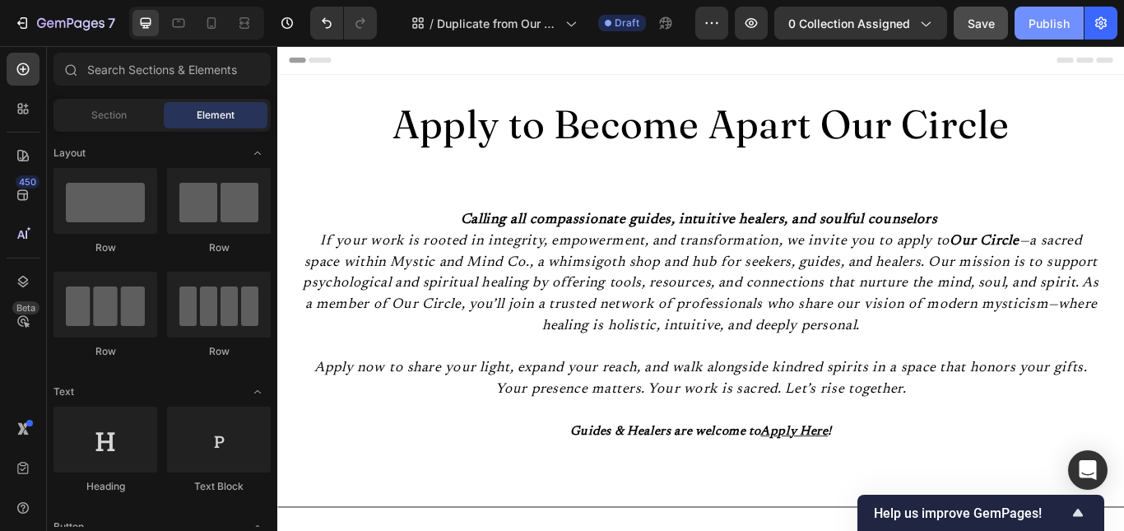
click at [1046, 22] on div "Publish" at bounding box center [1049, 23] width 41 height 17
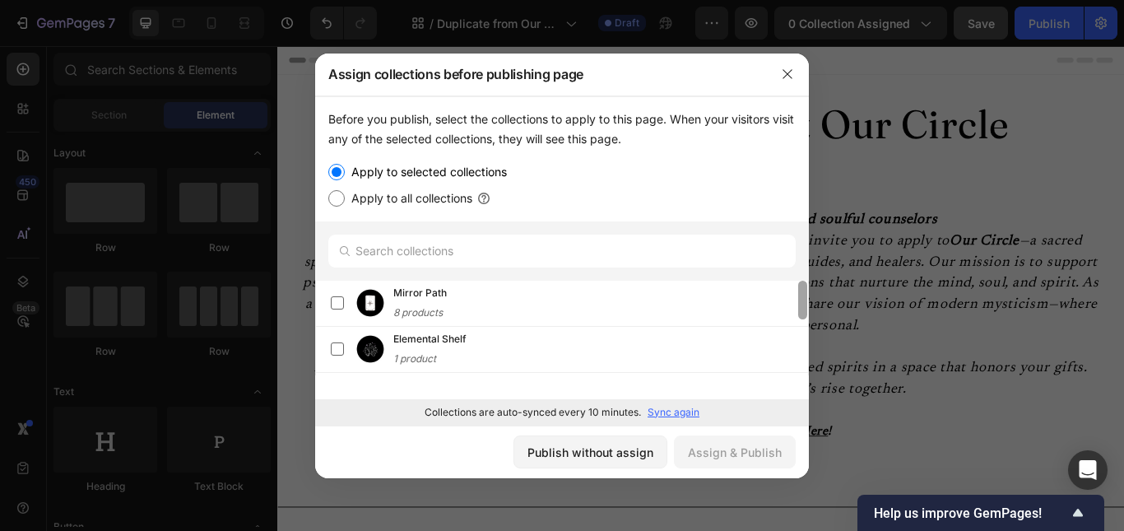
scroll to position [95, 0]
click at [807, 334] on div at bounding box center [803, 328] width 12 height 95
click at [804, 364] on div at bounding box center [803, 328] width 12 height 95
drag, startPoint x: 804, startPoint y: 364, endPoint x: 800, endPoint y: 384, distance: 21.0
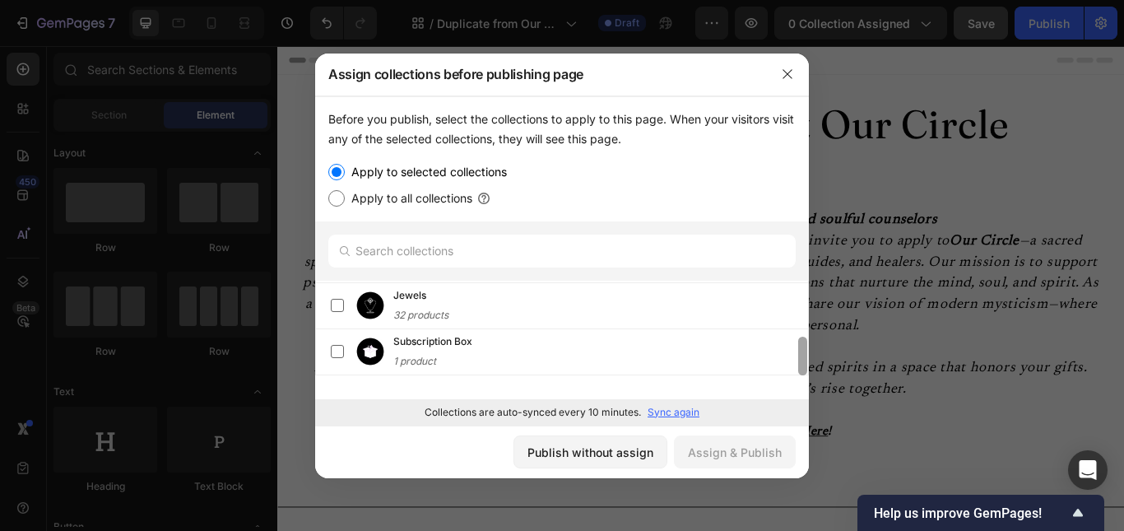
click at [800, 384] on div "Mirror Path 8 products Elemental Shelf 1 product The Archive 10 products Jewels…" at bounding box center [562, 421] width 494 height 280
click at [803, 381] on div "Mirror Path 8 products Elemental Shelf 1 product The Archive 10 products Jewels…" at bounding box center [562, 421] width 494 height 280
click at [797, 77] on button "button" at bounding box center [787, 74] width 26 height 26
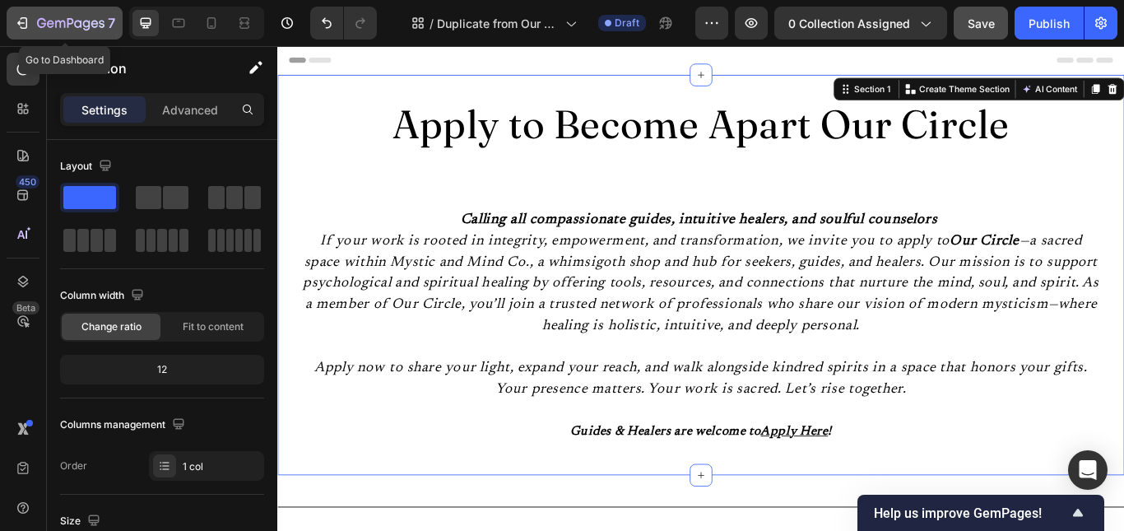
click at [15, 18] on icon "button" at bounding box center [22, 23] width 16 height 16
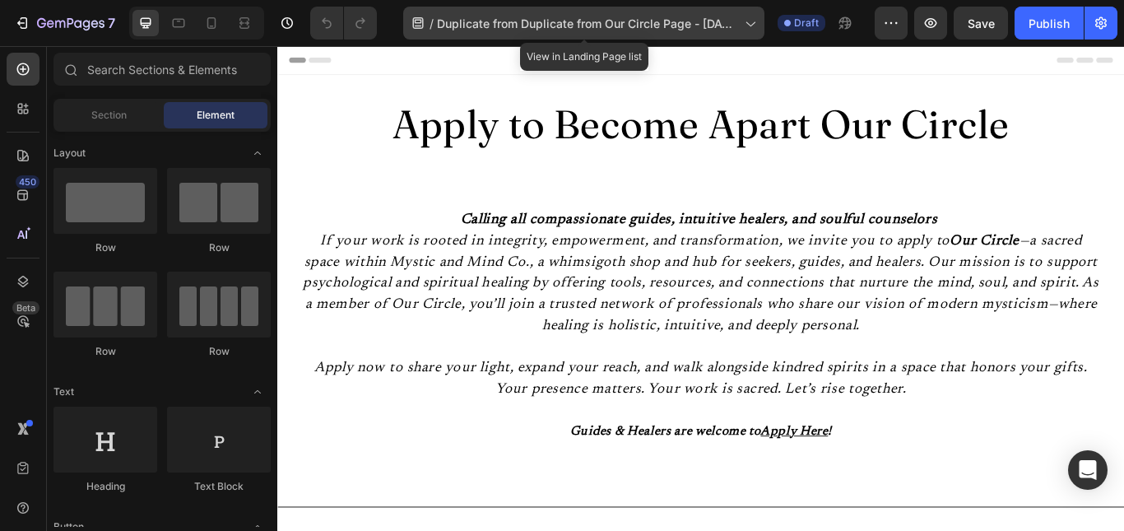
click at [750, 23] on icon at bounding box center [750, 24] width 9 height 5
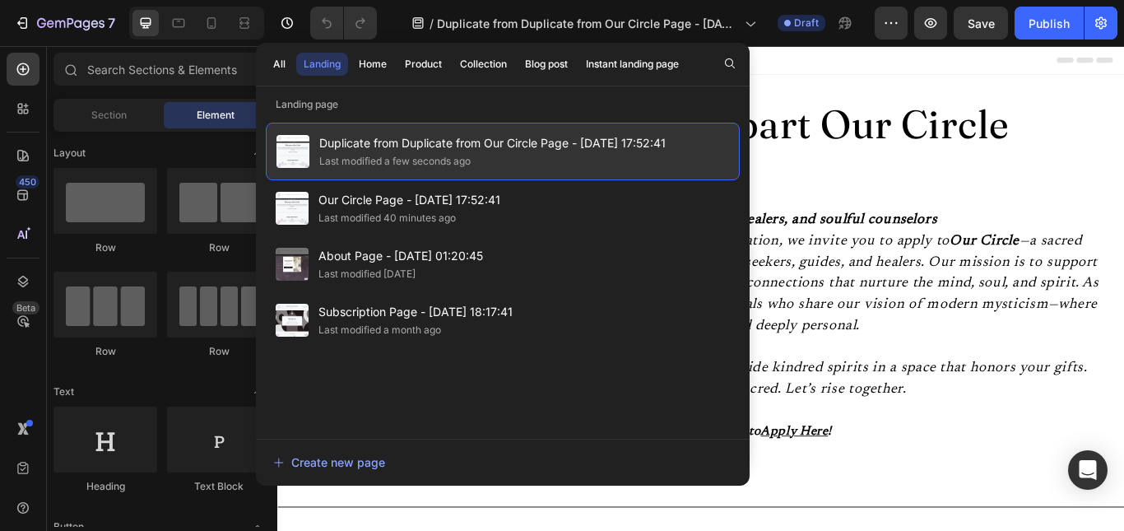
click at [585, 146] on span "Duplicate from Duplicate from Our Circle Page - Aug 17, 17:52:41" at bounding box center [492, 143] width 346 height 20
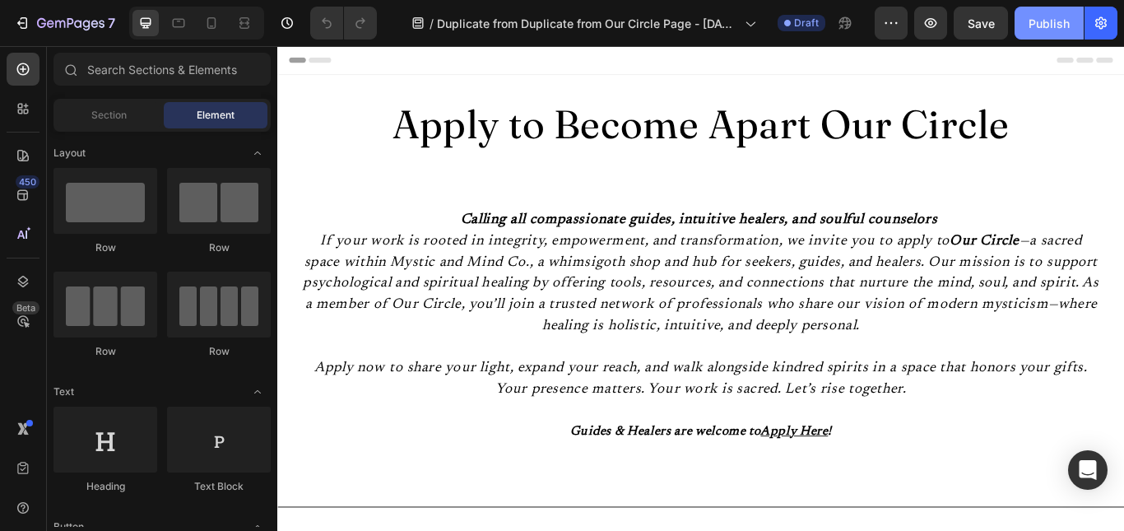
click at [1037, 16] on div "Publish" at bounding box center [1049, 23] width 41 height 17
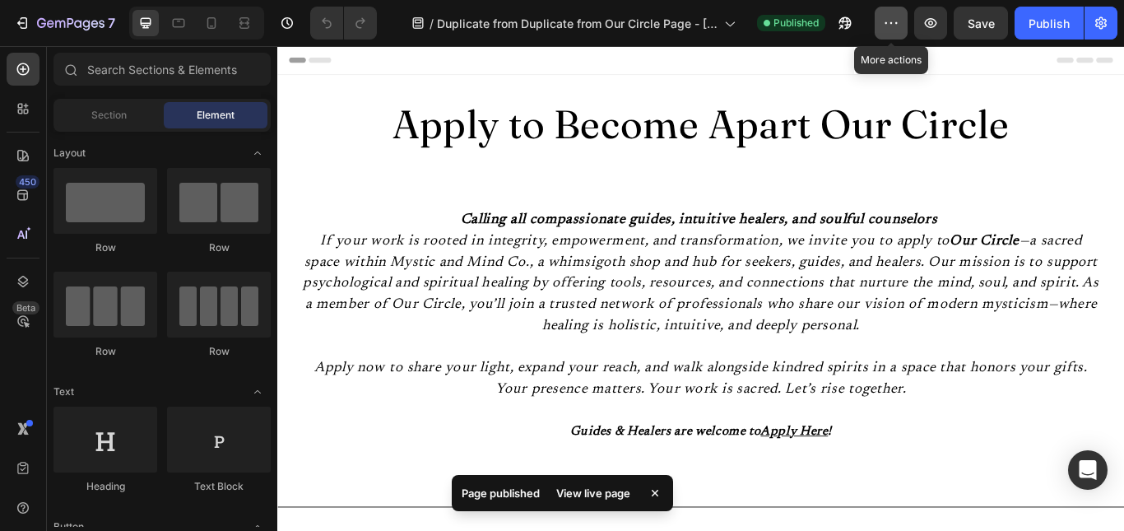
click at [889, 29] on icon "button" at bounding box center [891, 23] width 16 height 16
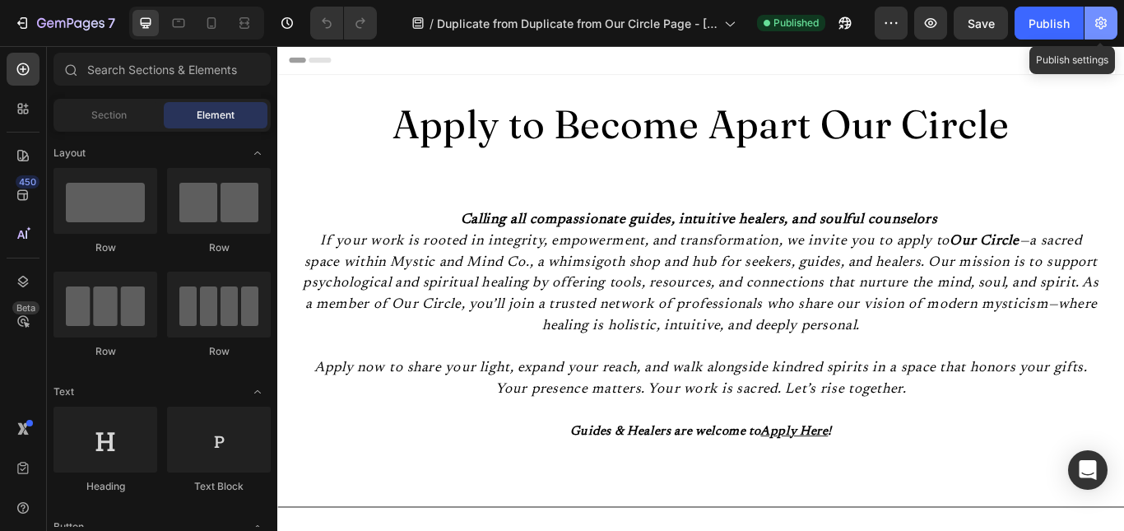
click at [1096, 32] on button "button" at bounding box center [1101, 23] width 33 height 33
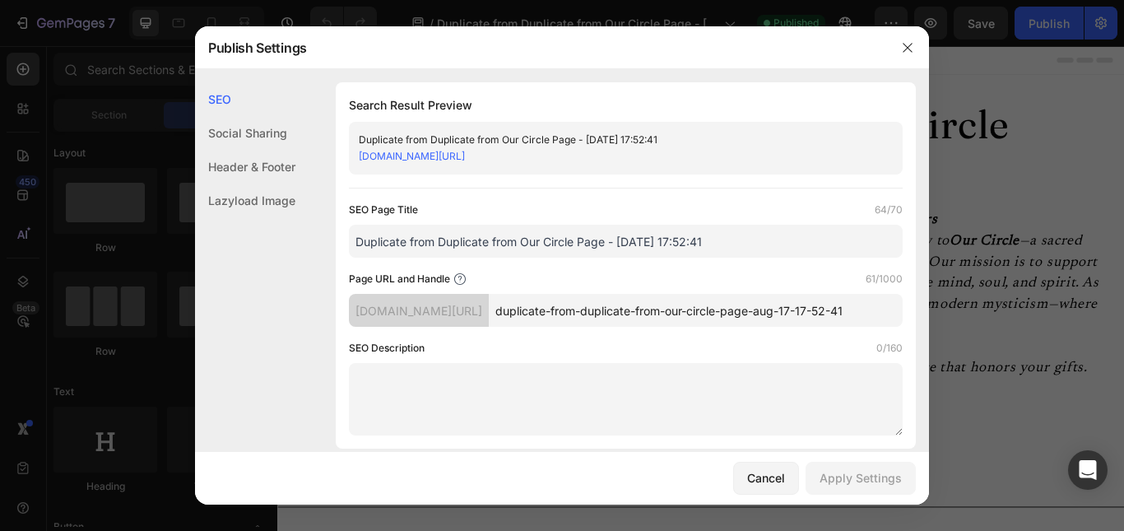
click at [693, 310] on input "duplicate-from-duplicate-from-our-circle-page-aug-17-17-52-41" at bounding box center [696, 310] width 414 height 33
drag, startPoint x: 553, startPoint y: 313, endPoint x: 910, endPoint y: 322, distance: 357.2
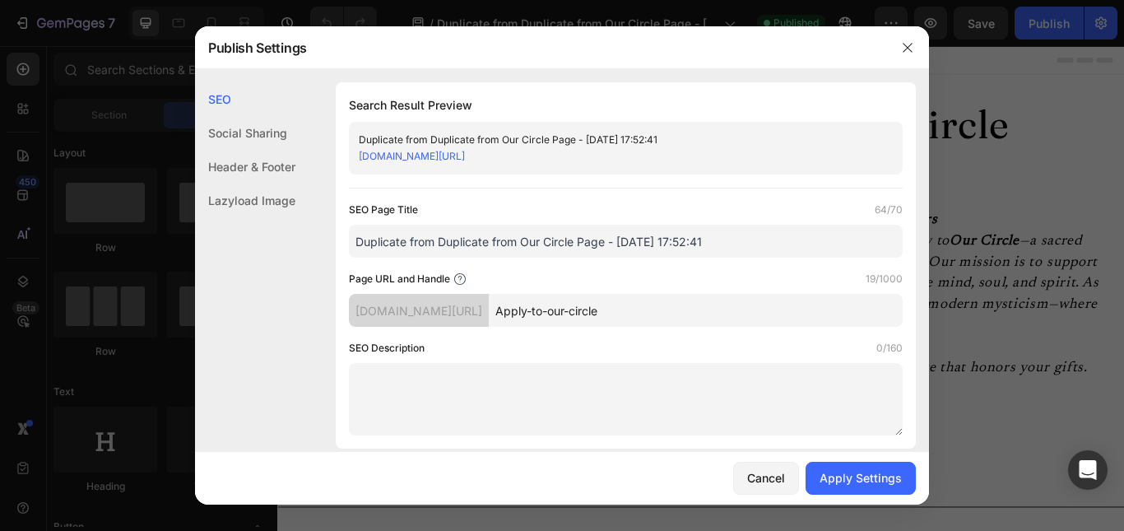
type input "Apply-to-our-circle"
click at [718, 235] on input "Duplicate from Duplicate from Our Circle Page - Aug 17, 17:52:41" at bounding box center [626, 241] width 554 height 33
click at [506, 240] on input "Apply to Our Circle Mystic & Mind Co" at bounding box center [626, 241] width 554 height 33
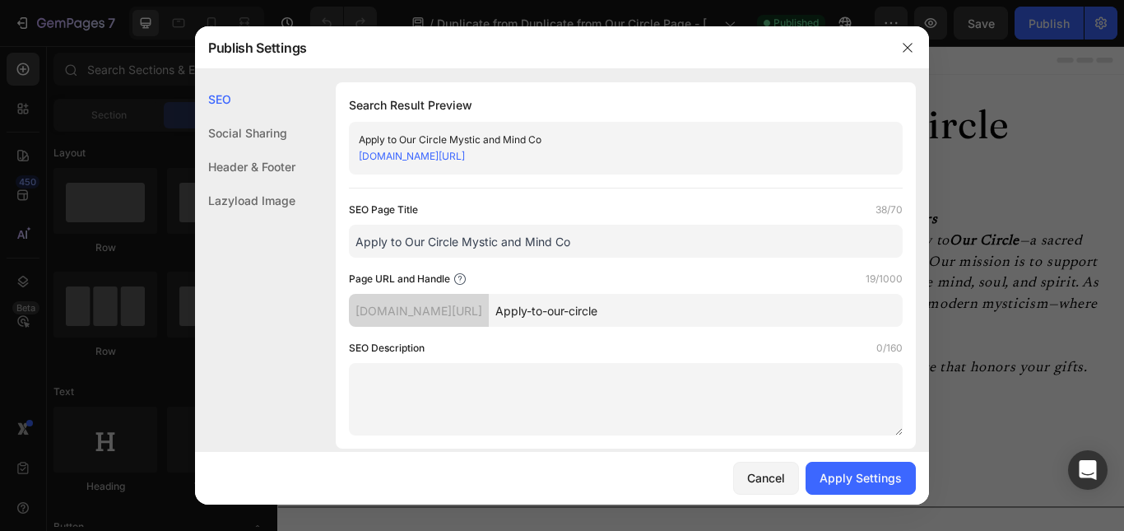
click at [462, 243] on input "Apply to Our Circle Mystic and Mind Co" at bounding box center [626, 241] width 554 height 33
type input "Apply to Our Circle - Mystic and Mind Co"
click at [560, 317] on input "Apply-to-our-circle" at bounding box center [696, 310] width 414 height 33
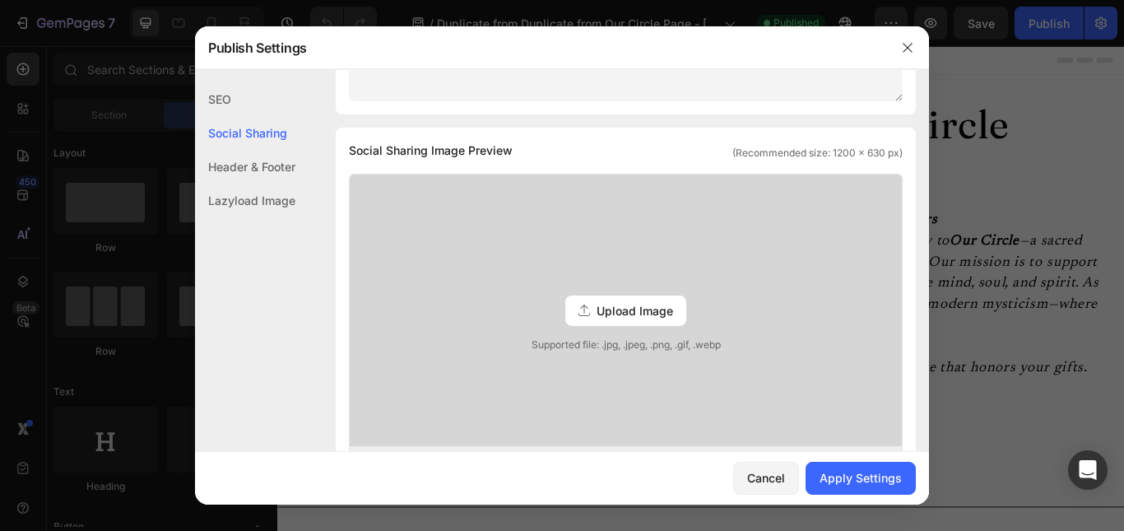
type input "apply-to-our-circle"
click at [608, 316] on span "Upload Image" at bounding box center [635, 310] width 77 height 17
click at [0, 0] on input "Upload Image Supported file: .jpg, .jpeg, .png, .gif, .webp" at bounding box center [0, 0] width 0 height 0
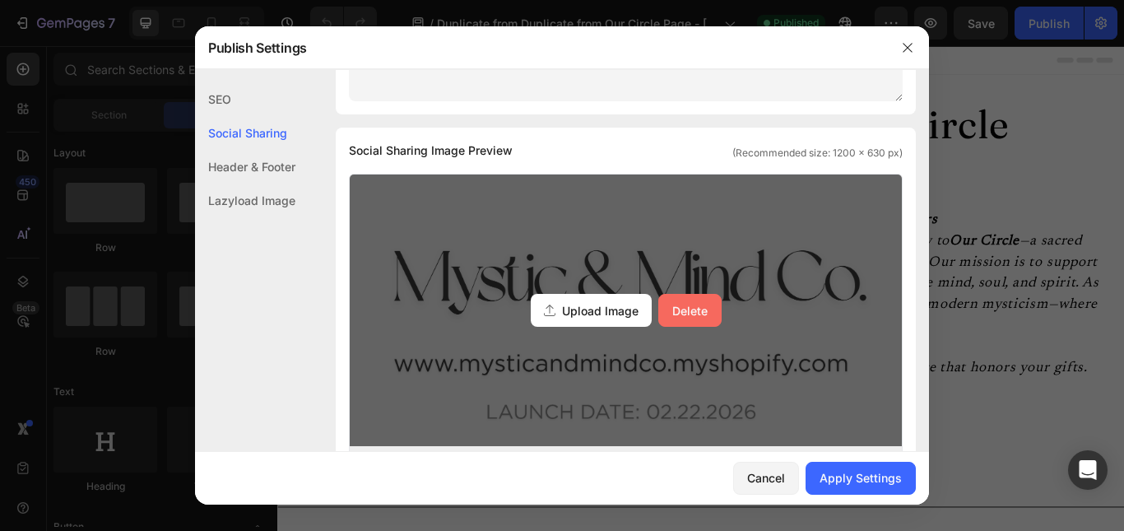
click at [692, 313] on div "Delete" at bounding box center [689, 310] width 35 height 17
click at [0, 0] on input "Upload Image Delete" at bounding box center [0, 0] width 0 height 0
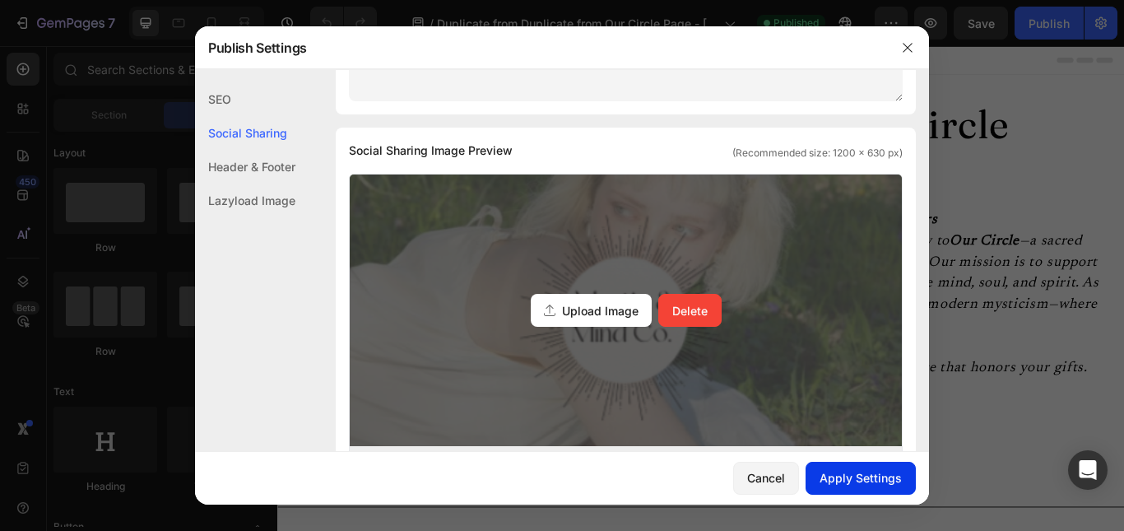
click at [833, 488] on button "Apply Settings" at bounding box center [861, 478] width 110 height 33
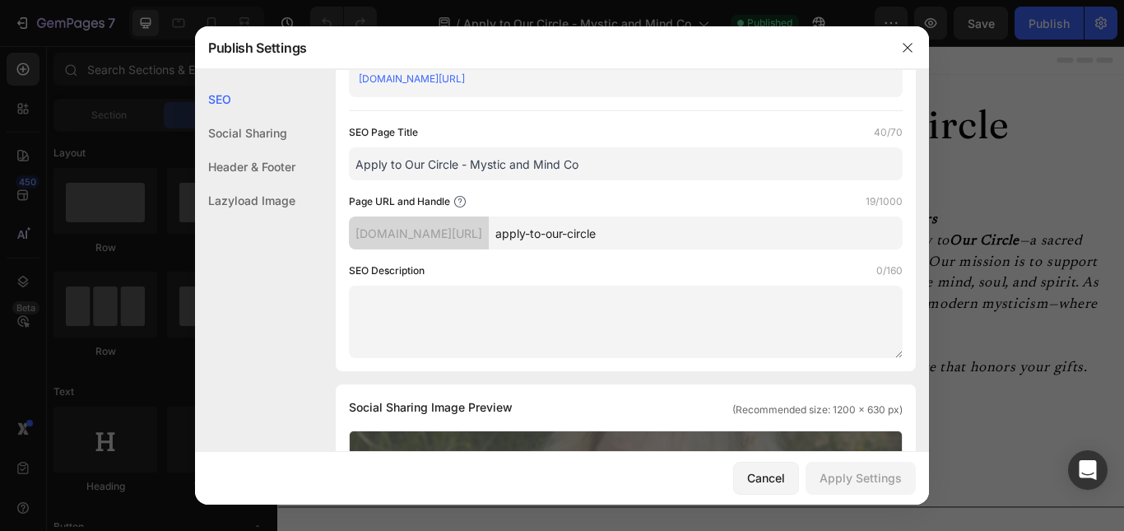
scroll to position [0, 0]
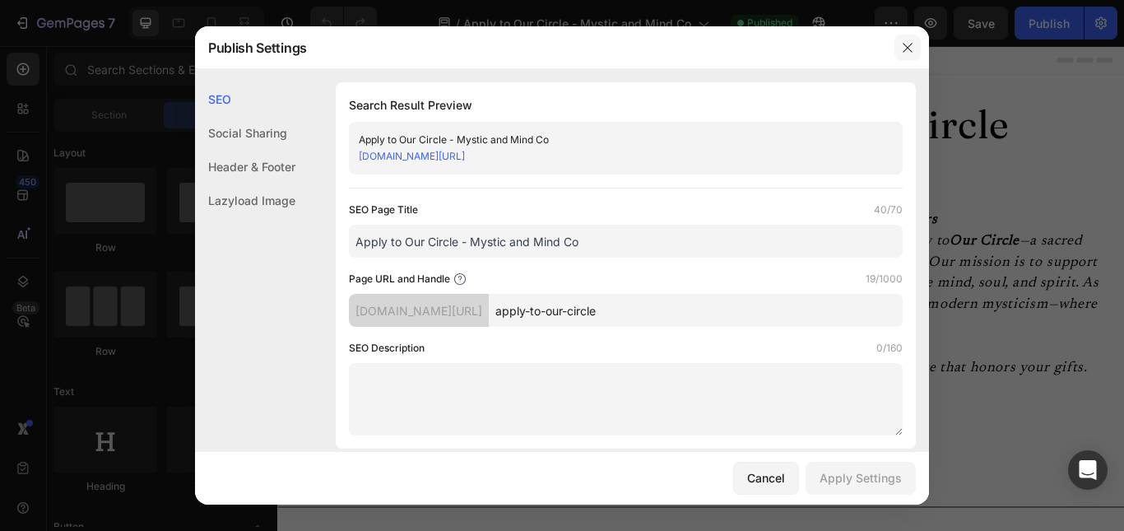
click at [908, 53] on icon "button" at bounding box center [907, 47] width 13 height 13
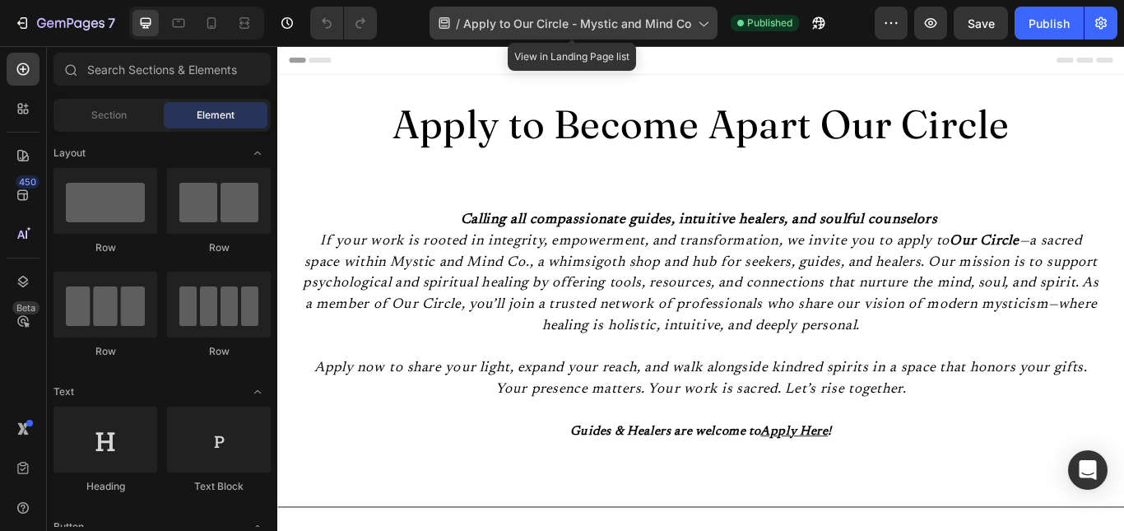
click at [699, 9] on div "/ Apply to Our Circle - Mystic and Mind Co" at bounding box center [574, 23] width 288 height 33
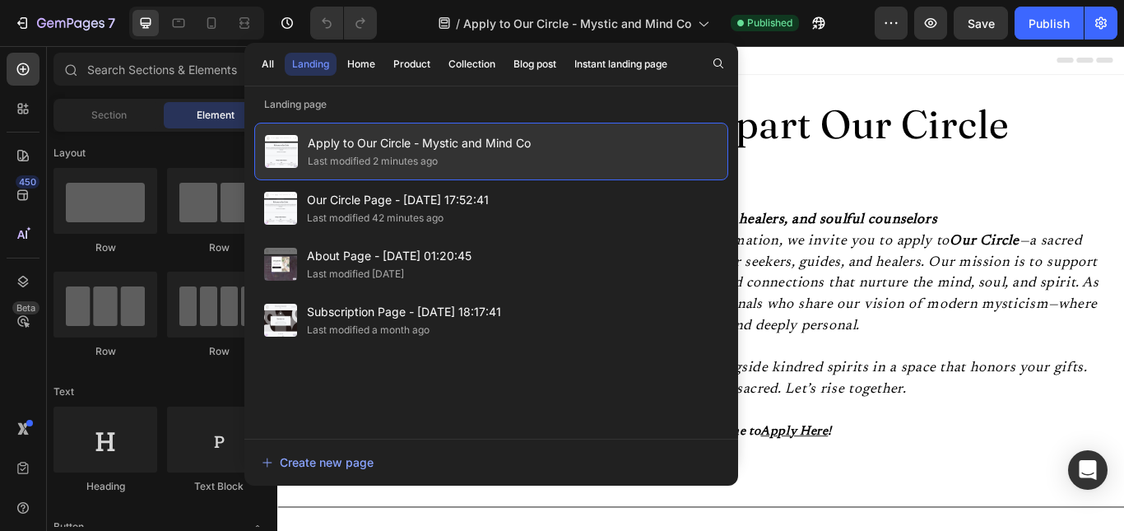
click at [532, 160] on div "Apply to Our Circle - Mystic and Mind Co Last modified 2 minutes ago" at bounding box center [491, 152] width 474 height 58
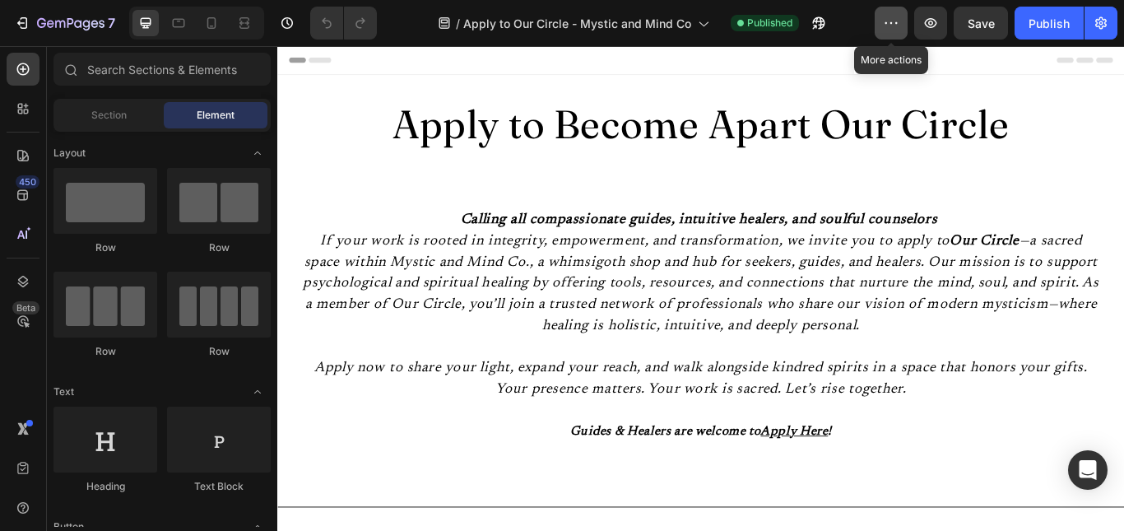
click at [890, 35] on button "button" at bounding box center [891, 23] width 33 height 33
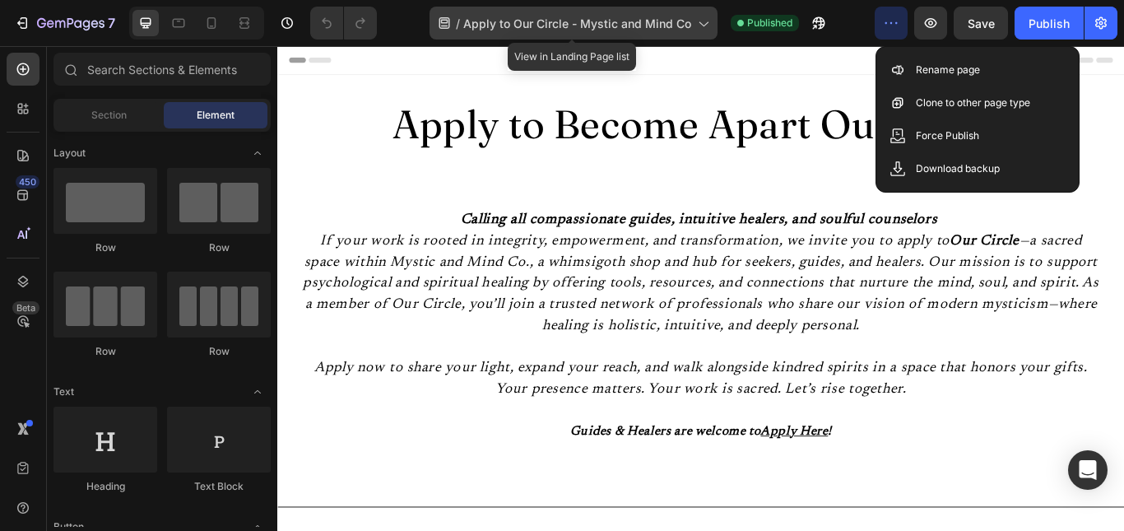
click at [713, 18] on div "/ Apply to Our Circle - Mystic and Mind Co" at bounding box center [574, 23] width 288 height 33
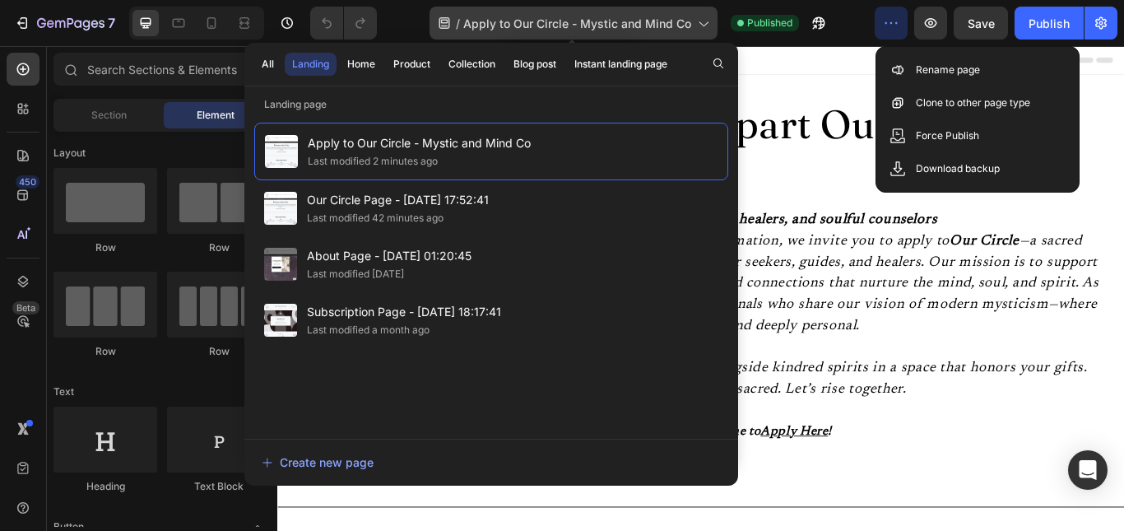
click at [703, 22] on icon at bounding box center [702, 23] width 16 height 16
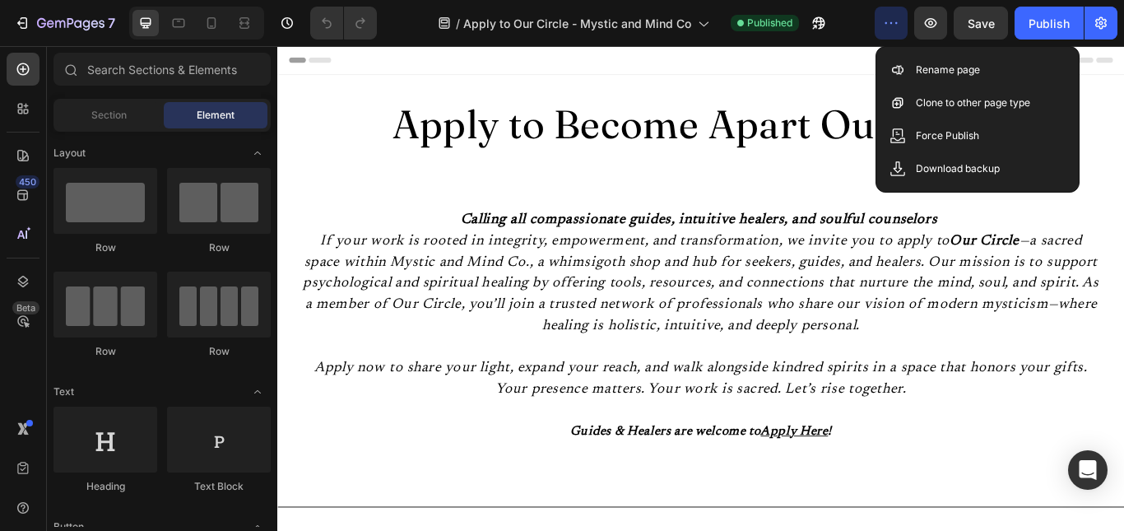
click at [897, 25] on icon "button" at bounding box center [891, 23] width 16 height 16
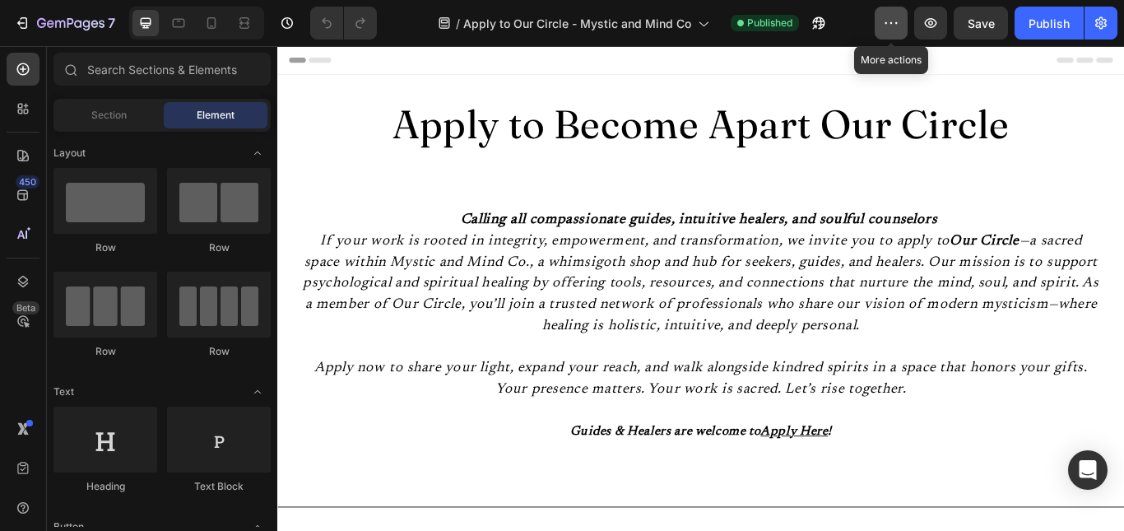
click at [897, 25] on icon "button" at bounding box center [891, 23] width 16 height 16
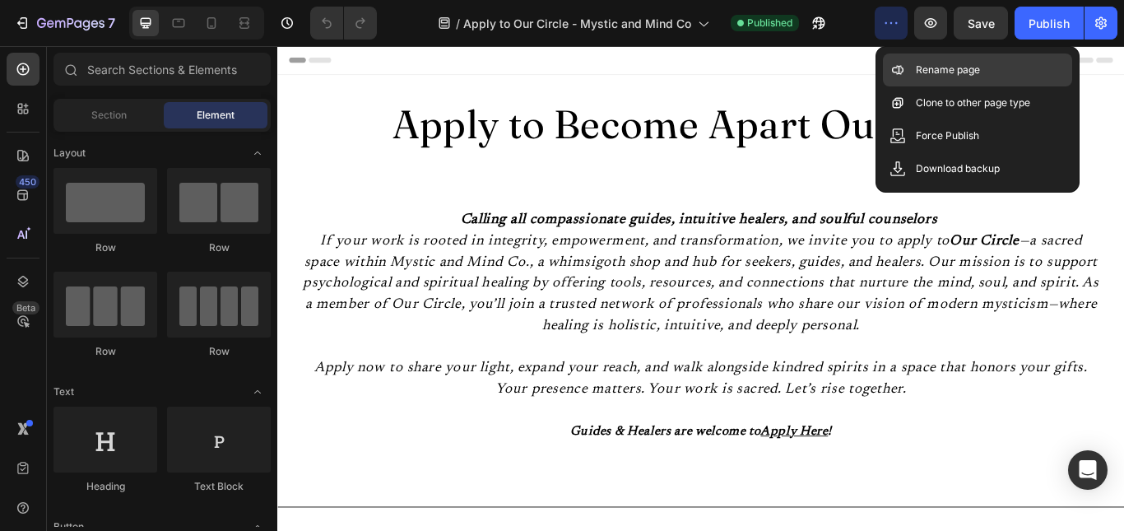
click at [928, 75] on p "Rename page" at bounding box center [948, 70] width 64 height 16
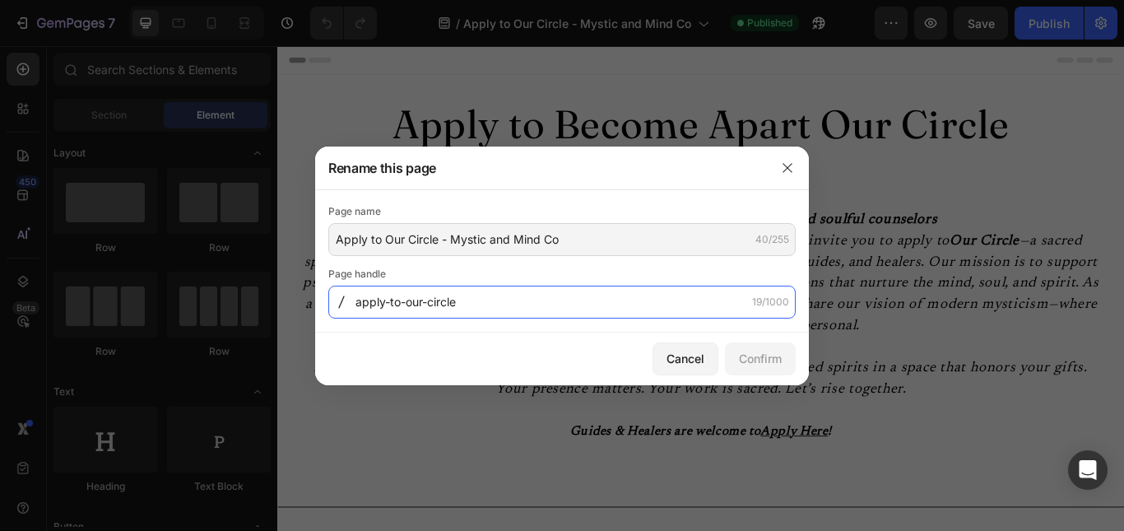
click at [406, 302] on input "apply-to-our-circle" at bounding box center [561, 302] width 467 height 33
type input "apply-to-join-our-circle"
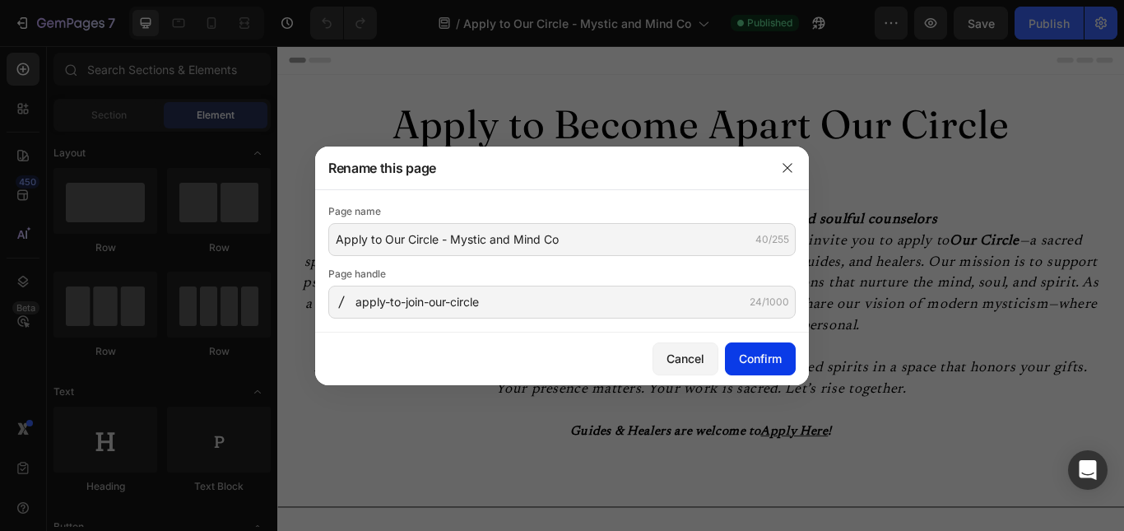
click at [755, 364] on div "Confirm" at bounding box center [760, 358] width 43 height 17
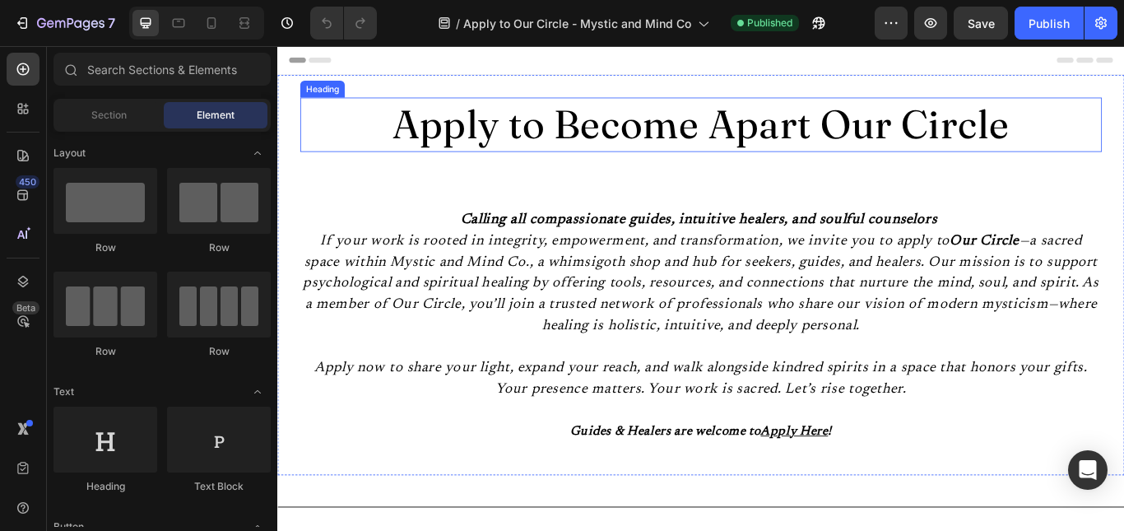
click at [645, 140] on h2 "Apply to Become Apart Our Circle" at bounding box center [771, 137] width 935 height 63
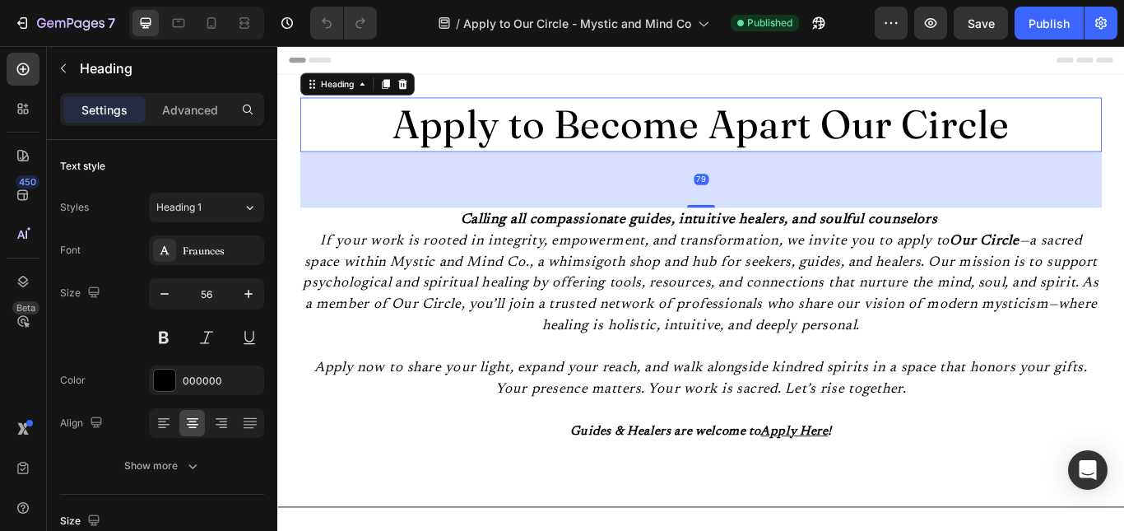
click at [645, 140] on h2 "Apply to Become Apart Our Circle" at bounding box center [771, 137] width 935 height 63
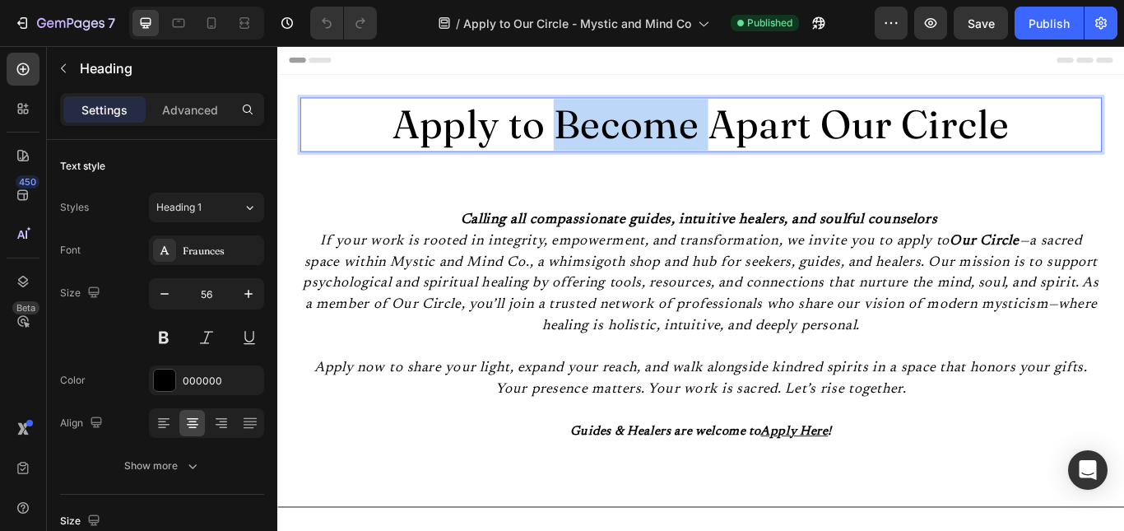
click at [645, 140] on p "Apply to Become Apart Our Circle" at bounding box center [770, 138] width 931 height 60
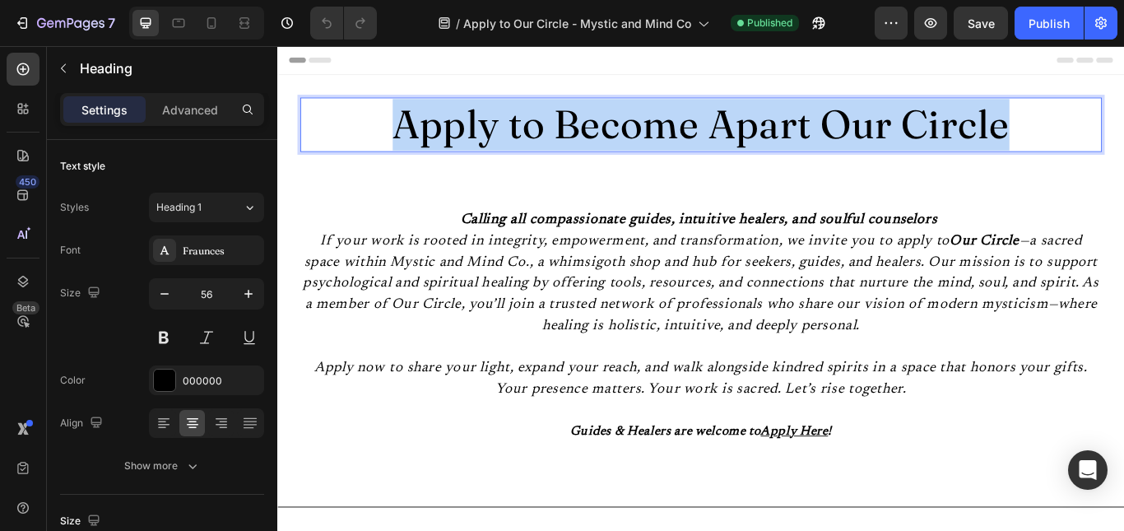
click at [645, 140] on p "Apply to Become Apart Our Circle" at bounding box center [770, 138] width 931 height 60
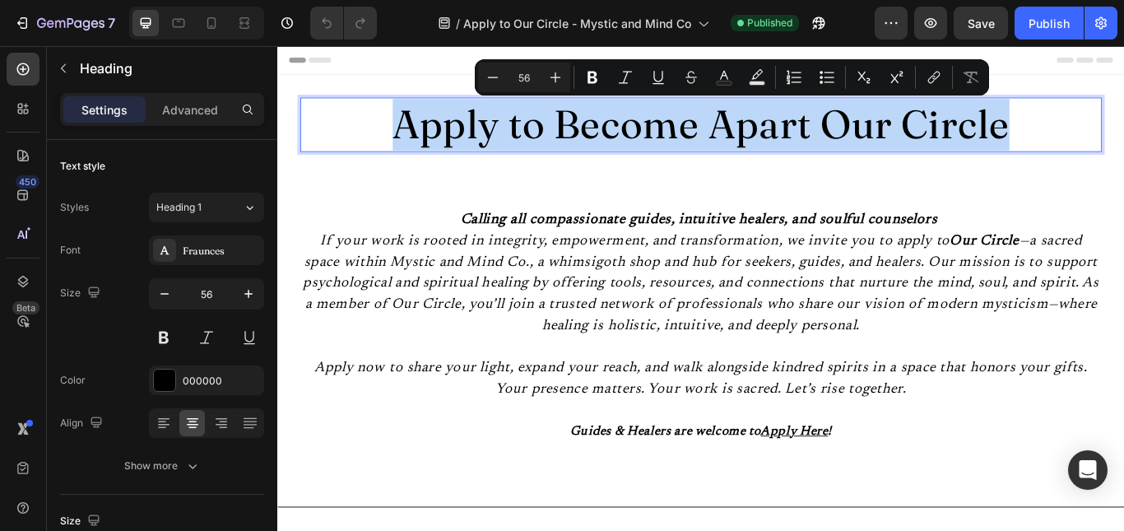
click at [645, 140] on p "Apply to Become Apart Our Circle" at bounding box center [770, 138] width 931 height 60
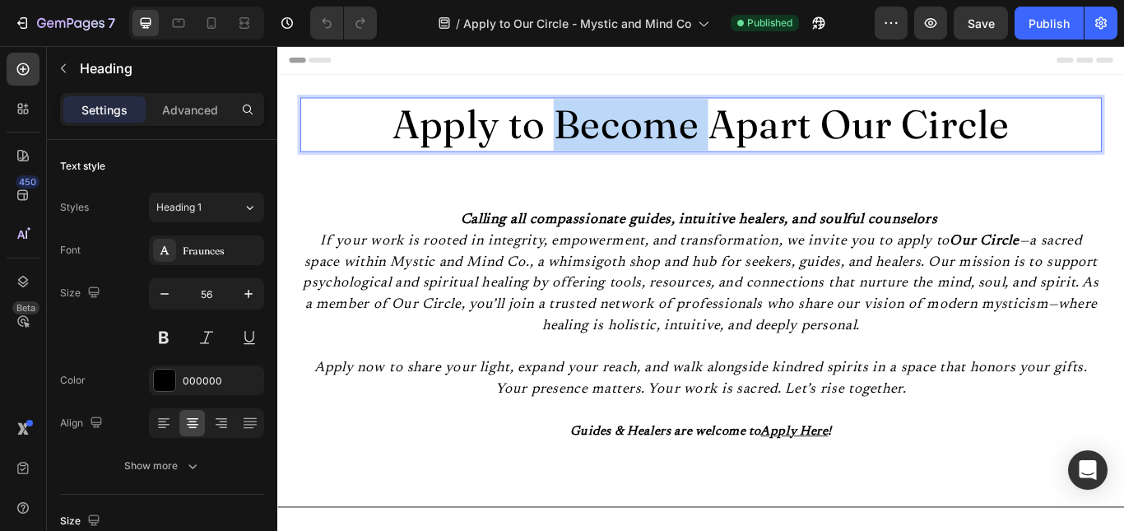
click at [645, 140] on p "Apply to Become Apart Our Circle" at bounding box center [770, 138] width 931 height 60
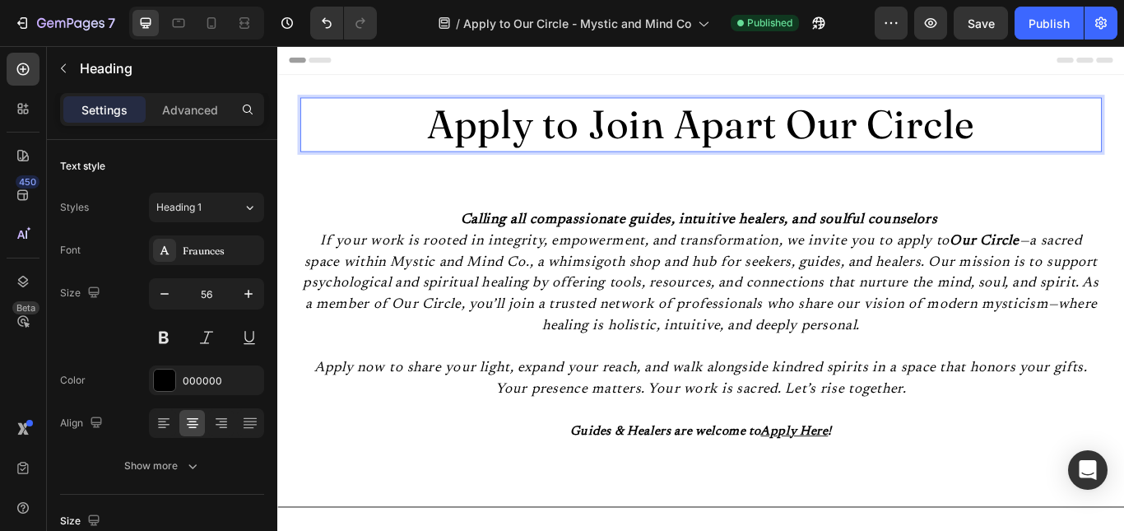
click at [736, 139] on p "Apply to Join Apart Our Circle" at bounding box center [770, 138] width 931 height 60
click at [761, 147] on p "Apply to Join Apart Our Circle" at bounding box center [770, 138] width 931 height 60
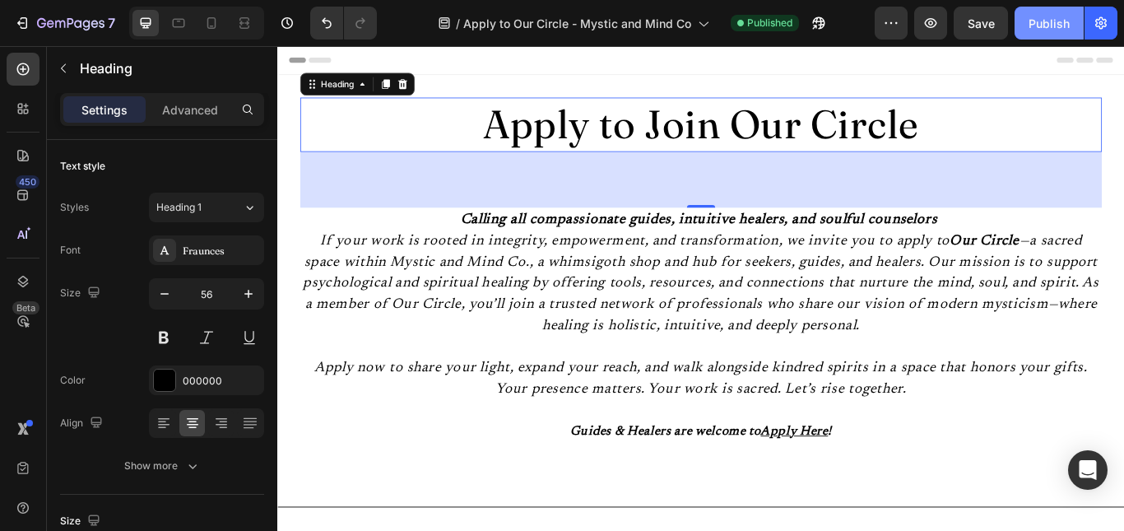
click at [1045, 21] on div "Publish" at bounding box center [1049, 23] width 41 height 17
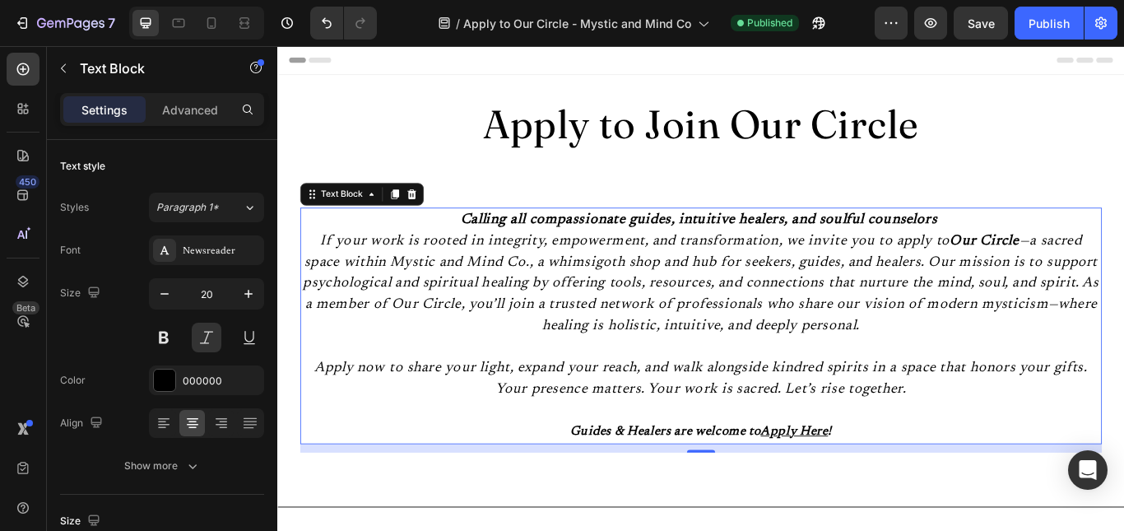
click at [569, 247] on strong "Calling all compassionate guides, intuitive healers, and soulful counselors" at bounding box center [768, 248] width 556 height 16
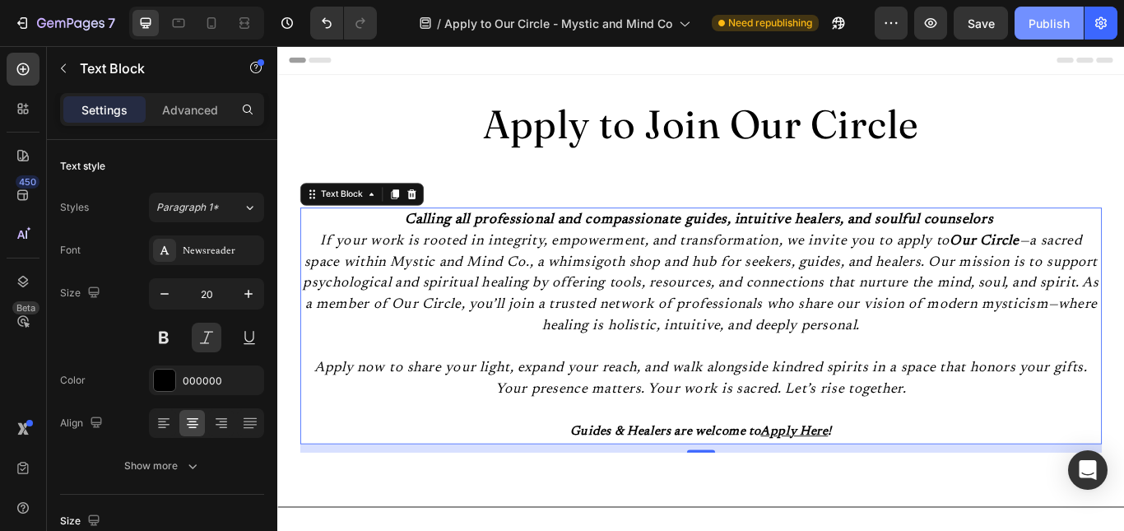
click at [1035, 19] on div "Publish" at bounding box center [1049, 23] width 41 height 17
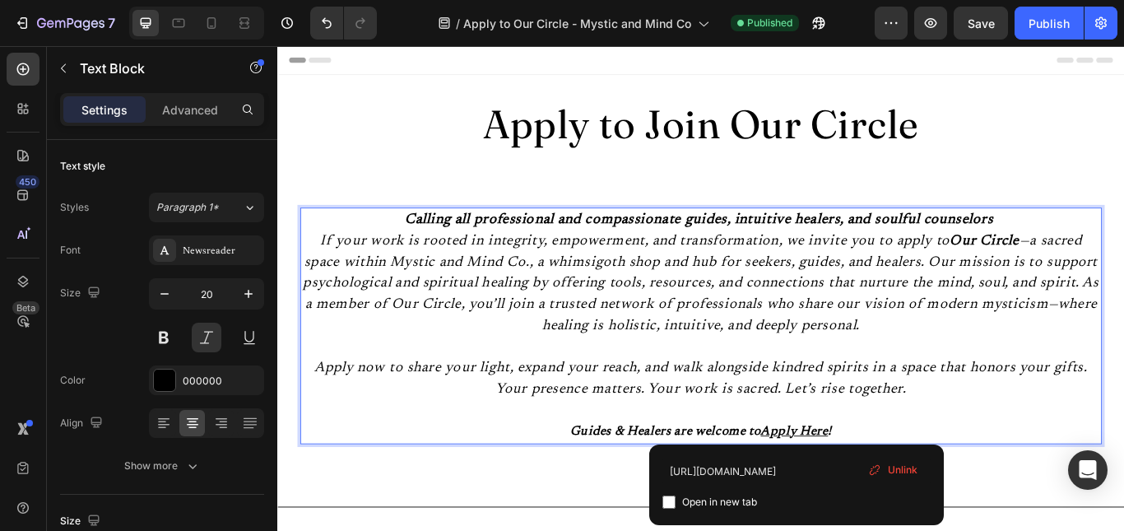
click at [885, 492] on u "Apply Here" at bounding box center [880, 496] width 79 height 15
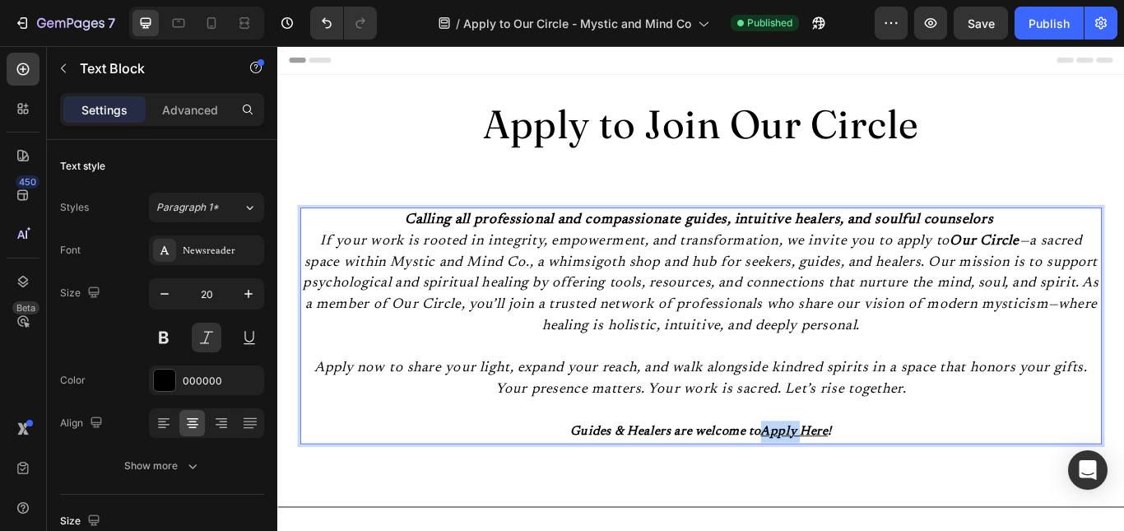
click at [885, 492] on u "Apply Here" at bounding box center [880, 496] width 79 height 15
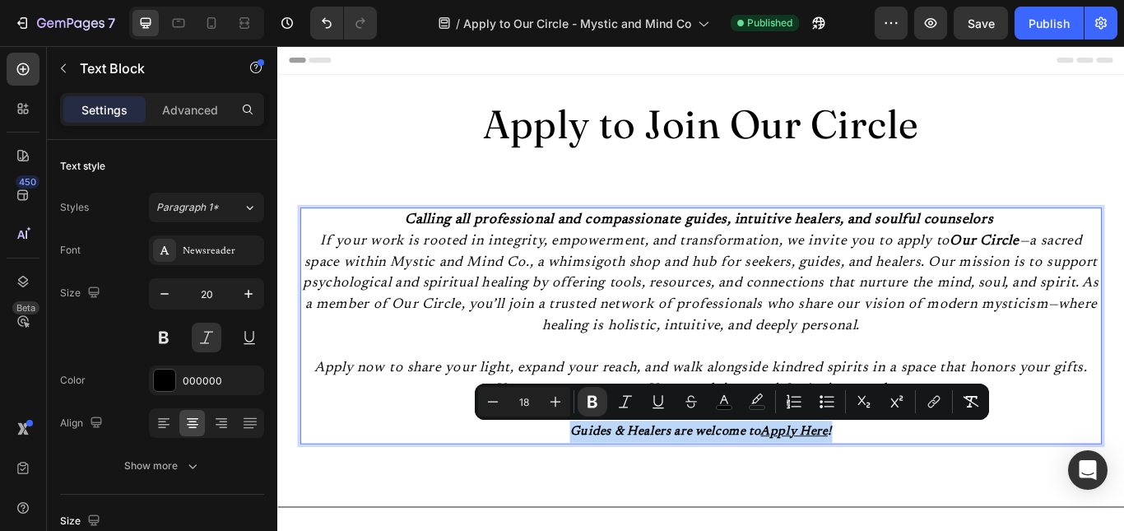
click at [885, 492] on u "Apply Here" at bounding box center [880, 496] width 79 height 15
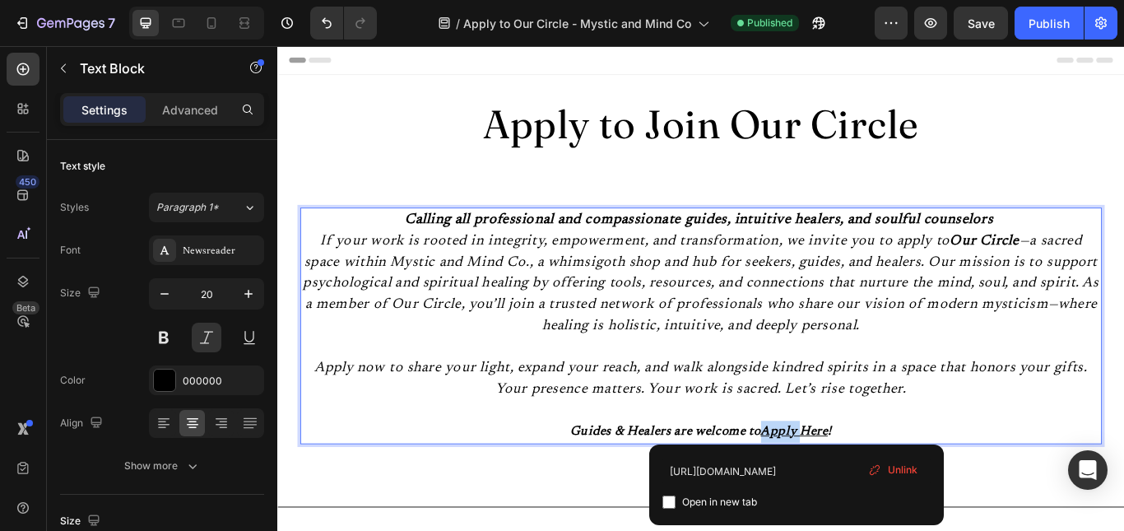
click at [885, 492] on u "Apply Here" at bounding box center [880, 496] width 79 height 15
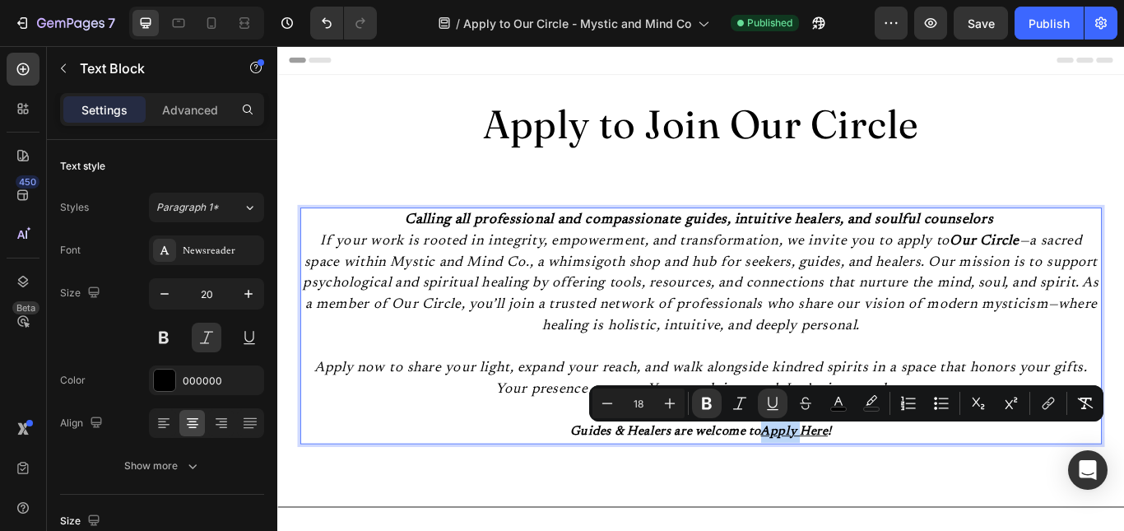
click at [885, 492] on u "Apply Here" at bounding box center [880, 496] width 79 height 15
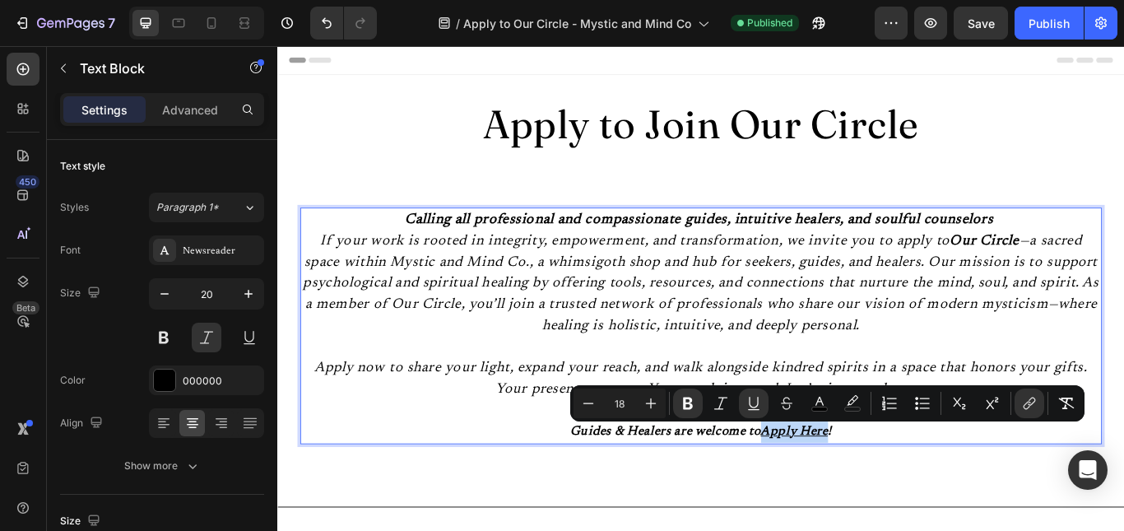
drag, startPoint x: 914, startPoint y: 497, endPoint x: 839, endPoint y: 499, distance: 74.9
click at [841, 499] on u "Apply Here" at bounding box center [880, 496] width 79 height 15
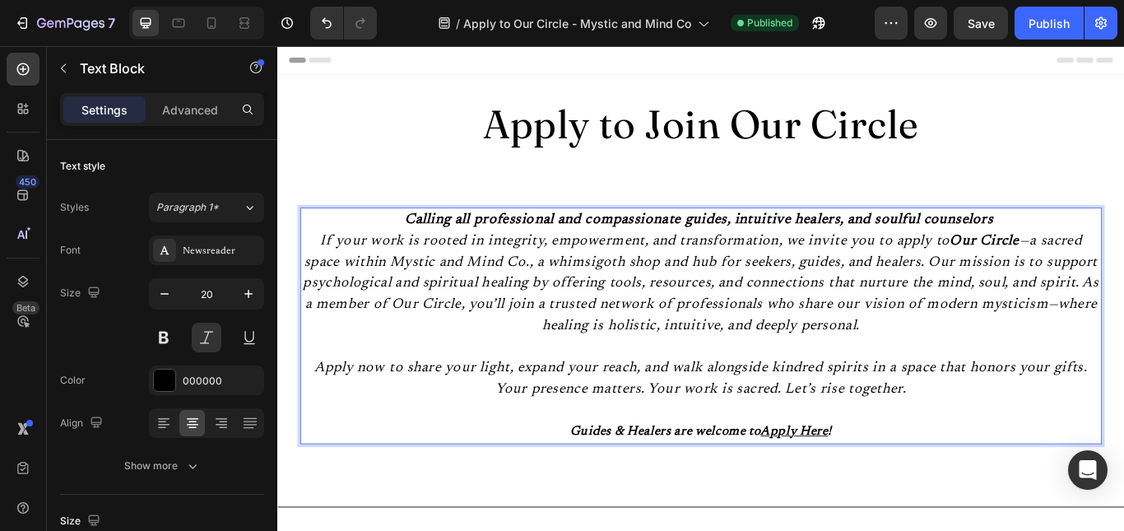
click at [931, 495] on p "Guides & Healers are welcome to Apply Here !" at bounding box center [770, 496] width 931 height 26
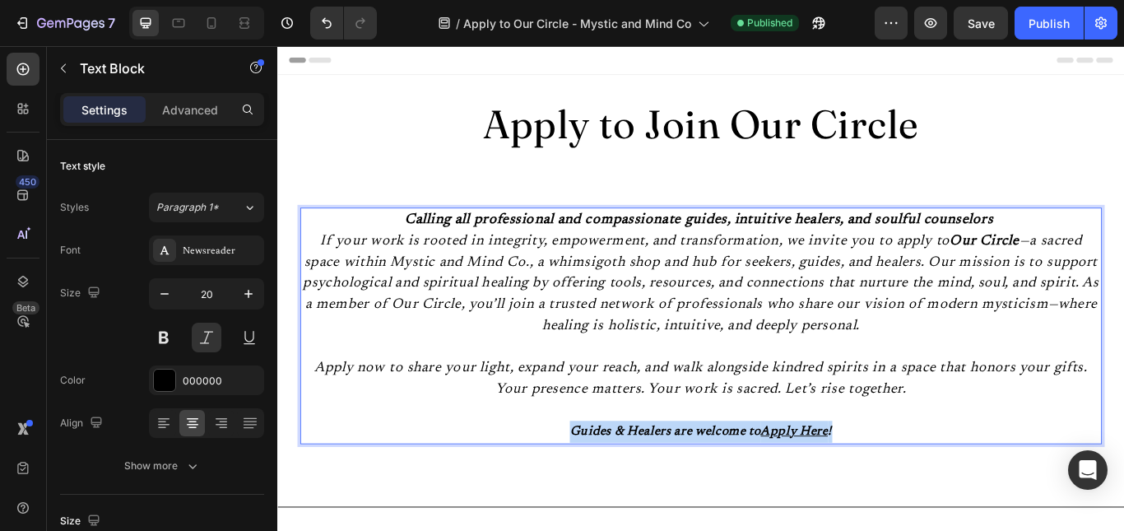
drag, startPoint x: 931, startPoint y: 495, endPoint x: 597, endPoint y: 506, distance: 334.2
click at [597, 506] on p "Guides & Healers are welcome to Apply Here !" at bounding box center [770, 496] width 931 height 26
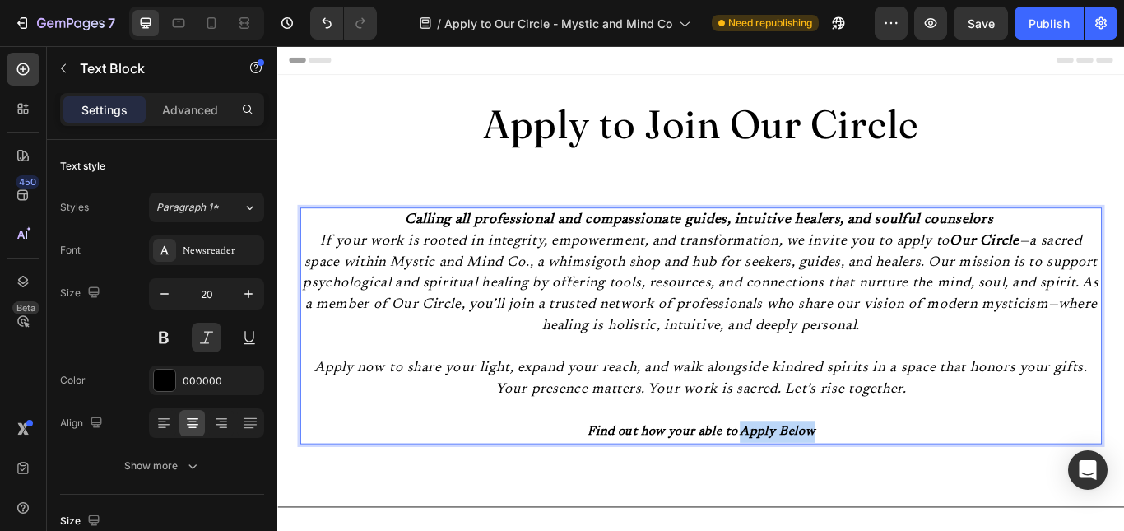
drag, startPoint x: 911, startPoint y: 488, endPoint x: 815, endPoint y: 492, distance: 96.4
click at [815, 492] on p "Find out how your able to Apply Below" at bounding box center [770, 496] width 931 height 26
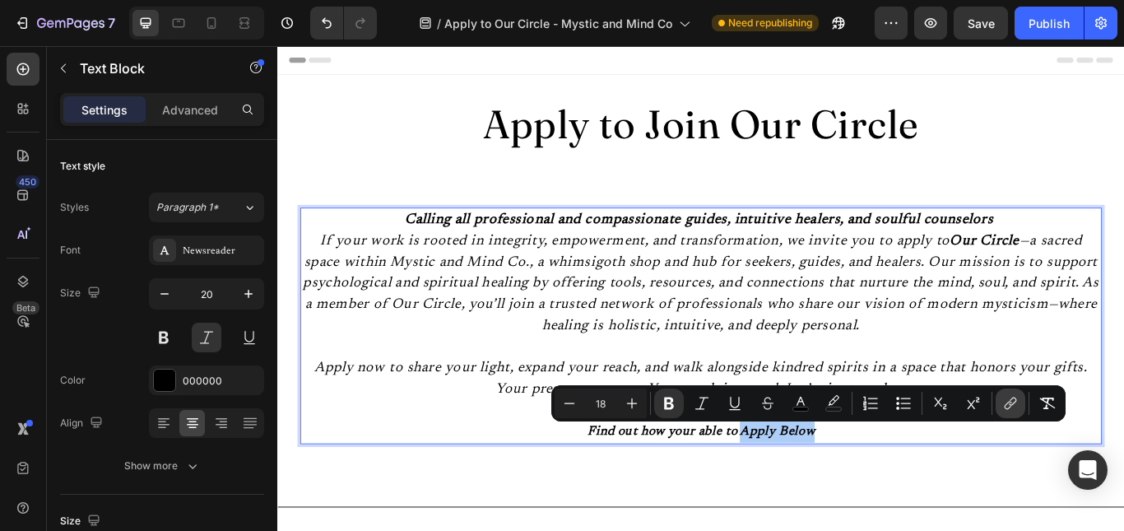
click at [1017, 407] on icon "Editor contextual toolbar" at bounding box center [1010, 403] width 16 height 16
click at [917, 507] on p "Find out how your able to Apply Below" at bounding box center [770, 496] width 931 height 26
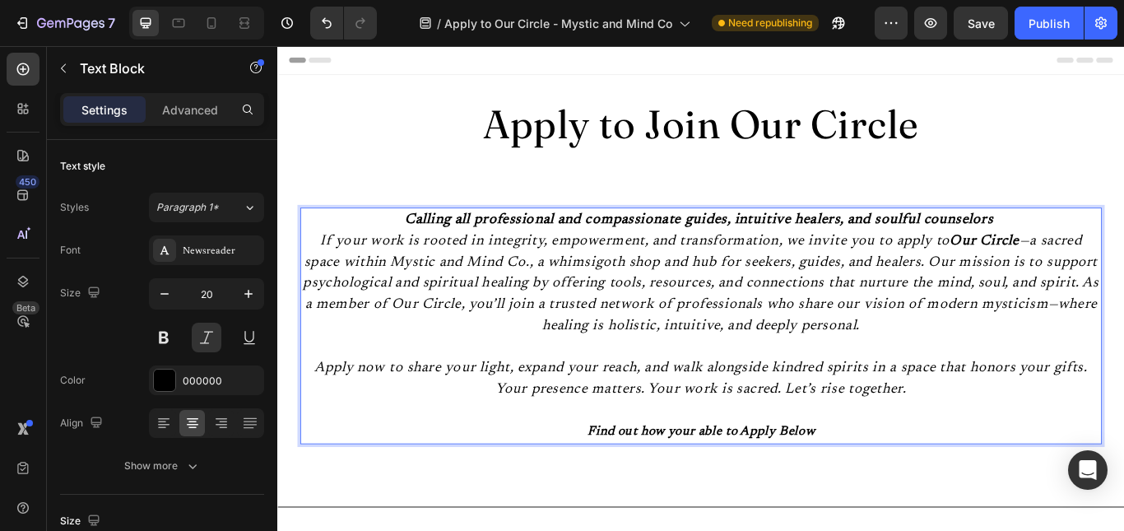
click at [811, 493] on strong "Find out how your able to Apply Below" at bounding box center [772, 496] width 266 height 15
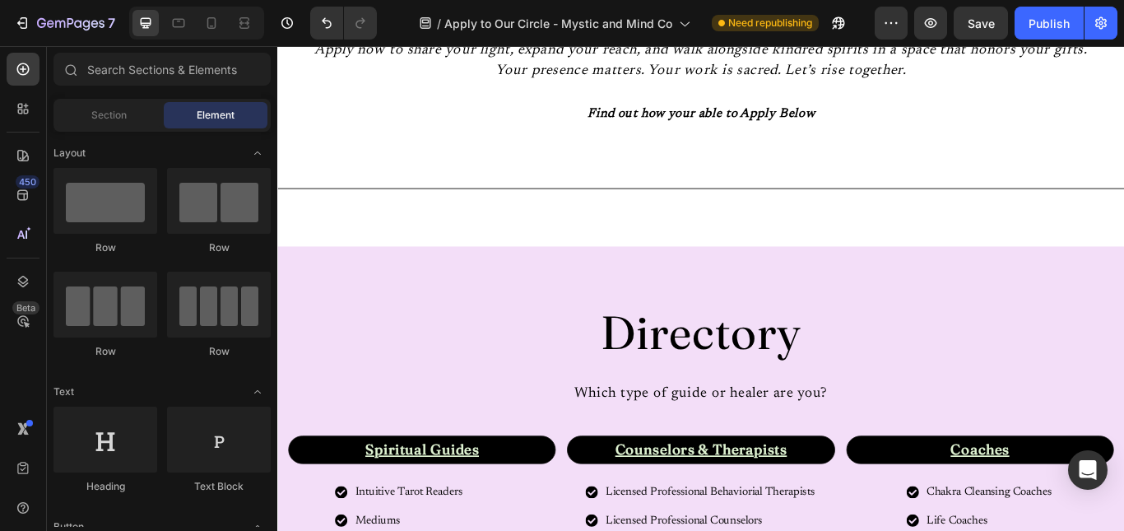
scroll to position [393, 0]
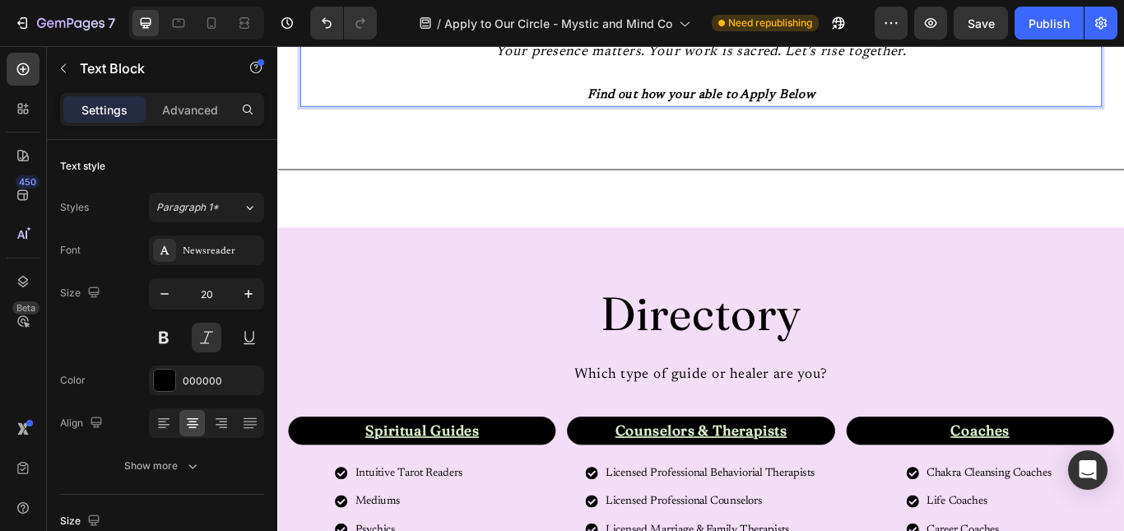
click at [903, 100] on p "Find out how your able to Apply Below" at bounding box center [770, 103] width 931 height 26
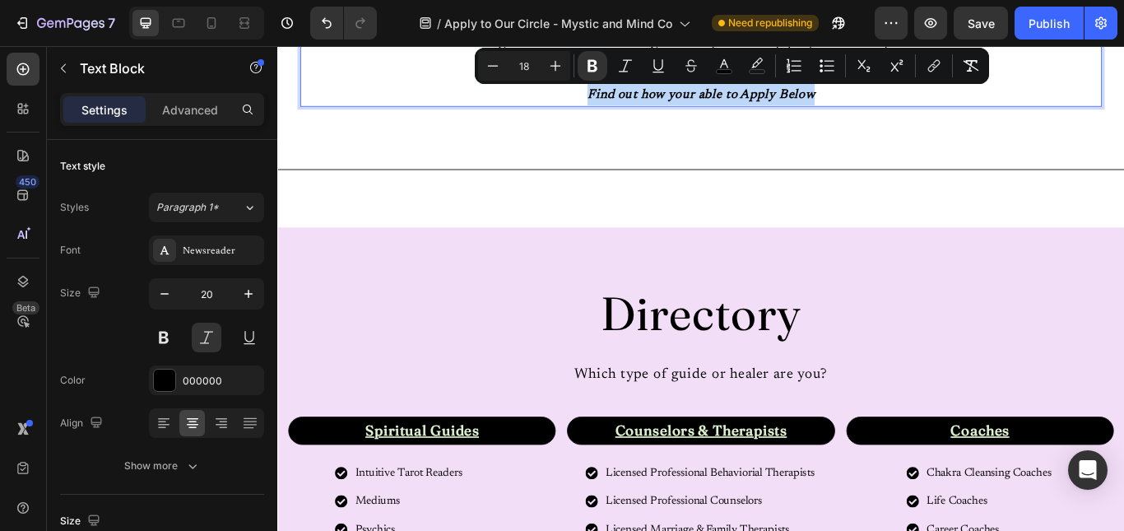
drag, startPoint x: 903, startPoint y: 100, endPoint x: 708, endPoint y: 96, distance: 195.9
click at [708, 96] on p "Find out how your able to Apply Below" at bounding box center [770, 103] width 931 height 26
click at [729, 62] on icon "Editor contextual toolbar" at bounding box center [724, 66] width 16 height 16
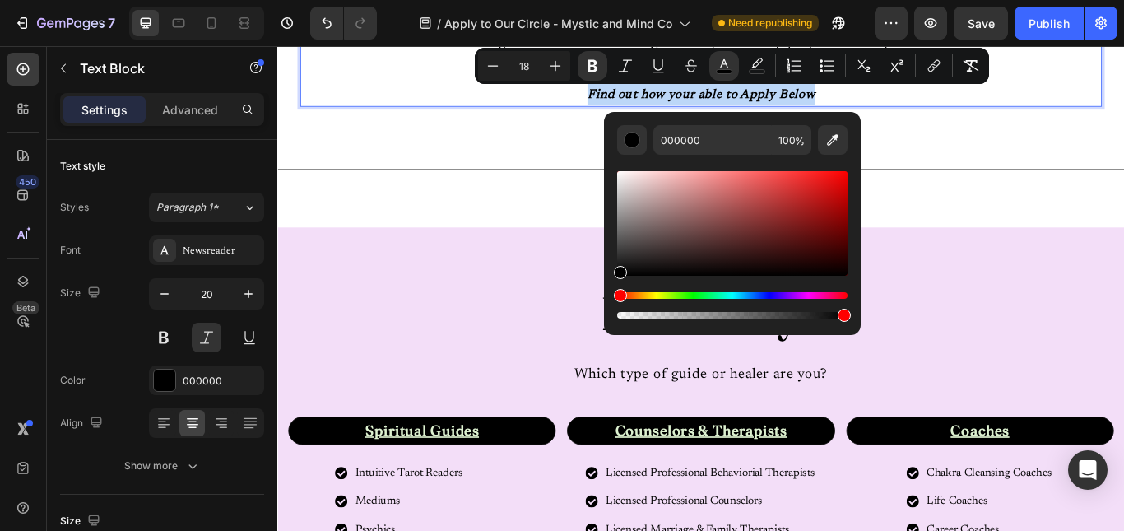
click at [641, 223] on div "Editor contextual toolbar" at bounding box center [732, 223] width 230 height 105
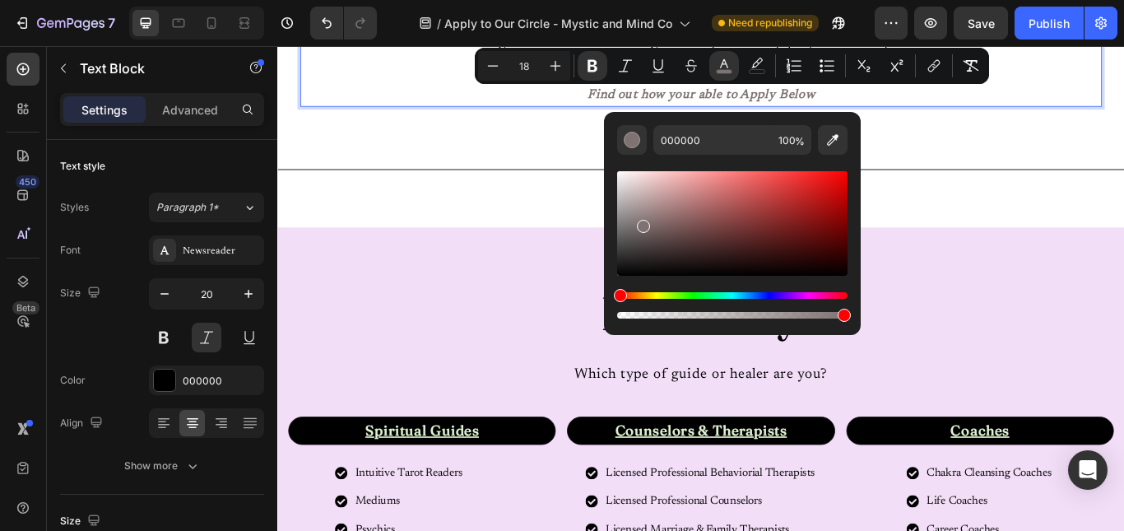
click at [1008, 102] on p "Find out how your able to Apply Below" at bounding box center [770, 103] width 931 height 26
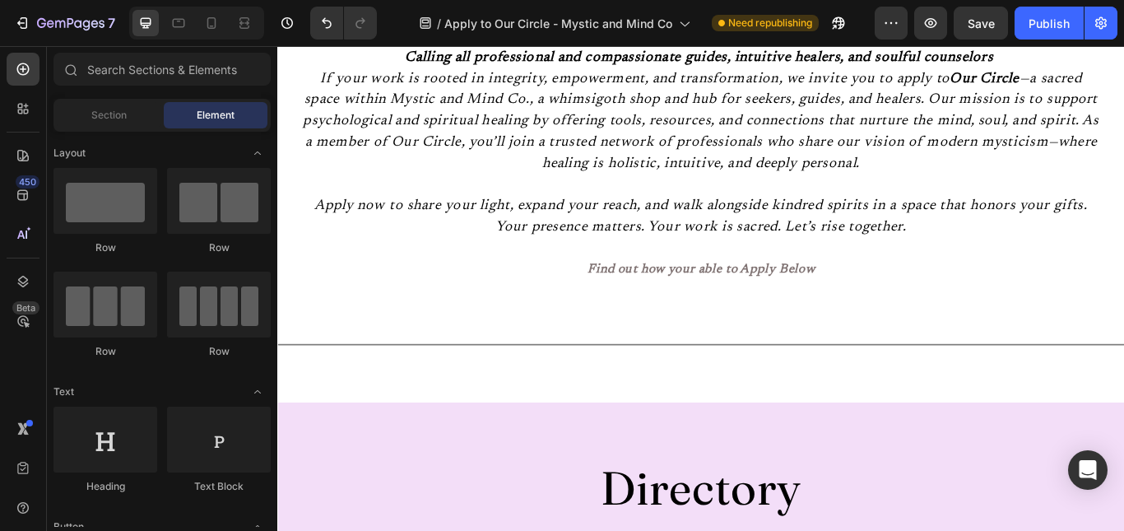
scroll to position [168, 0]
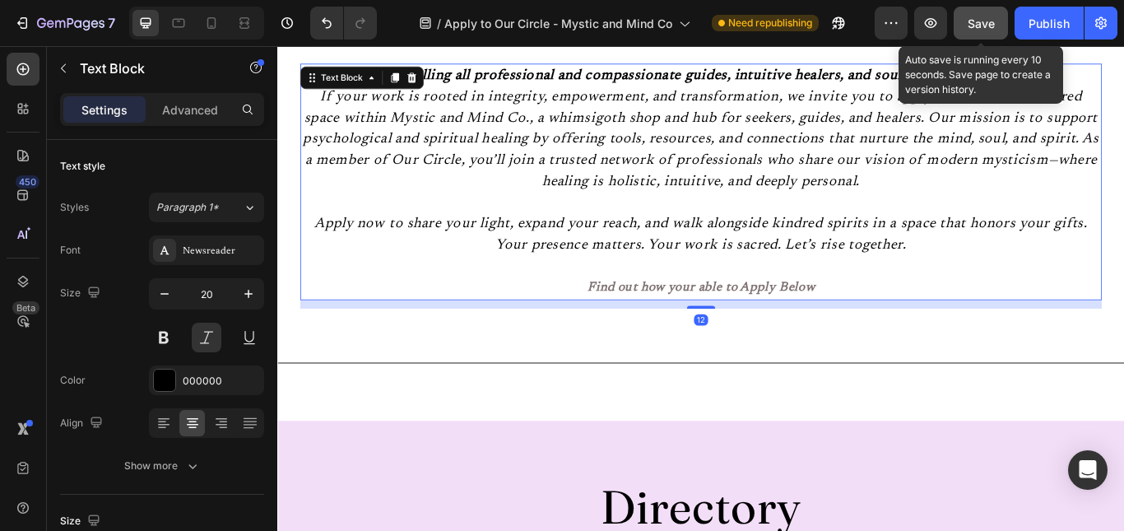
click at [990, 30] on span "Save" at bounding box center [981, 23] width 27 height 14
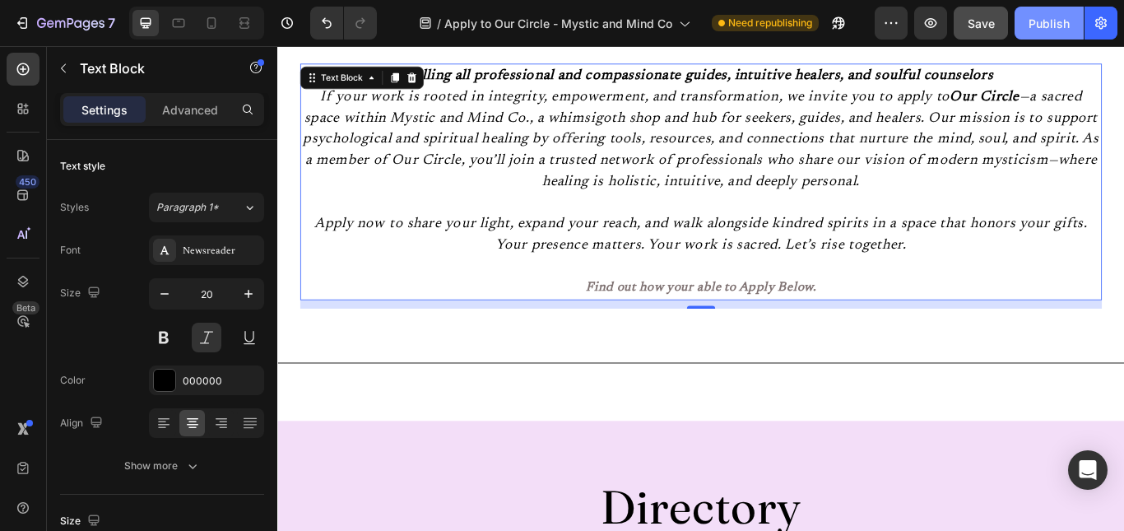
click at [1038, 32] on button "Publish" at bounding box center [1049, 23] width 69 height 33
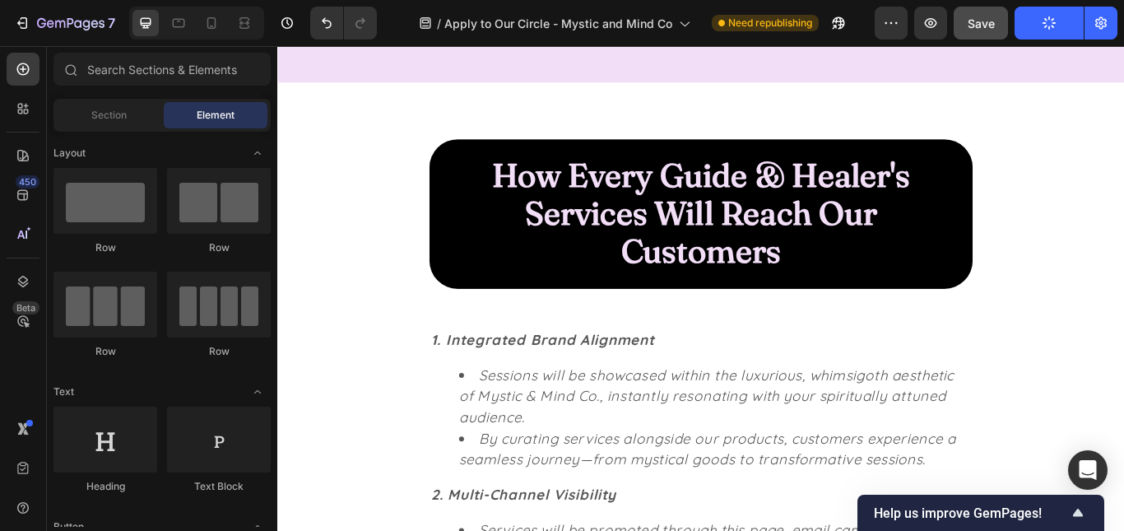
scroll to position [662, 0]
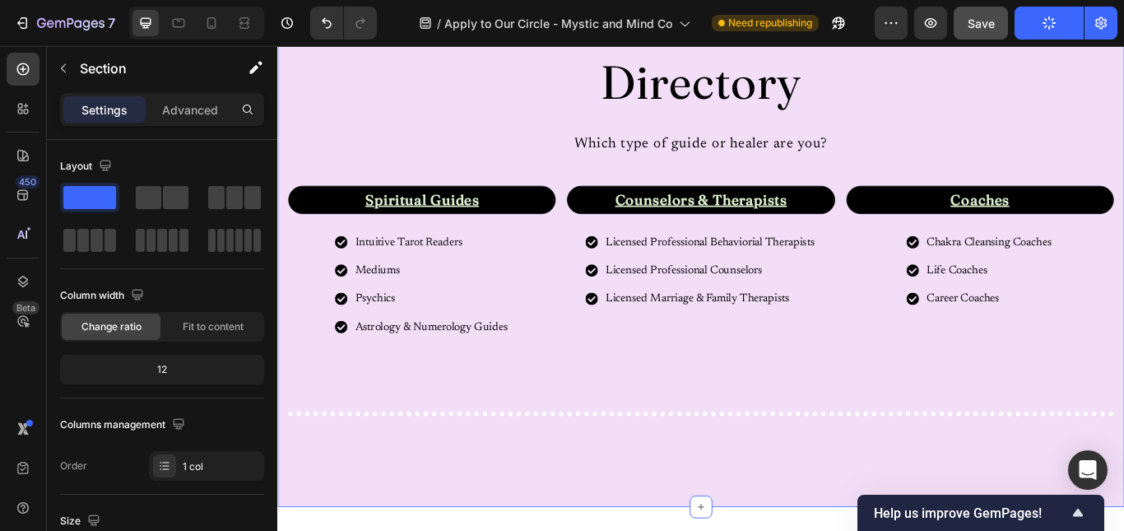
click at [845, 428] on div "Directory Heading Which type of guide or healer are you? Text Block Row Spiritu…" at bounding box center [771, 292] width 963 height 476
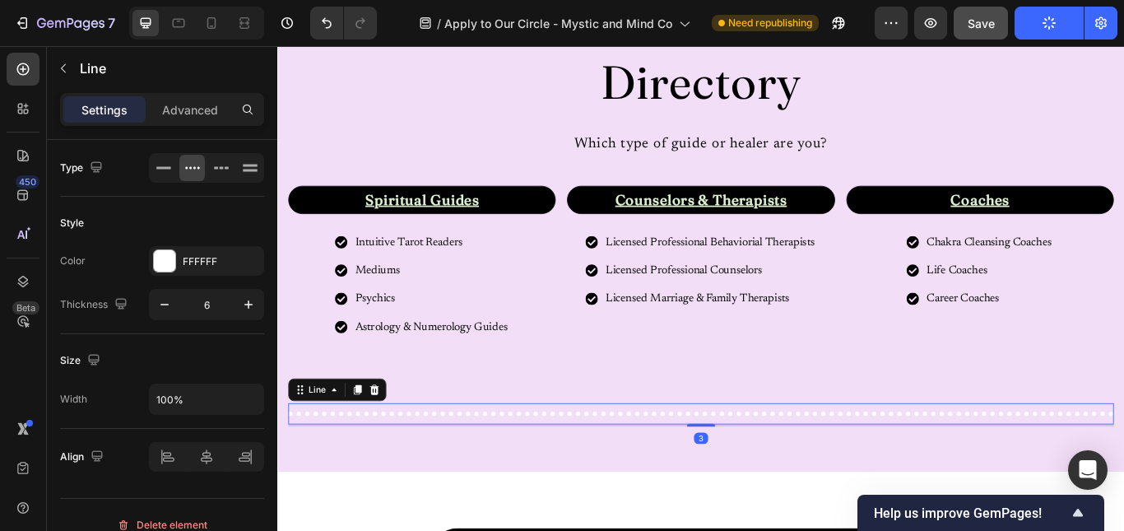
drag, startPoint x: 769, startPoint y: 527, endPoint x: 772, endPoint y: 480, distance: 47.0
click at [772, 480] on div "Title Line 3" at bounding box center [771, 474] width 963 height 25
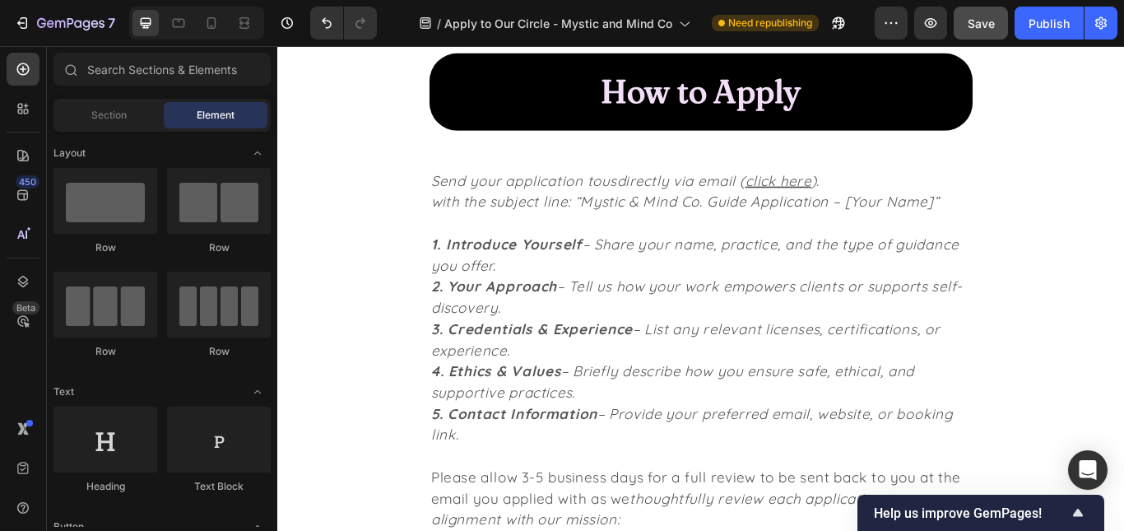
scroll to position [3034, 0]
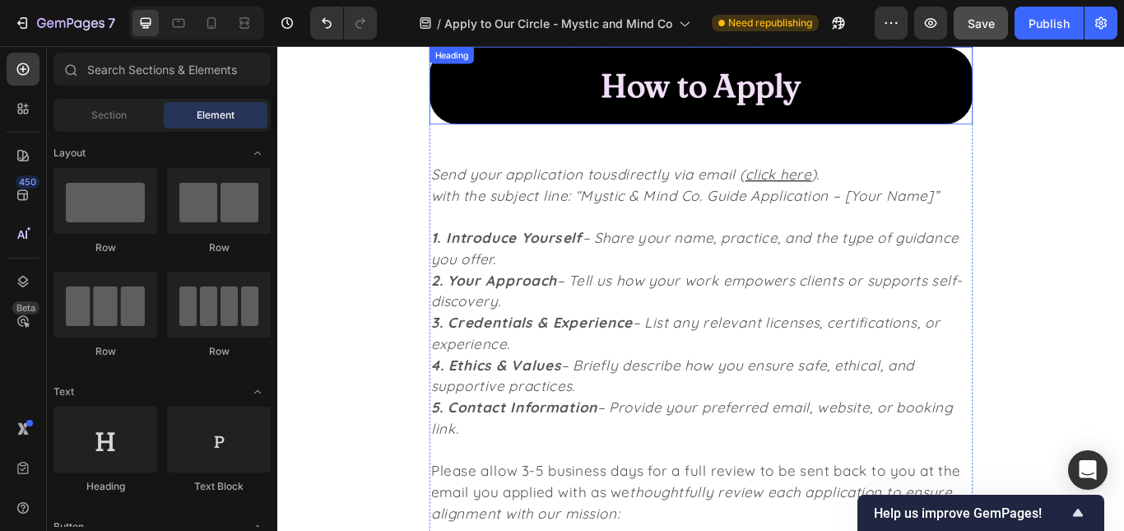
click at [752, 90] on h2 "How to Apply" at bounding box center [771, 92] width 634 height 91
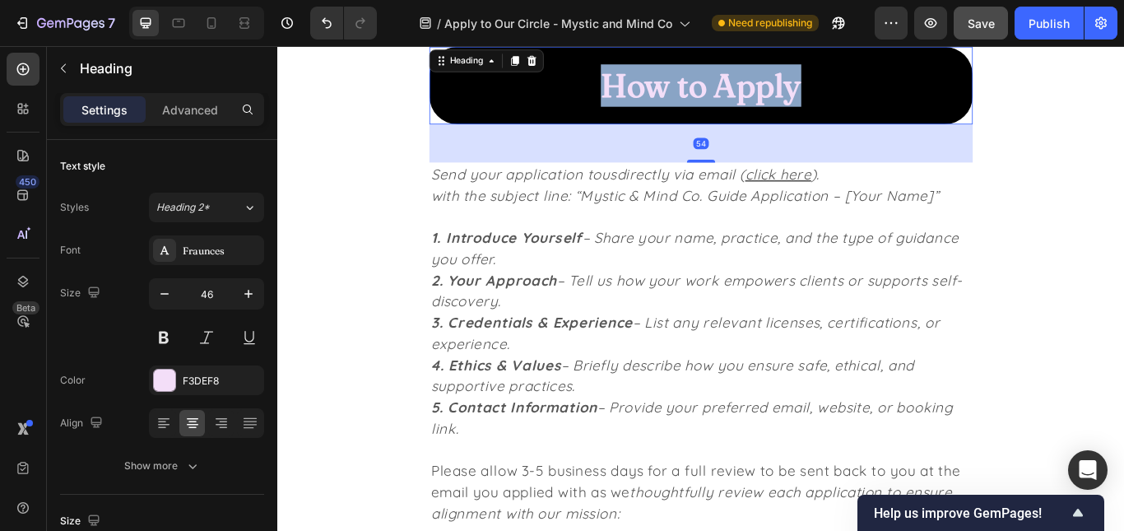
click at [752, 90] on p "How to Apply" at bounding box center [771, 91] width 568 height 49
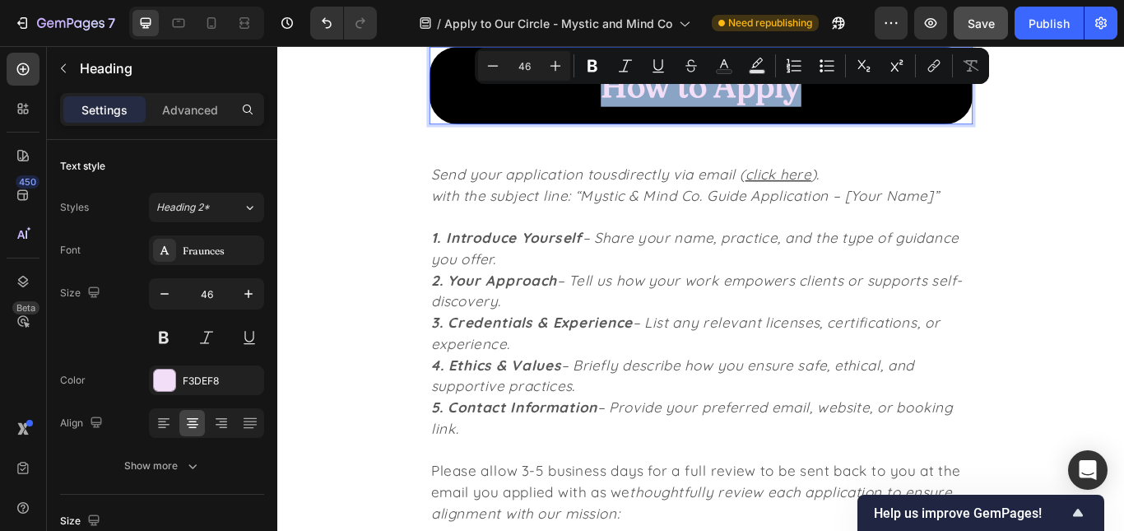
click at [752, 90] on p "How to Apply" at bounding box center [771, 91] width 568 height 49
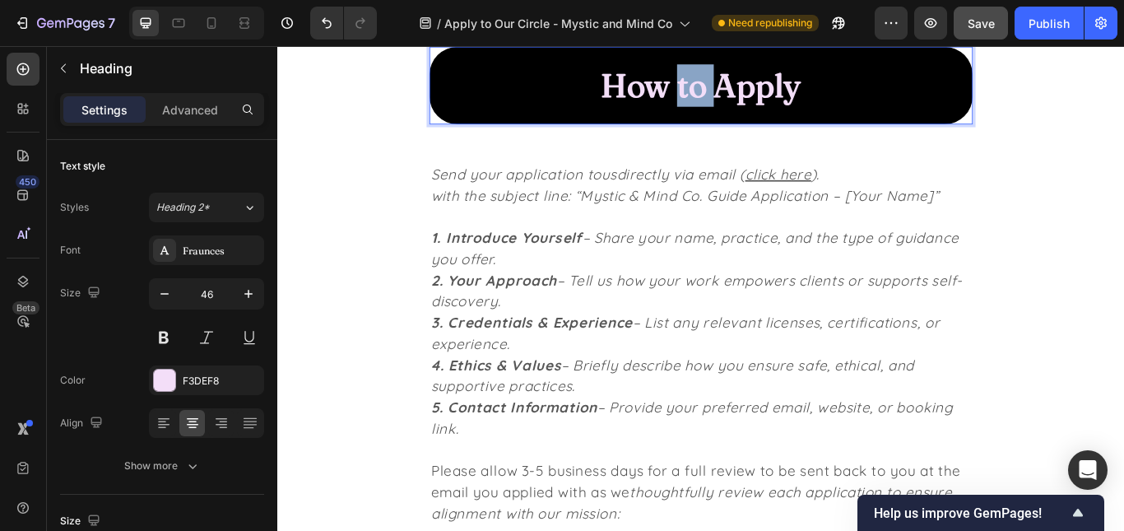
click at [752, 90] on p "How to Apply" at bounding box center [771, 91] width 568 height 49
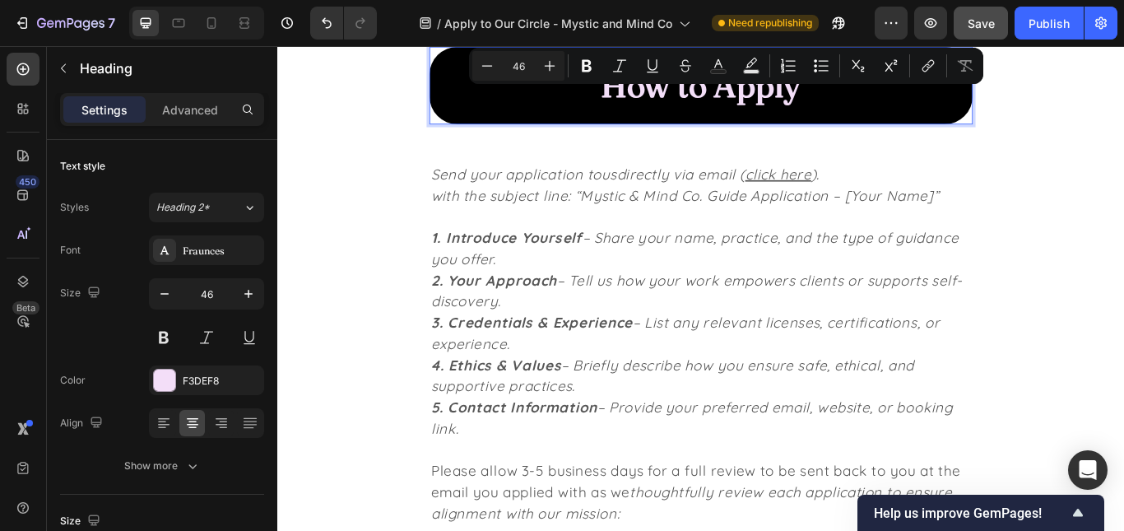
click at [721, 95] on p "How to Apply" at bounding box center [771, 91] width 568 height 49
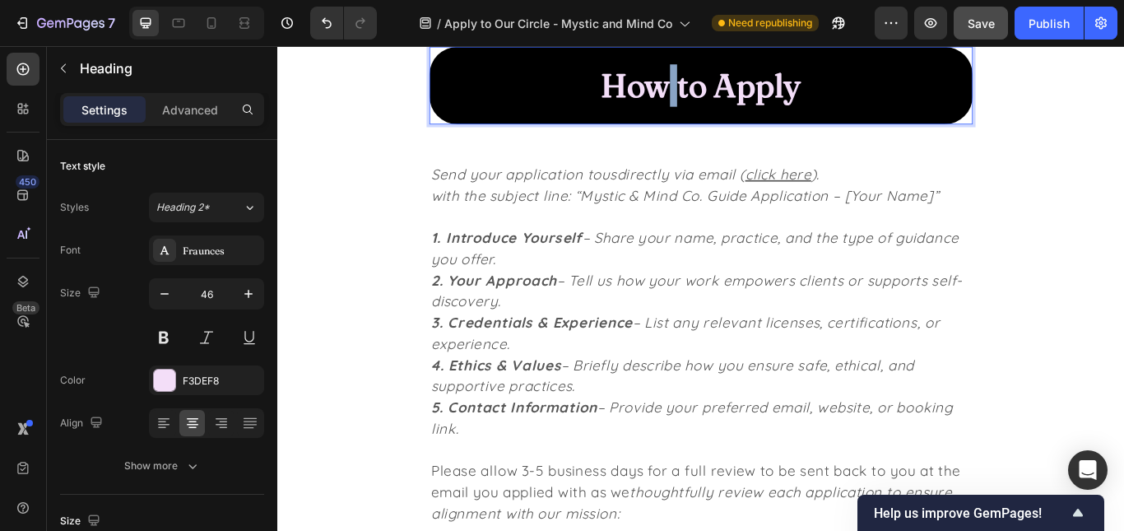
click at [721, 95] on p "How to Apply" at bounding box center [771, 91] width 568 height 49
click at [898, 103] on p "Ready to Apply" at bounding box center [771, 91] width 568 height 49
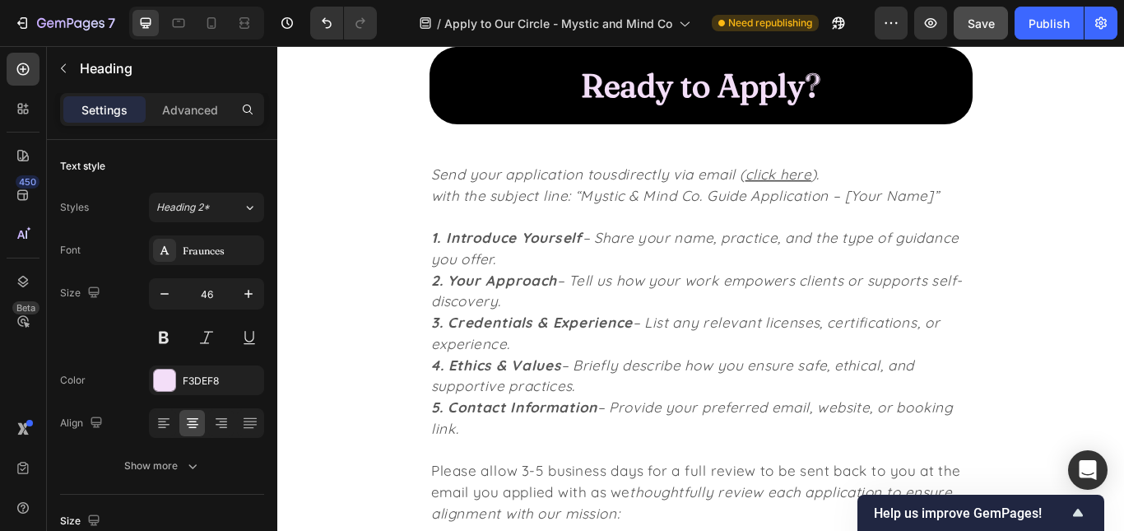
scroll to position [2539, 0]
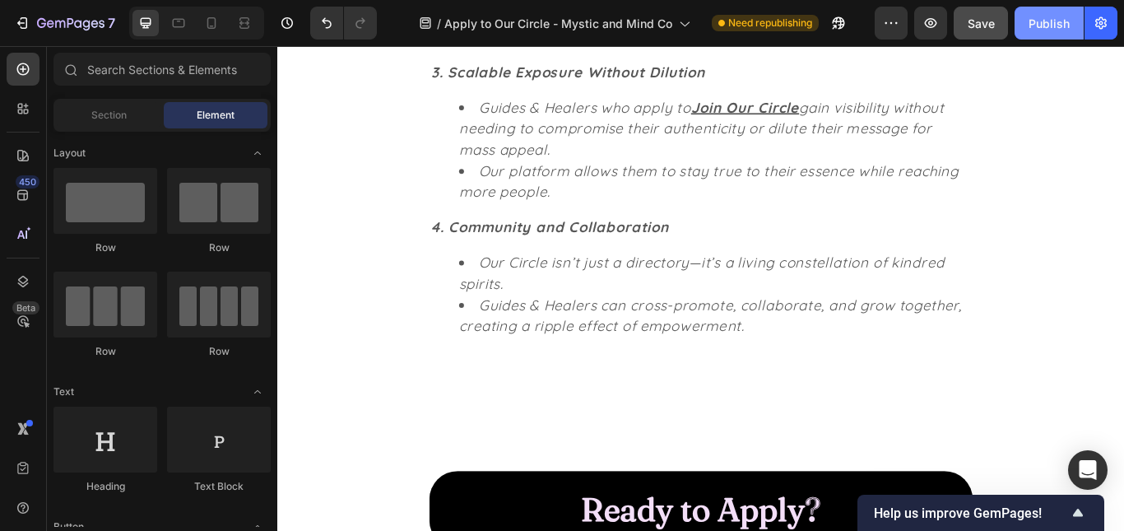
click at [1054, 20] on div "Publish" at bounding box center [1049, 23] width 41 height 17
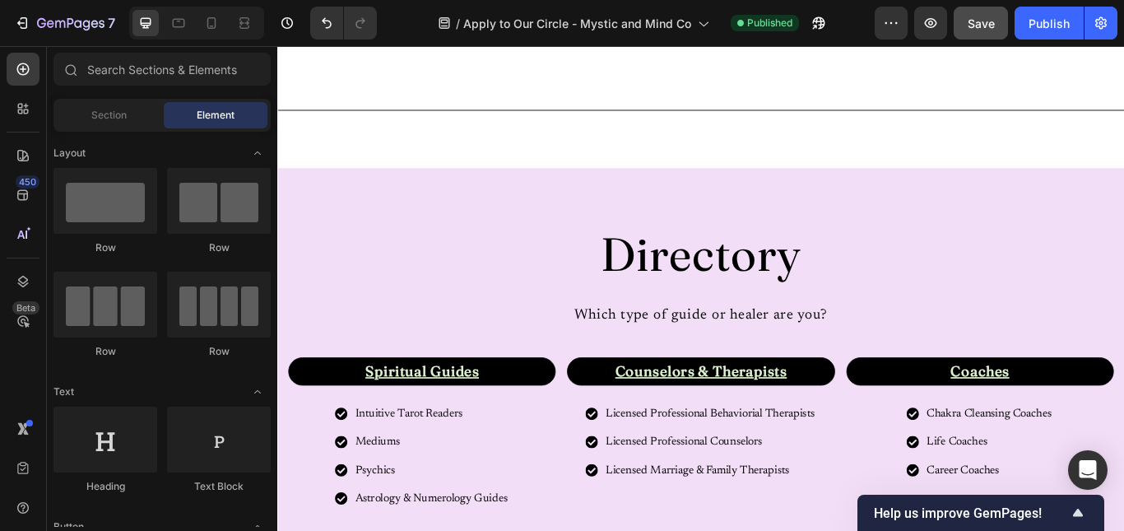
scroll to position [0, 0]
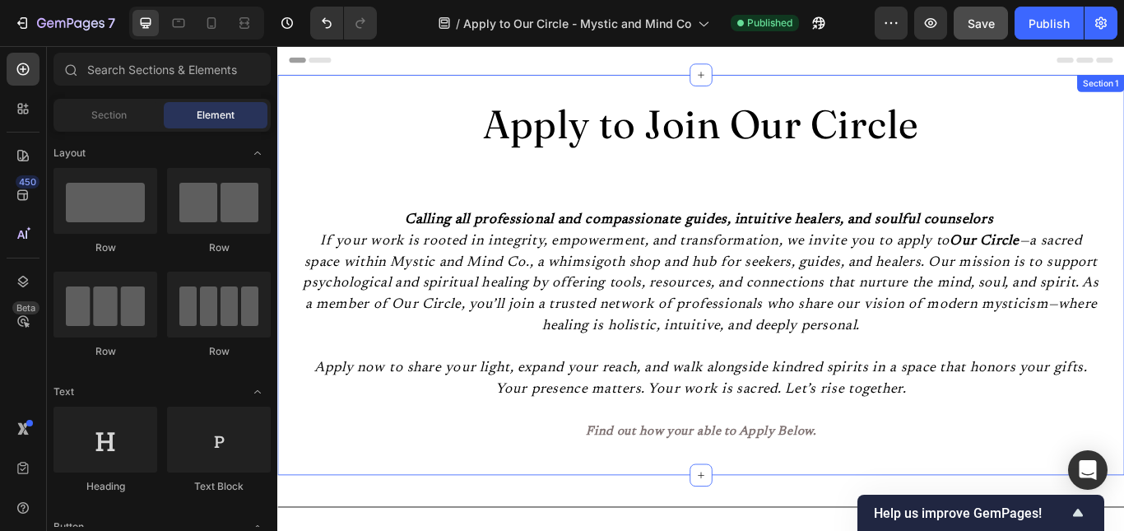
click at [1055, 220] on div "Apply to Join Our Circle Heading Calling all professional and compassionate gui…" at bounding box center [771, 313] width 935 height 414
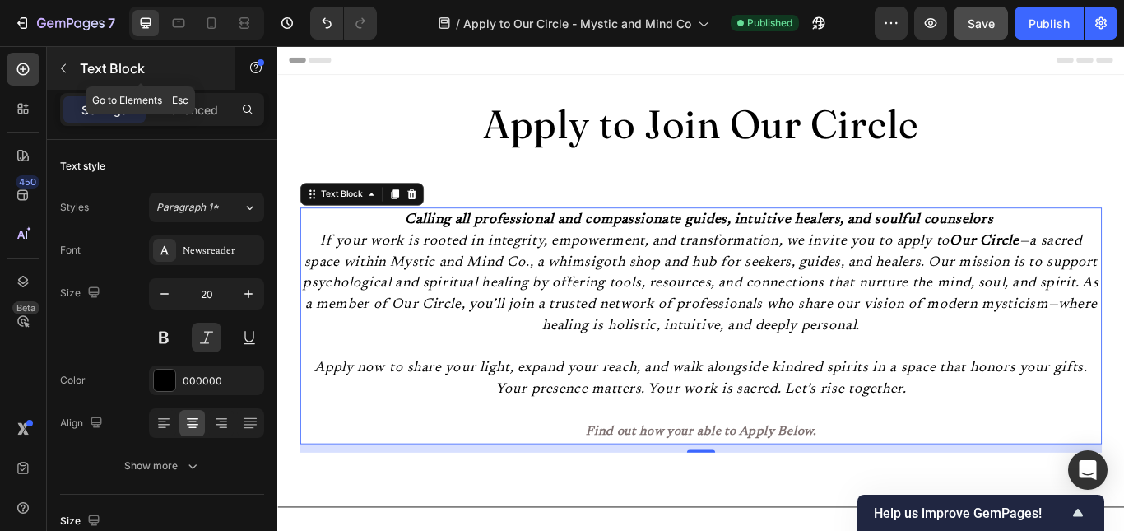
click at [56, 56] on button "button" at bounding box center [63, 68] width 26 height 26
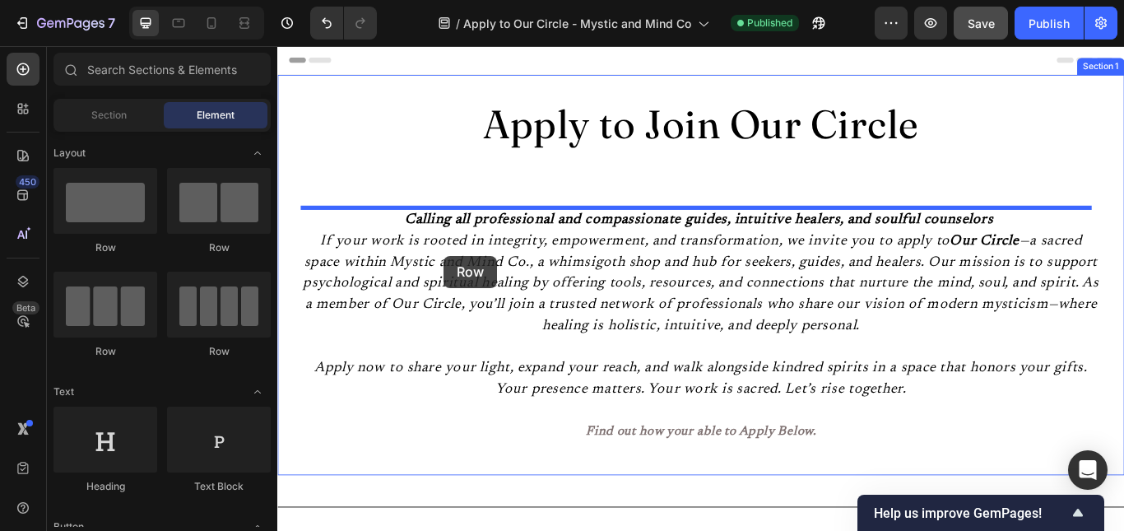
drag, startPoint x: 420, startPoint y: 338, endPoint x: 470, endPoint y: 272, distance: 82.8
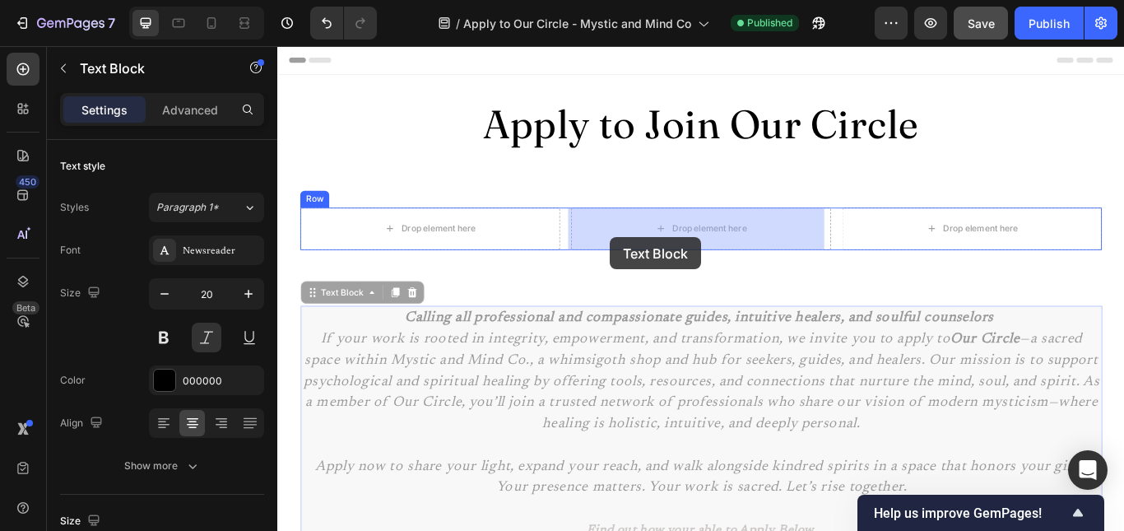
drag, startPoint x: 512, startPoint y: 386, endPoint x: 666, endPoint y: 267, distance: 194.7
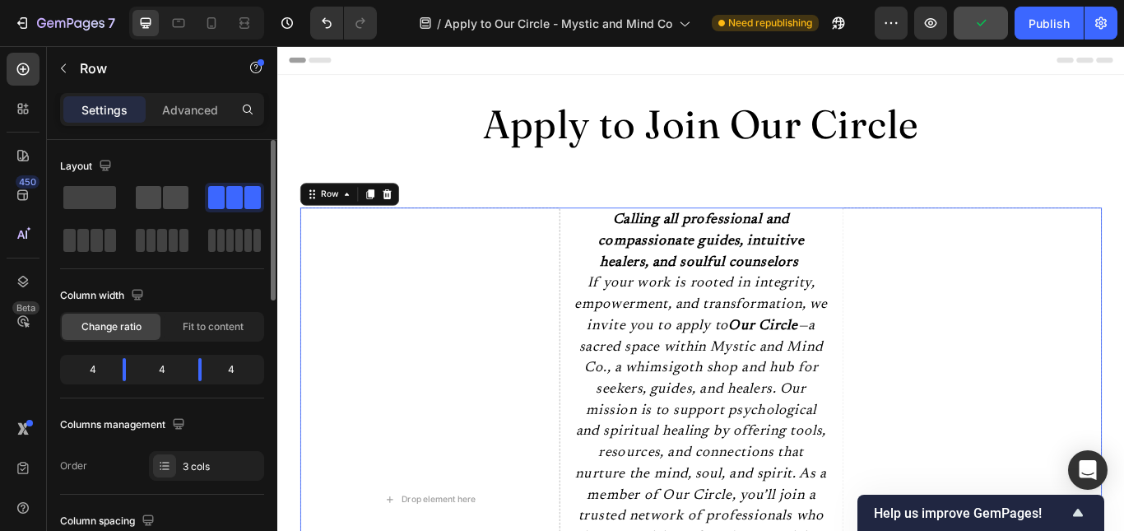
click at [164, 207] on span at bounding box center [176, 197] width 26 height 23
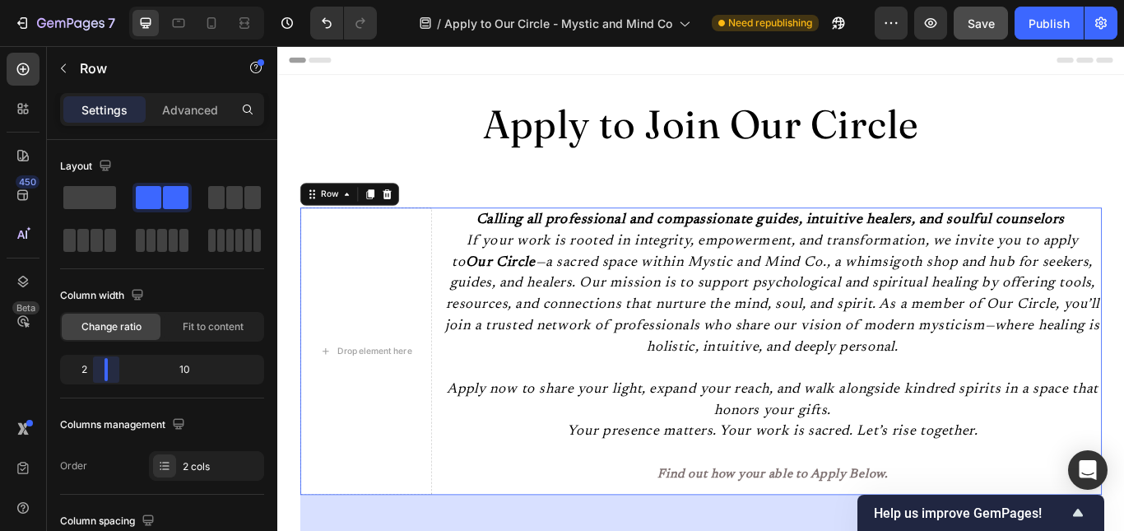
drag, startPoint x: 156, startPoint y: 365, endPoint x: 102, endPoint y: 355, distance: 54.5
click at [102, 0] on body "7 Version history / Apply to Our Circle - Mystic and Mind Co Need republishing …" at bounding box center [562, 0] width 1124 height 0
click at [221, 200] on span at bounding box center [216, 197] width 16 height 23
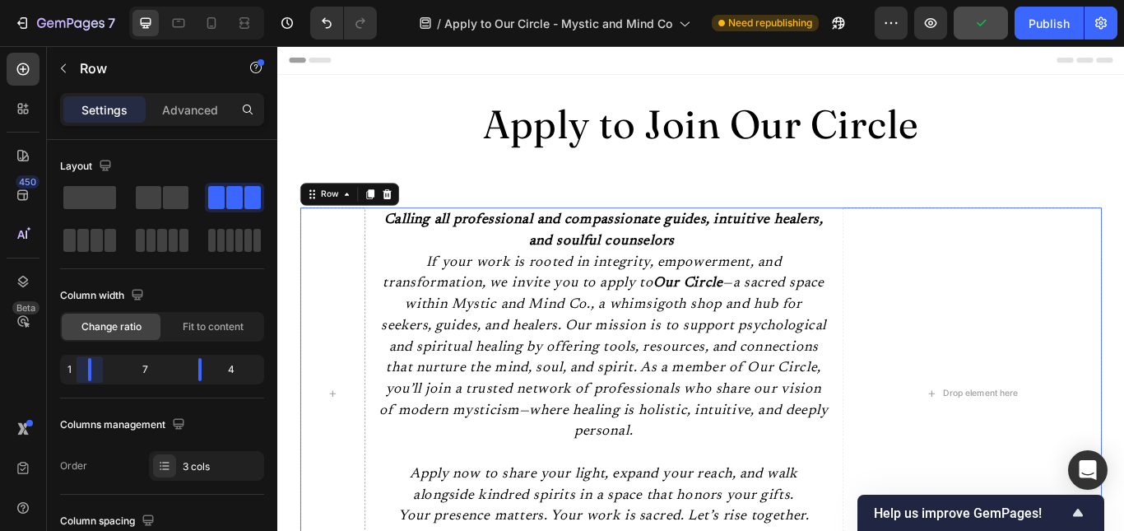
drag, startPoint x: 117, startPoint y: 371, endPoint x: 79, endPoint y: 367, distance: 38.1
click at [79, 0] on body "7 Version history / Apply to Our Circle - Mystic and Mind Co Need republishing …" at bounding box center [562, 0] width 1124 height 0
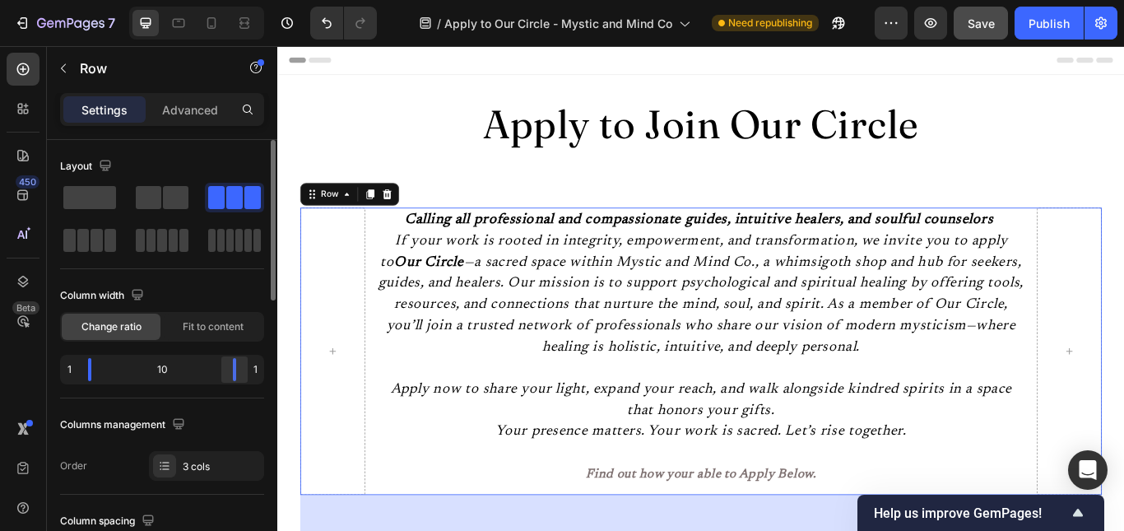
drag, startPoint x: 205, startPoint y: 362, endPoint x: 230, endPoint y: 365, distance: 25.6
click at [243, 0] on body "7 Version history / Apply to Our Circle - Mystic and Mind Co Need republishing …" at bounding box center [562, 0] width 1124 height 0
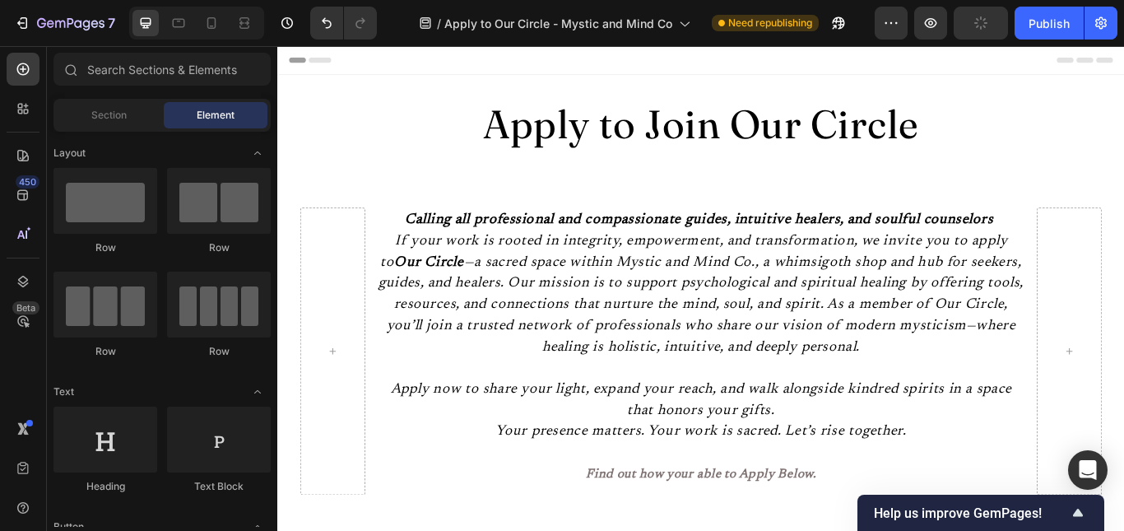
scroll to position [495, 0]
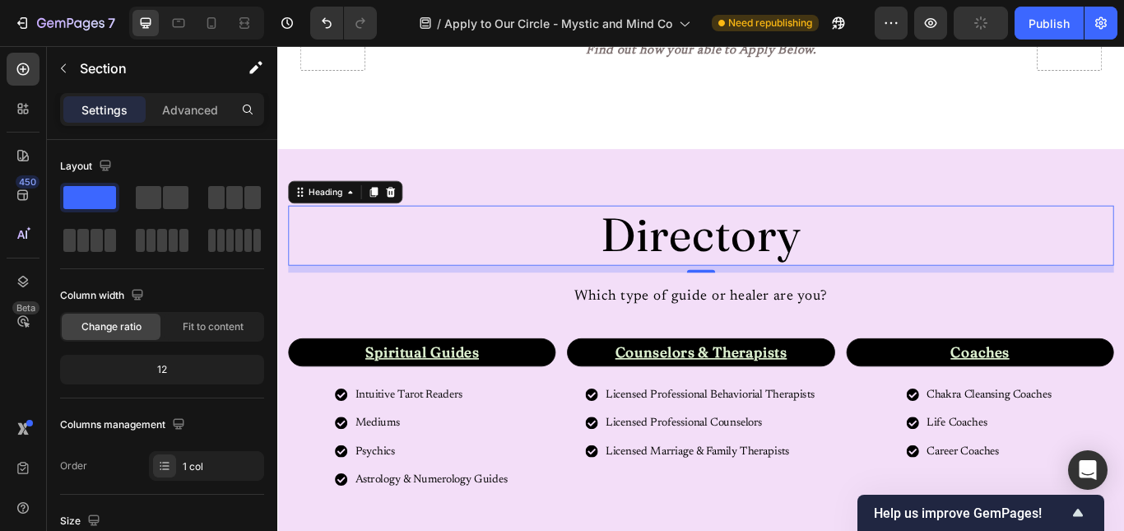
click at [865, 244] on span "Directory" at bounding box center [771, 265] width 234 height 67
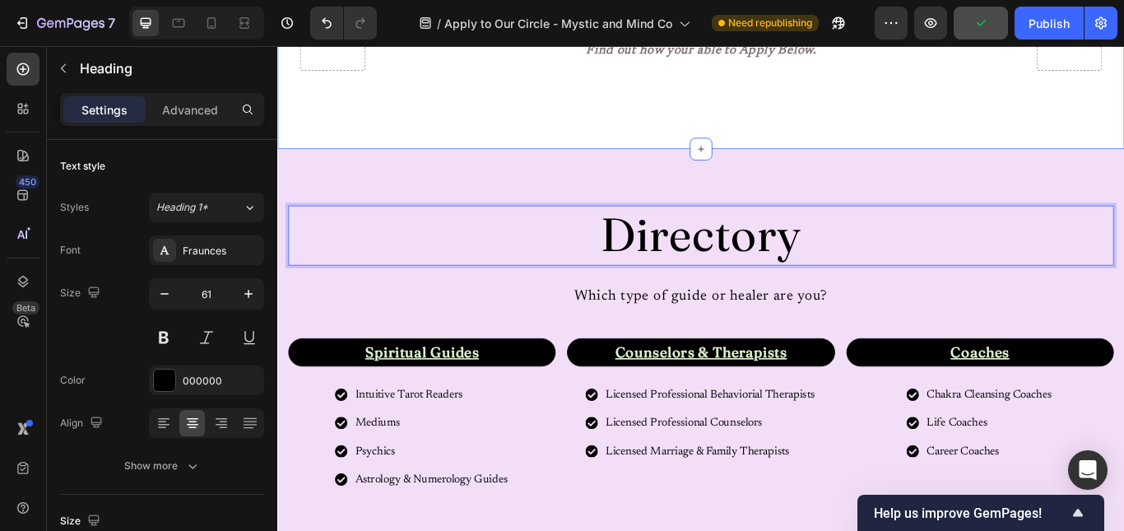
drag, startPoint x: 865, startPoint y: 244, endPoint x: 848, endPoint y: 151, distance: 94.6
drag, startPoint x: 608, startPoint y: 248, endPoint x: 593, endPoint y: 171, distance: 78.8
click at [593, 171] on div "Directory Heading 10 Which type of guide or healer are you? Text Block Row Spir…" at bounding box center [770, 441] width 987 height 551
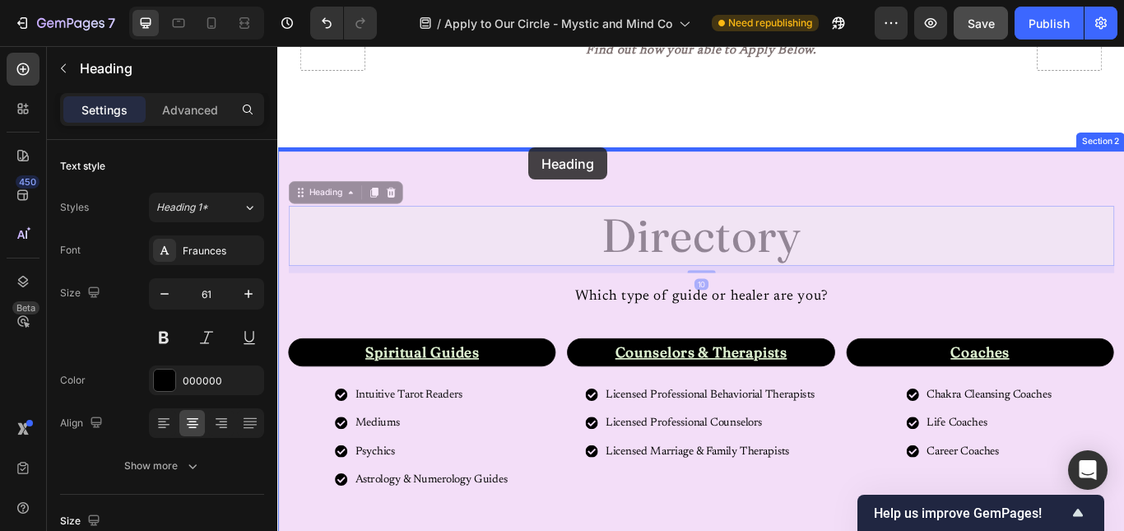
drag, startPoint x: 541, startPoint y: 266, endPoint x: 570, endPoint y: 165, distance: 105.2
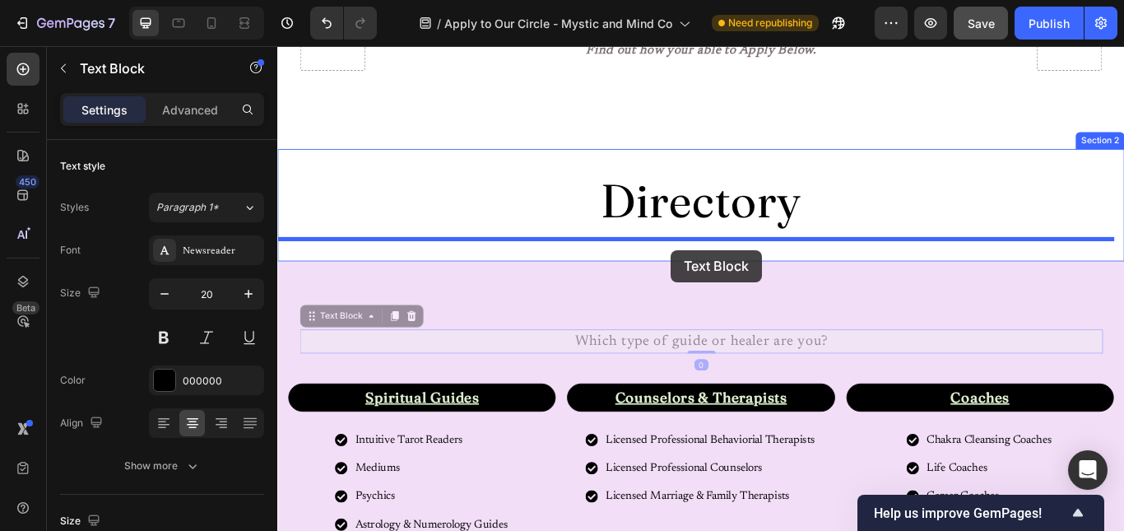
drag, startPoint x: 717, startPoint y: 390, endPoint x: 736, endPoint y: 284, distance: 108.0
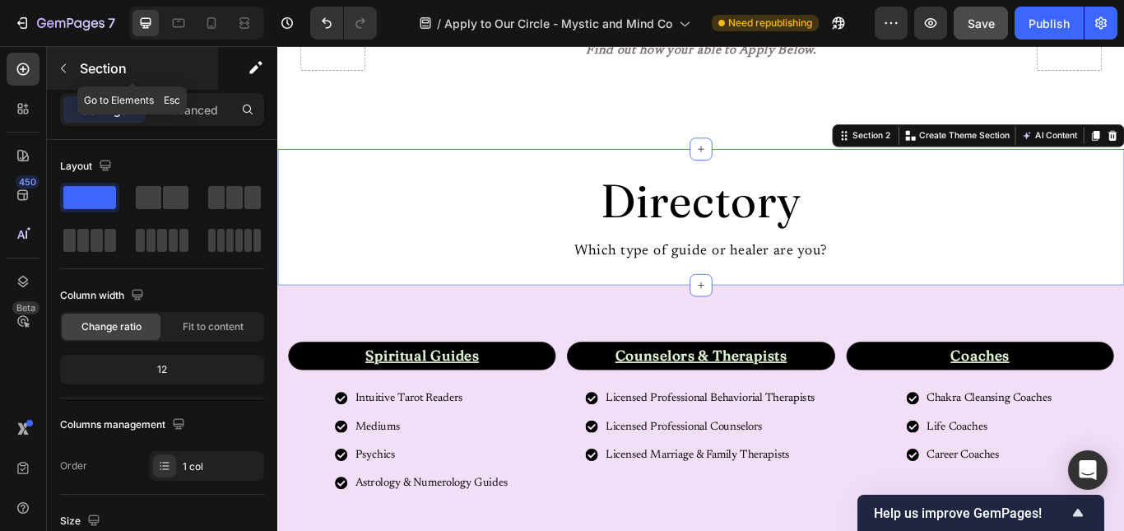
click at [60, 66] on icon "button" at bounding box center [63, 68] width 13 height 13
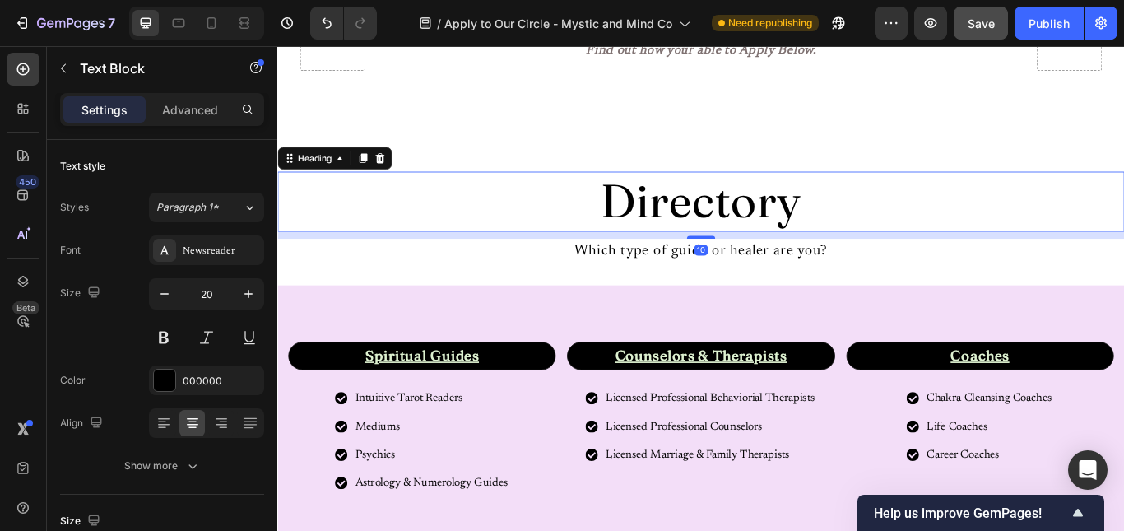
click at [528, 256] on h2 "Directory" at bounding box center [770, 228] width 987 height 70
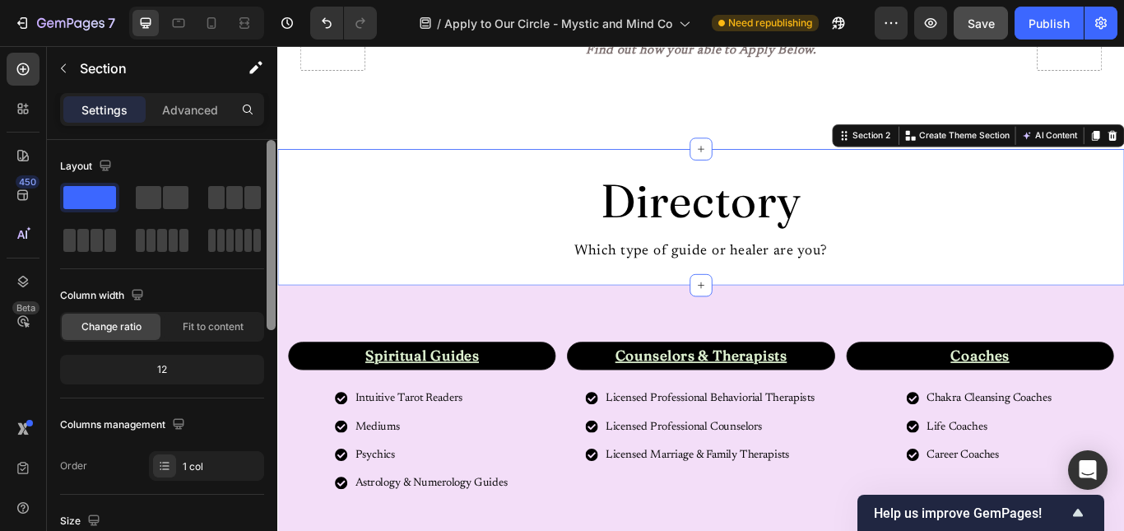
scroll to position [438, 0]
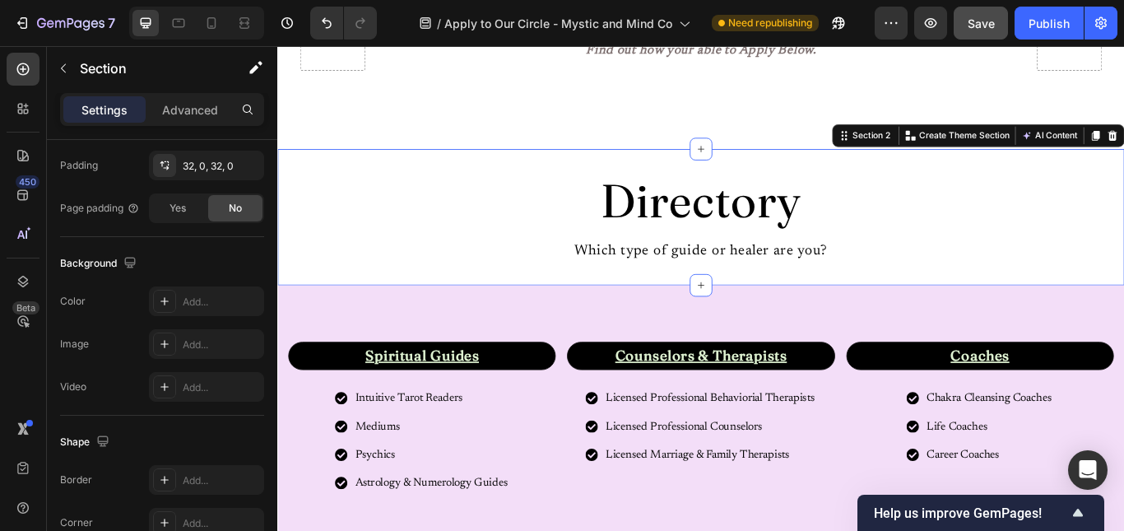
click at [194, 300] on div "Add..." at bounding box center [221, 302] width 77 height 15
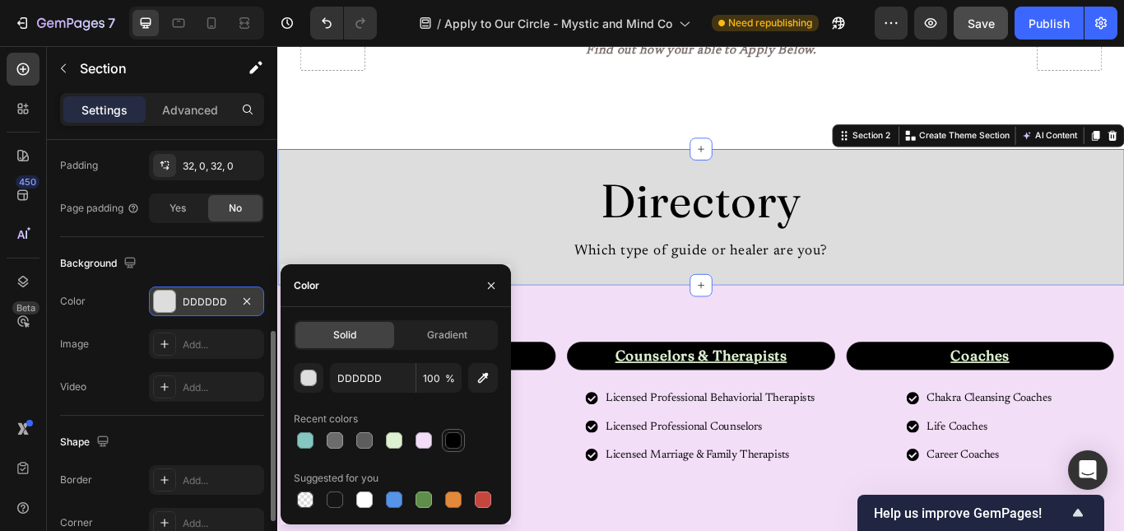
click at [458, 438] on div at bounding box center [453, 440] width 16 height 16
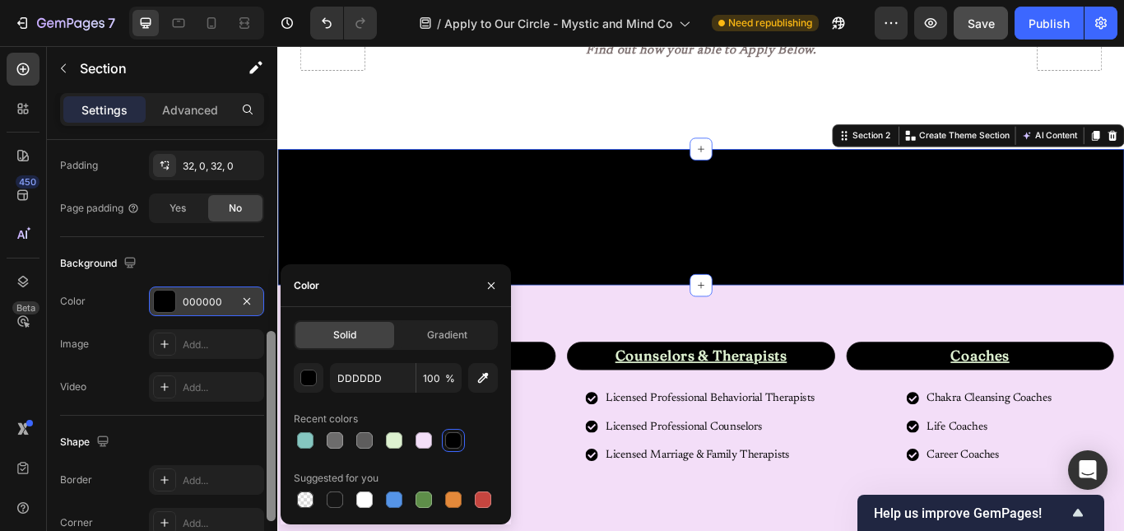
scroll to position [0, 0]
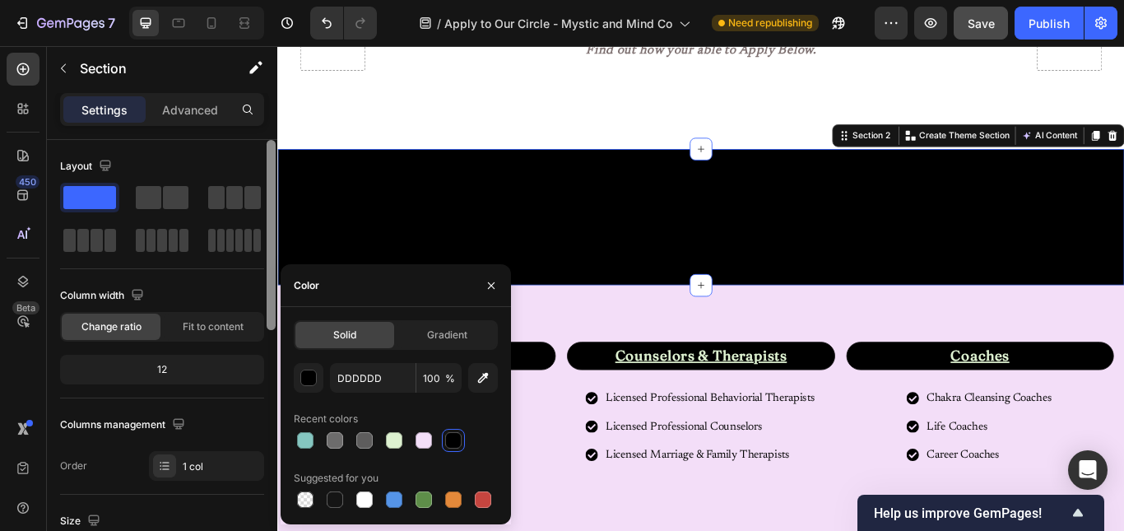
click at [270, 194] on div at bounding box center [271, 359] width 12 height 438
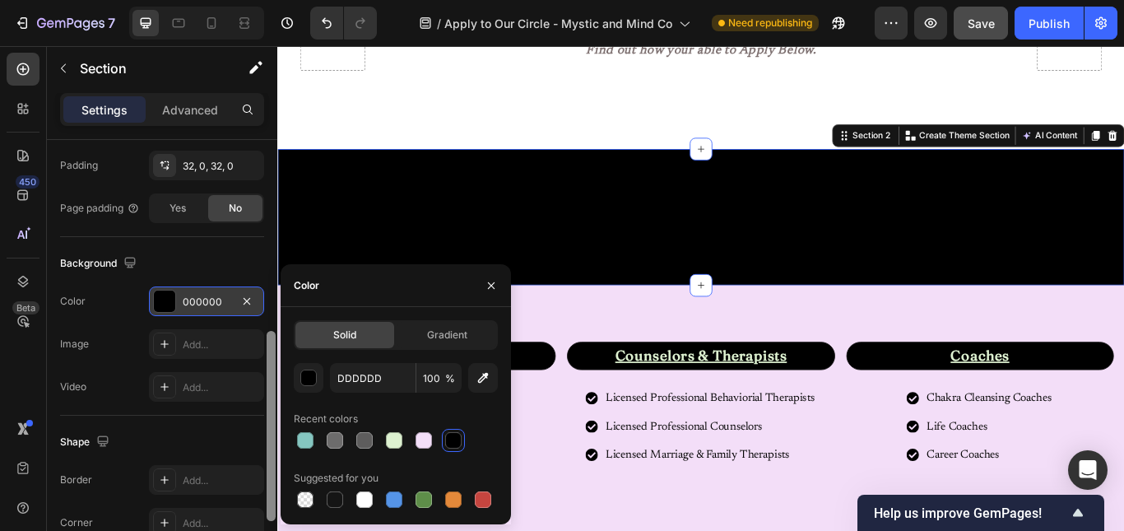
click at [270, 342] on div at bounding box center [271, 359] width 12 height 438
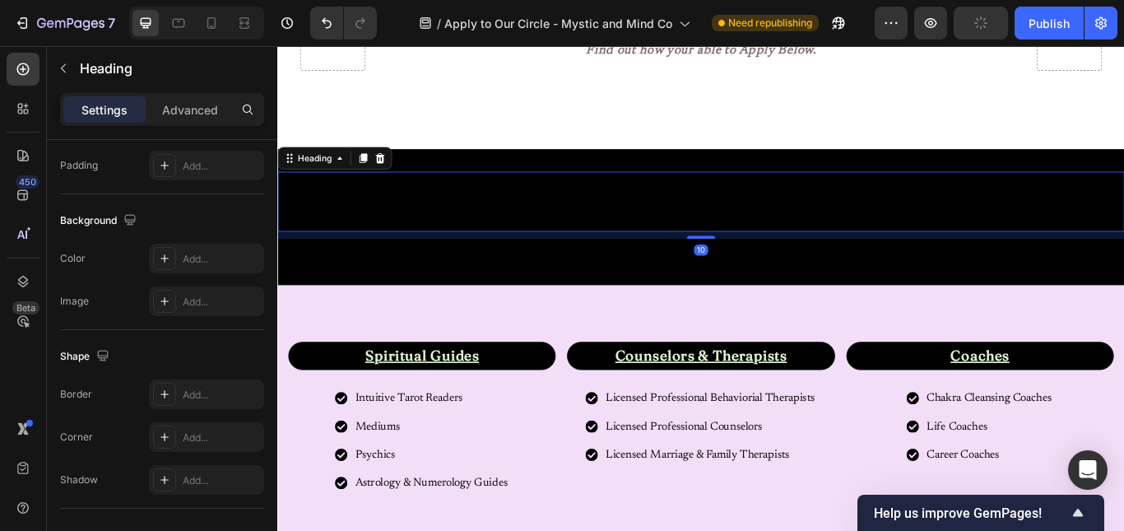
scroll to position [0, 0]
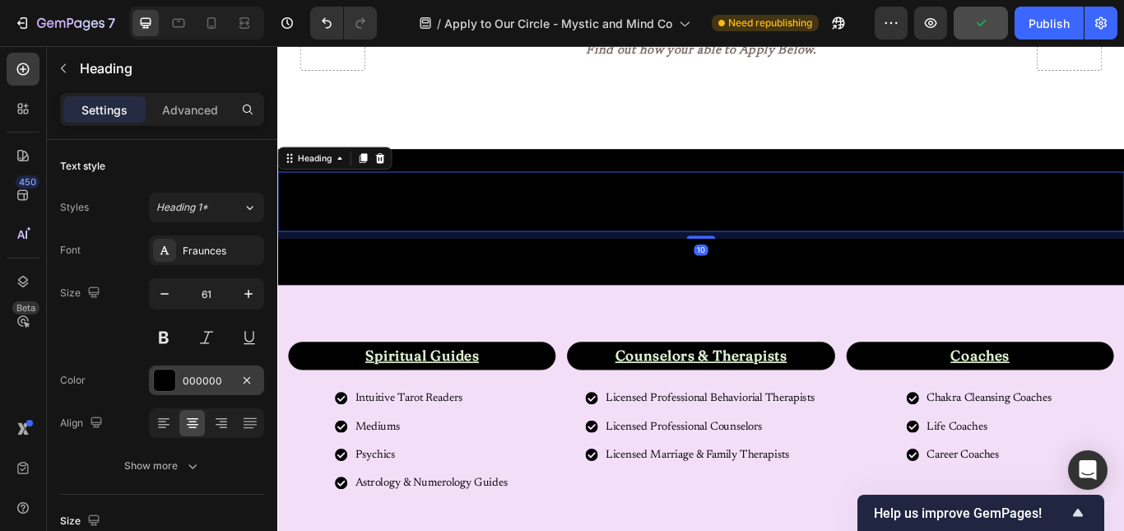
click at [207, 392] on div "000000" at bounding box center [206, 380] width 115 height 30
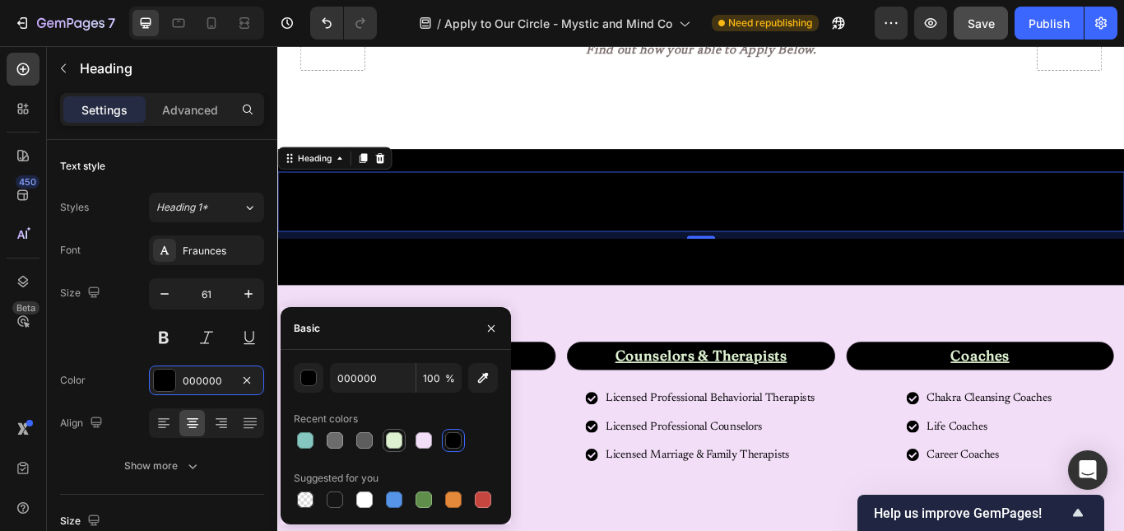
click at [402, 441] on div at bounding box center [394, 440] width 20 height 20
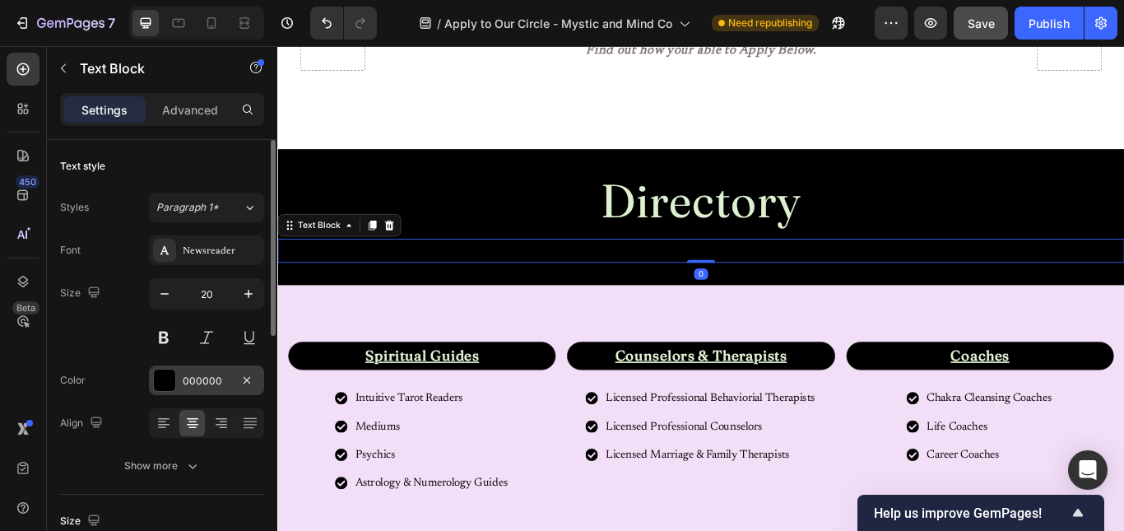
click at [188, 376] on div "000000" at bounding box center [207, 381] width 48 height 15
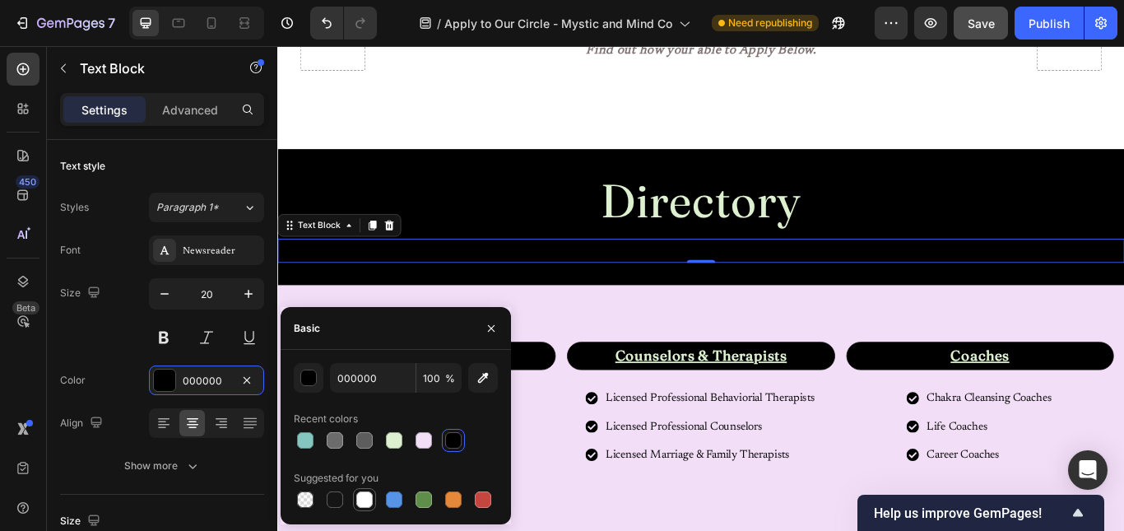
click at [358, 500] on div at bounding box center [364, 499] width 16 height 16
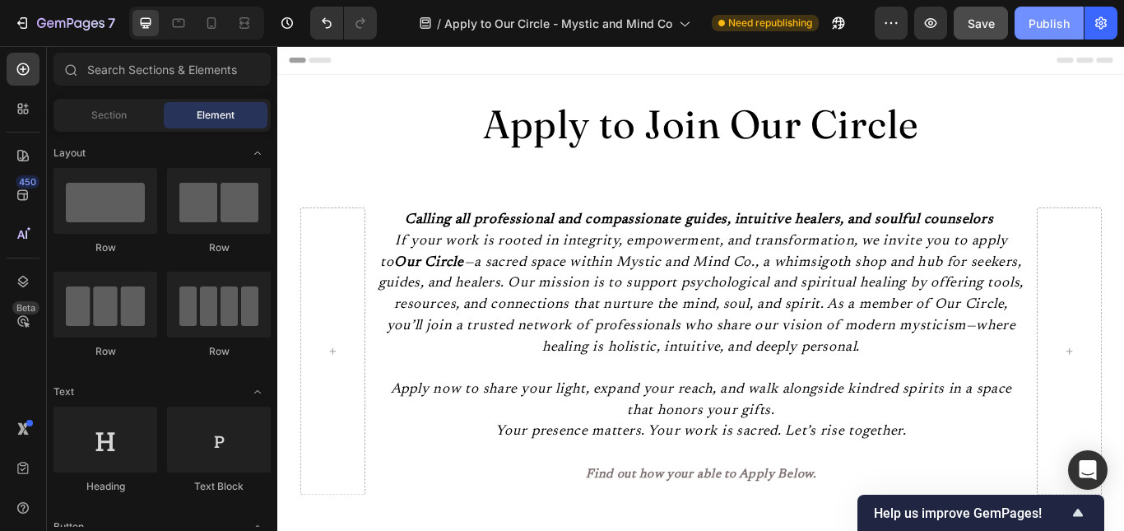
click at [1034, 30] on div "Publish" at bounding box center [1049, 23] width 41 height 17
click at [221, 30] on div at bounding box center [211, 23] width 26 height 26
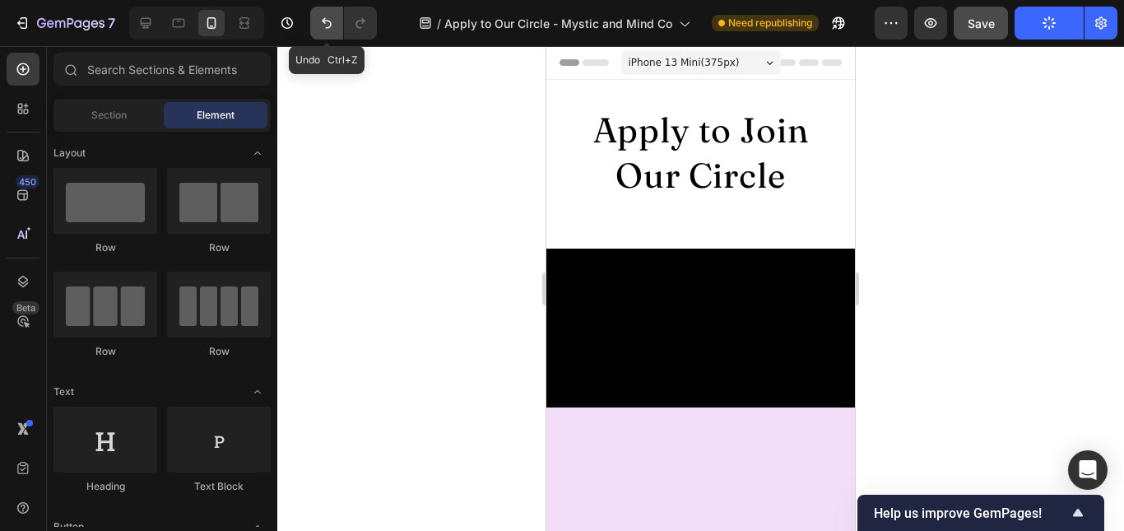
click at [327, 16] on icon "Undo/Redo" at bounding box center [326, 23] width 16 height 16
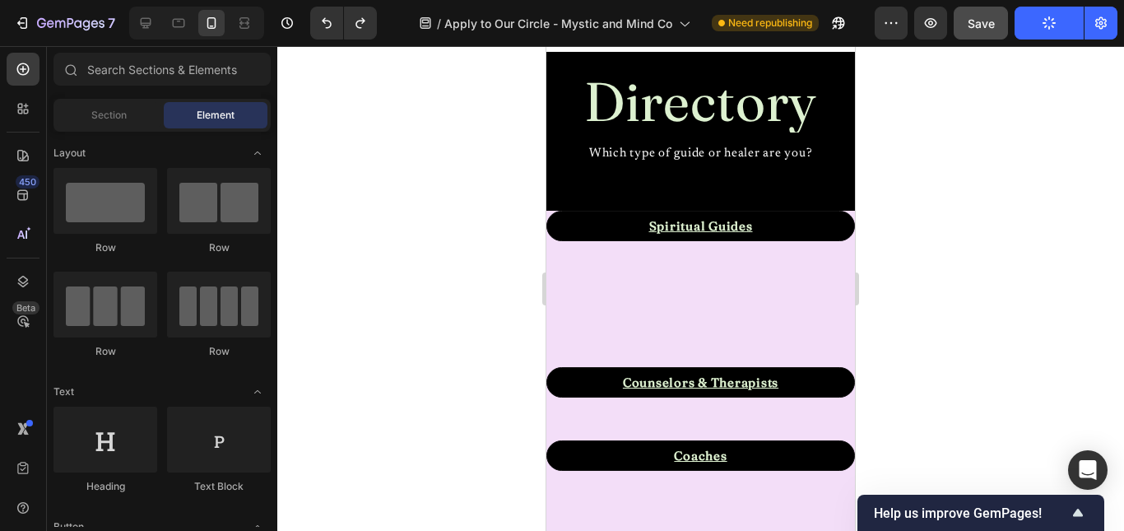
scroll to position [955, 0]
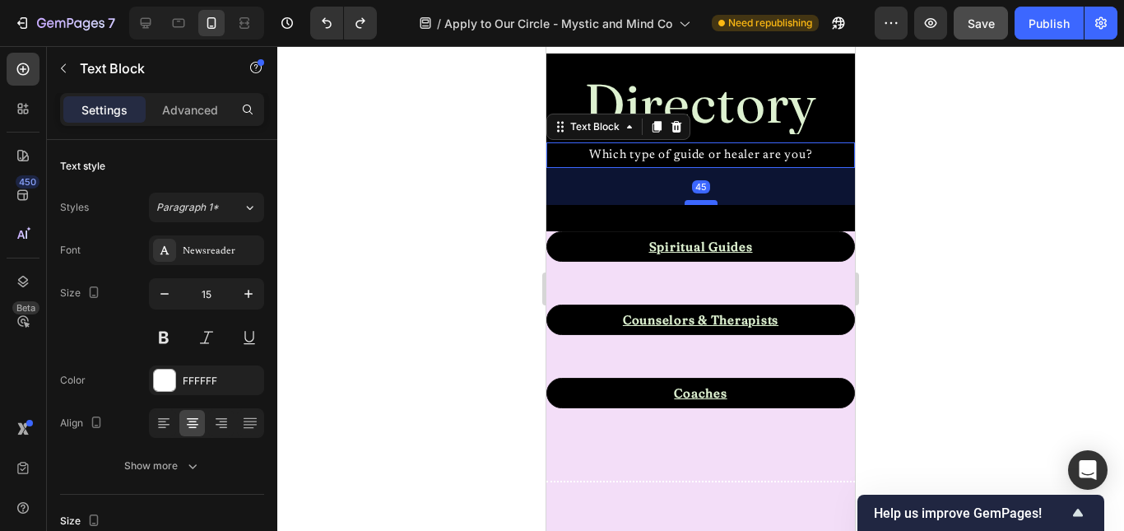
drag, startPoint x: 686, startPoint y: 188, endPoint x: 696, endPoint y: 220, distance: 32.8
click at [696, 205] on div at bounding box center [701, 202] width 33 height 5
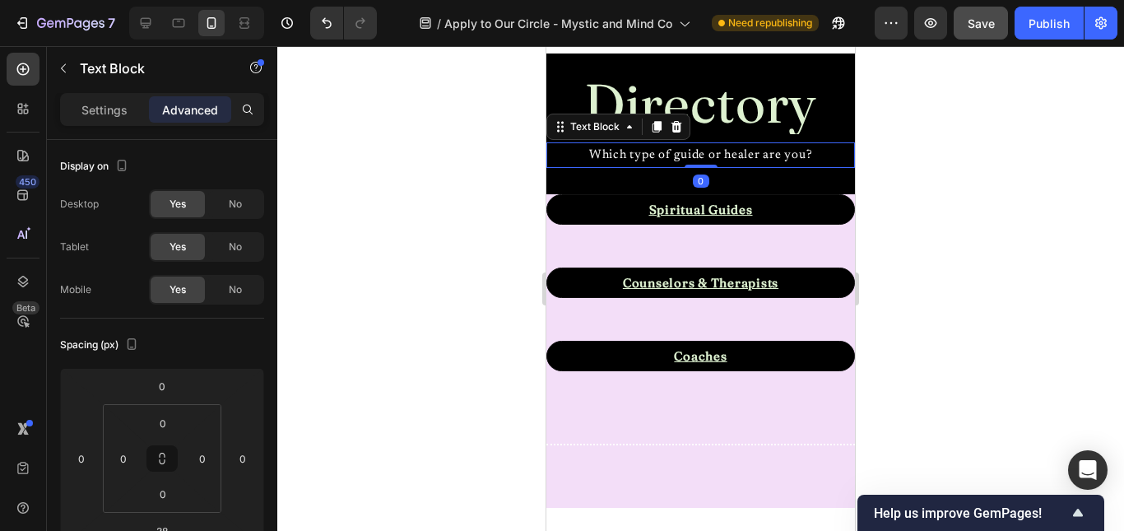
drag, startPoint x: 696, startPoint y: 220, endPoint x: 689, endPoint y: 183, distance: 37.8
click at [689, 168] on div "Which type of guide or healer are you? Text Block 0" at bounding box center [700, 155] width 309 height 26
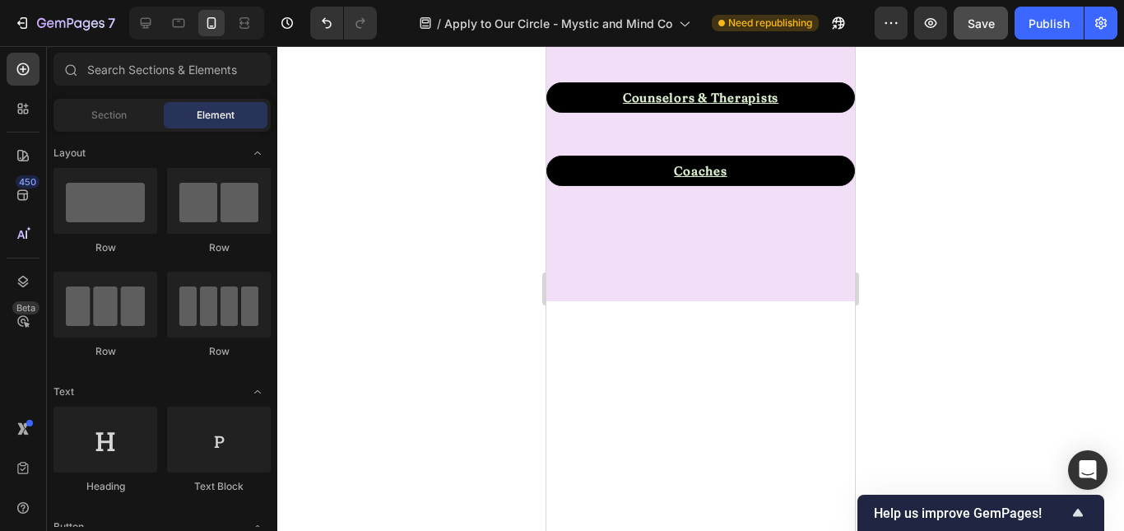
scroll to position [739, 0]
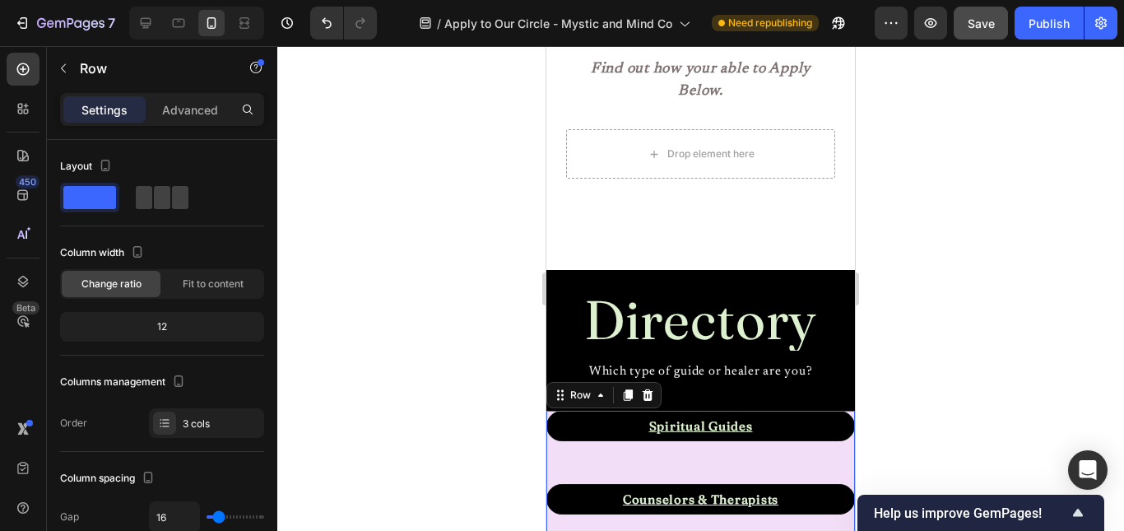
click at [819, 471] on div "Spiritual Guides Text Block Intuitive Tarot Readers Mediums Psychics Astrology …" at bounding box center [700, 441] width 309 height 60
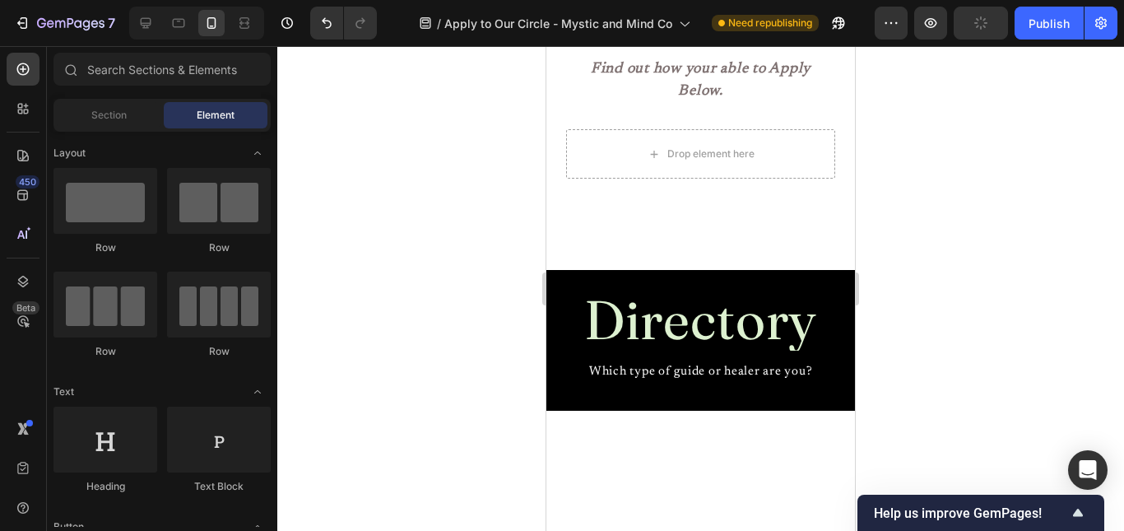
scroll to position [1163, 0]
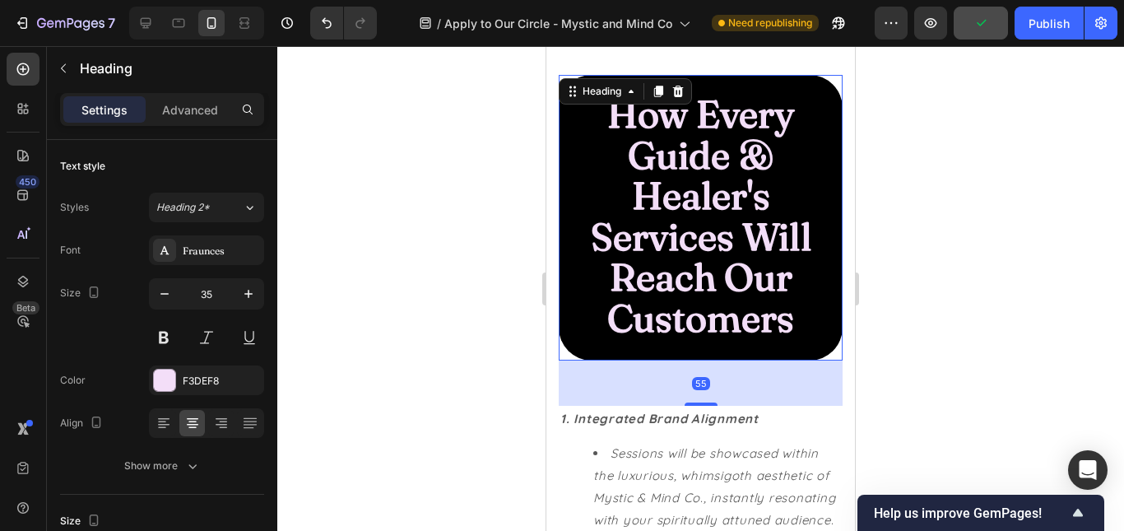
click at [809, 223] on h2 "How Every Guide & Healer's Services Will Reach Our Customers" at bounding box center [701, 218] width 284 height 286
click at [245, 200] on icon at bounding box center [250, 207] width 14 height 16
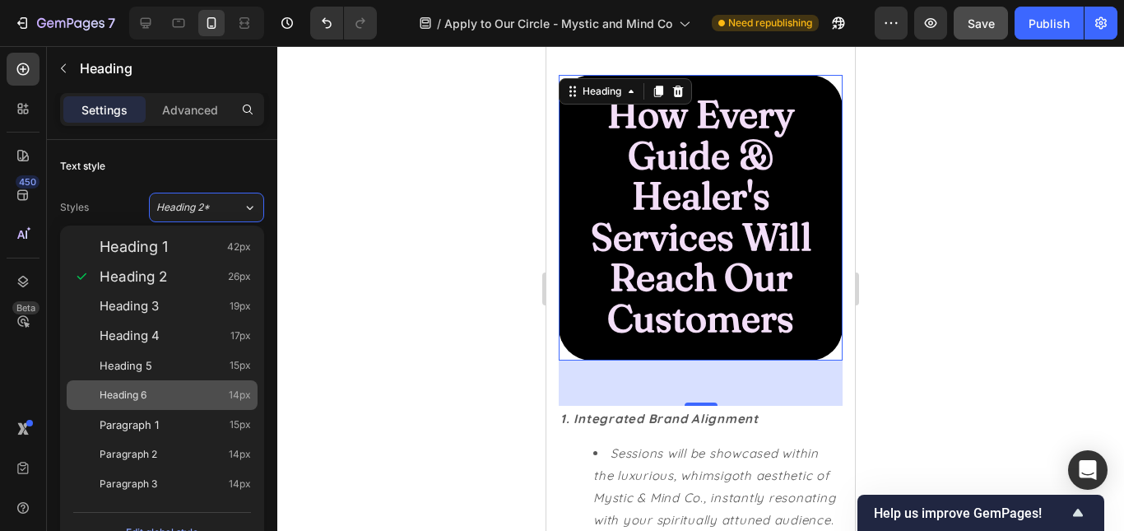
click at [137, 383] on div "Heading 6 14px" at bounding box center [162, 395] width 191 height 30
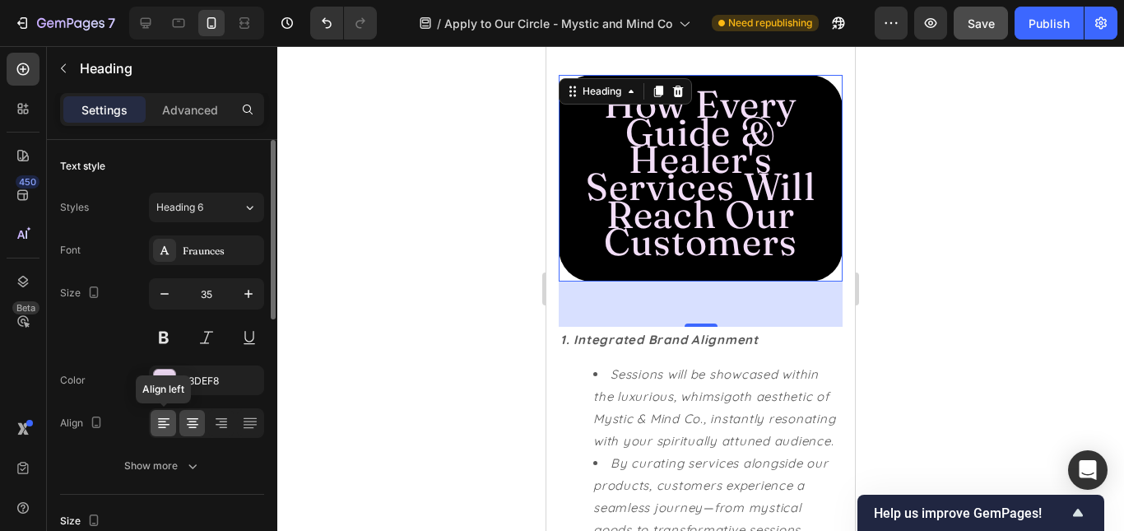
click at [163, 426] on icon at bounding box center [164, 423] width 16 height 16
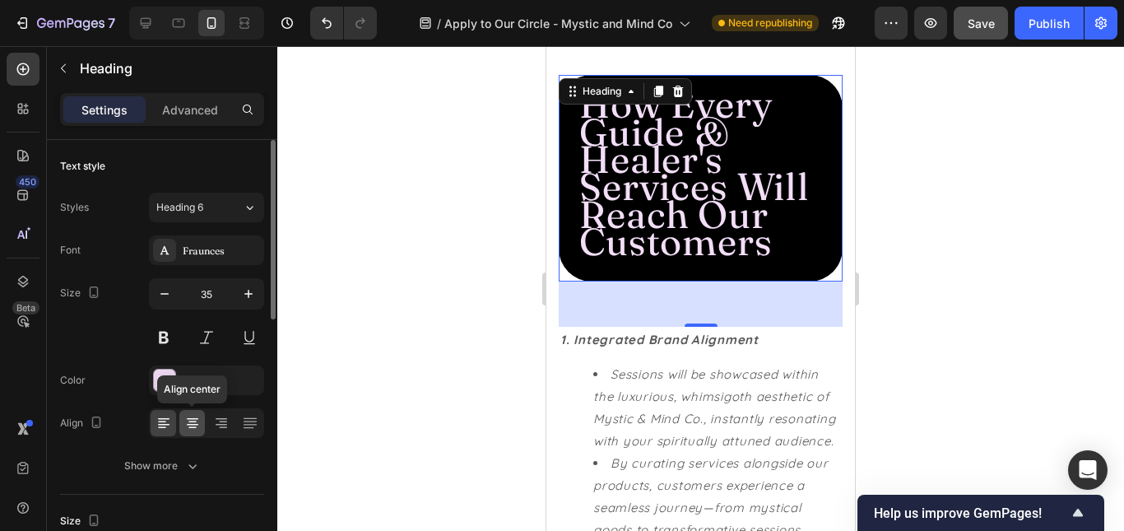
click at [189, 429] on icon at bounding box center [192, 423] width 16 height 16
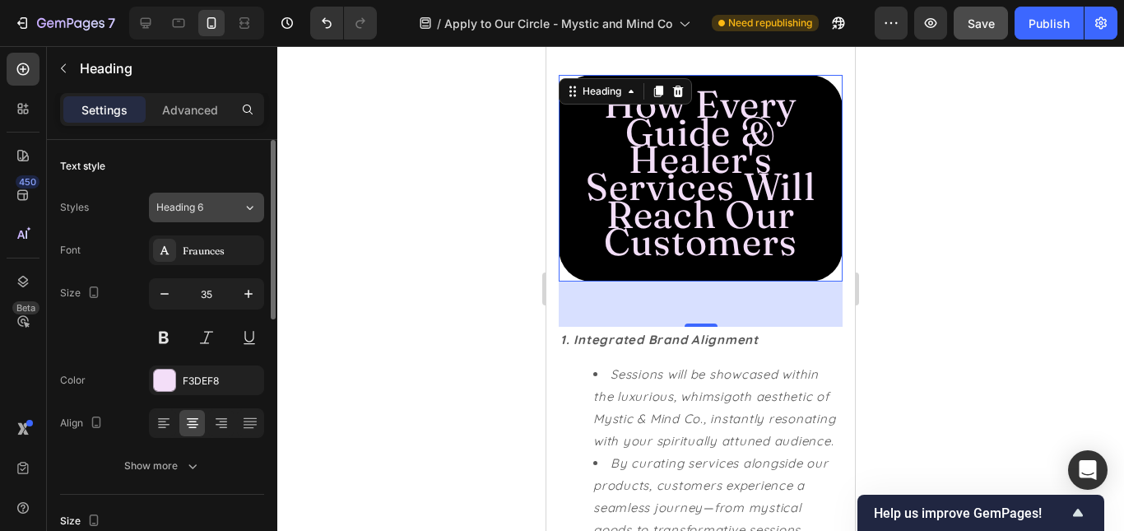
click at [190, 205] on span "Heading 6" at bounding box center [179, 207] width 47 height 15
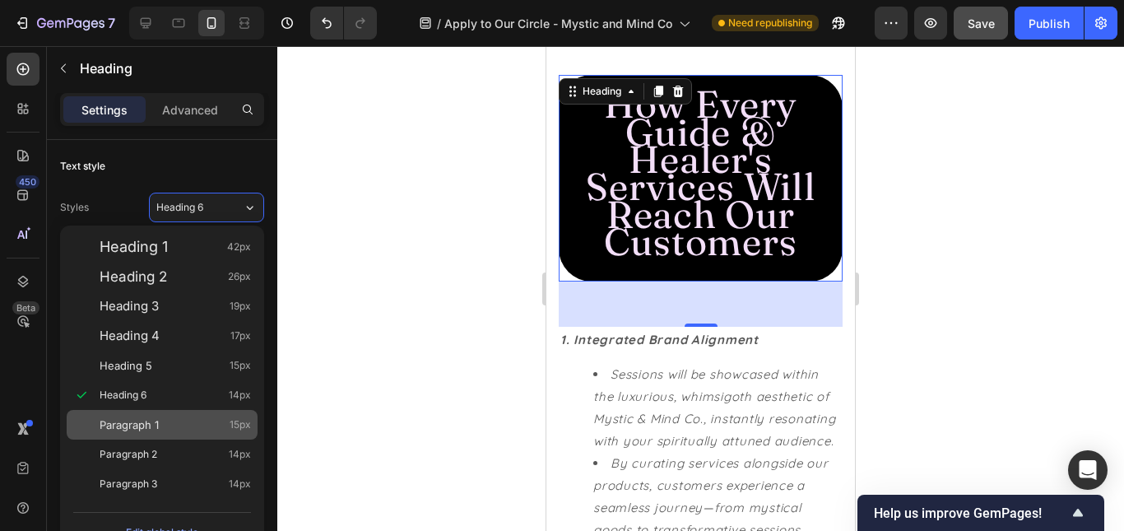
click at [154, 424] on span "Paragraph 1" at bounding box center [129, 424] width 59 height 16
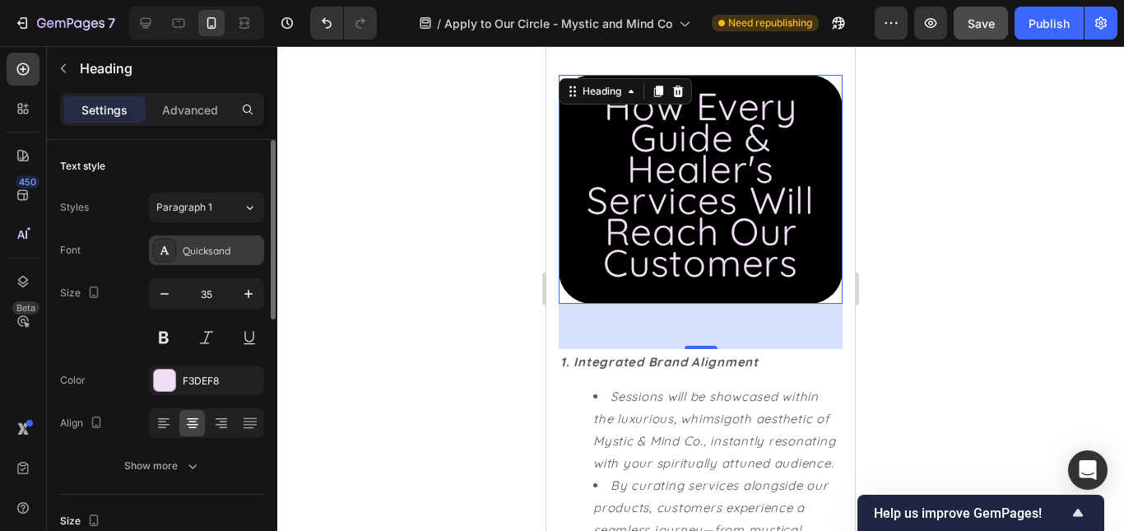
click at [216, 240] on div "Quicksand" at bounding box center [206, 250] width 115 height 30
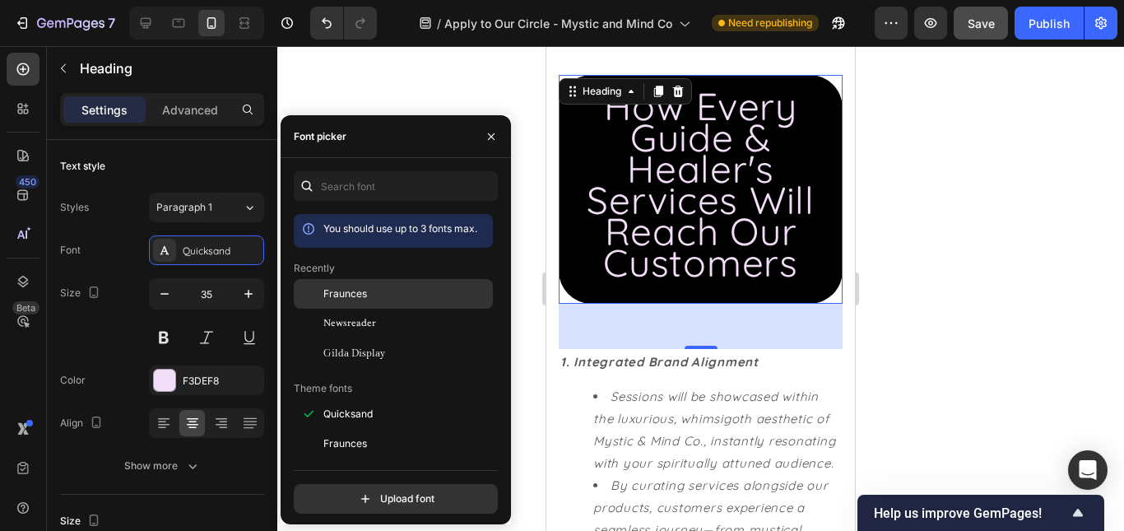
click at [393, 286] on div "Fraunces" at bounding box center [406, 293] width 166 height 15
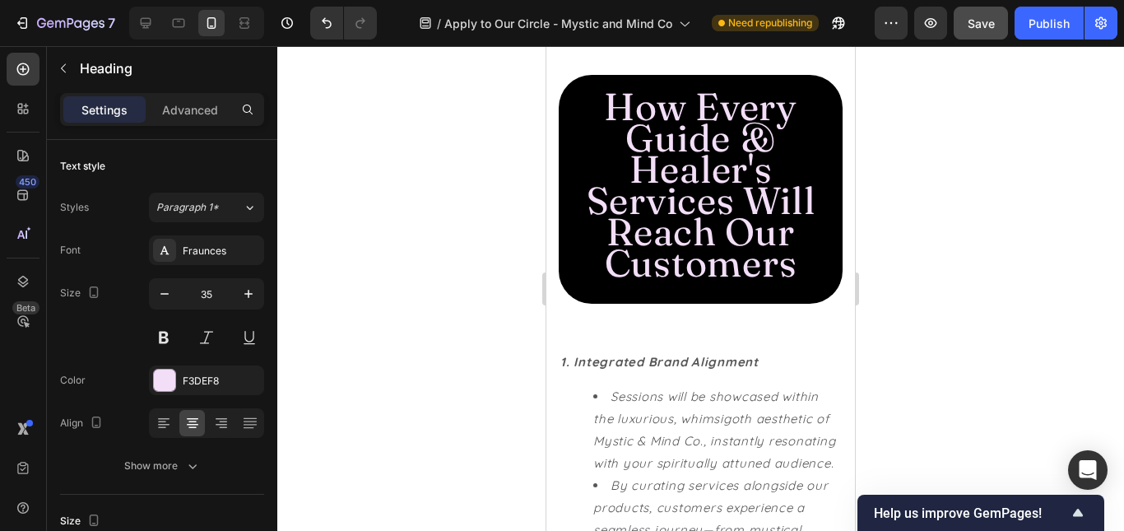
scroll to position [739, 0]
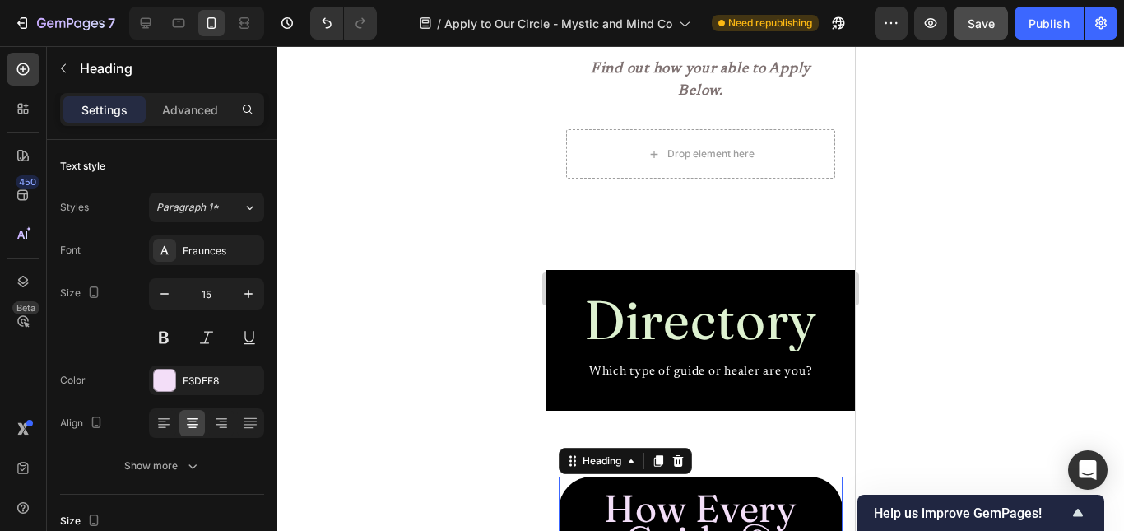
scroll to position [763, 0]
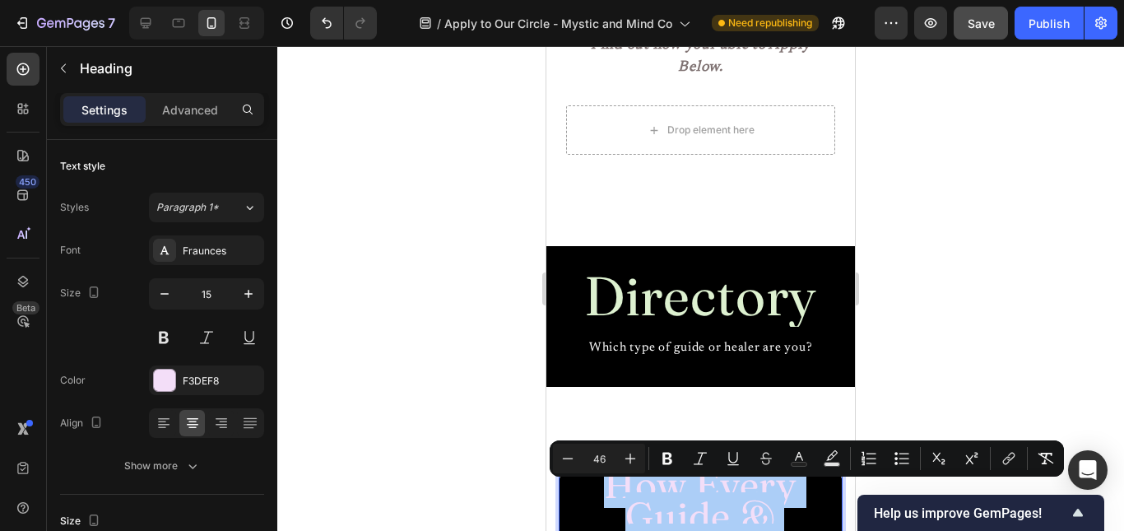
click at [597, 452] on input "46" at bounding box center [599, 458] width 33 height 20
type input "25"
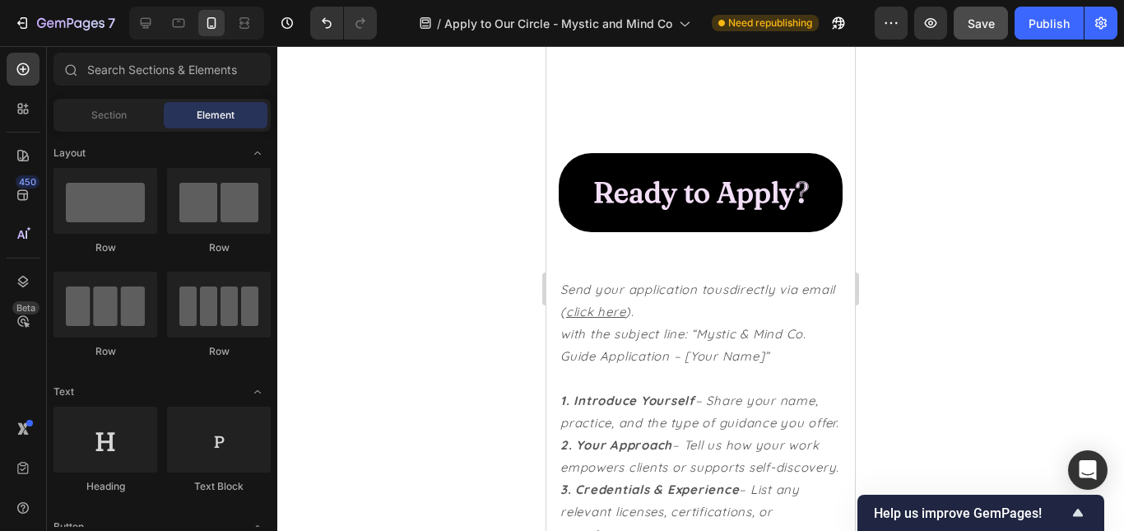
drag, startPoint x: 848, startPoint y: 289, endPoint x: 1406, endPoint y: 456, distance: 583.1
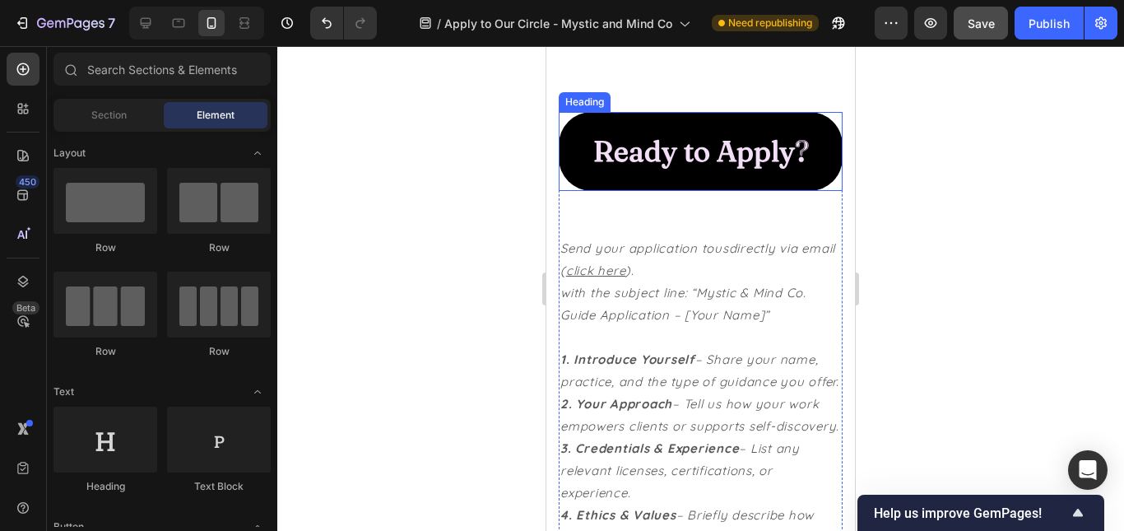
click at [681, 191] on h2 "Ready to Apply?" at bounding box center [701, 151] width 284 height 79
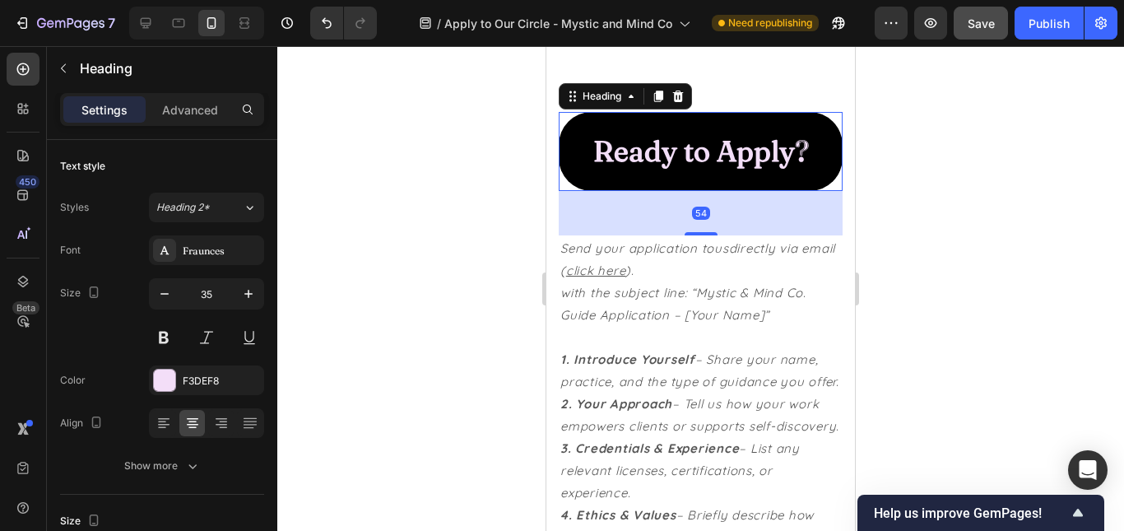
click at [681, 191] on h2 "Ready to Apply?" at bounding box center [701, 151] width 284 height 79
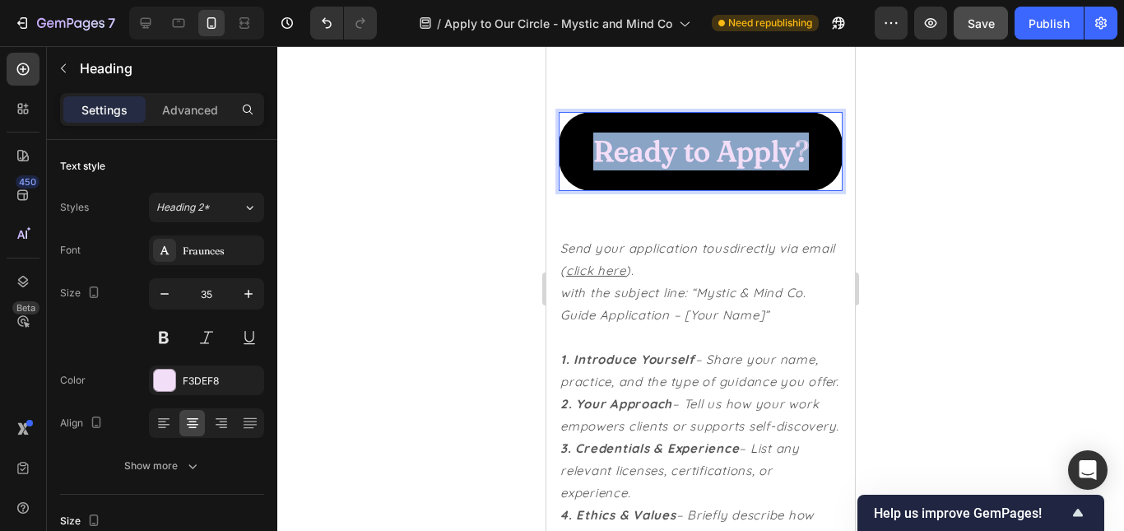
click at [681, 170] on p "Ready to Apply?" at bounding box center [701, 151] width 218 height 38
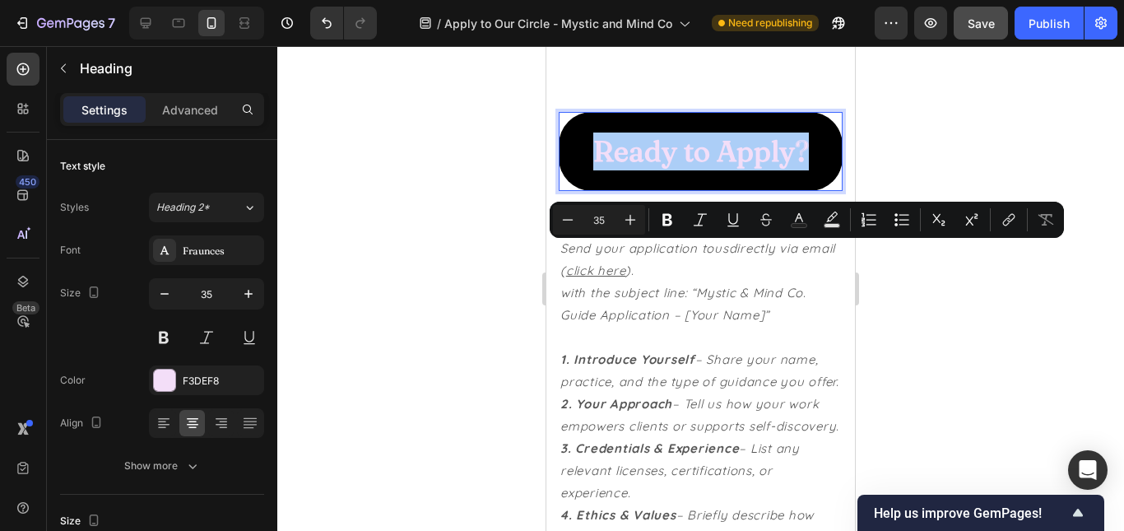
click at [608, 219] on input "35" at bounding box center [599, 220] width 33 height 20
type input "25"
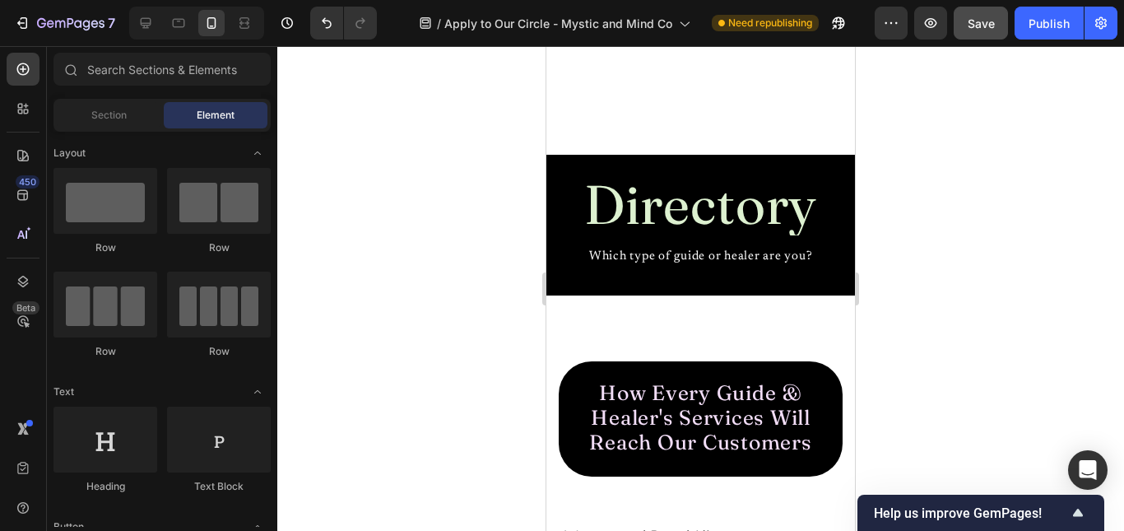
scroll to position [851, 0]
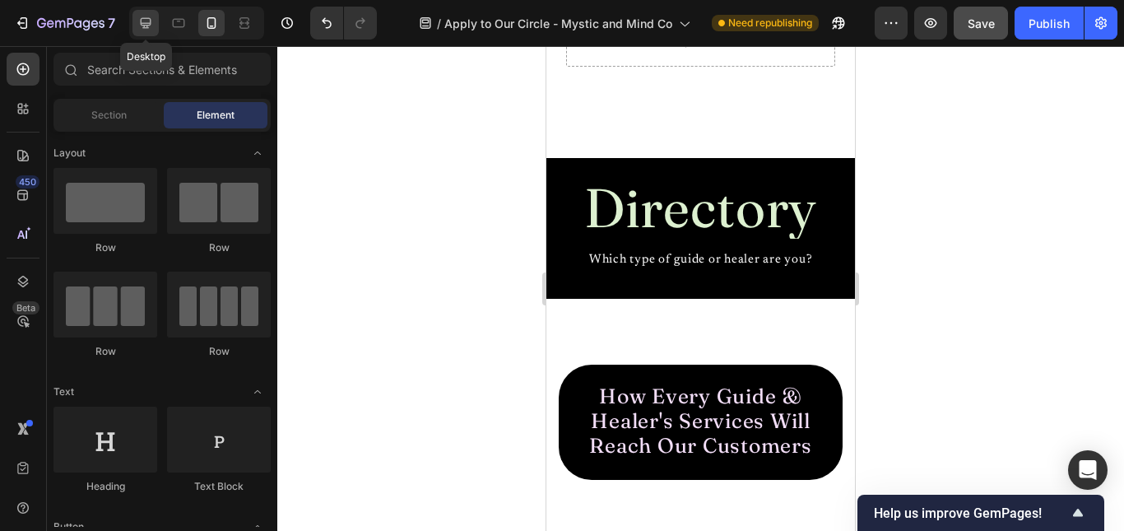
click at [141, 16] on icon at bounding box center [145, 23] width 16 height 16
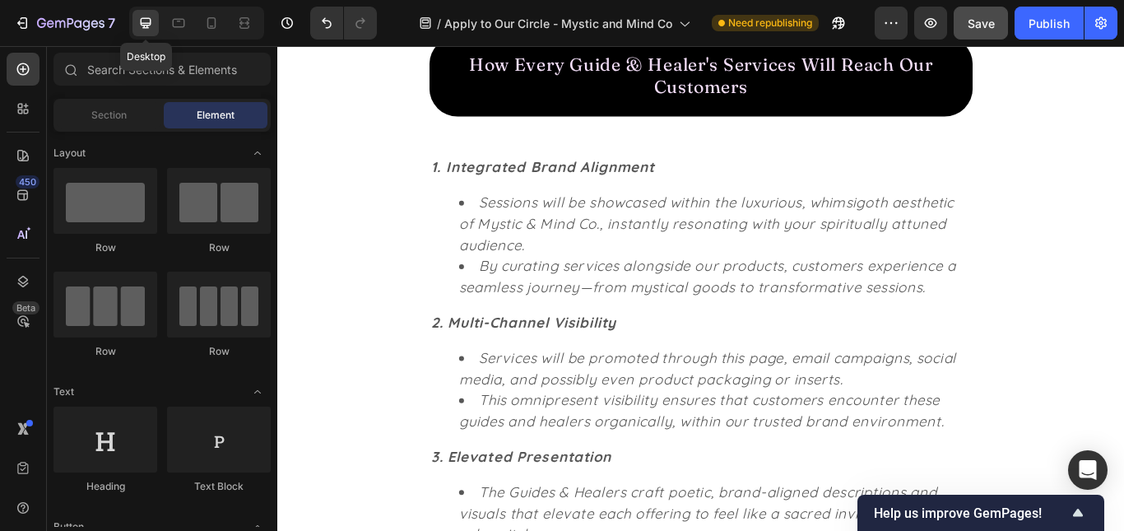
scroll to position [606, 0]
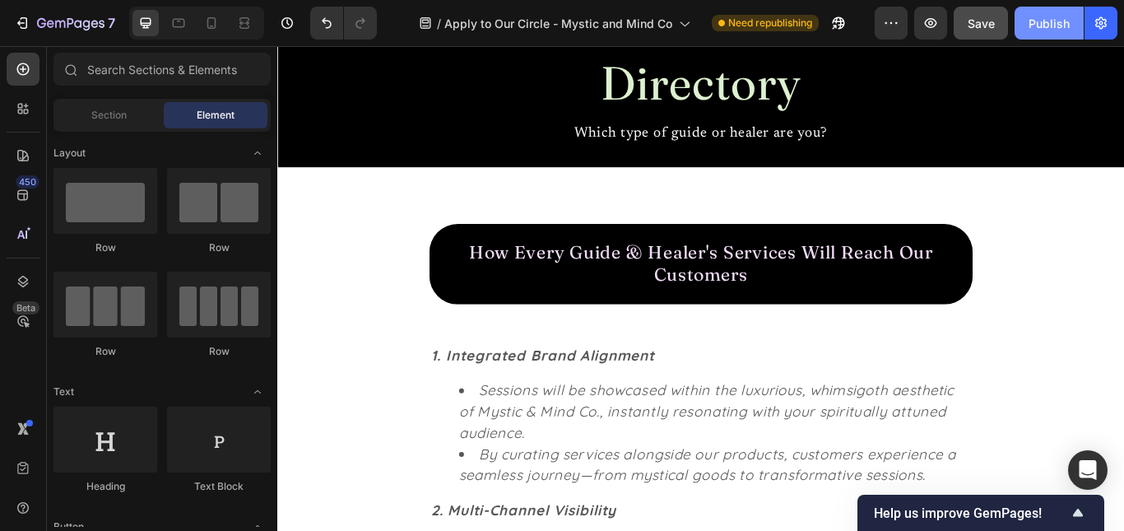
click at [1039, 21] on div "Publish" at bounding box center [1049, 23] width 41 height 17
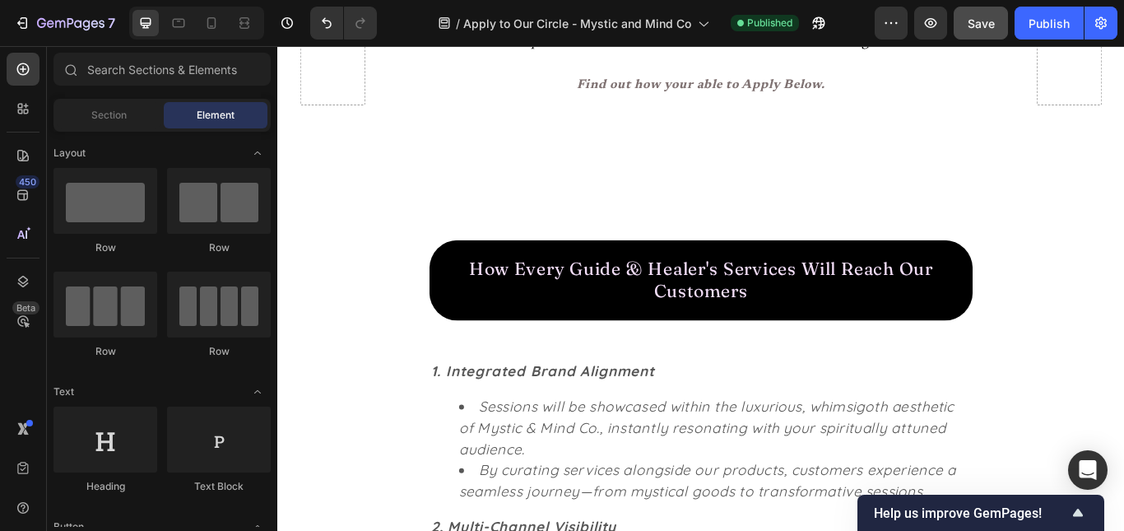
scroll to position [423, 0]
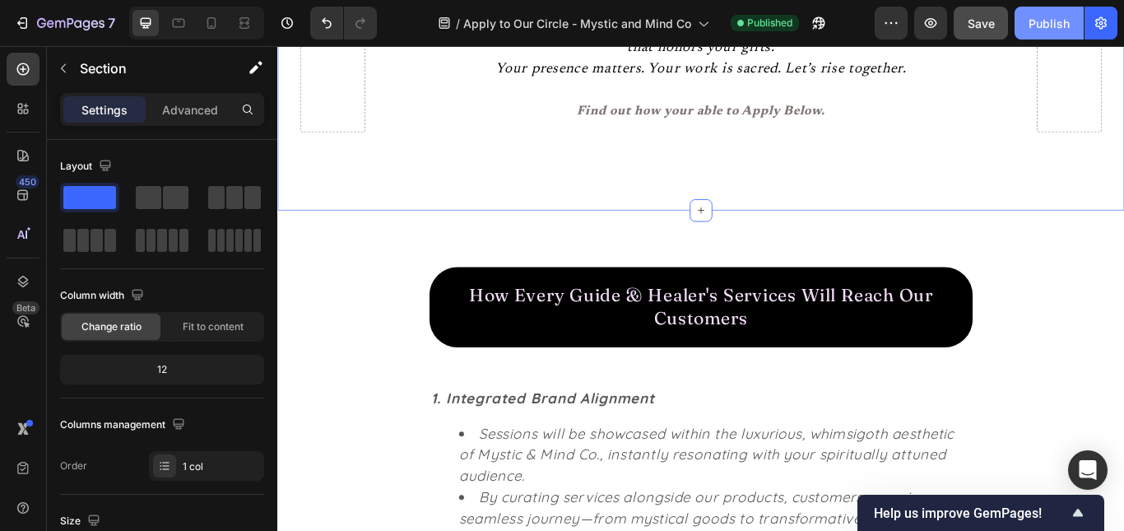
click at [1052, 20] on div "Publish" at bounding box center [1049, 23] width 41 height 17
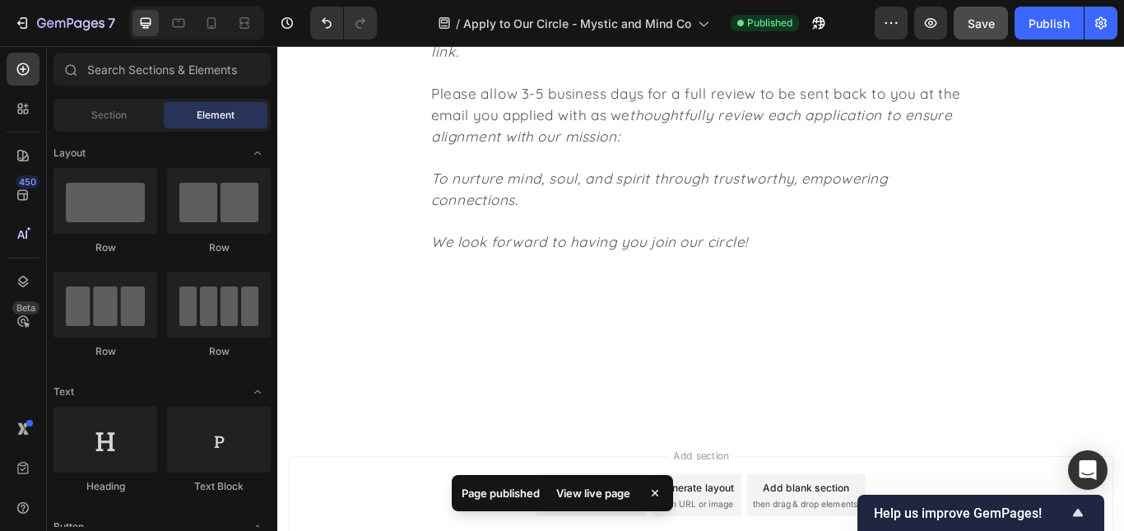
scroll to position [2845, 0]
